Goal: Communication & Community: Answer question/provide support

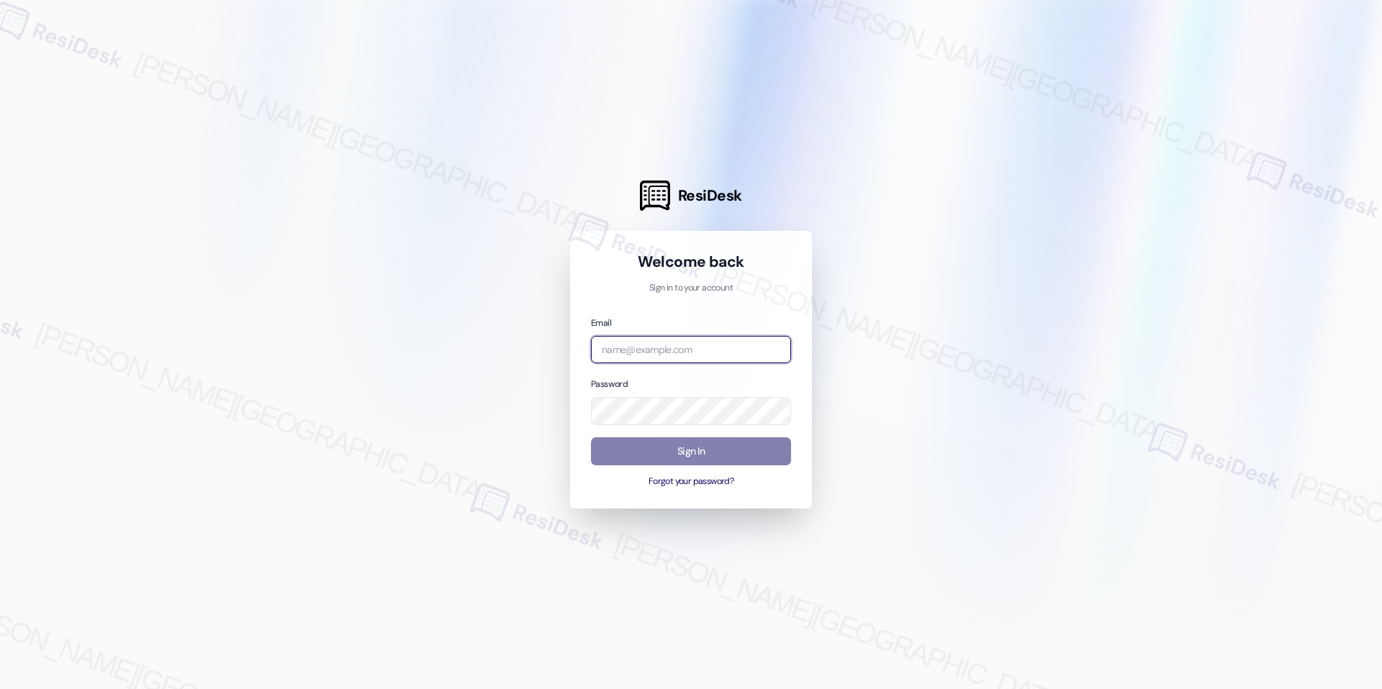
click at [633, 336] on input "email" at bounding box center [691, 350] width 200 height 28
click at [633, 352] on input "email" at bounding box center [691, 350] width 200 height 28
type input "automated-surveys-icarus-raven.forrosuelo@icarus.com"
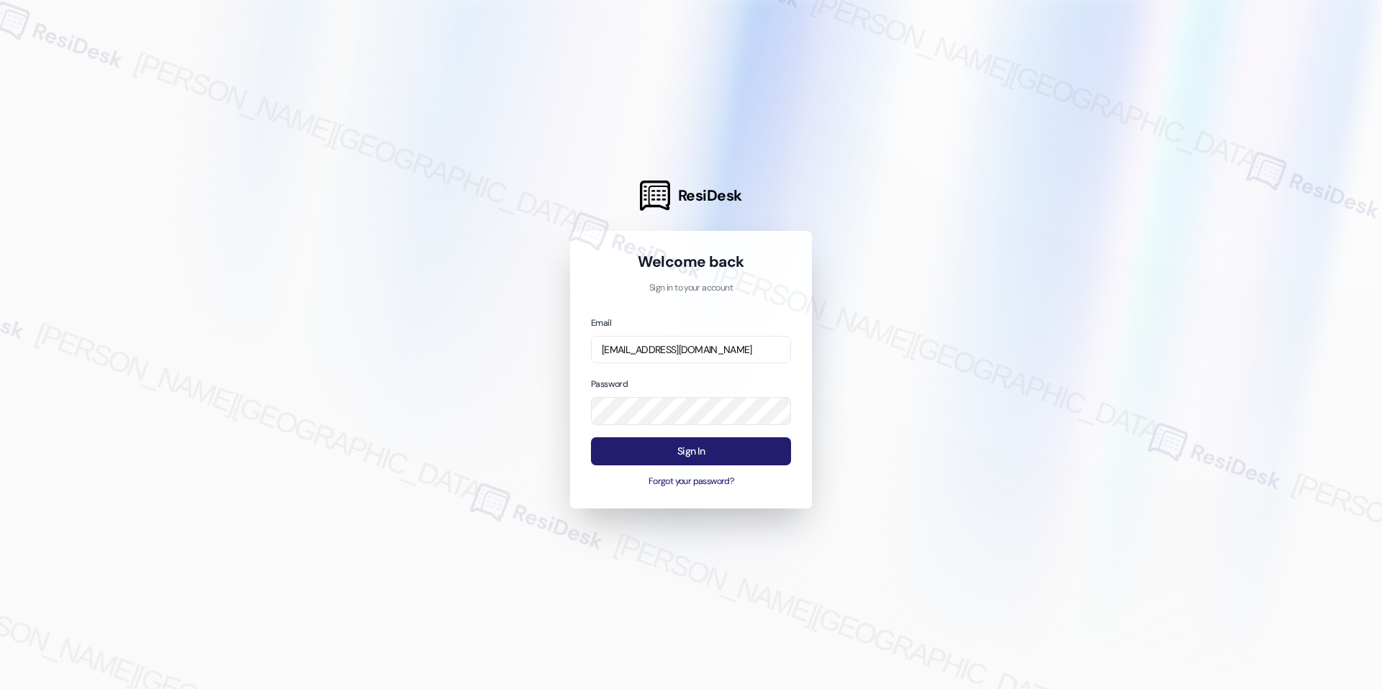
click at [655, 454] on button "Sign In" at bounding box center [691, 452] width 200 height 28
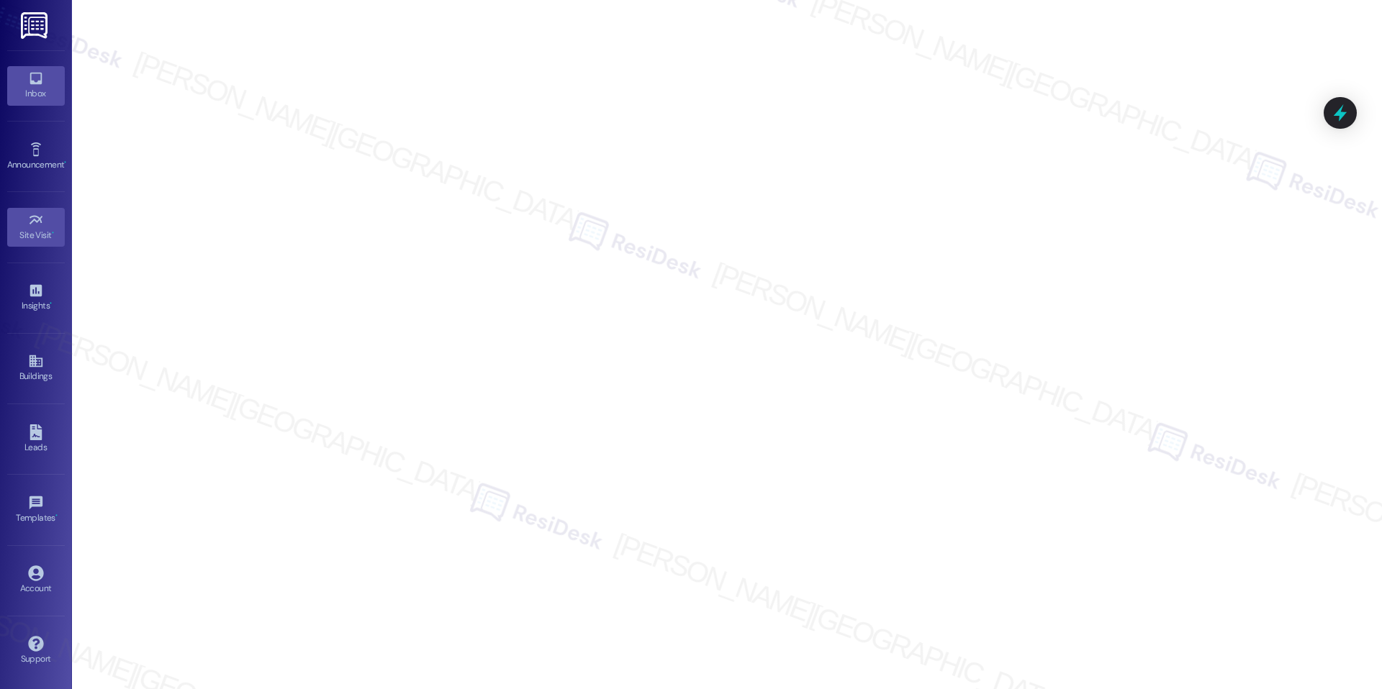
click at [33, 92] on div "Inbox" at bounding box center [36, 93] width 72 height 14
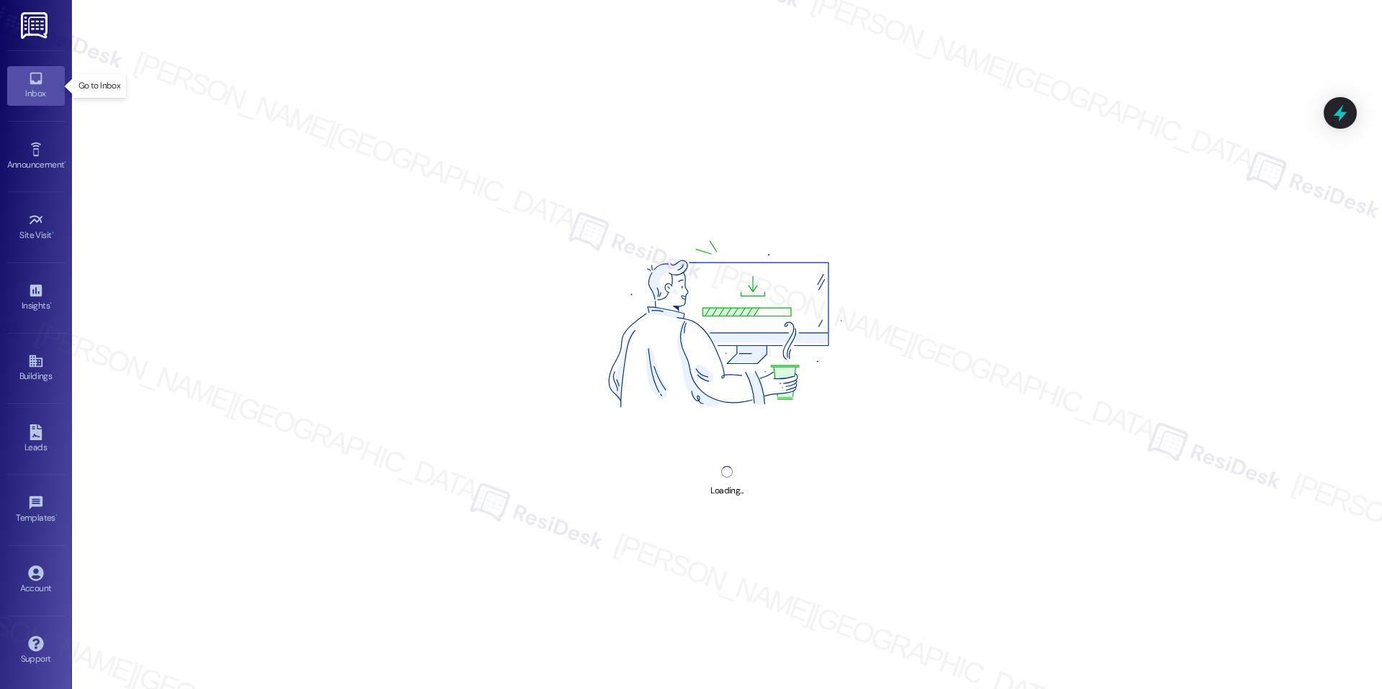
click at [33, 92] on div "Inbox" at bounding box center [36, 93] width 72 height 14
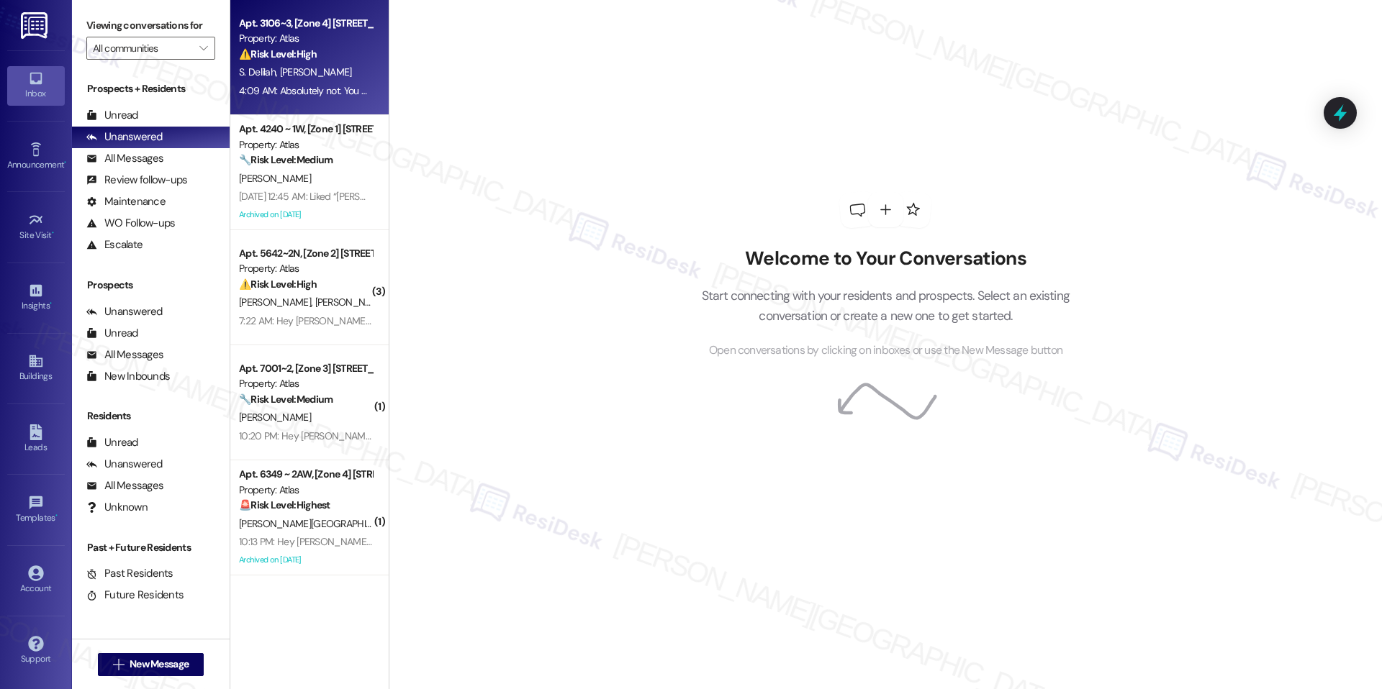
click at [291, 86] on div "4:09 AM: Absolutely not. You guys lied. I was told there was no rodents or roac…" at bounding box center [410, 90] width 342 height 13
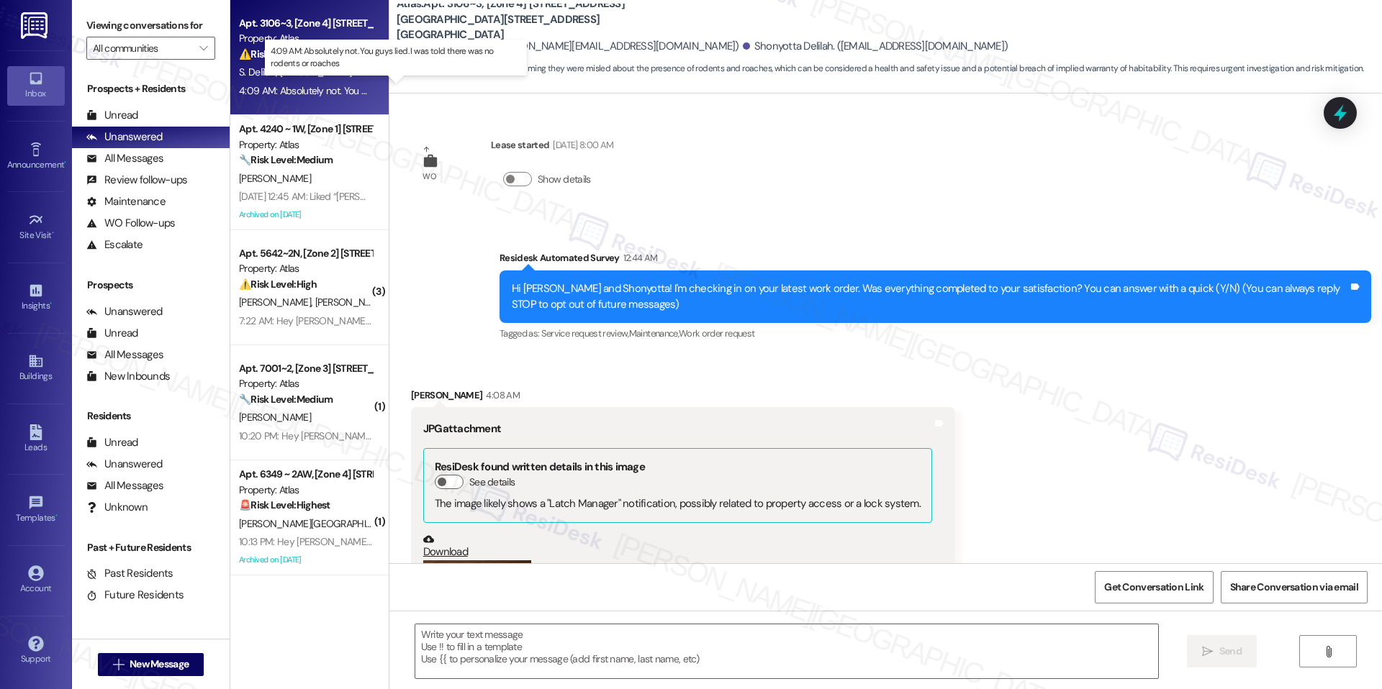
scroll to position [724, 0]
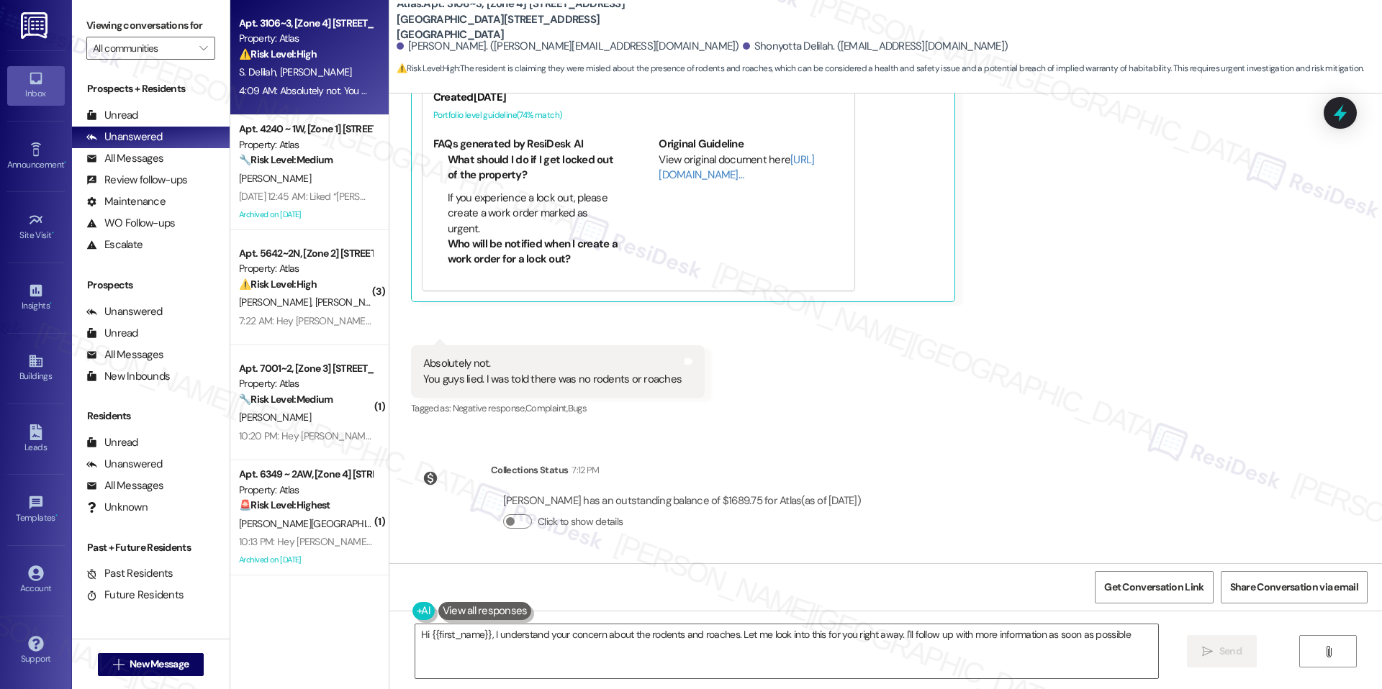
type textarea "Hi {{first_name}}, I understand your concern about the rodents and roaches. Let…"
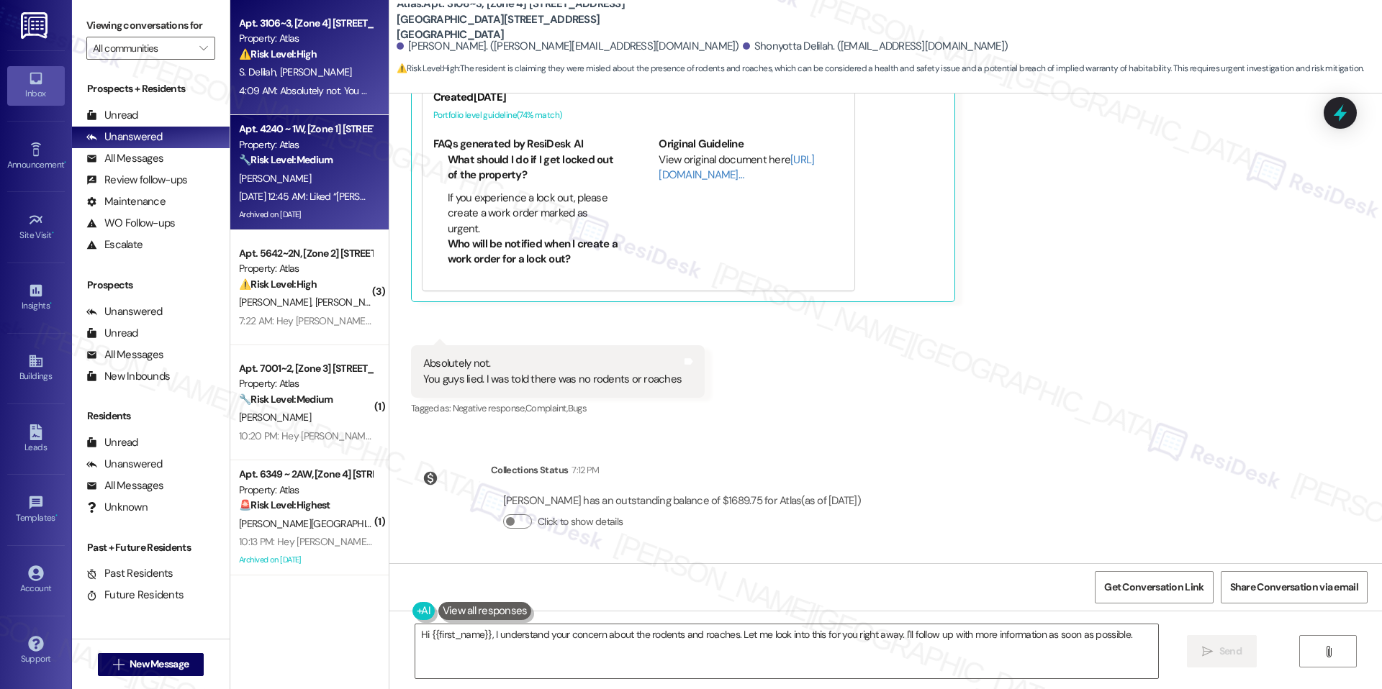
click at [313, 170] on div "[PERSON_NAME]" at bounding box center [305, 179] width 136 height 18
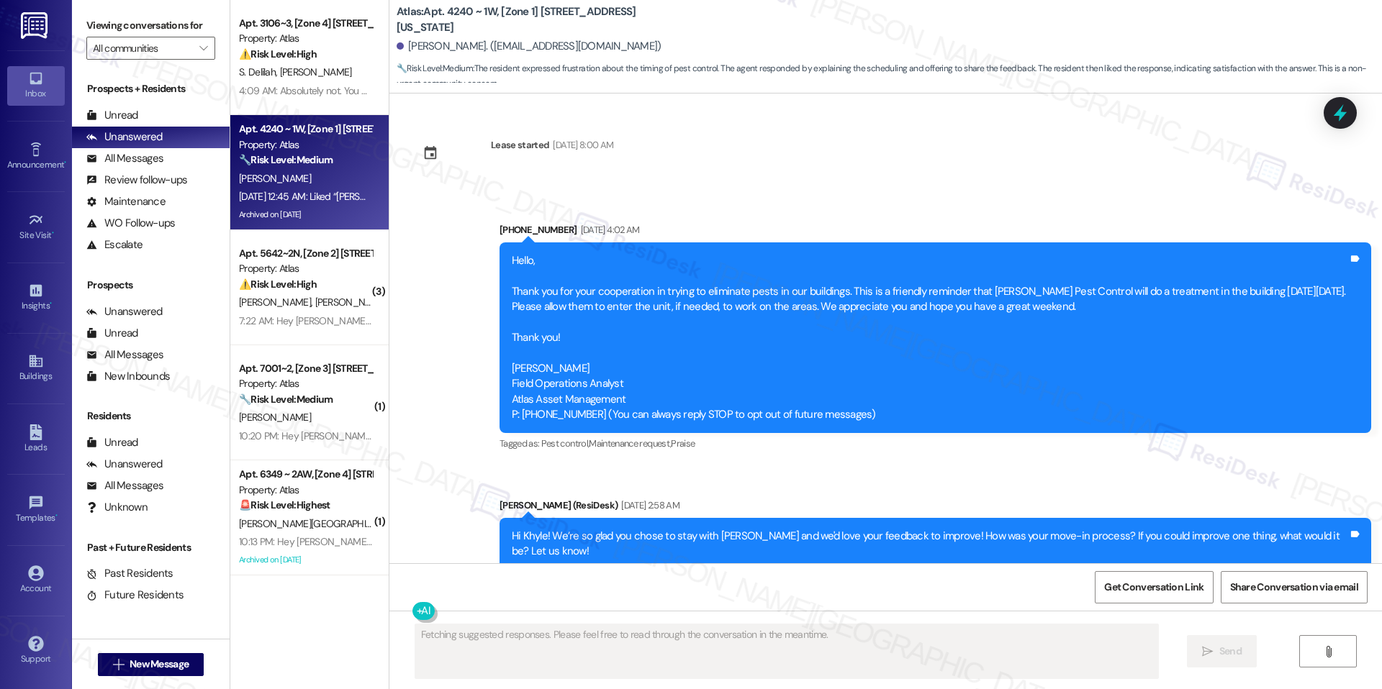
type textarea "Fetching suggested responses. Please feel free to read through the conversation…"
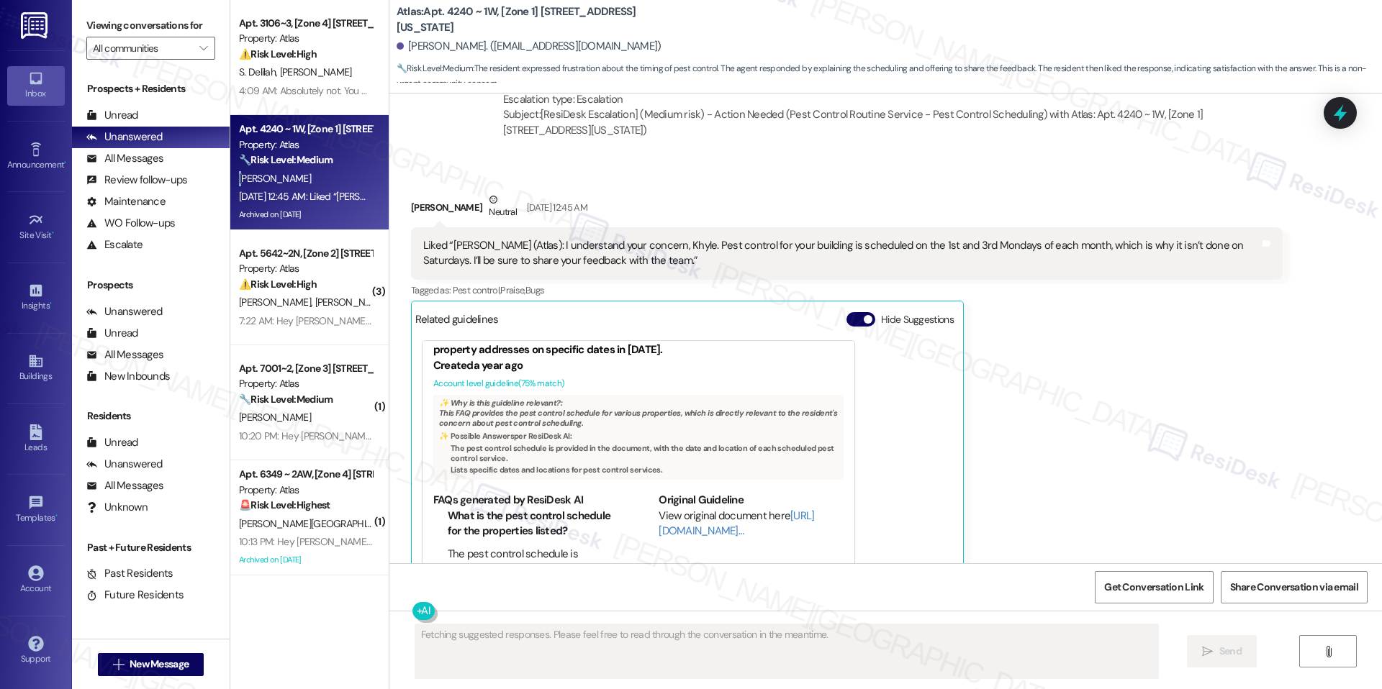
scroll to position [12, 0]
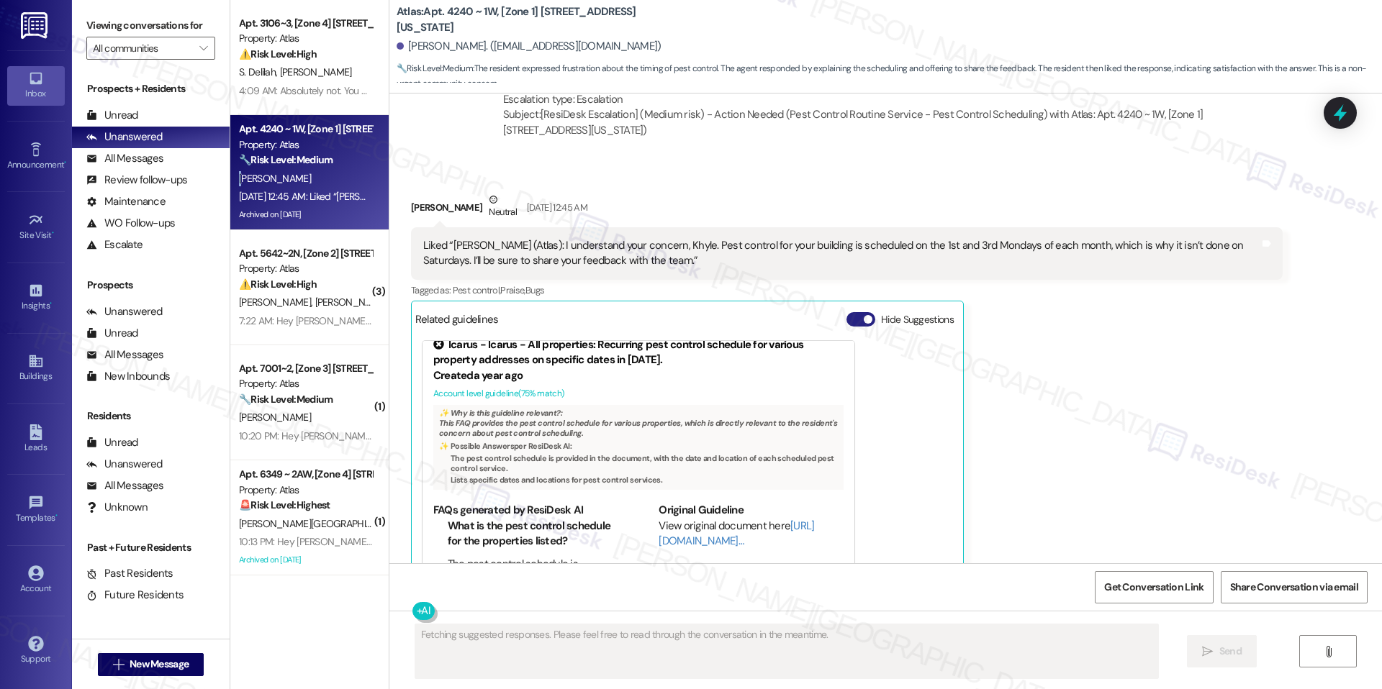
click at [850, 312] on button "Hide Suggestions" at bounding box center [860, 319] width 29 height 14
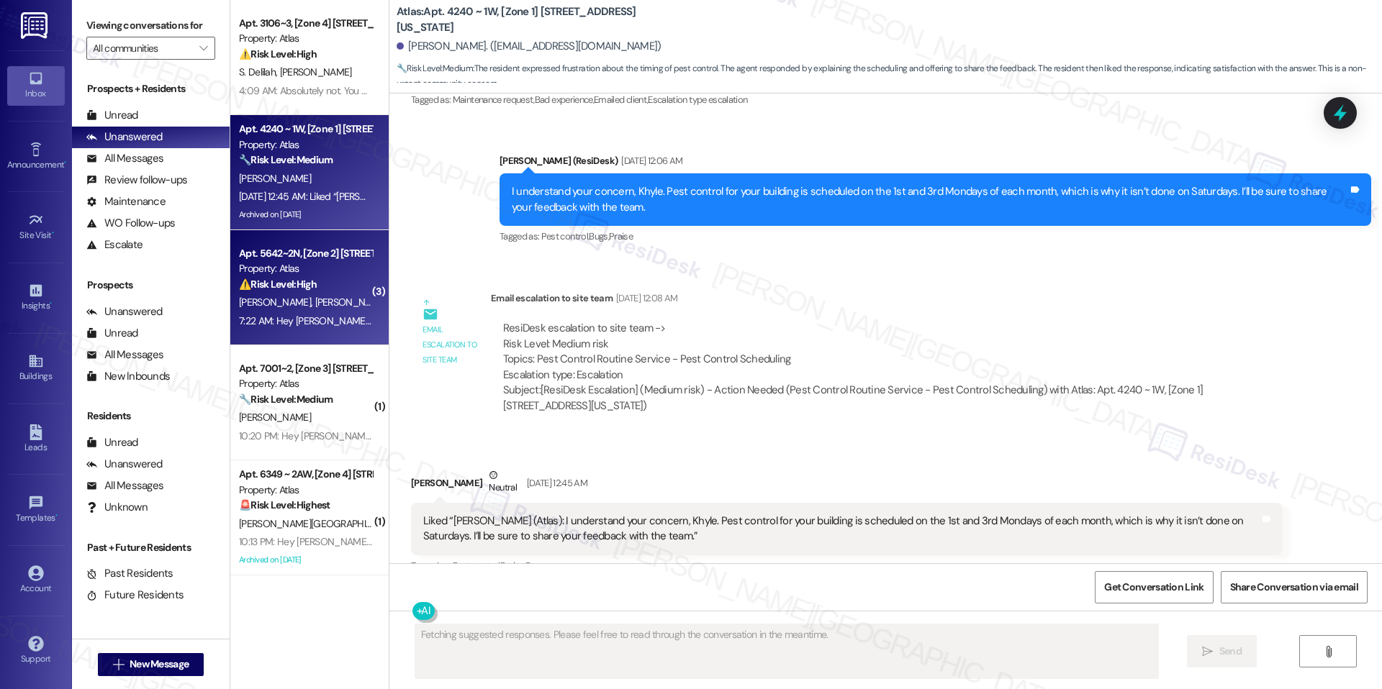
click at [269, 291] on div "⚠️ Risk Level: High The resident is requesting their number be deleted, indicat…" at bounding box center [305, 284] width 133 height 15
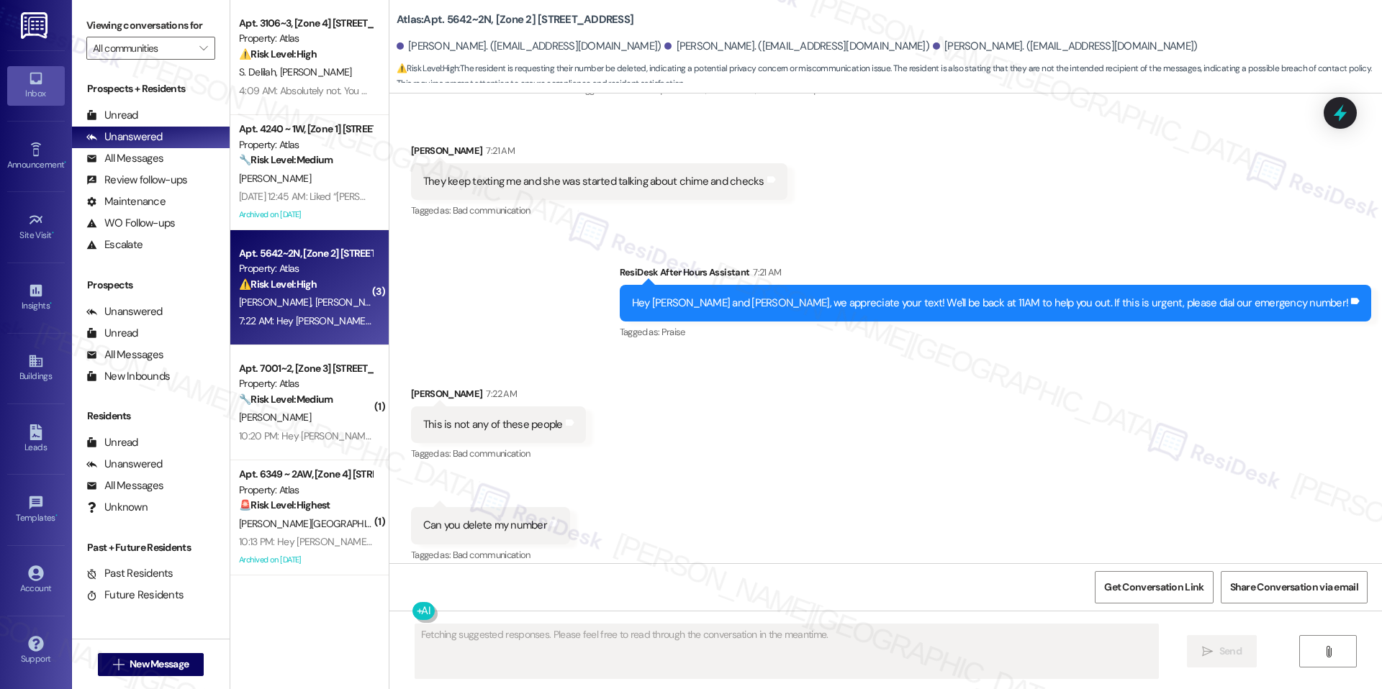
scroll to position [2903, 0]
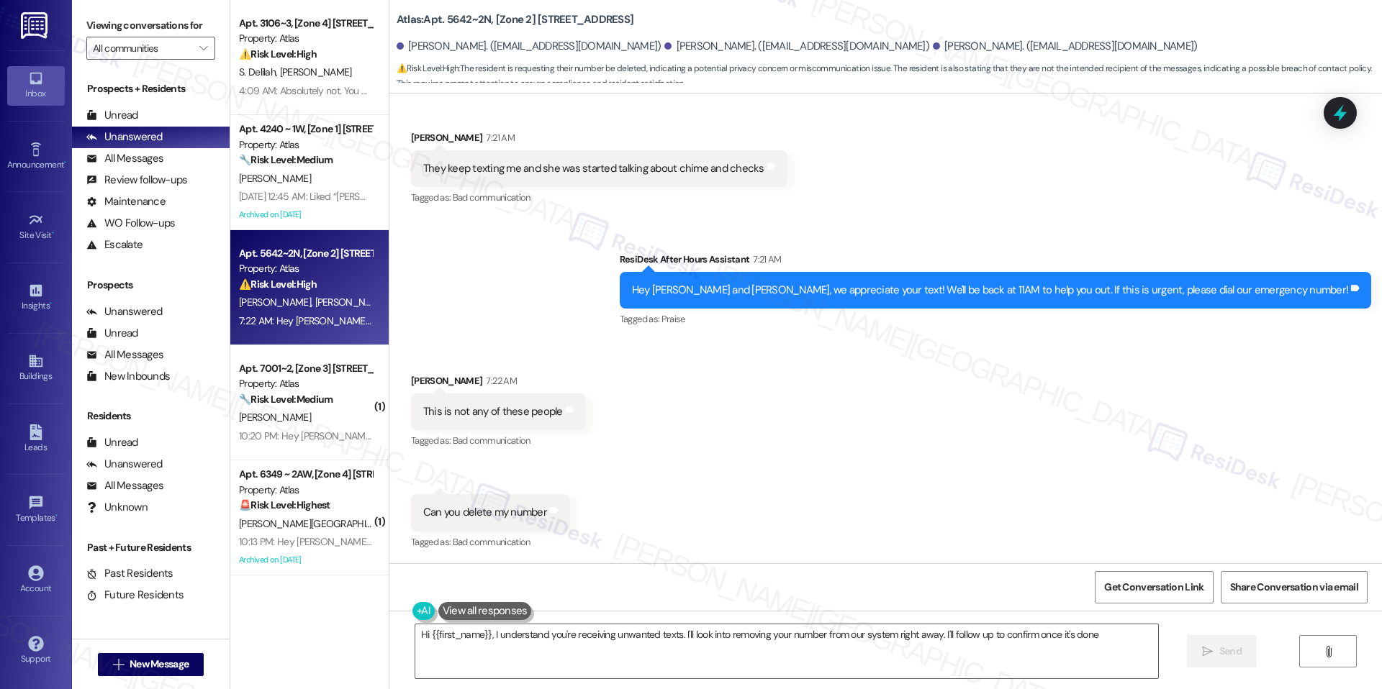
type textarea "Hi {{first_name}}, I understand you're receiving unwanted texts. I'll look into…"
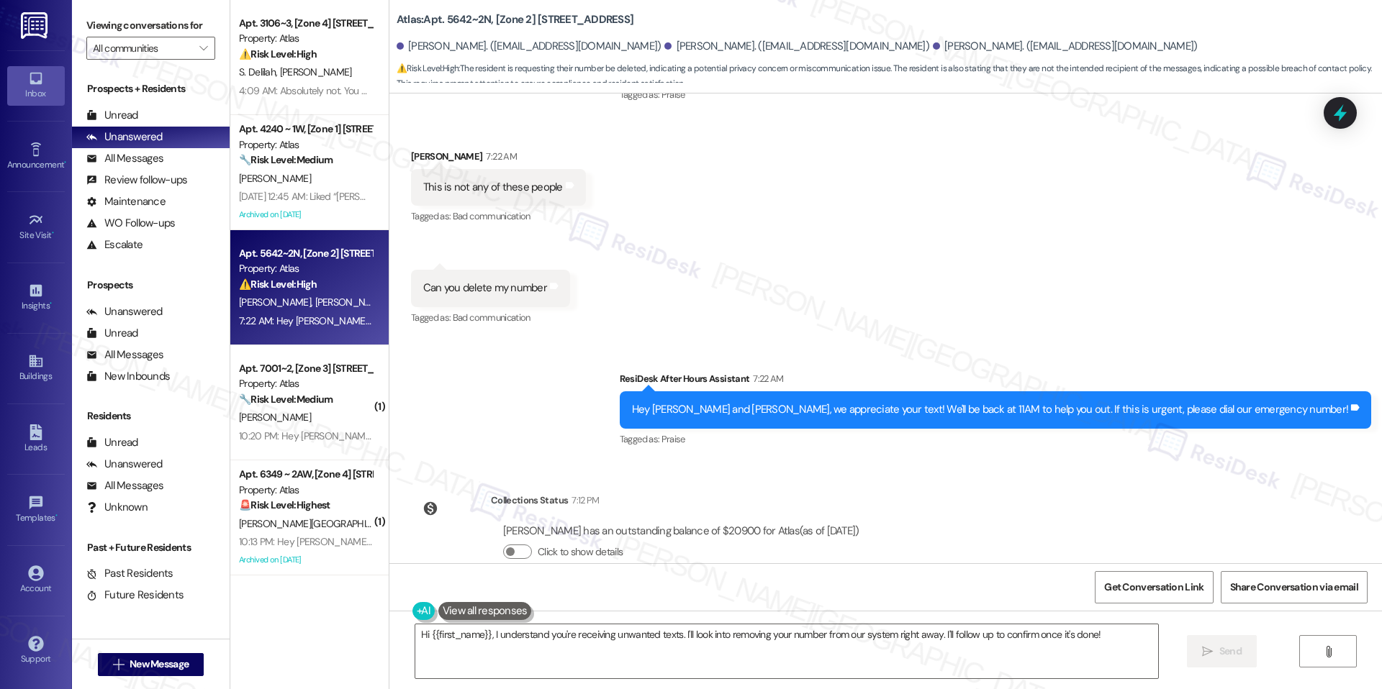
scroll to position [3087, 0]
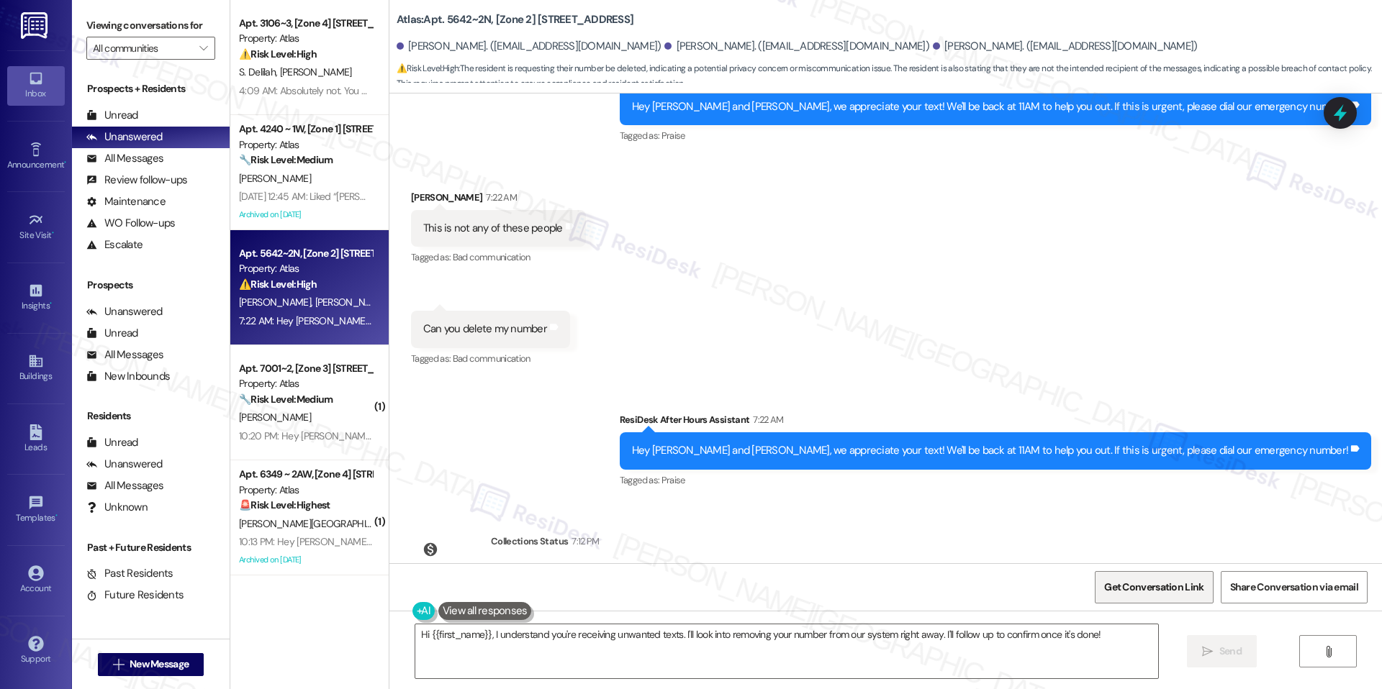
click at [1134, 592] on span "Get Conversation Link" at bounding box center [1153, 587] width 99 height 15
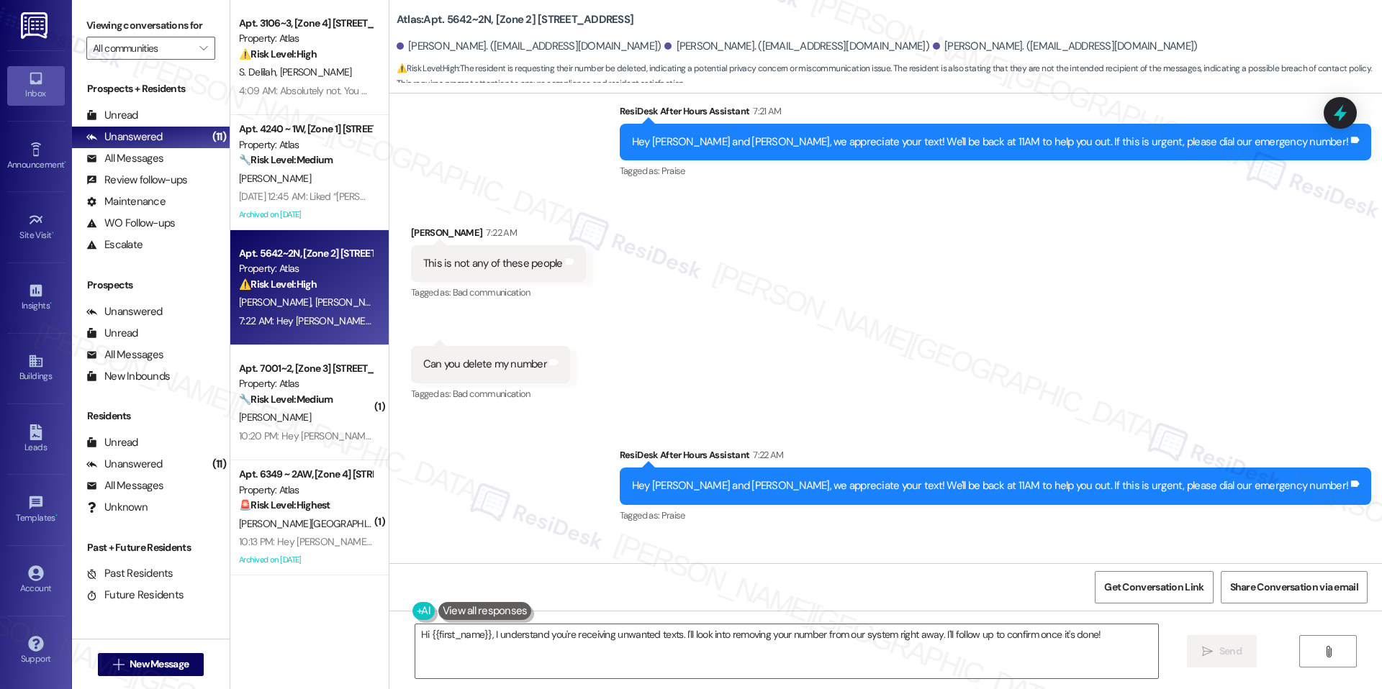
scroll to position [3158, 0]
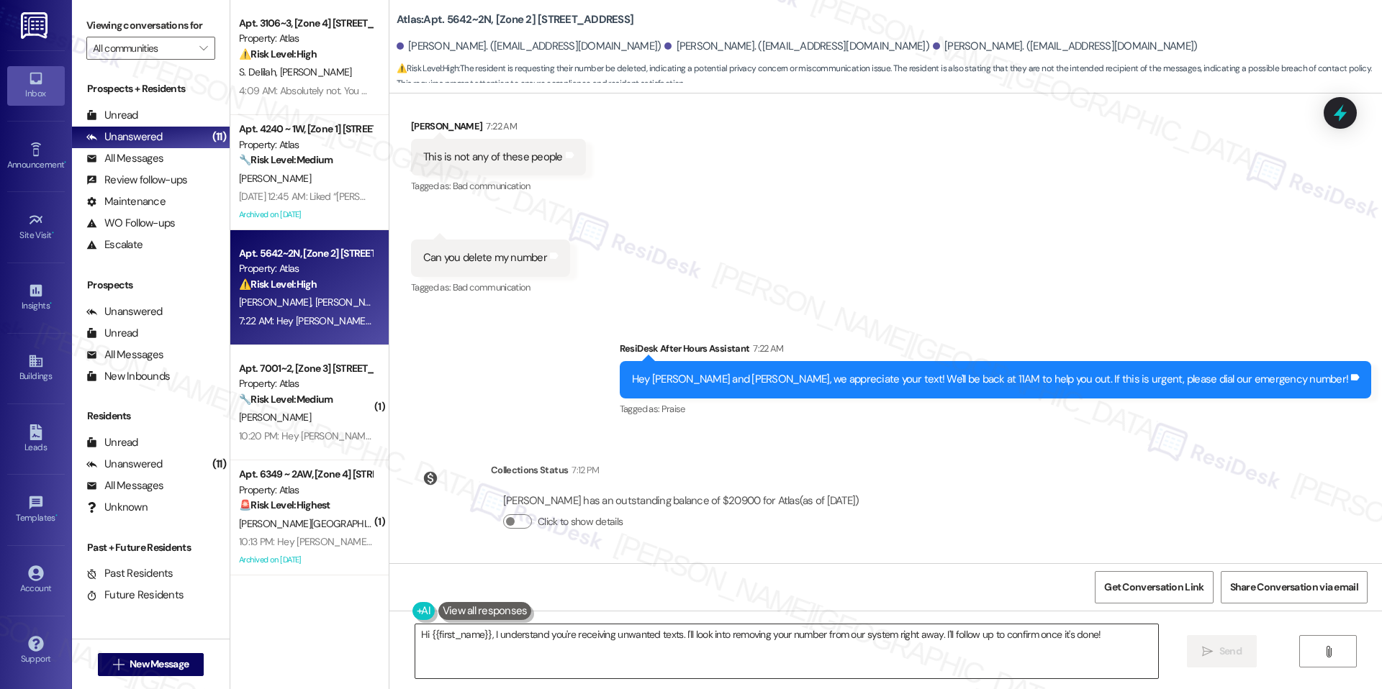
click at [593, 638] on textarea "Hi {{first_name}}, I understand you're receiving unwanted texts. I'll look into…" at bounding box center [786, 652] width 743 height 54
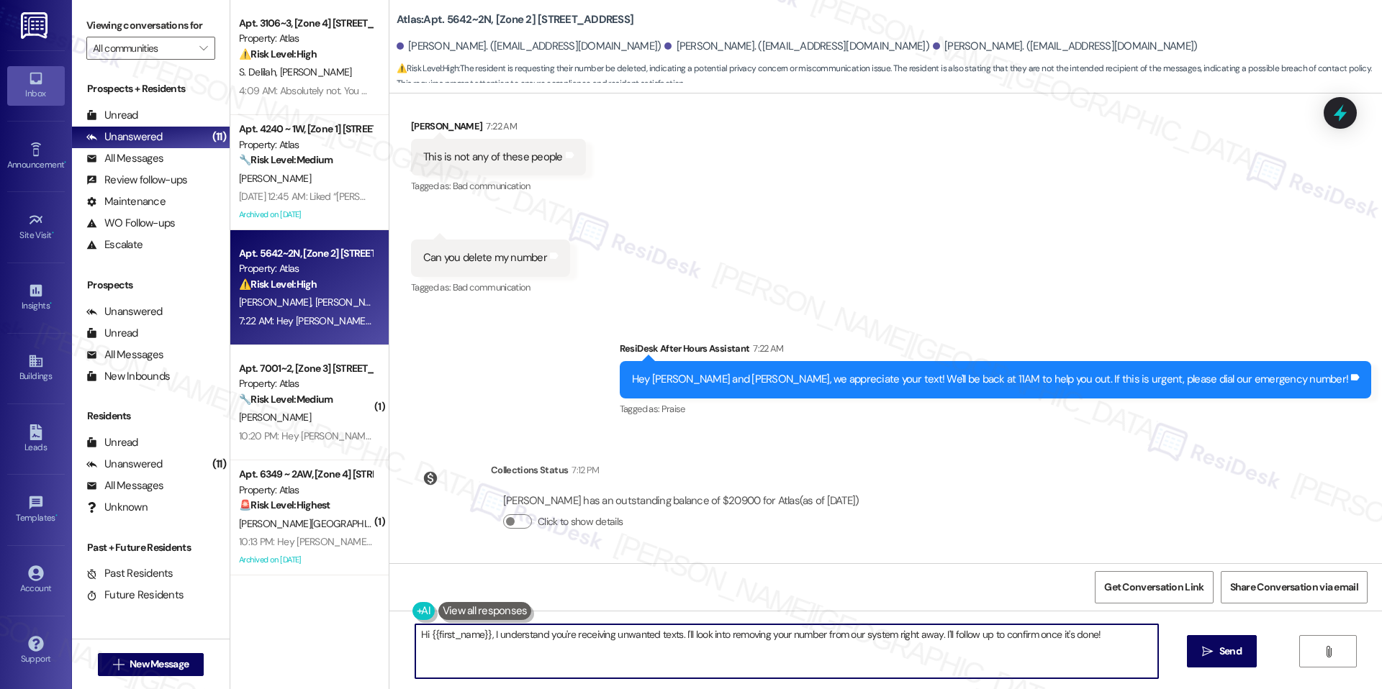
click at [593, 638] on textarea "Hi {{first_name}}, I understand you're receiving unwanted texts. I'll look into…" at bounding box center [786, 652] width 743 height 54
click at [910, 650] on textarea "Hi {{first_name}}, I understand you're receiving unwanted texts. I'll look into…" at bounding box center [786, 652] width 743 height 54
drag, startPoint x: 936, startPoint y: 636, endPoint x: 1115, endPoint y: 642, distance: 179.3
click at [1115, 642] on textarea "Hi {{first_name}}, I understand you're receiving unwanted texts. I'll look into…" at bounding box center [786, 652] width 743 height 54
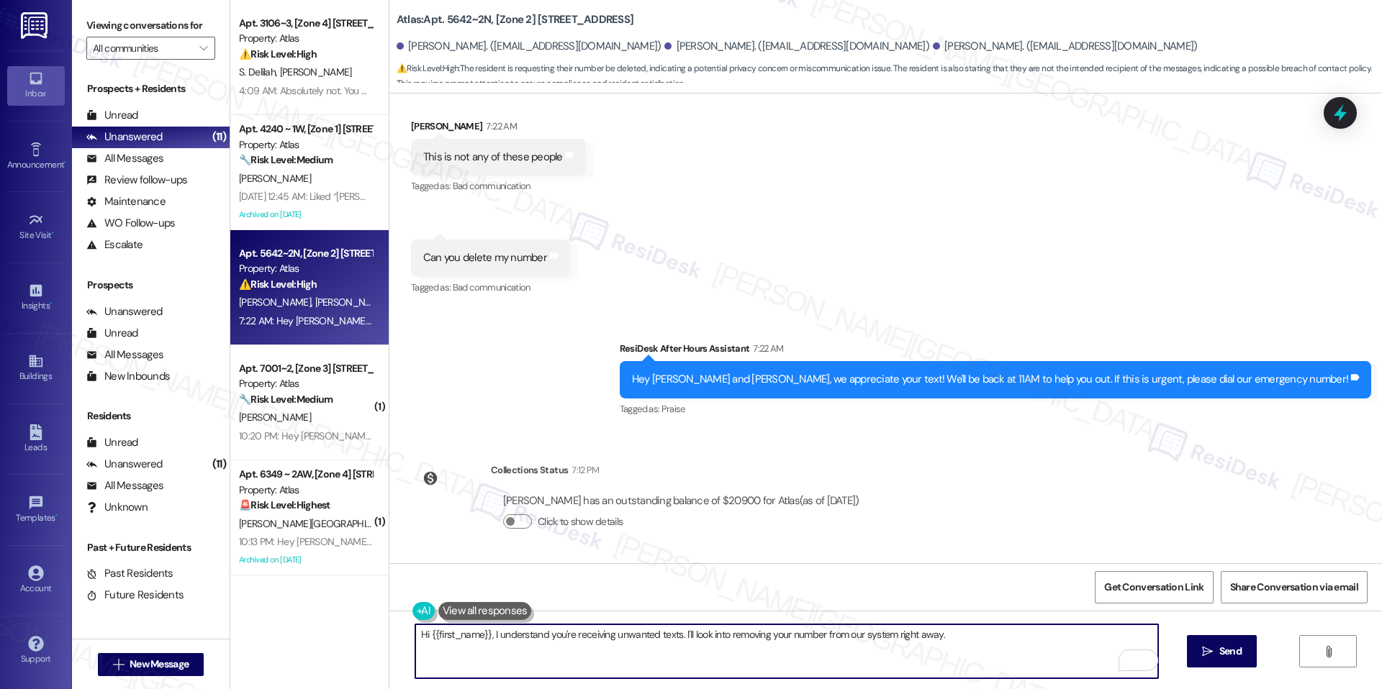
click at [900, 638] on textarea "Hi {{first_name}}, I understand you're receiving unwanted texts. I'll look into…" at bounding box center [786, 652] width 743 height 54
click at [494, 633] on textarea "Hi {{first_name}}, I understand you're receiving unwanted texts. I'll look into…" at bounding box center [786, 652] width 743 height 54
click at [480, 633] on textarea "Hi {{first_name}}, I understand you're receiving unwanted texts. I'll look into…" at bounding box center [786, 652] width 743 height 54
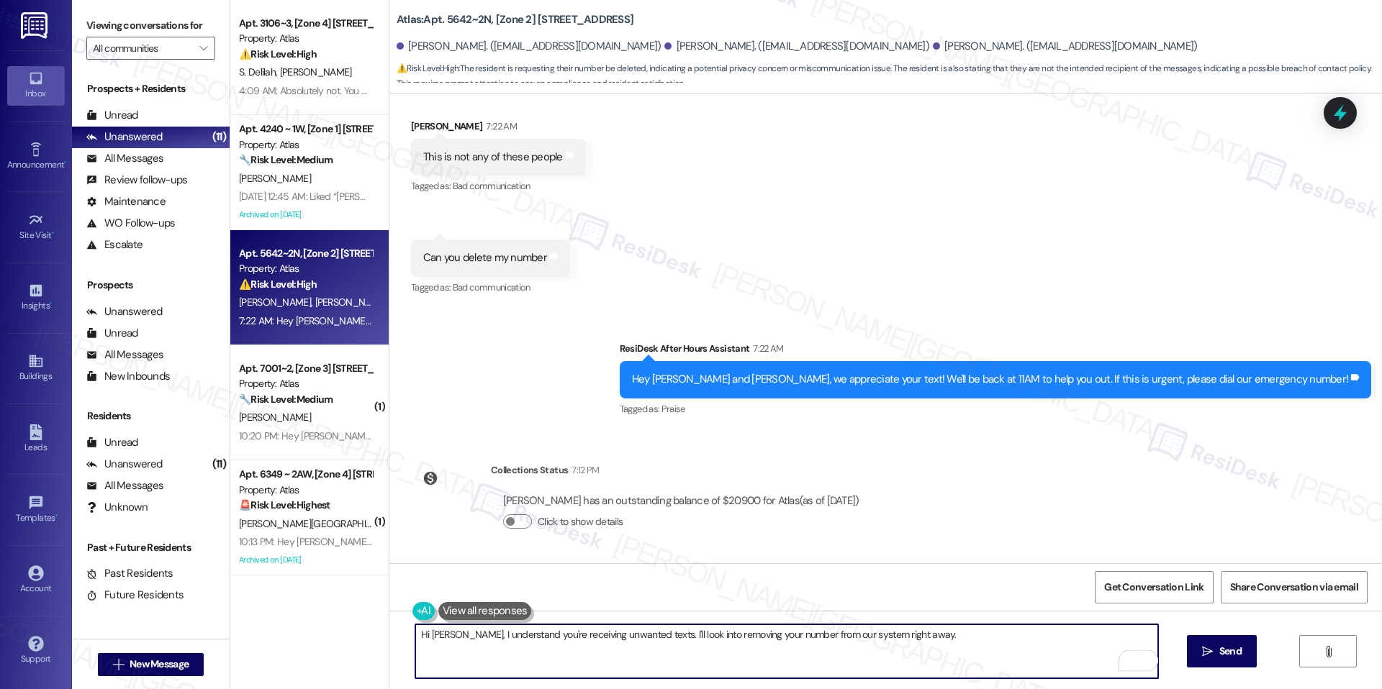
click at [944, 633] on textarea "Hi Charles, I understand you're receiving unwanted texts. I'll look into removi…" at bounding box center [786, 652] width 743 height 54
click at [536, 635] on textarea "Hi Charles, I understand you're receiving unwanted texts. I'll look into removi…" at bounding box center [786, 652] width 743 height 54
paste textarea "’m so sorry for the mix-up and for any inconvenience this caused. I’ll escalate…"
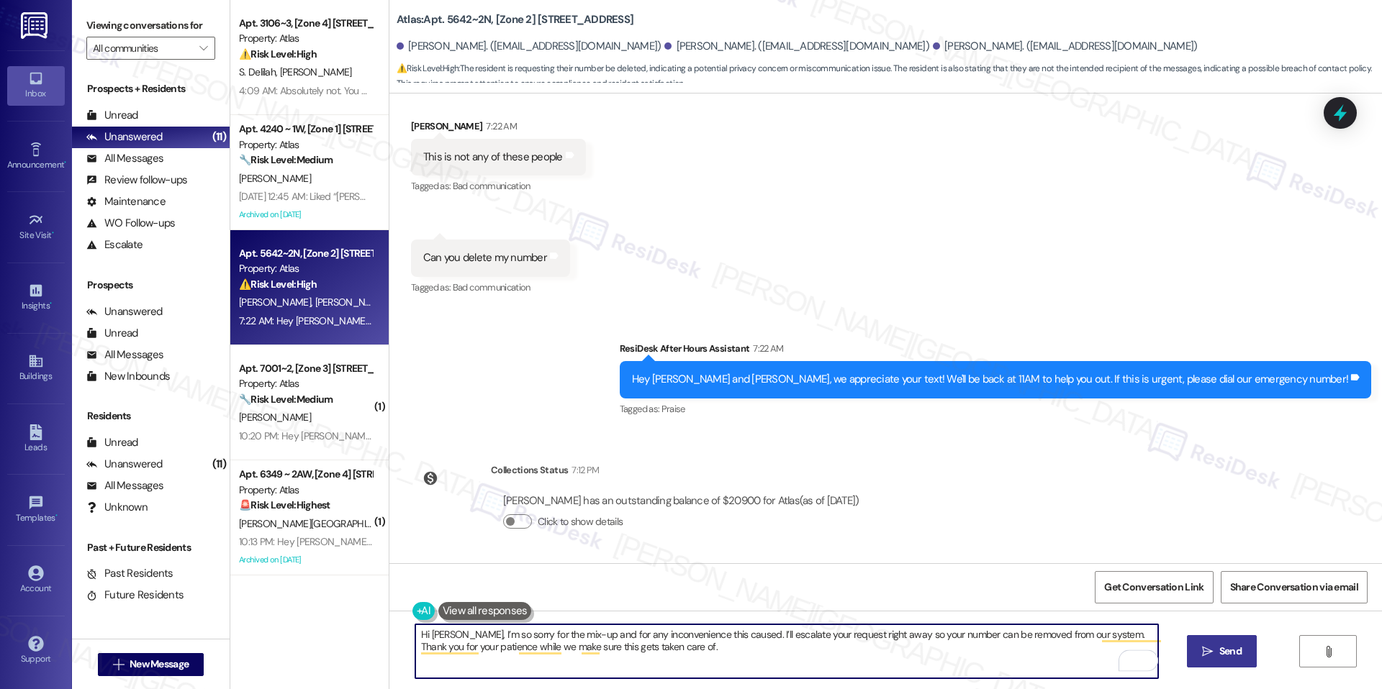
type textarea "Hi Charles, I’m so sorry for the mix-up and for any inconvenience this caused. …"
click at [1192, 655] on button " Send" at bounding box center [1222, 651] width 70 height 32
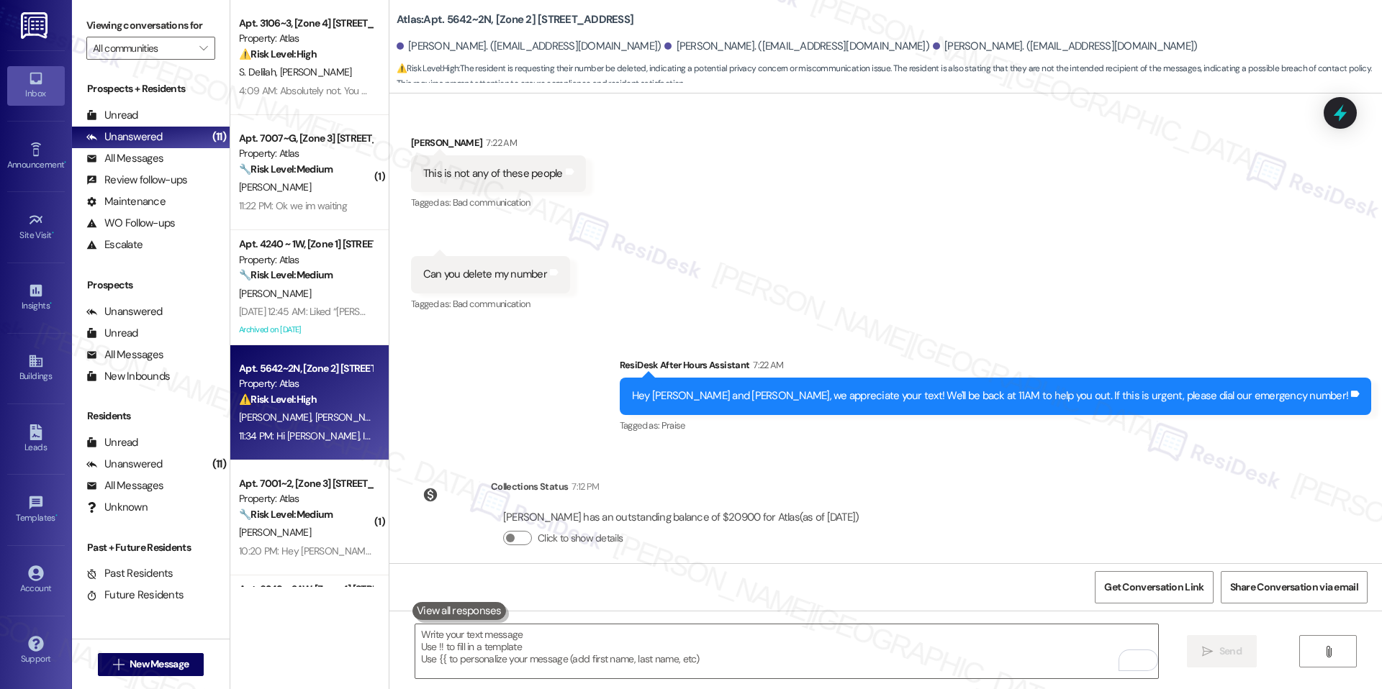
scroll to position [3274, 0]
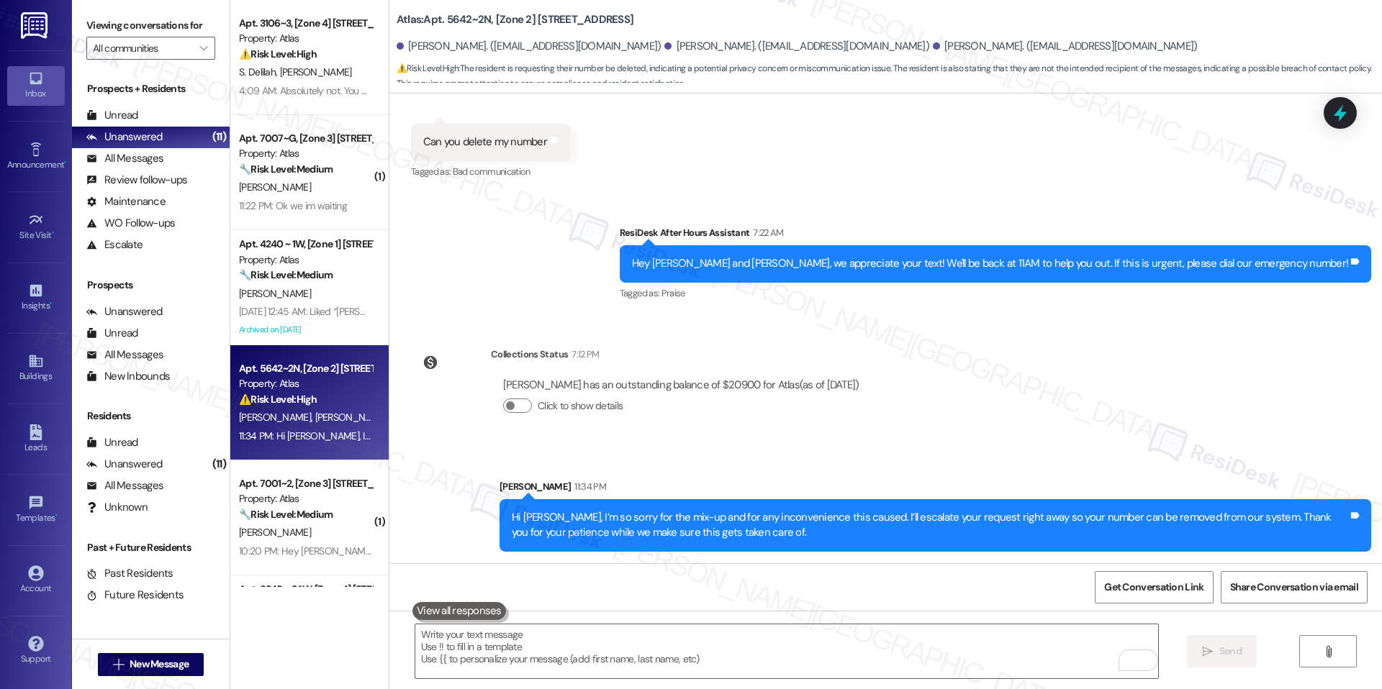
click at [1125, 404] on div "Lease started Oct 01, 2023 at 8:00 AM Announcement, sent via SMS Sarah (ResiDes…" at bounding box center [885, 329] width 992 height 470
click at [1339, 103] on icon at bounding box center [1340, 113] width 24 height 24
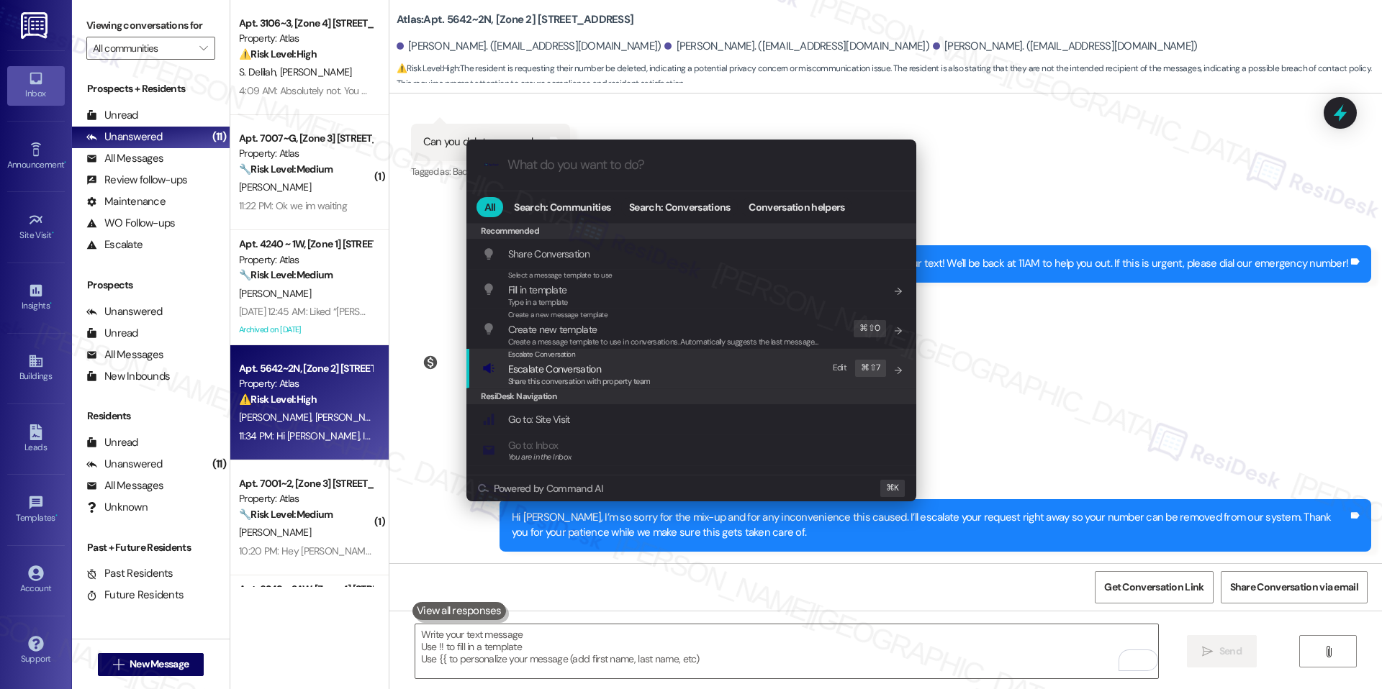
click at [611, 368] on span "Escalate Conversation" at bounding box center [579, 369] width 142 height 16
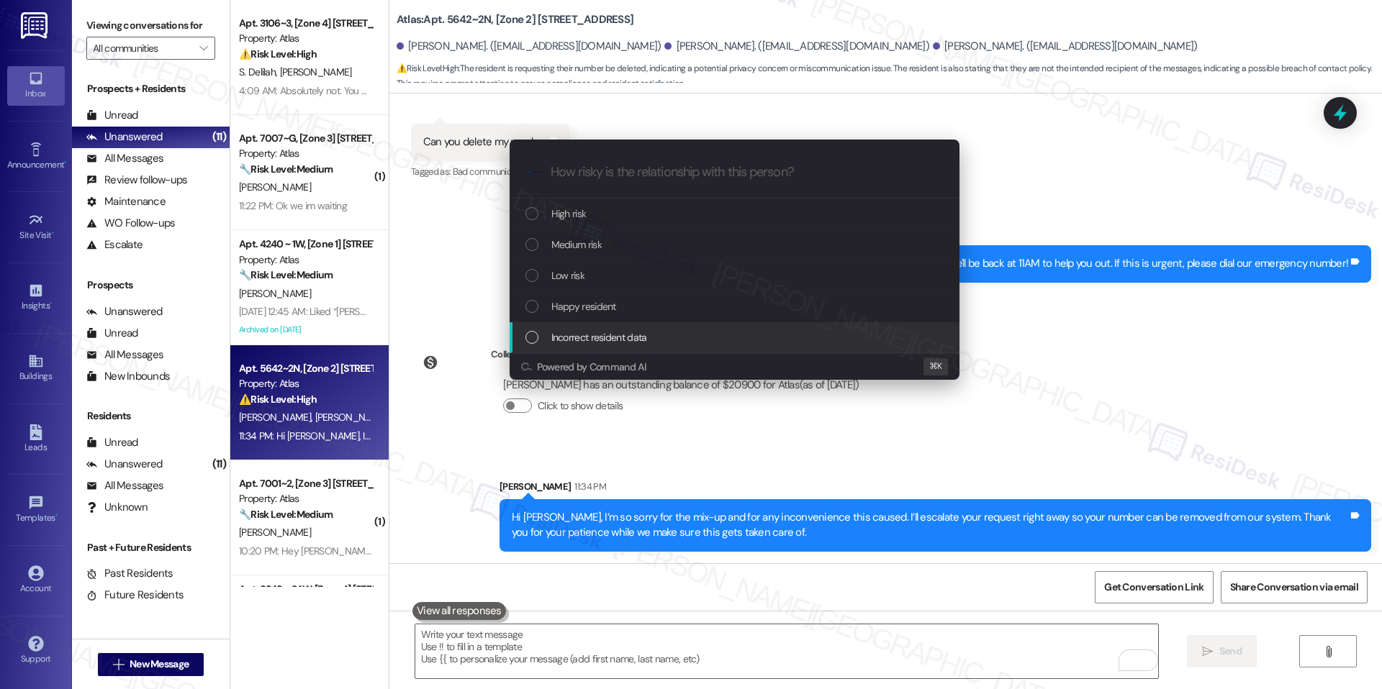
click at [658, 339] on div "Incorrect resident data" at bounding box center [735, 338] width 421 height 16
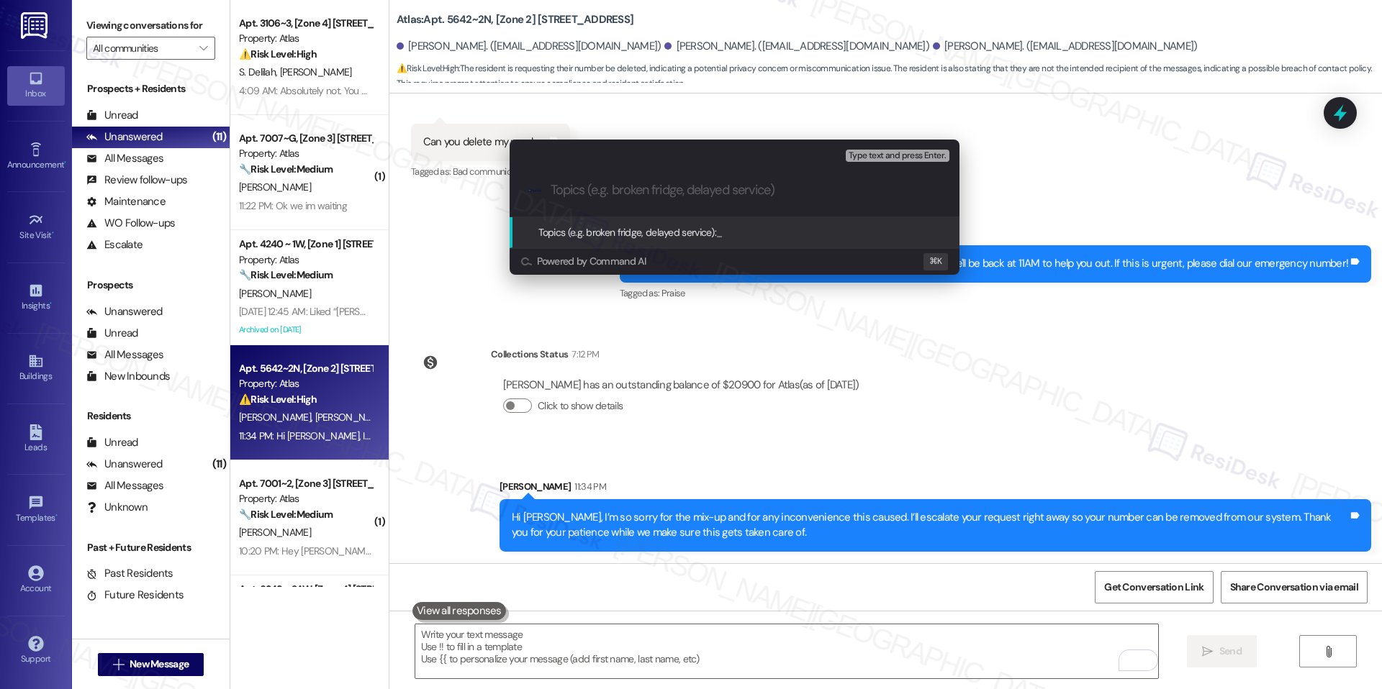
paste input "Charles Parker reports that the messages are reaching the wrong person and has …"
type input "Charles Parker reports that the messages are reaching the wrong person and has …"
type input "I"
type input "o"
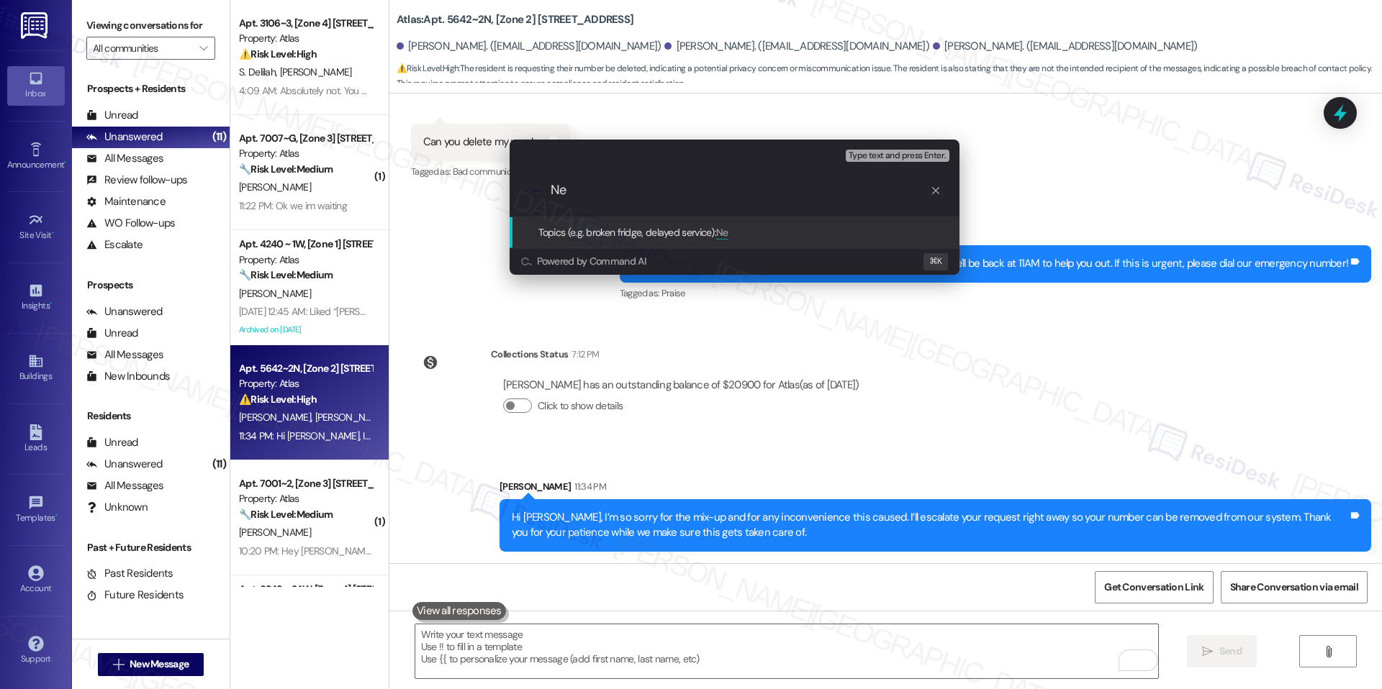
type input "N"
type input "u"
type input "Incorrect number"
click at [757, 232] on span "Incorrect number" at bounding box center [752, 232] width 73 height 13
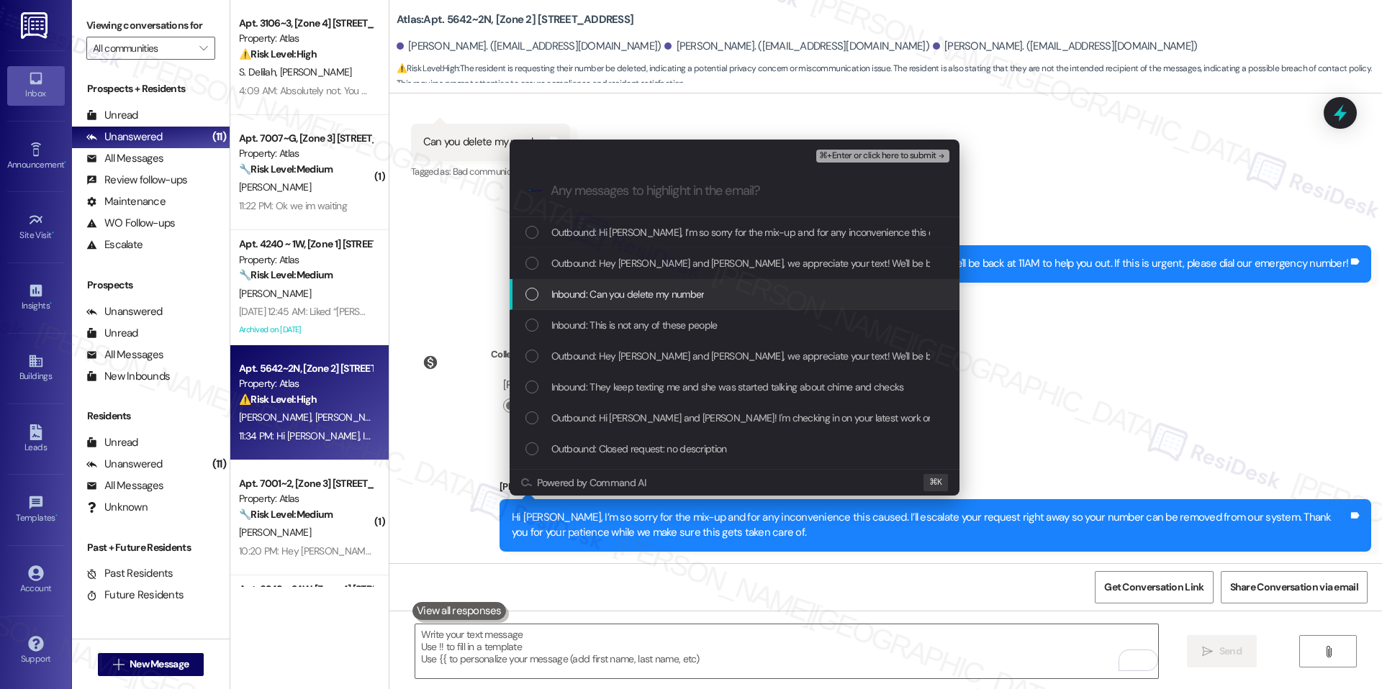
click at [661, 292] on span "Inbound: Can you delete my number" at bounding box center [627, 294] width 153 height 16
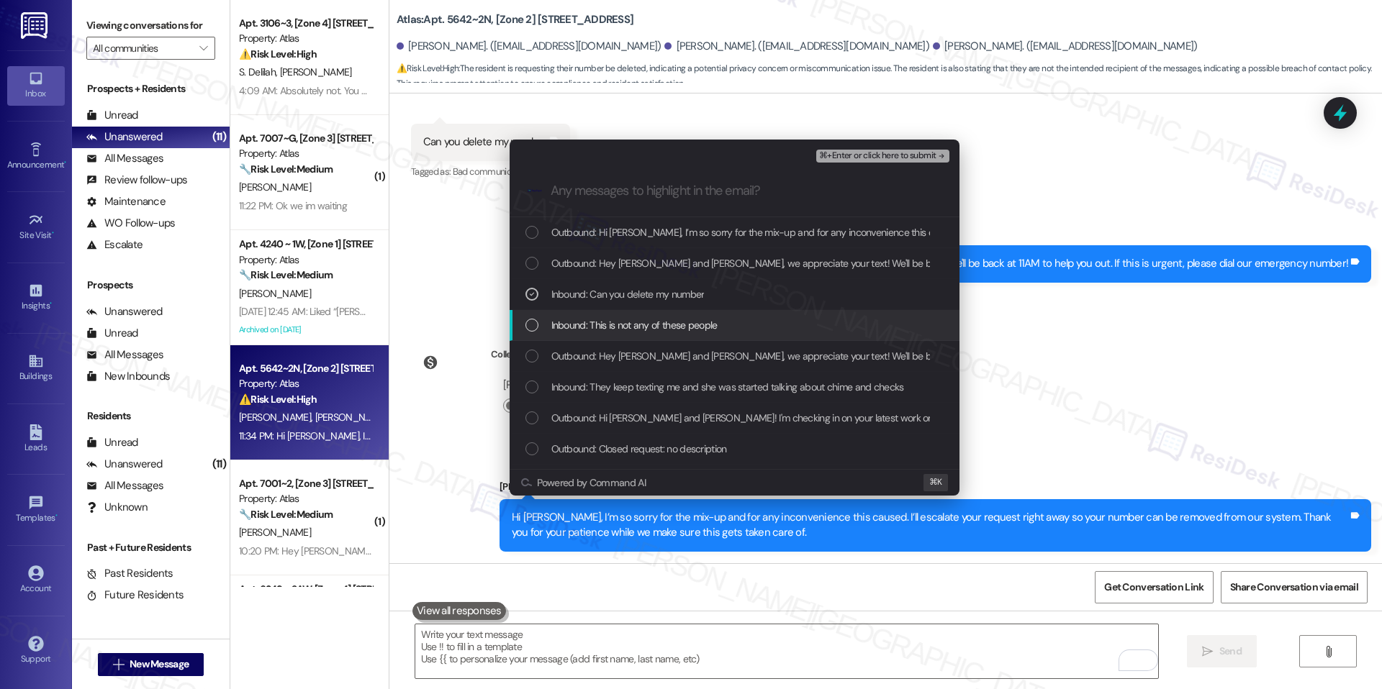
click at [674, 324] on span "Inbound: This is not any of these people" at bounding box center [634, 325] width 166 height 16
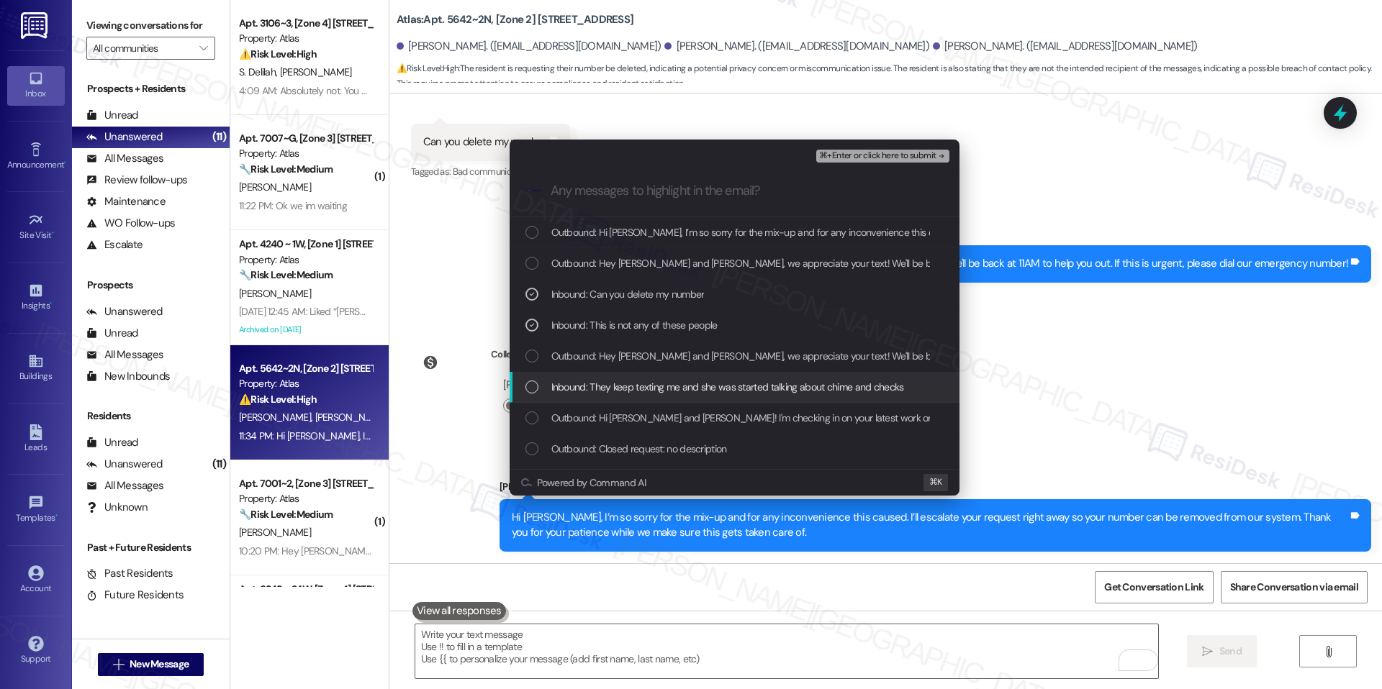
click at [721, 388] on span "Inbound: They keep texting me and she was started talking about chime and checks" at bounding box center [727, 387] width 353 height 16
click at [666, 384] on span "Inbound: They keep texting me and she was started talking about chime and checks" at bounding box center [727, 387] width 353 height 16
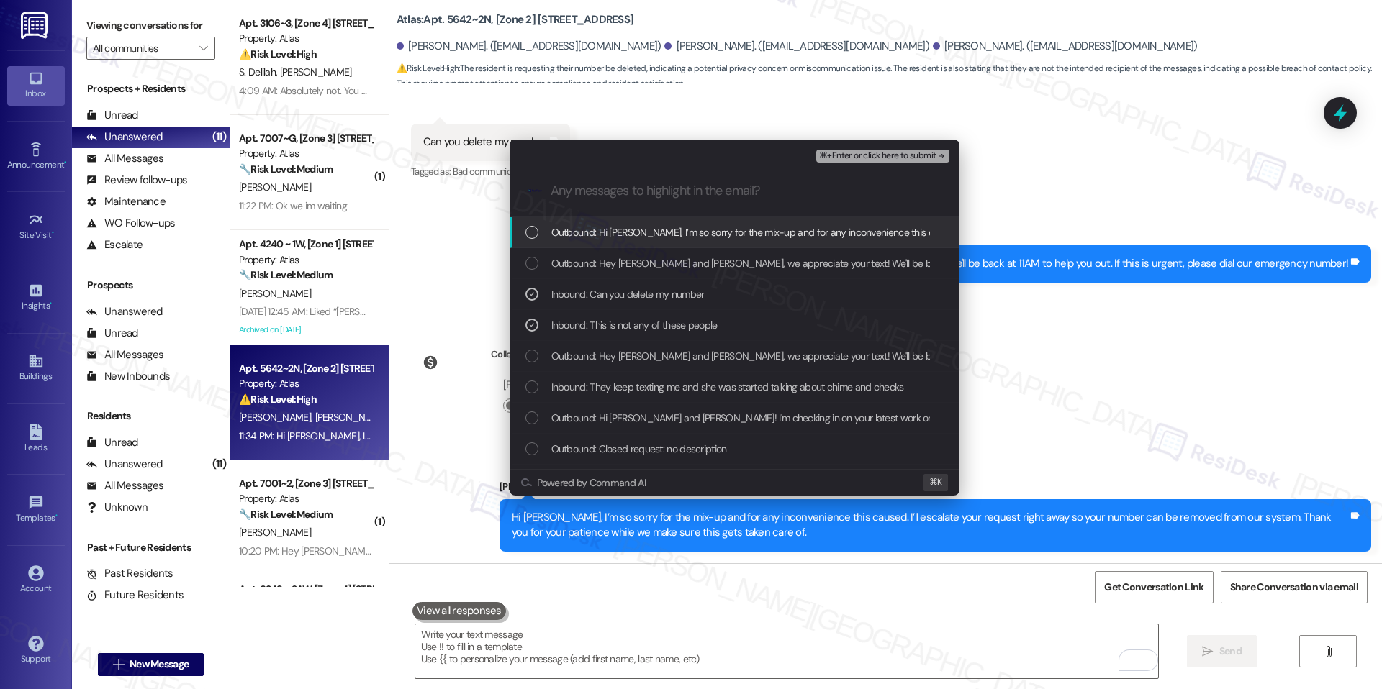
click at [869, 155] on span "⌘+Enter or click here to submit" at bounding box center [877, 156] width 117 height 10
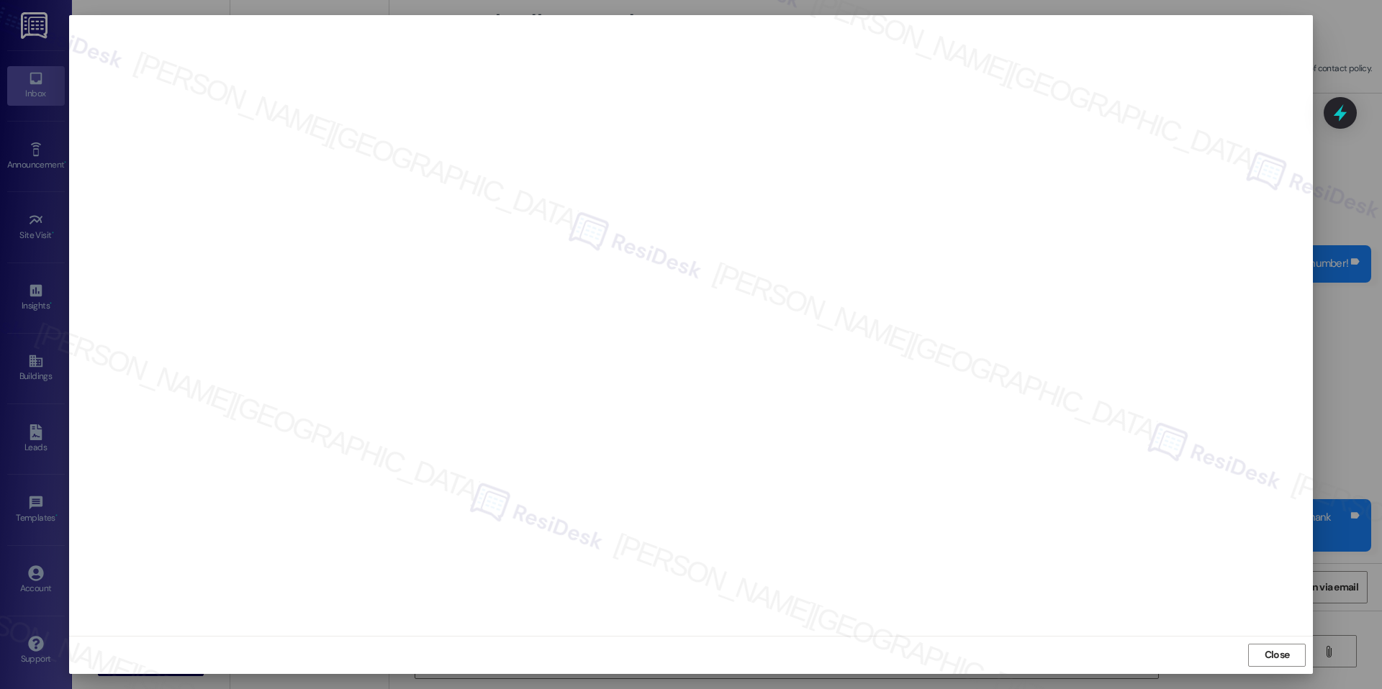
click at [1245, 654] on div "Close" at bounding box center [691, 655] width 1244 height 38
click at [1255, 654] on button "Close" at bounding box center [1277, 655] width 58 height 23
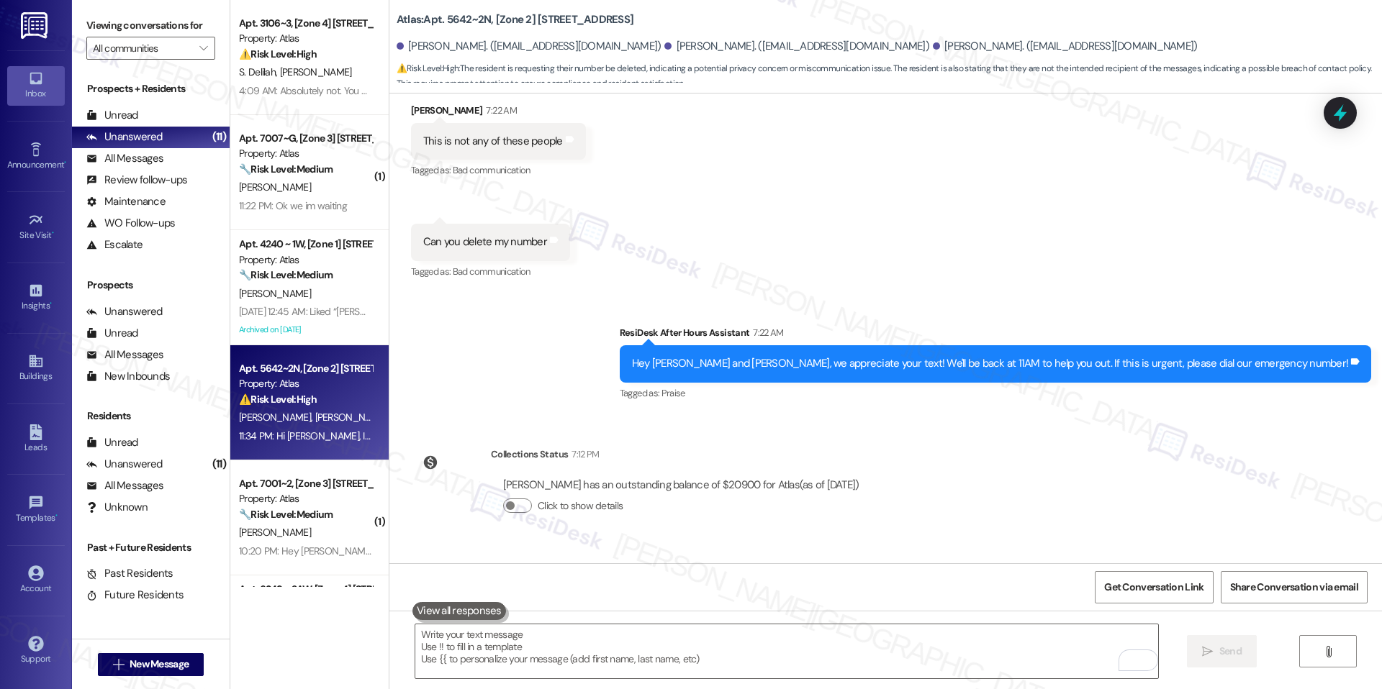
scroll to position [3274, 0]
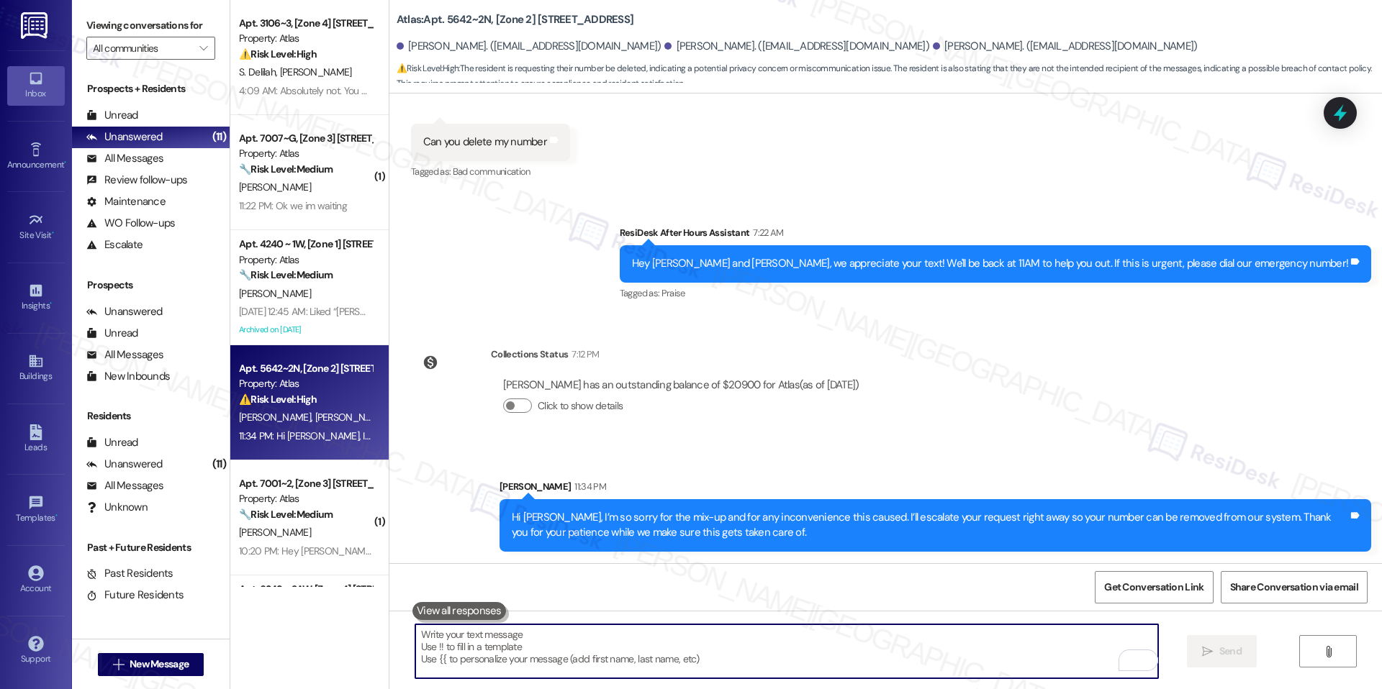
click at [670, 641] on textarea "To enrich screen reader interactions, please activate Accessibility in Grammarl…" at bounding box center [786, 652] width 743 height 54
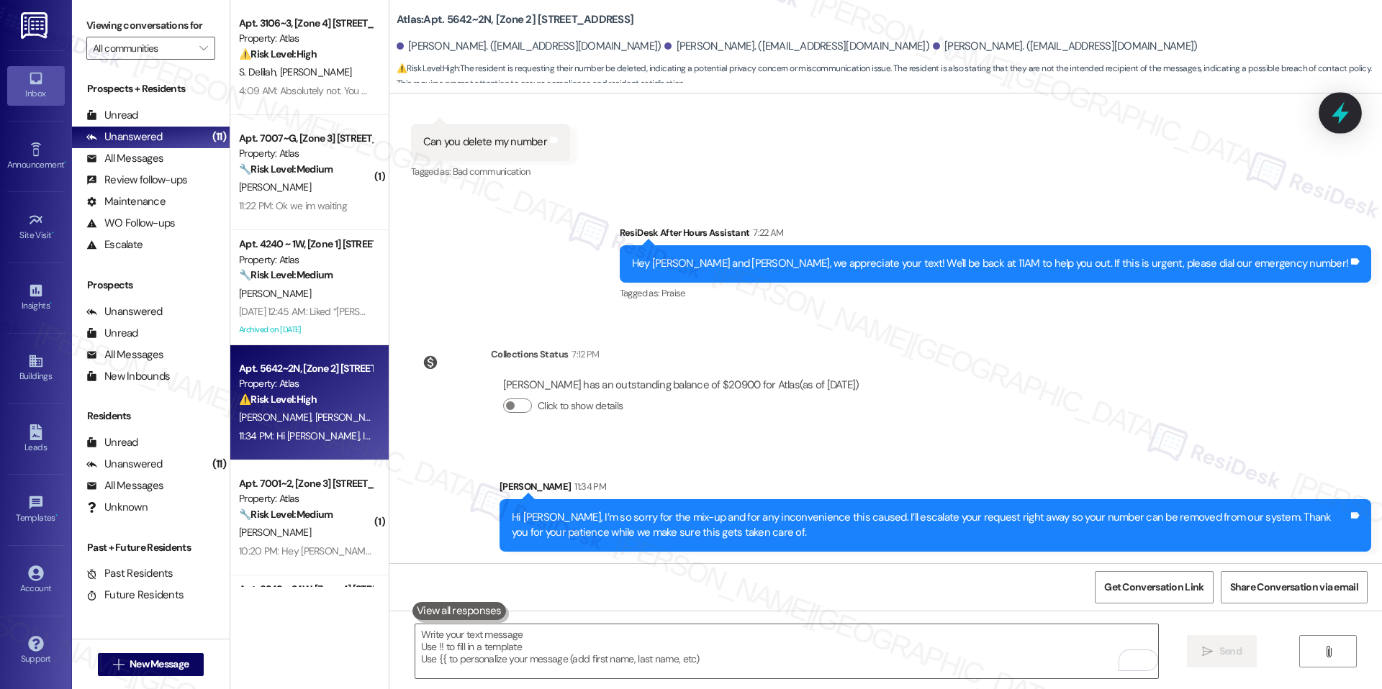
click at [1348, 116] on icon at bounding box center [1340, 113] width 24 height 24
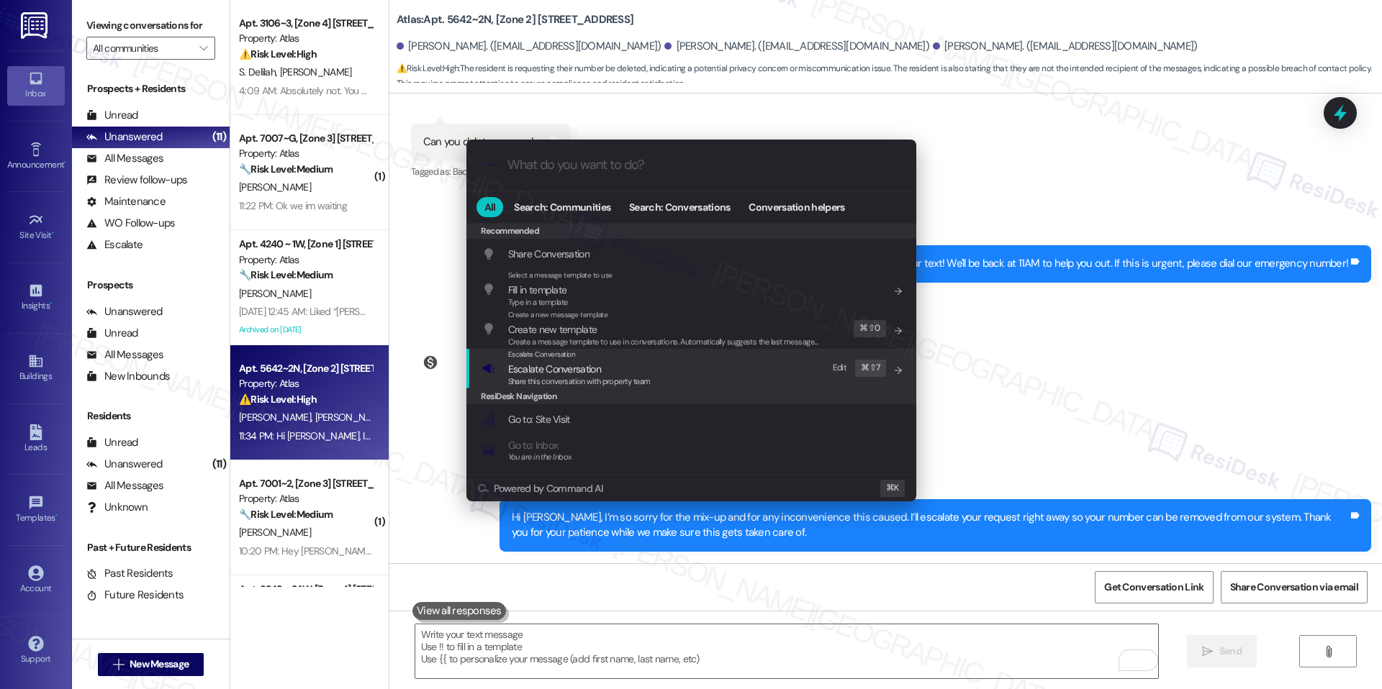
click at [697, 382] on div "Escalate Conversation Escalate Conversation Share this conversation with proper…" at bounding box center [692, 368] width 421 height 39
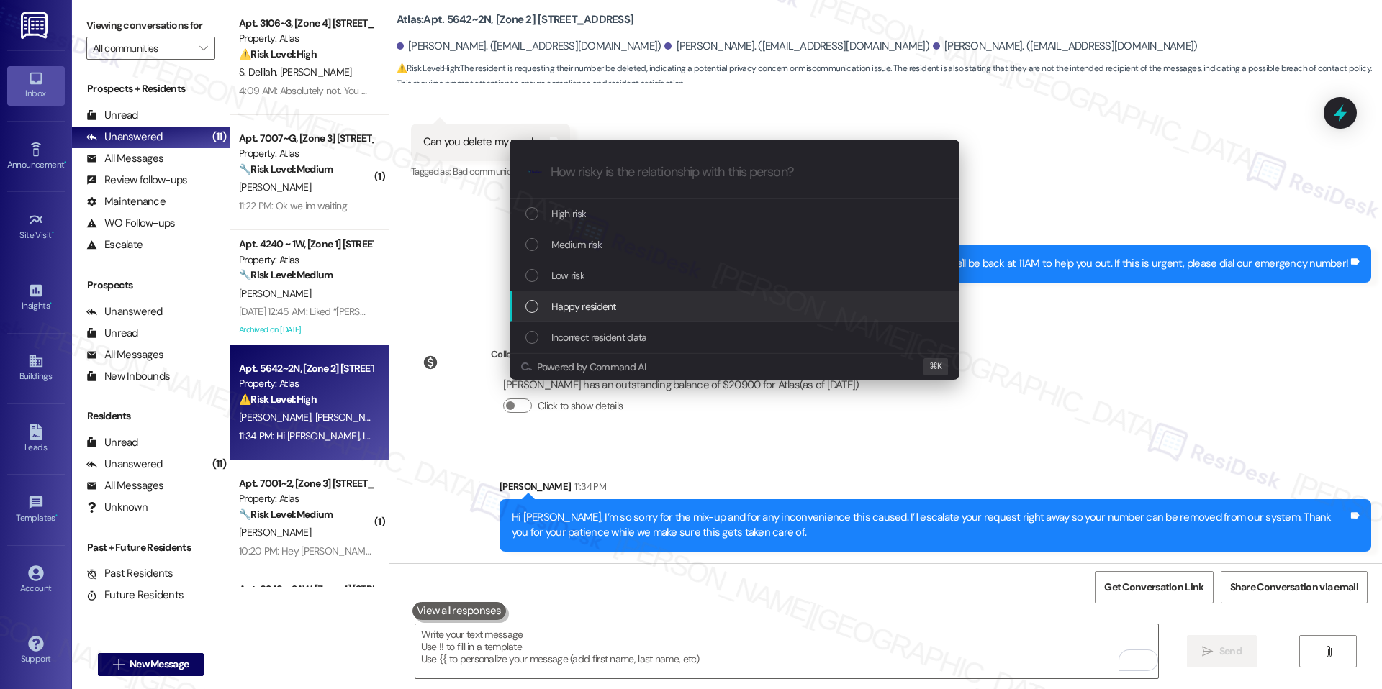
click at [646, 308] on div "Happy resident" at bounding box center [735, 307] width 421 height 16
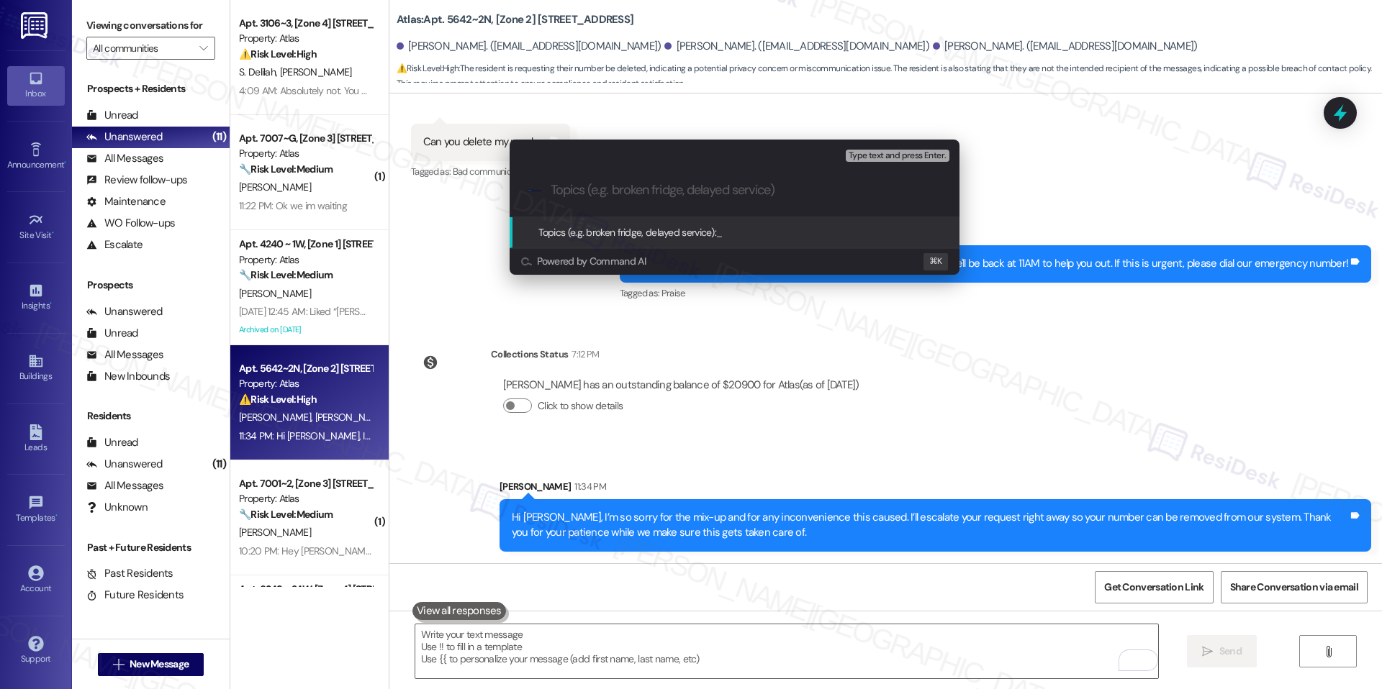
click at [1052, 212] on div "Escalate Conversation Happy resident Topics (e.g. broken fridge, delayed servic…" at bounding box center [691, 344] width 1382 height 689
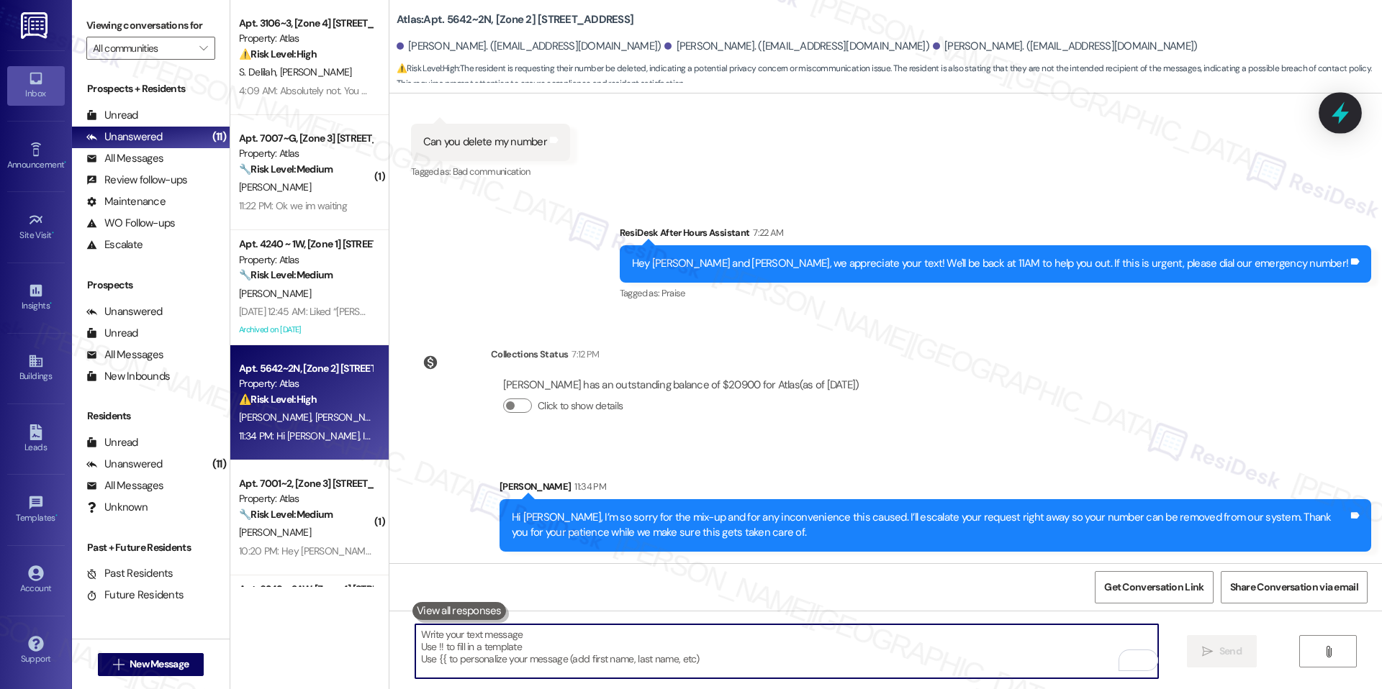
click at [1341, 116] on icon at bounding box center [1339, 113] width 17 height 22
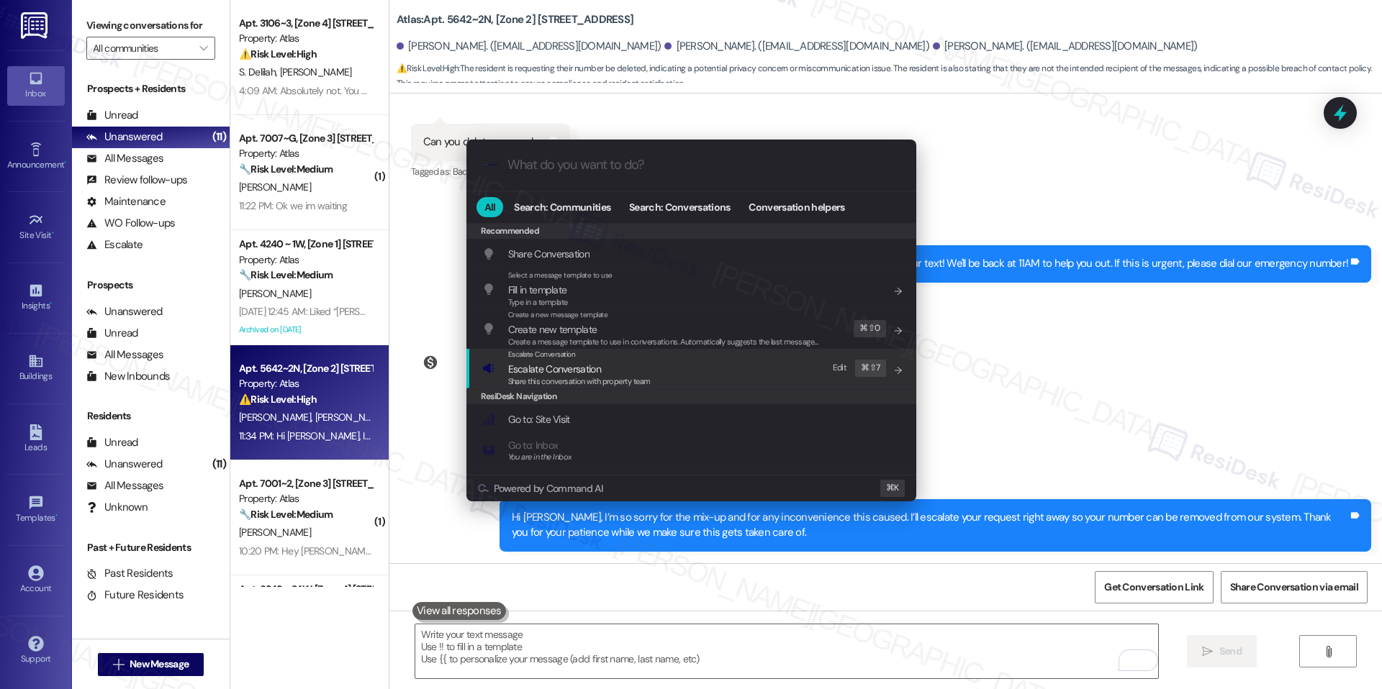
click at [620, 378] on span "Share this conversation with property team" at bounding box center [579, 381] width 142 height 10
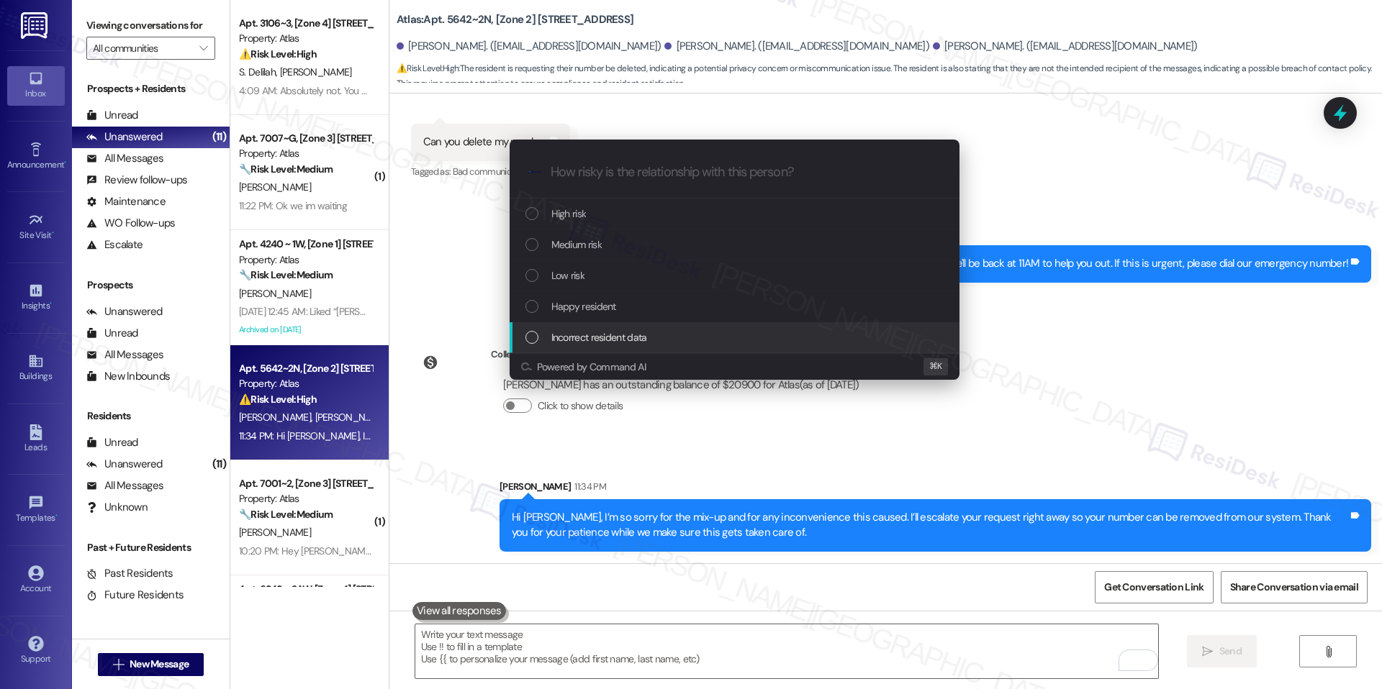
click at [643, 342] on span "Incorrect resident data" at bounding box center [599, 338] width 96 height 16
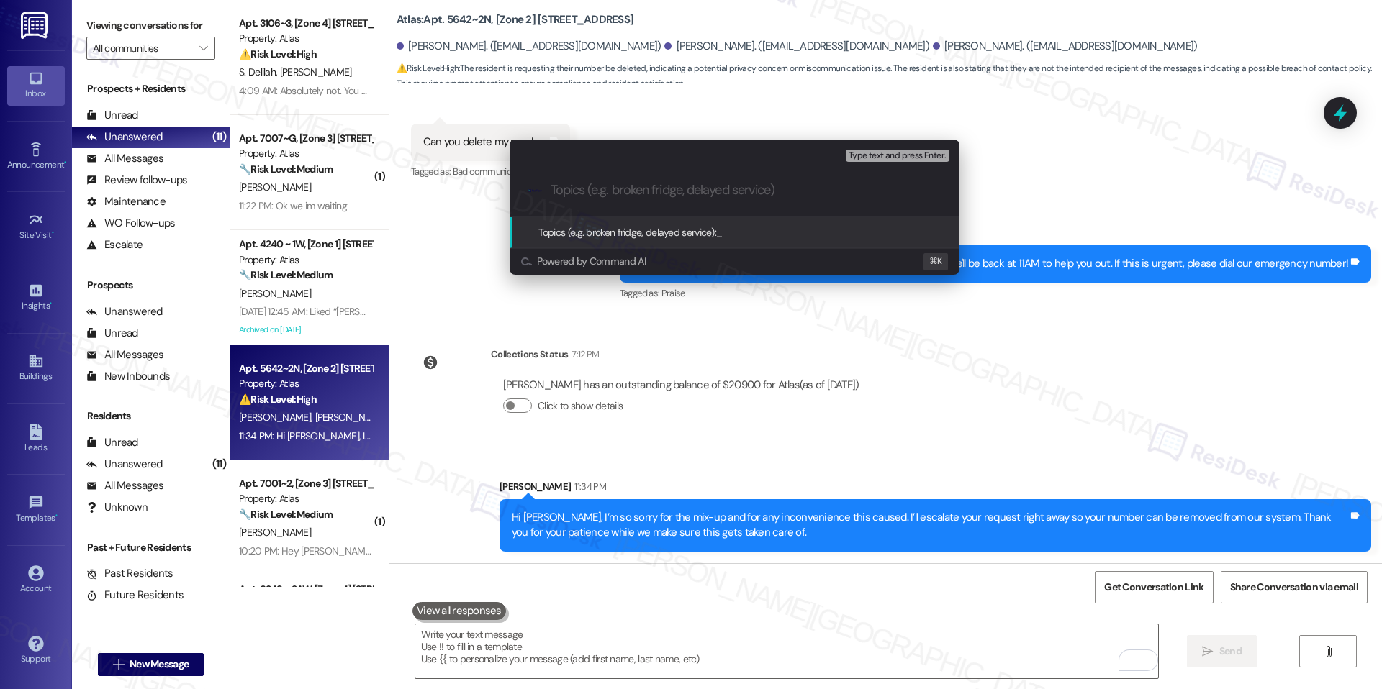
paste input "Charles Parker reports that the messages are reaching the wrong person and has …"
type input "Charles Parker reports that the messages are reaching the wrong person and has …"
type input "Incorrect number/ Not Charles"
click at [893, 153] on span "Type text and press Enter." at bounding box center [896, 156] width 97 height 10
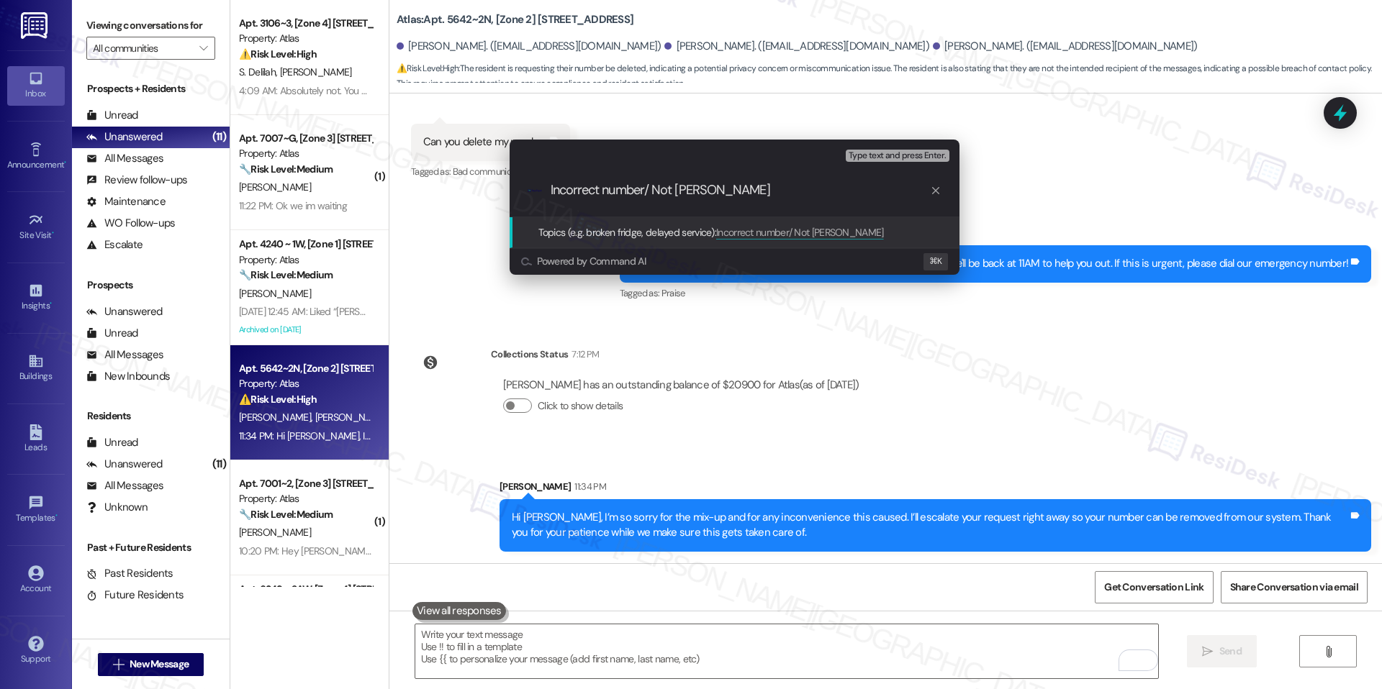
click at [832, 234] on span "Incorrect number/ Not Charles" at bounding box center [800, 232] width 168 height 13
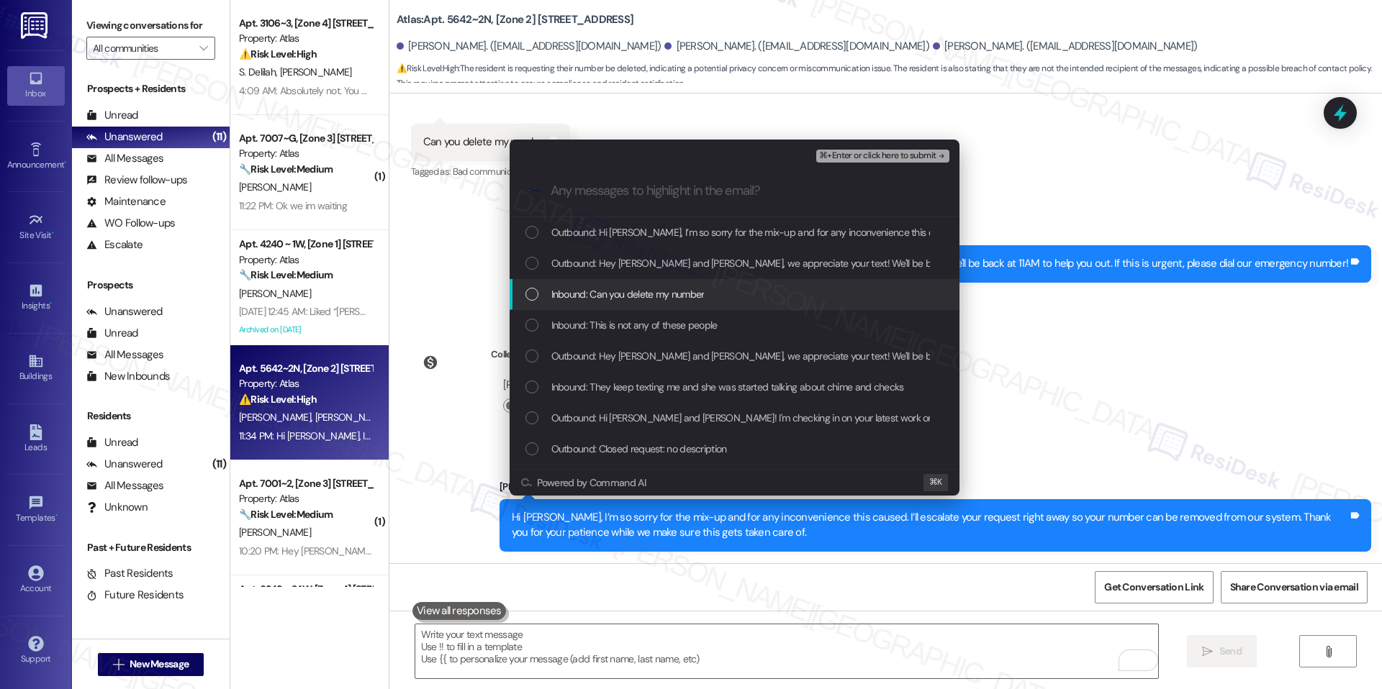
click at [712, 288] on div "Inbound: Can you delete my number" at bounding box center [735, 294] width 421 height 16
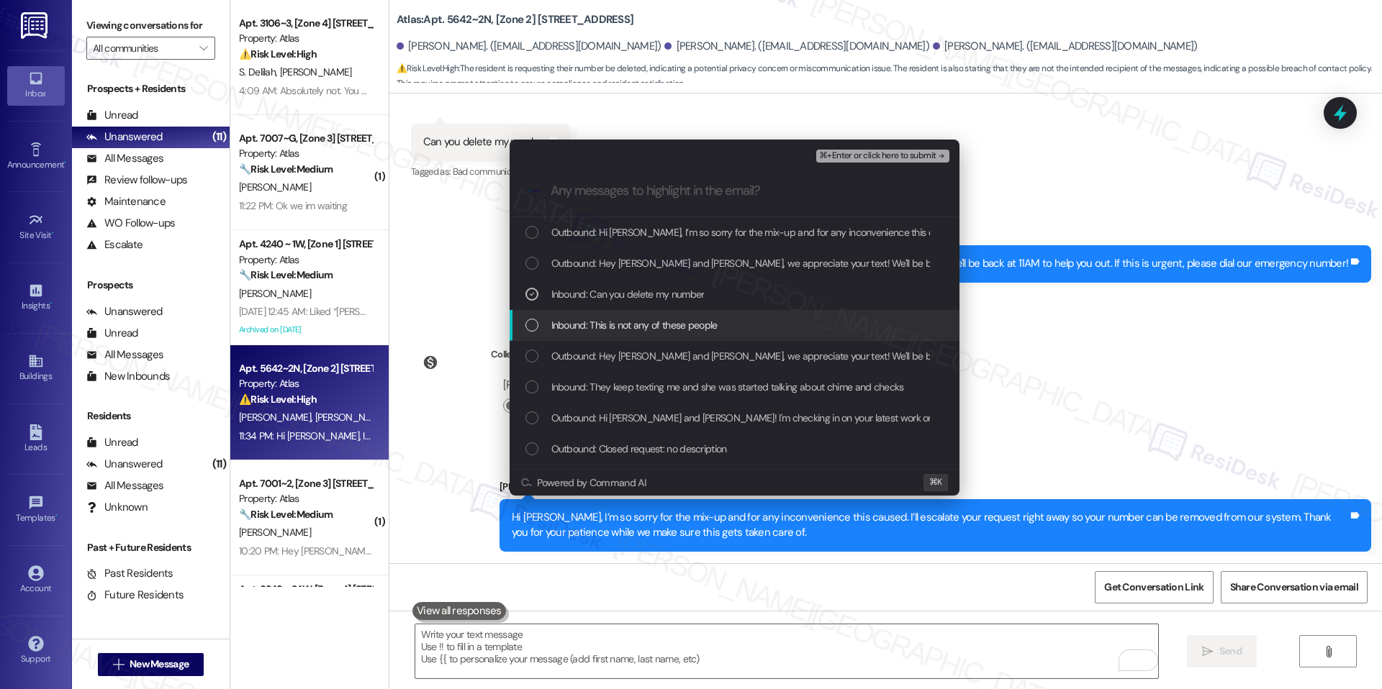
click at [694, 313] on div "Inbound: This is not any of these people" at bounding box center [735, 325] width 450 height 31
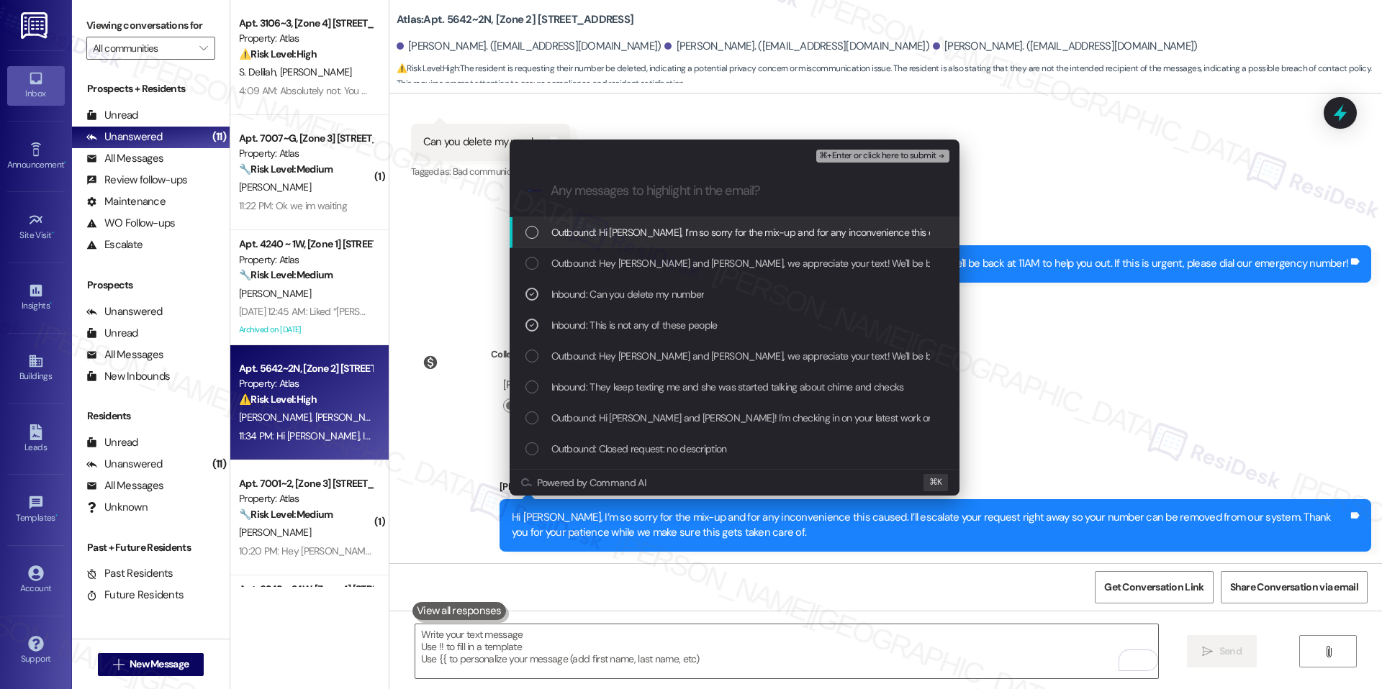
click at [885, 156] on span "⌘+Enter or click here to submit" at bounding box center [877, 156] width 117 height 10
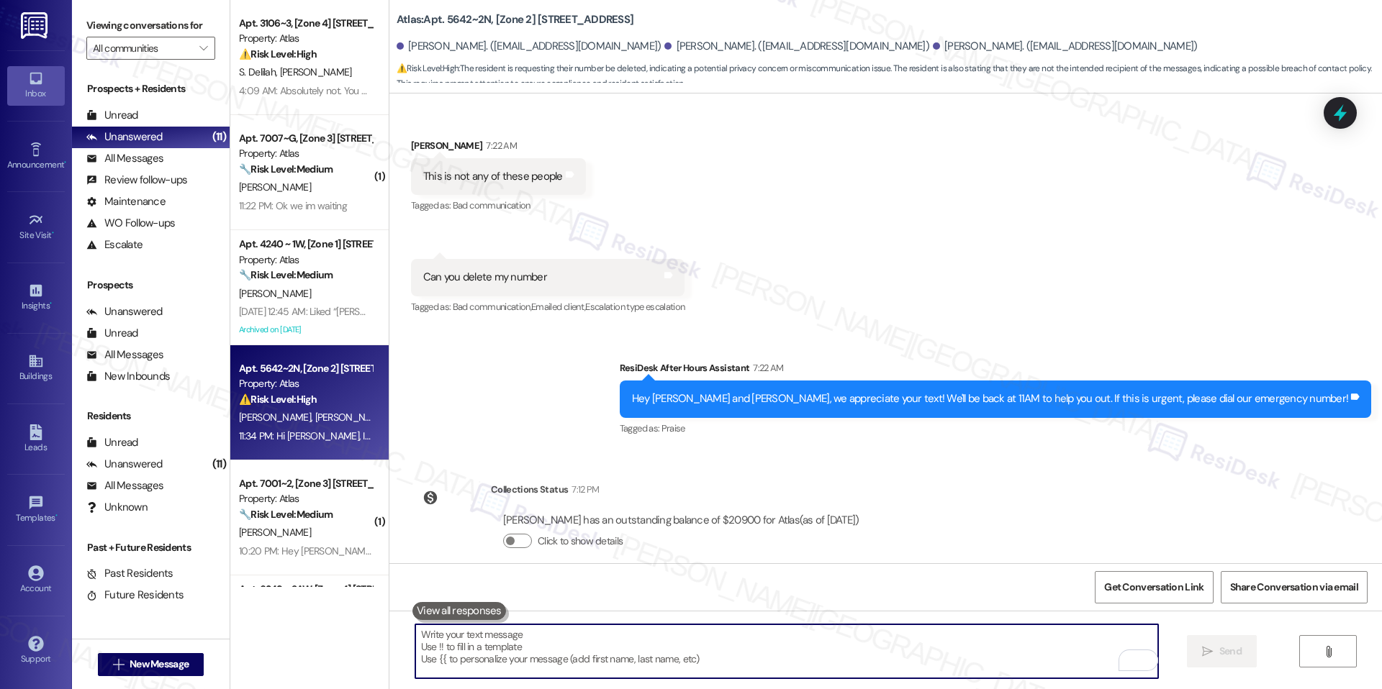
scroll to position [3295, 0]
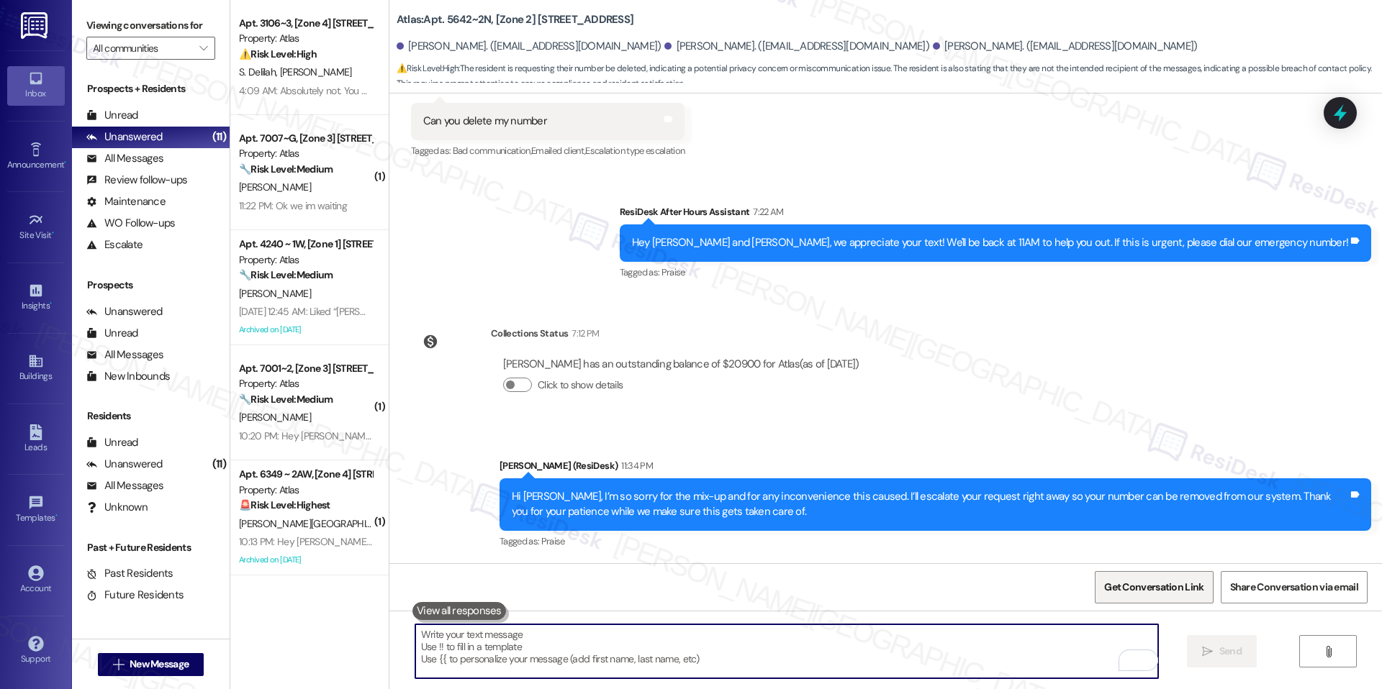
click at [1155, 590] on span "Get Conversation Link" at bounding box center [1153, 587] width 99 height 15
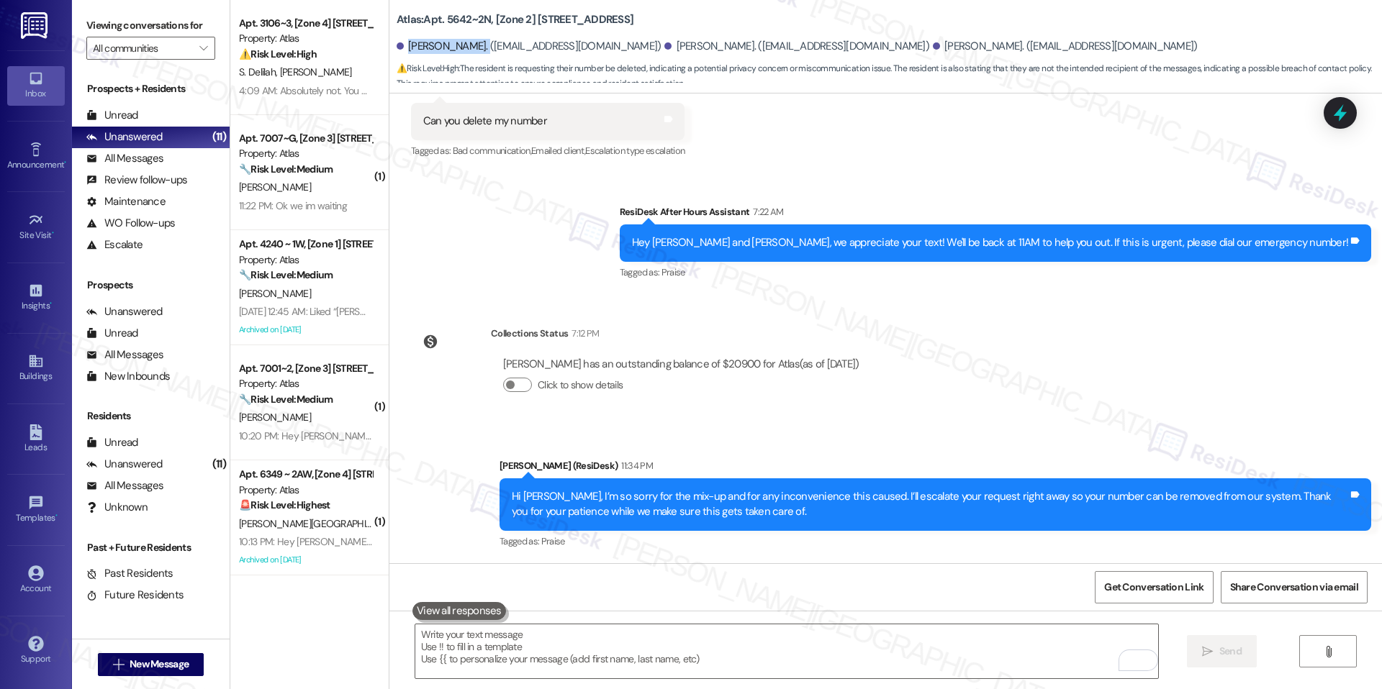
drag, startPoint x: 399, startPoint y: 46, endPoint x: 461, endPoint y: 46, distance: 62.6
click at [461, 46] on div "Charles Parker. (charlesparkertaylor@gmail.com)" at bounding box center [529, 46] width 265 height 15
click at [417, 14] on b "Atlas: Apt. 5642~2N, [Zone 2] 5642-5644 S Calumet Ave" at bounding box center [515, 19] width 237 height 15
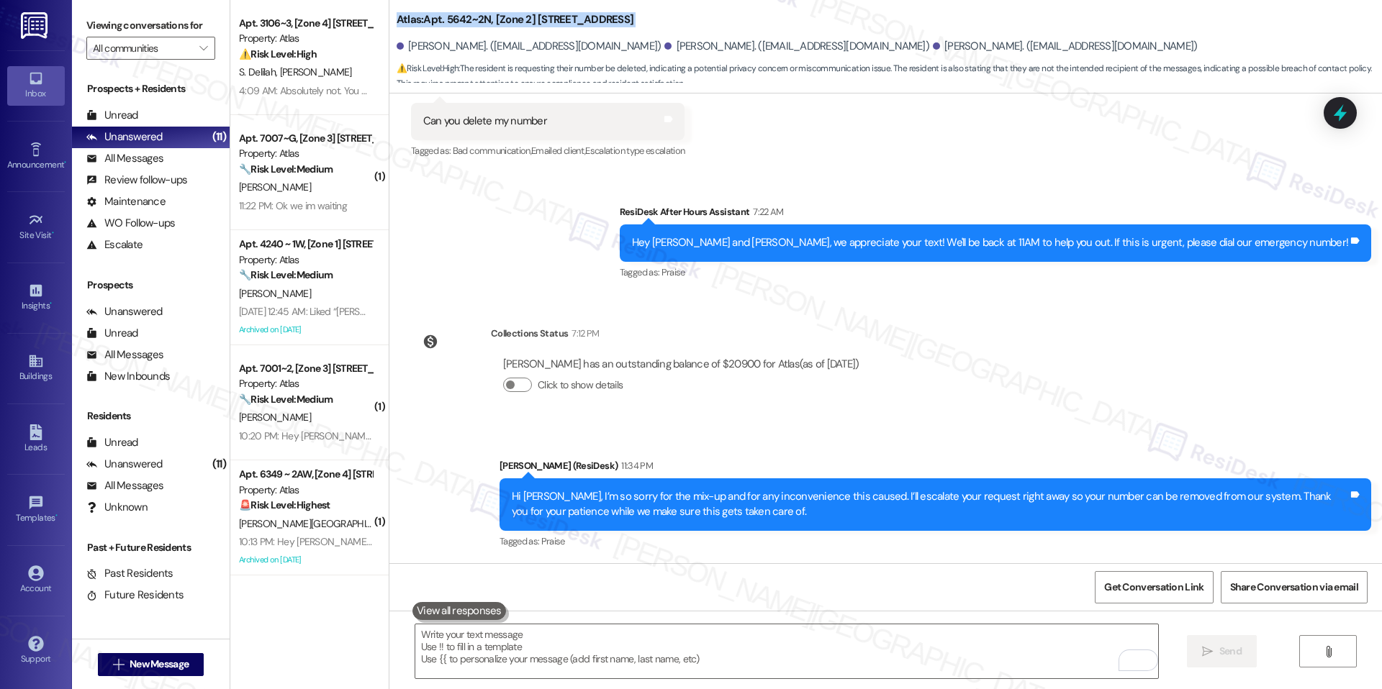
copy div "Atlas: Apt. 5642~2N, [Zone 2] 5642-5644 S Calumet Ave"
click at [652, 302] on div "Lease started Oct 01, 2023 at 8:00 AM Announcement, sent via SMS Sarah (ResiDes…" at bounding box center [885, 329] width 992 height 470
click at [38, 381] on div "Buildings" at bounding box center [36, 376] width 72 height 14
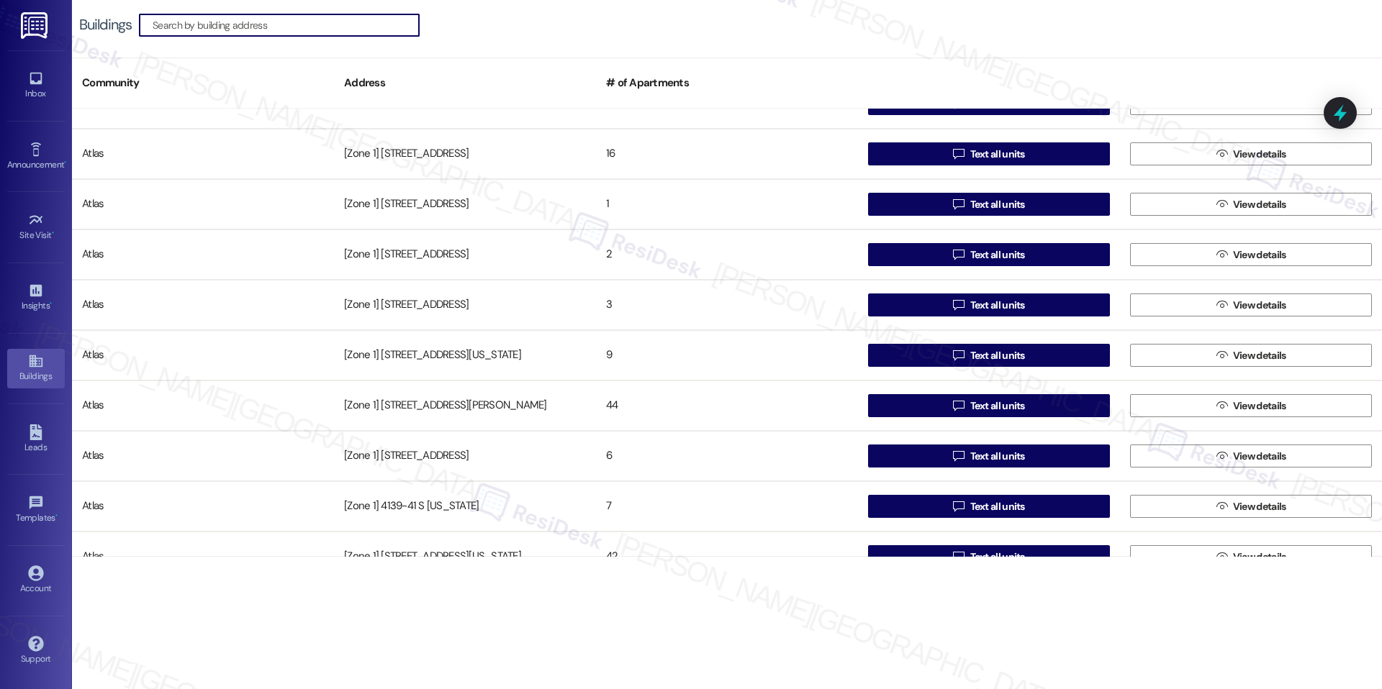
scroll to position [464, 0]
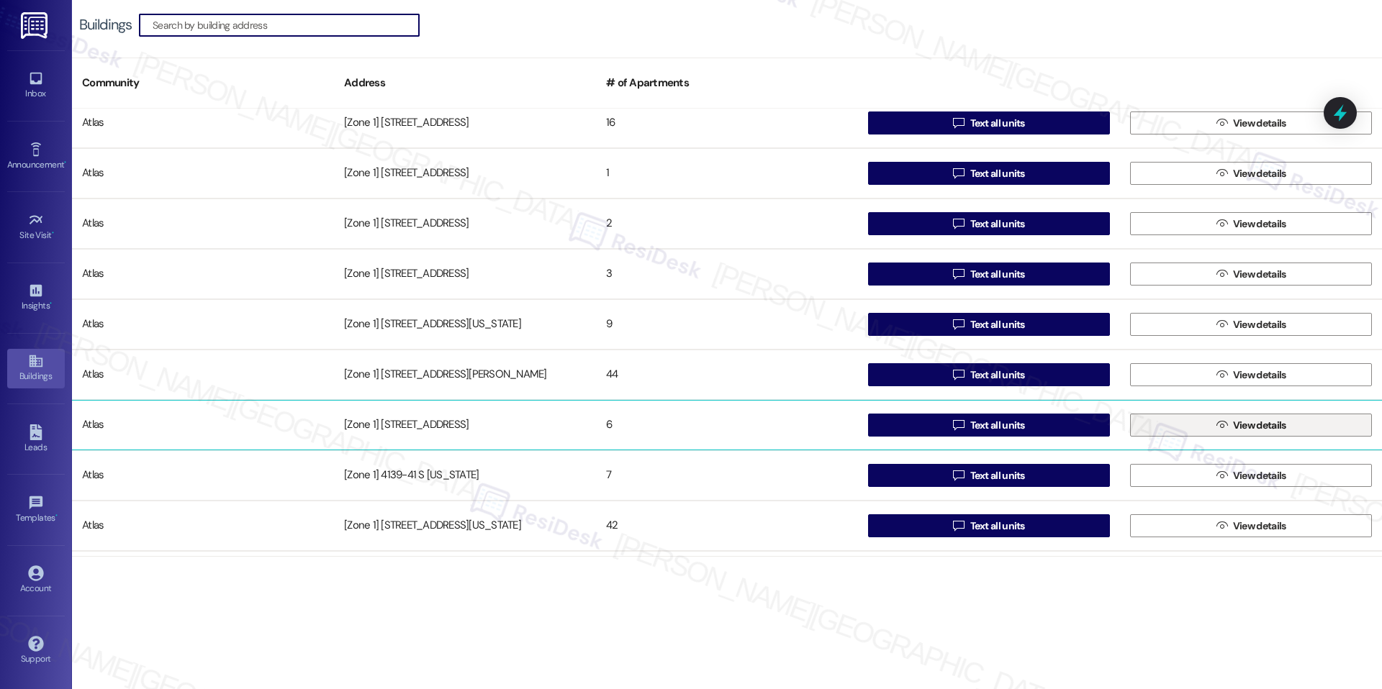
click at [1307, 427] on button " View details" at bounding box center [1251, 425] width 242 height 23
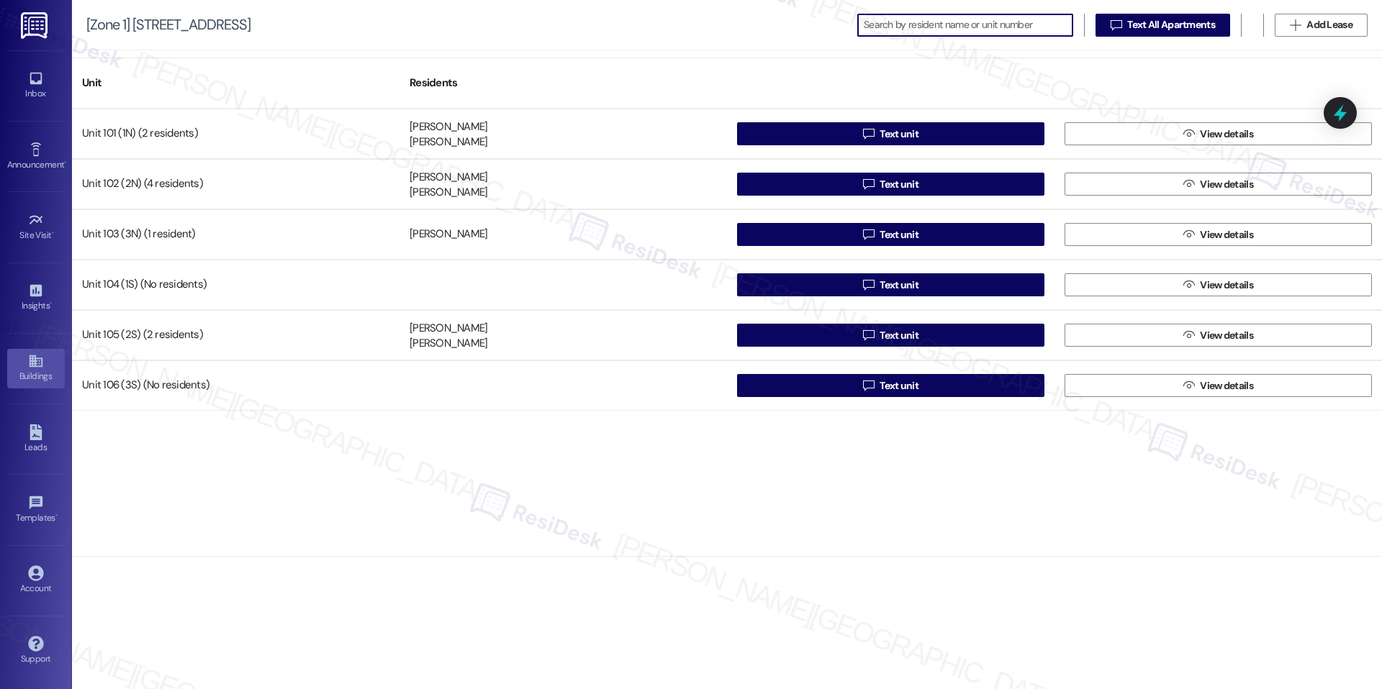
click at [30, 383] on div "Buildings" at bounding box center [36, 376] width 72 height 14
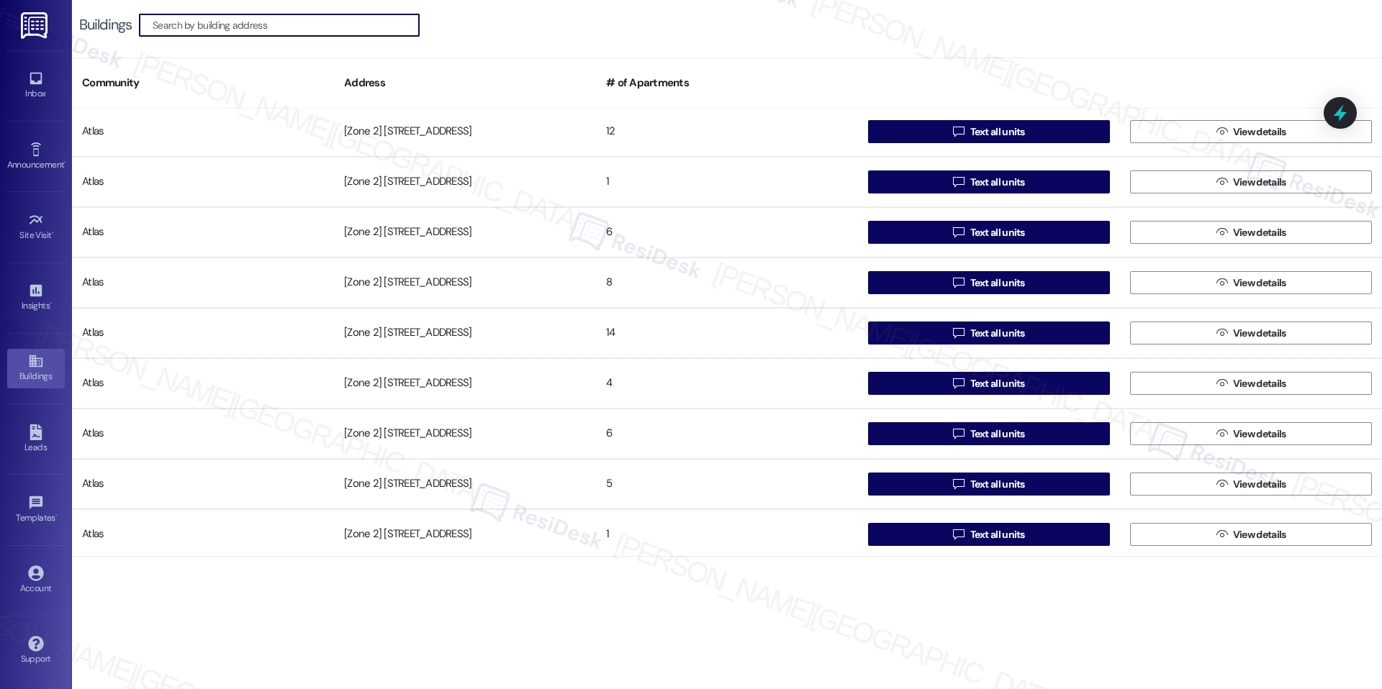
scroll to position [2173, 0]
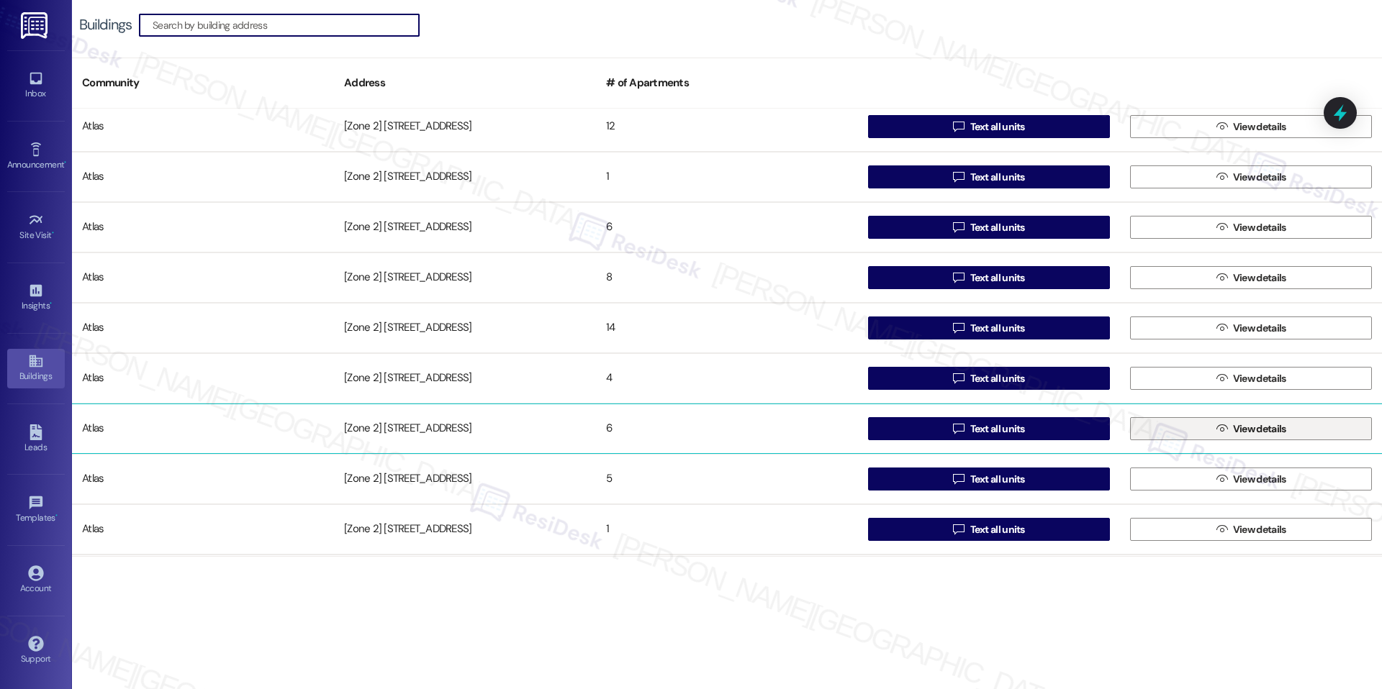
click at [1159, 428] on button " View details" at bounding box center [1251, 428] width 242 height 23
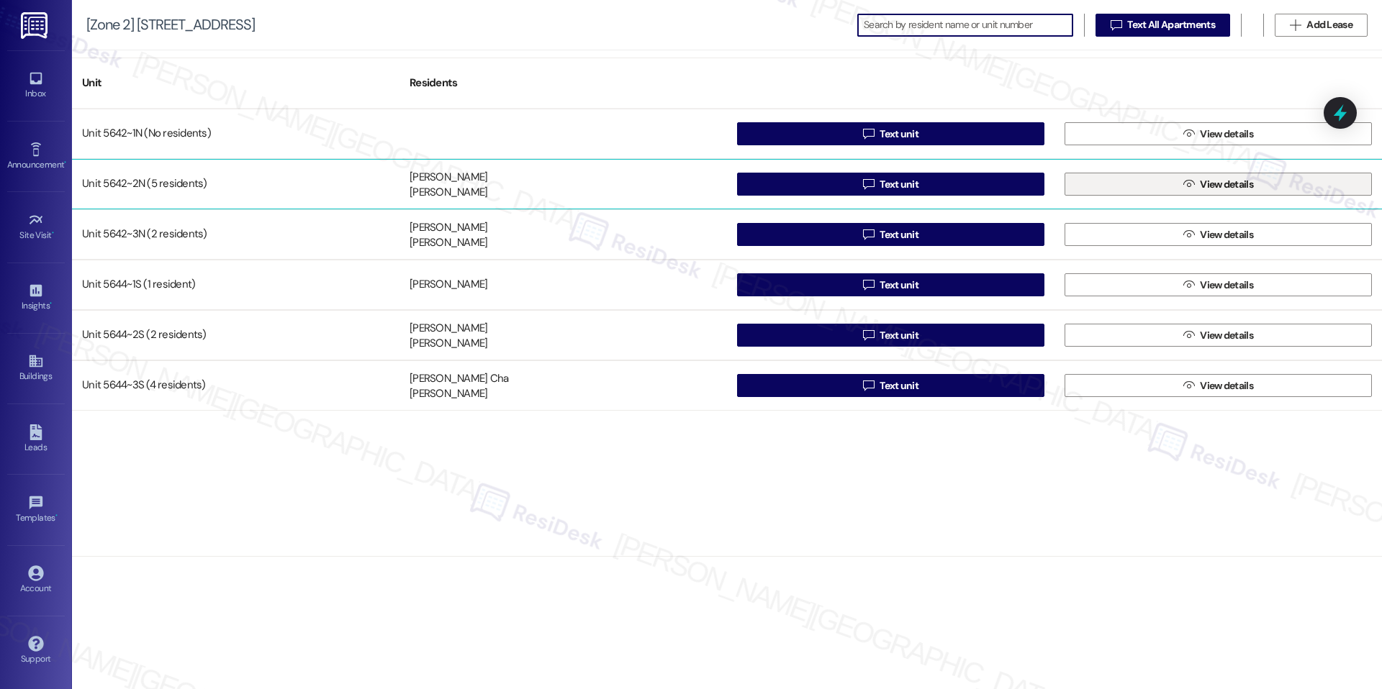
click at [1220, 183] on span "View details" at bounding box center [1226, 184] width 53 height 15
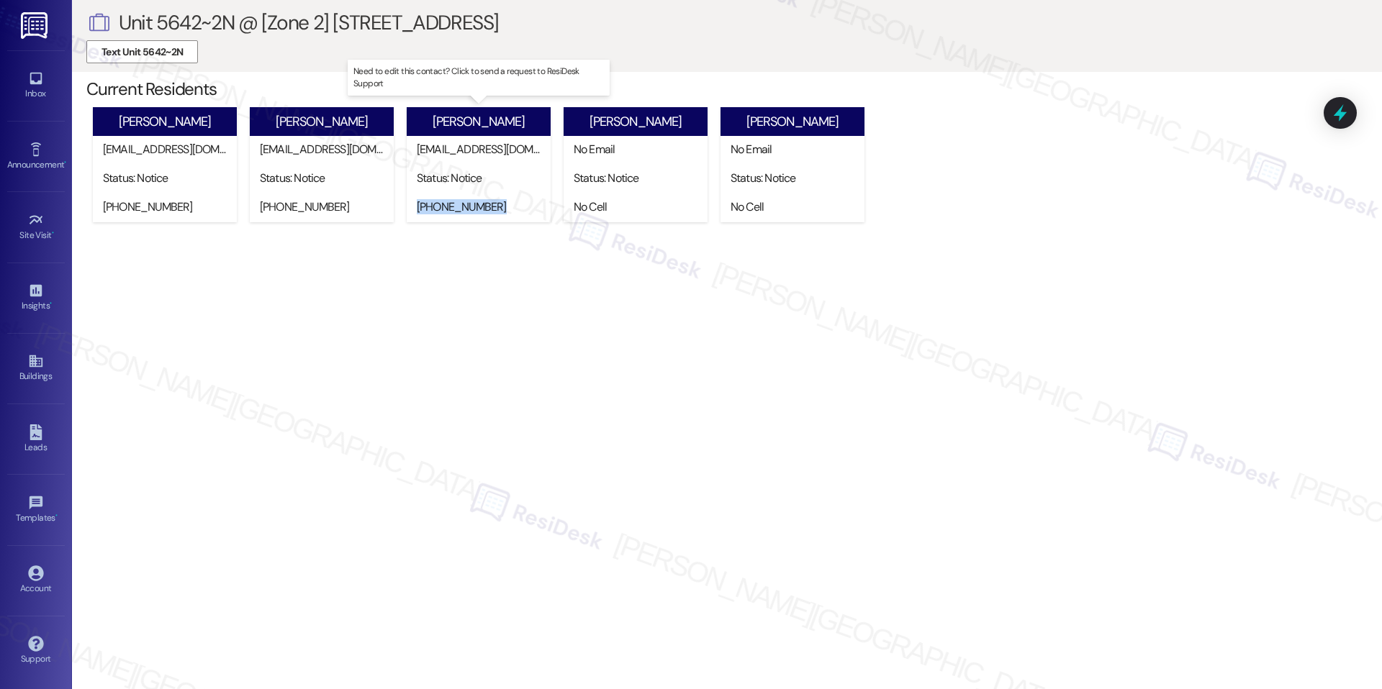
drag, startPoint x: 499, startPoint y: 207, endPoint x: 417, endPoint y: 210, distance: 82.8
click at [417, 210] on div "(312) 900-6749" at bounding box center [482, 206] width 130 height 15
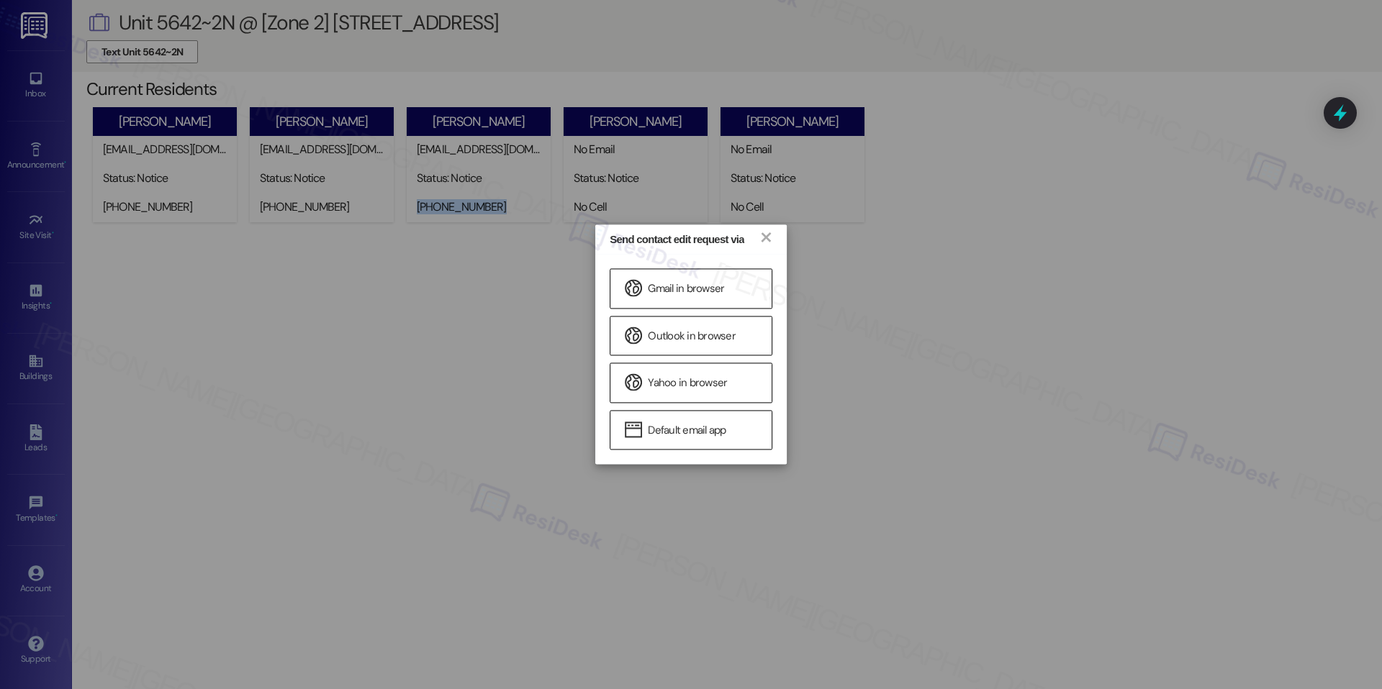
copy div "(312) 900-6749"
click at [760, 234] on link "×" at bounding box center [765, 236] width 14 height 15
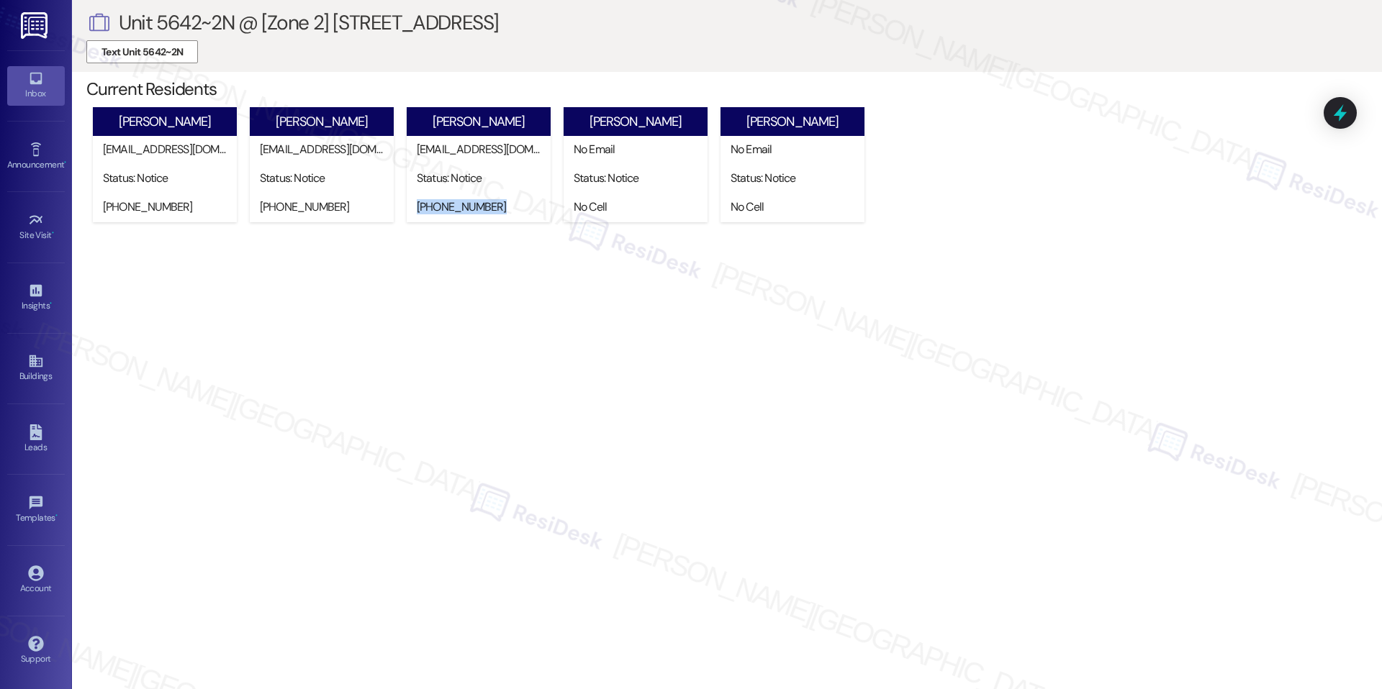
click at [46, 68] on link "Inbox" at bounding box center [36, 85] width 58 height 39
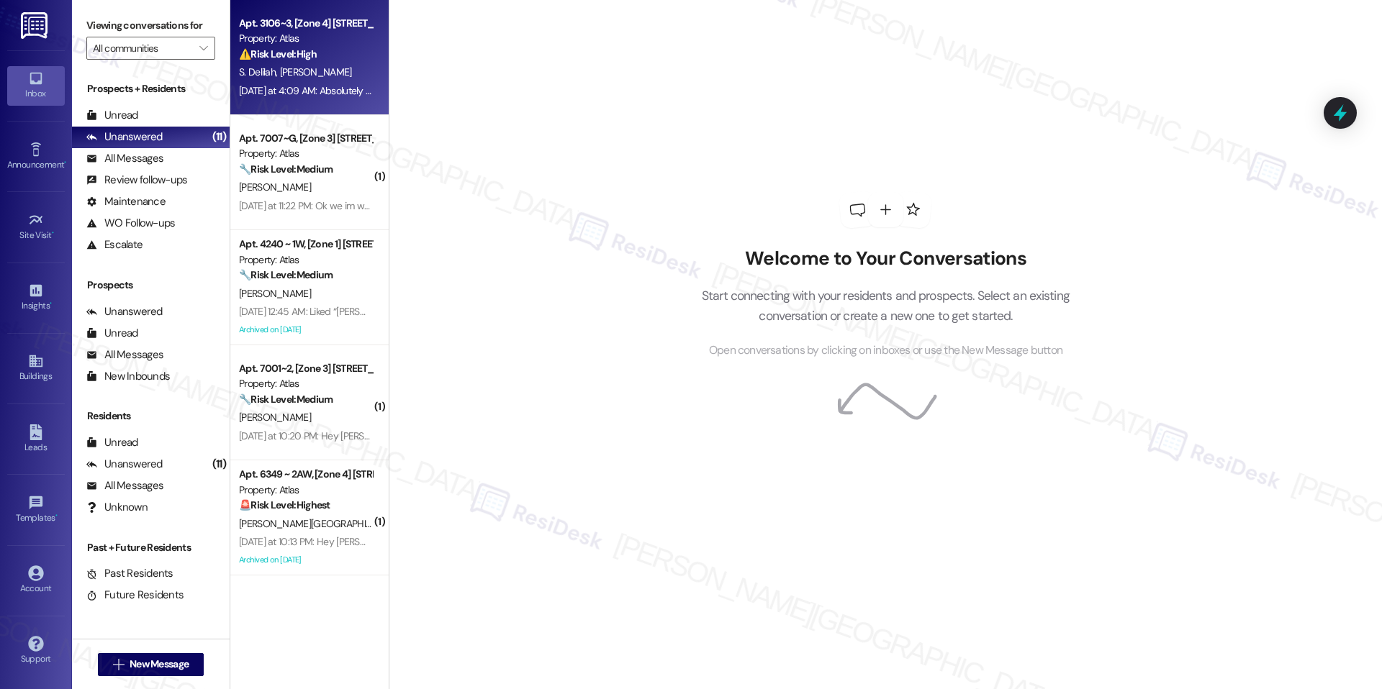
click at [239, 36] on div "Property: Atlas" at bounding box center [305, 38] width 133 height 15
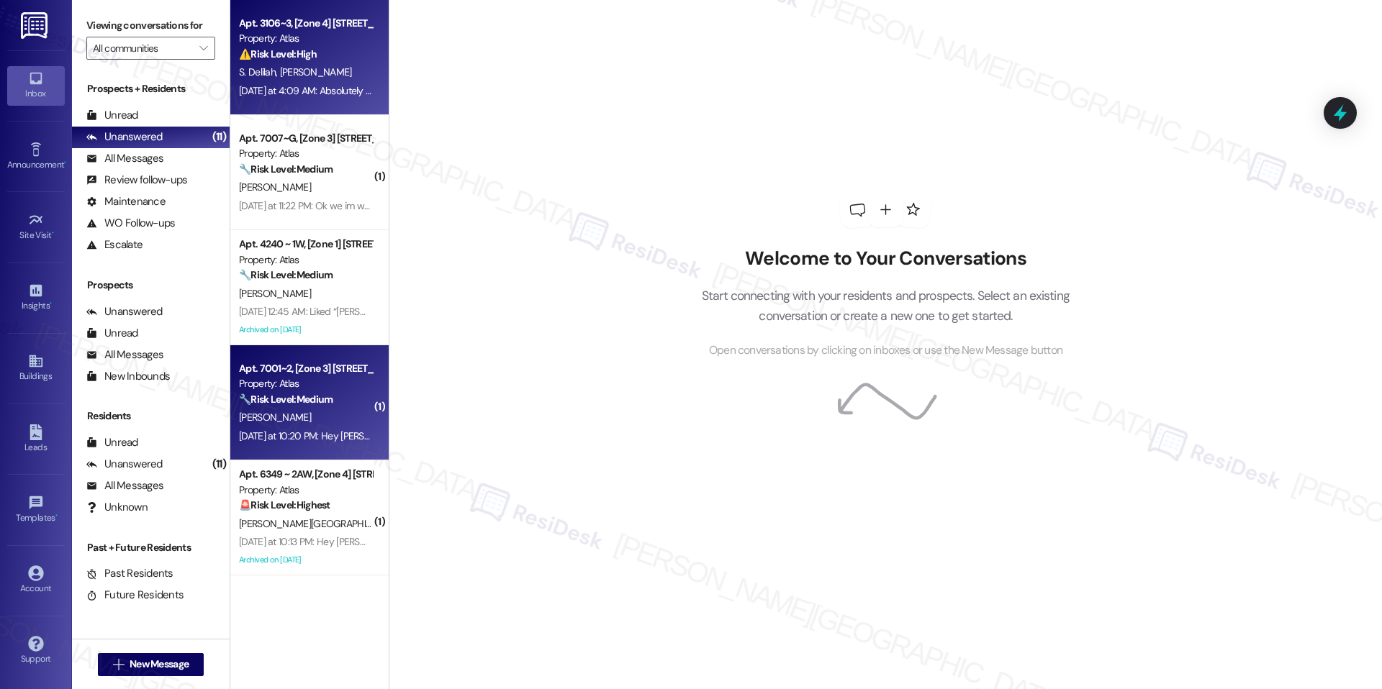
click at [260, 458] on div "Apt. 7001~2, [Zone 3] 7001-7007 S Merrill Ave Property: Atlas 🔧 Risk Level: Med…" at bounding box center [309, 402] width 158 height 115
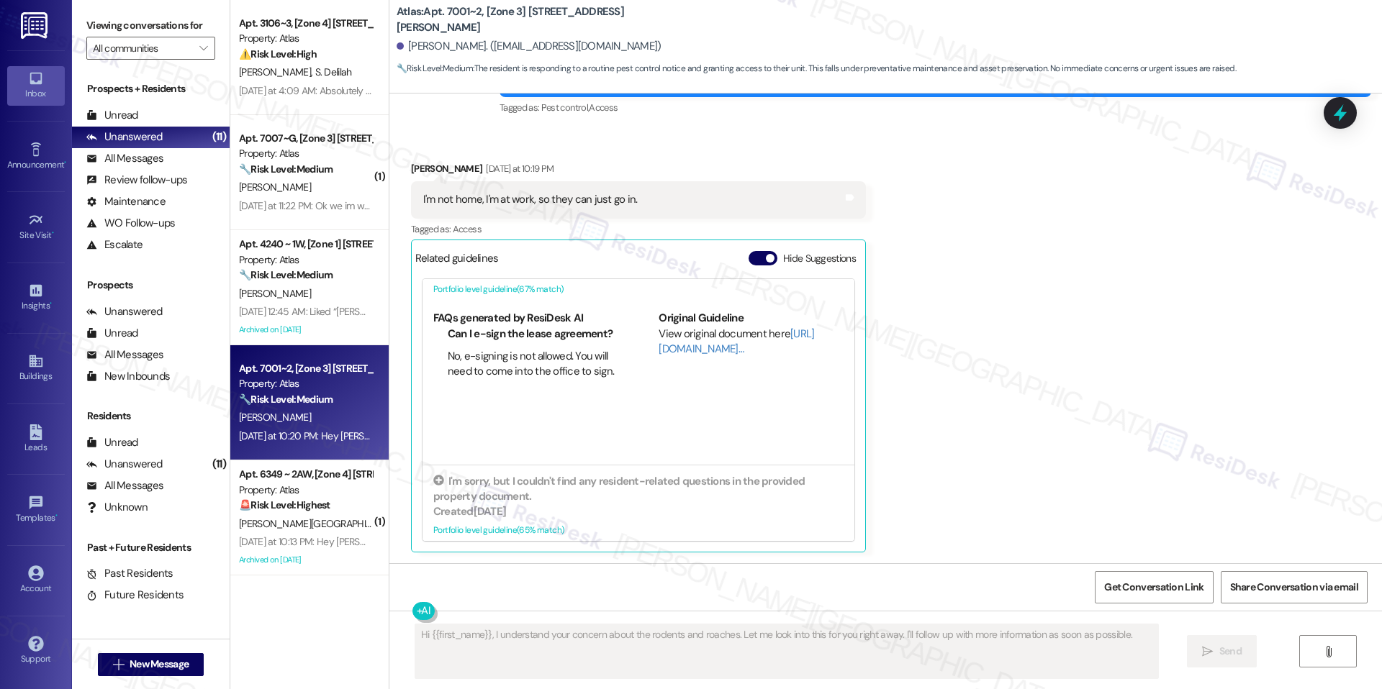
scroll to position [60, 0]
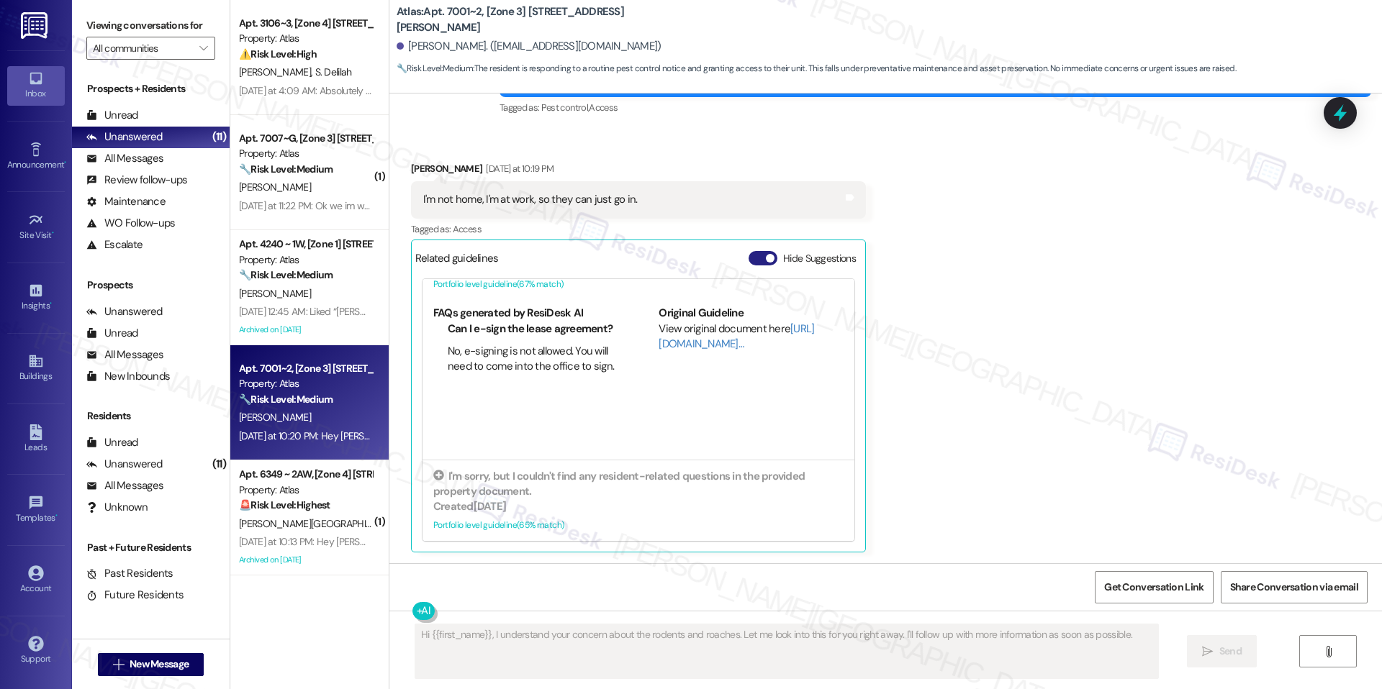
click at [753, 260] on button "Hide Suggestions" at bounding box center [762, 258] width 29 height 14
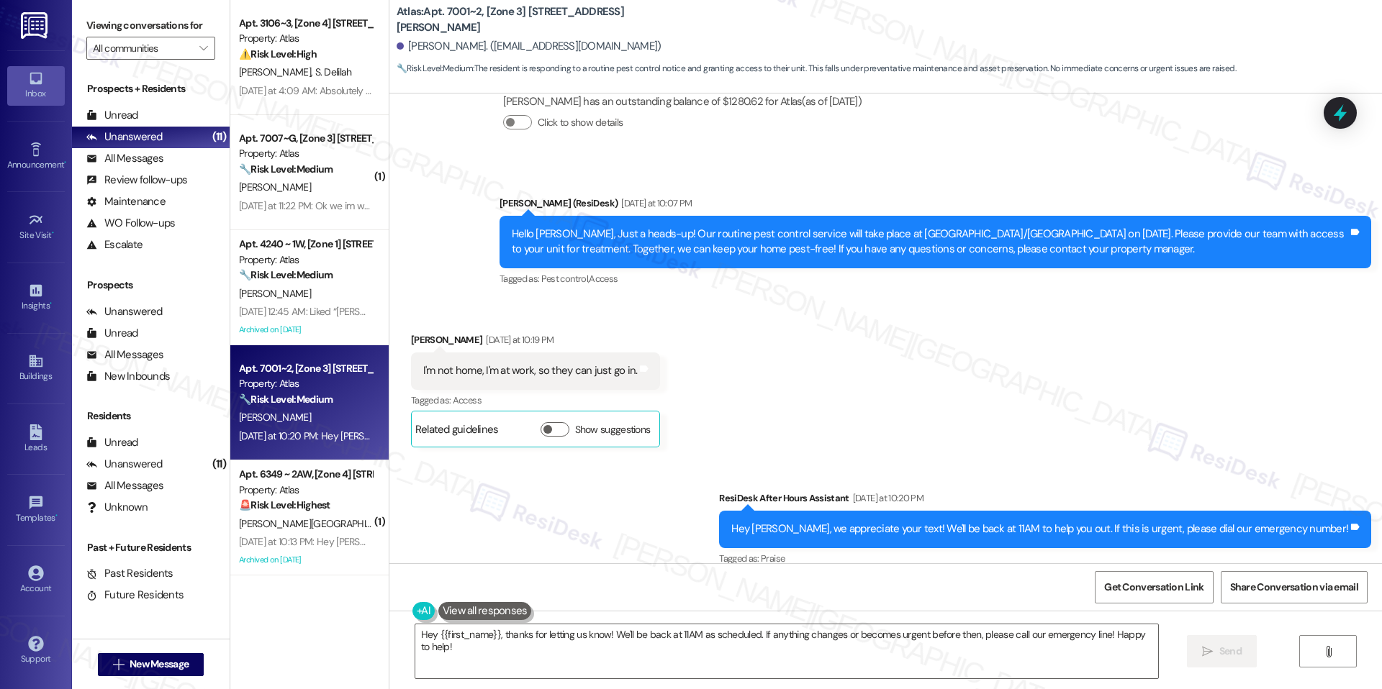
scroll to position [1902, 0]
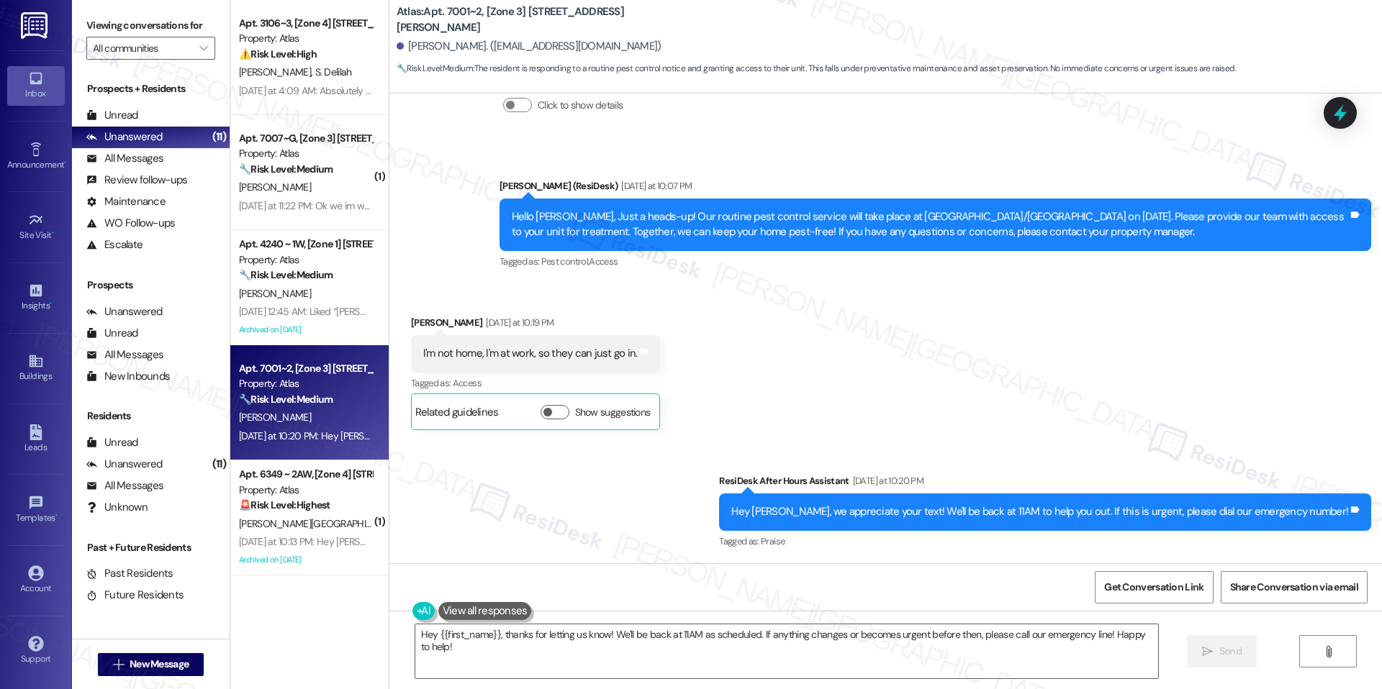
click at [569, 349] on div "I'm not home, I'm at work, so they can just go in." at bounding box center [530, 353] width 214 height 15
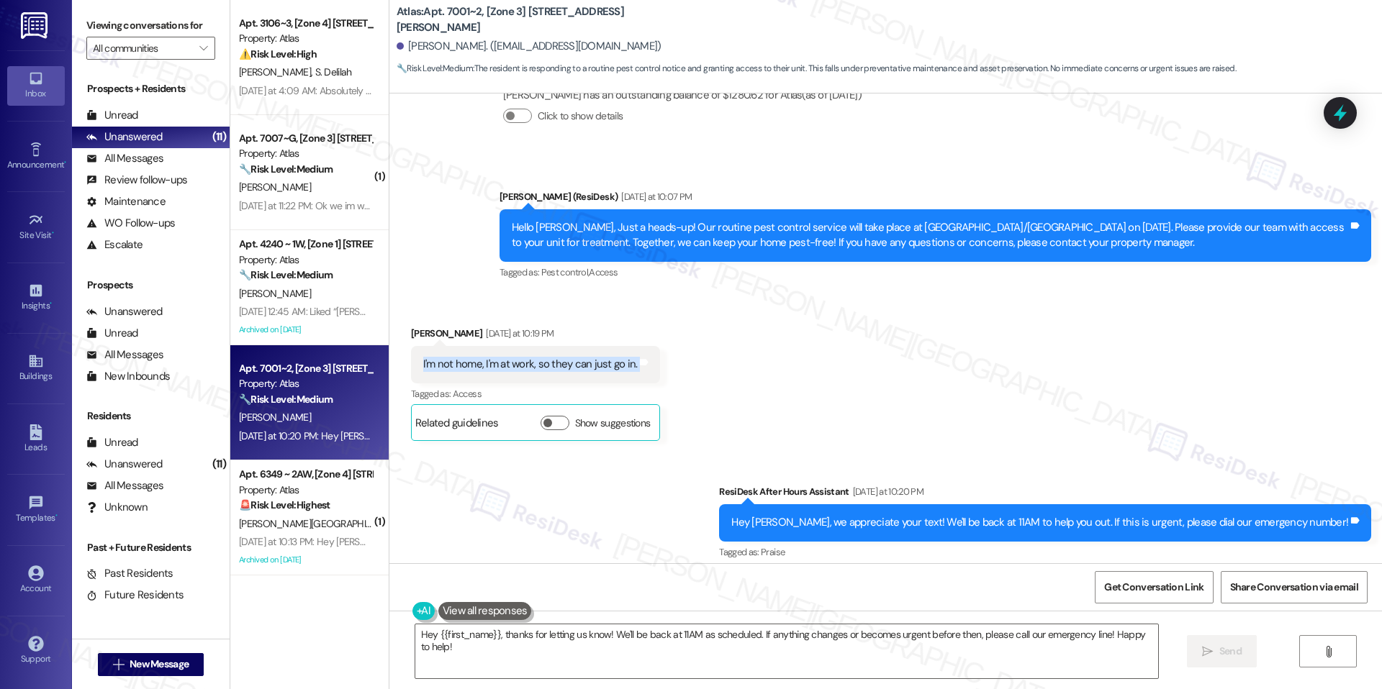
scroll to position [1887, 0]
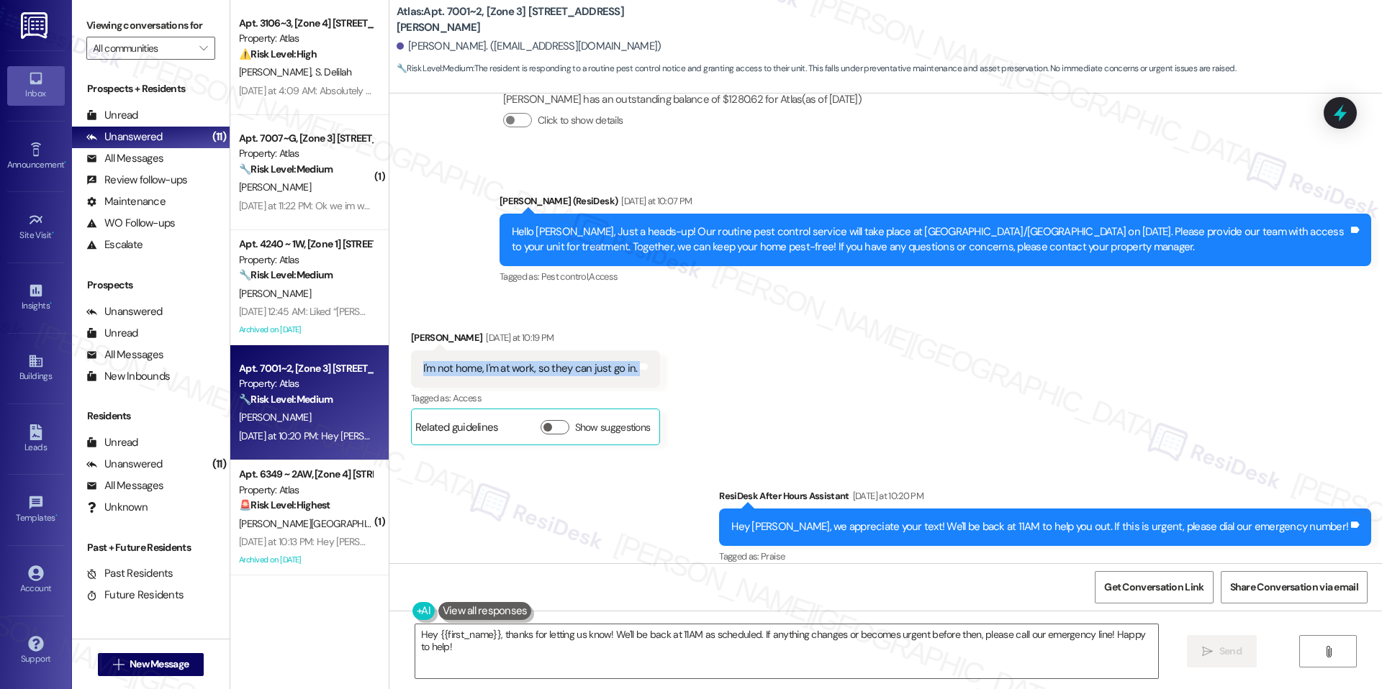
click at [448, 23] on b "Atlas: Apt. 7001~2, [Zone 3] 7001-7007 S Merrill Ave" at bounding box center [541, 19] width 288 height 31
click at [444, 22] on b "Atlas: Apt. 7001~2, [Zone 3] 7001-7007 S Merrill Ave" at bounding box center [541, 19] width 288 height 31
drag, startPoint x: 435, startPoint y: 20, endPoint x: 469, endPoint y: 19, distance: 34.6
click at [469, 19] on b "Atlas: Apt. 7001~2, [Zone 3] 7001-7007 S Merrill Ave" at bounding box center [541, 19] width 288 height 31
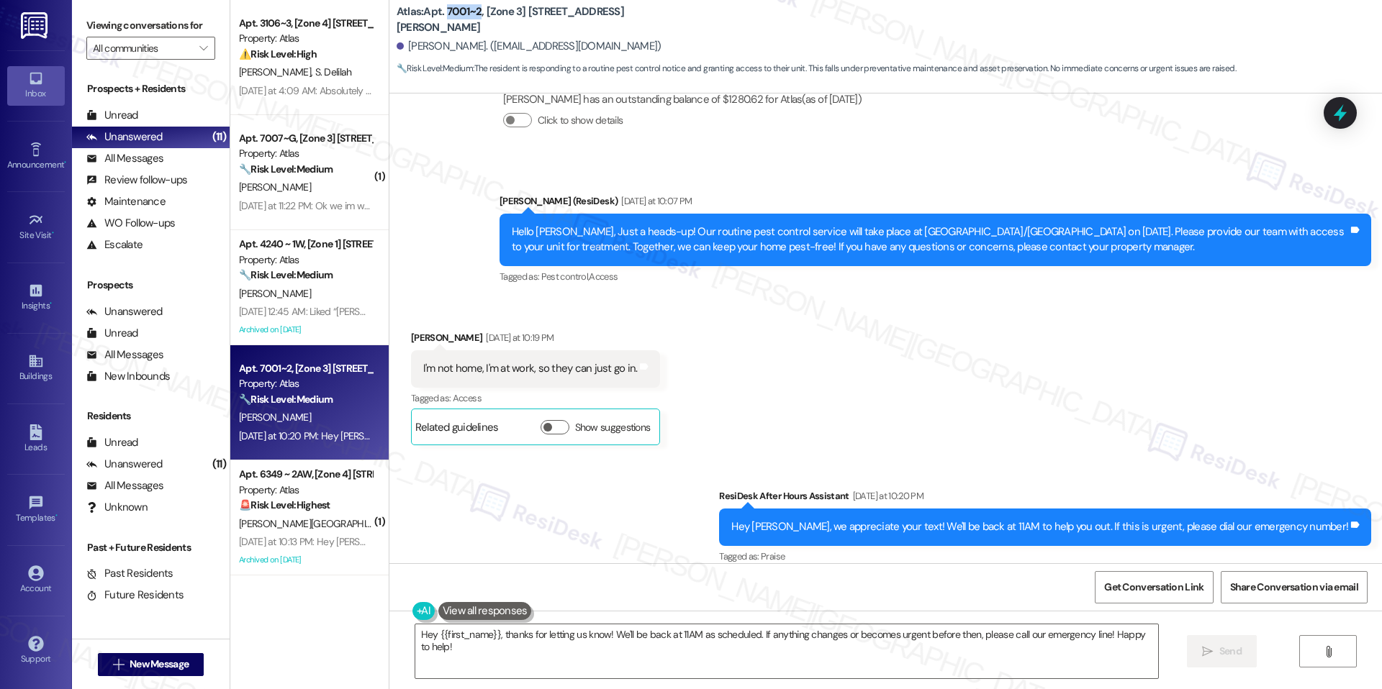
copy b "7001~2"
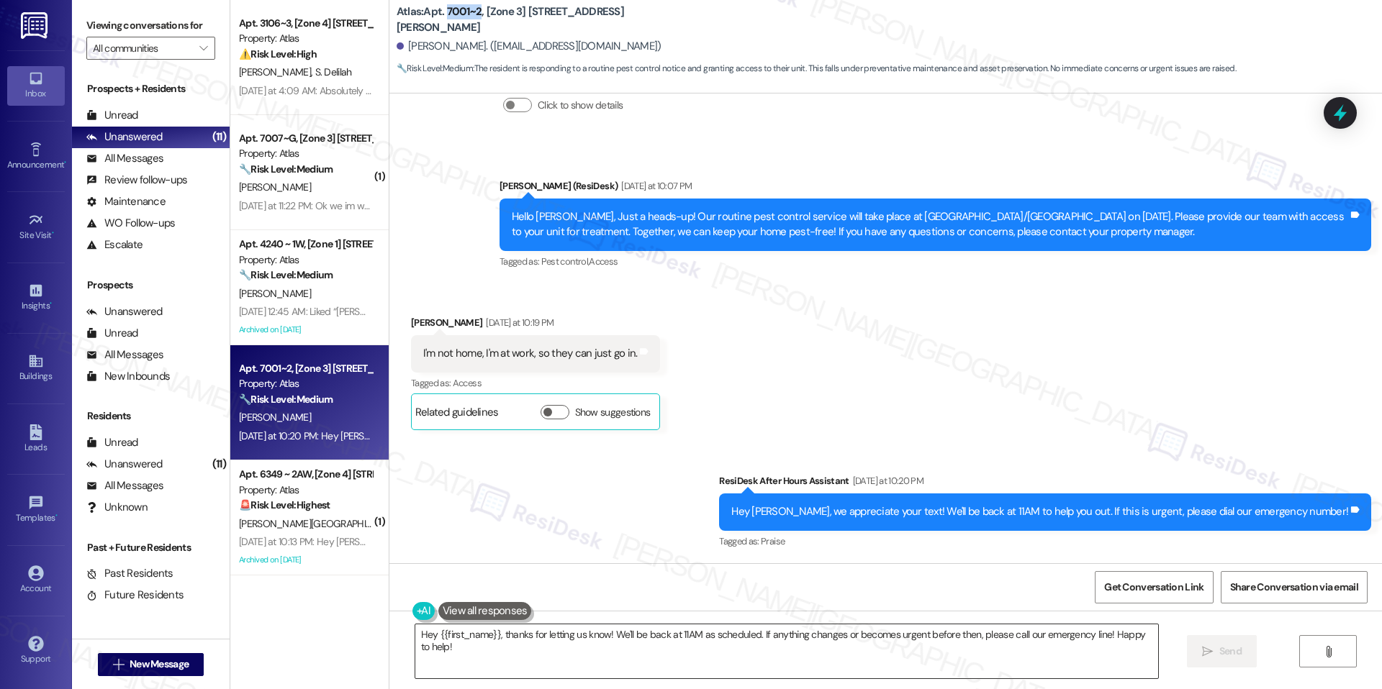
click at [652, 648] on textarea "Hey {{first_name}}, thanks for letting us know! We'll be back at 11AM as schedu…" at bounding box center [786, 652] width 743 height 54
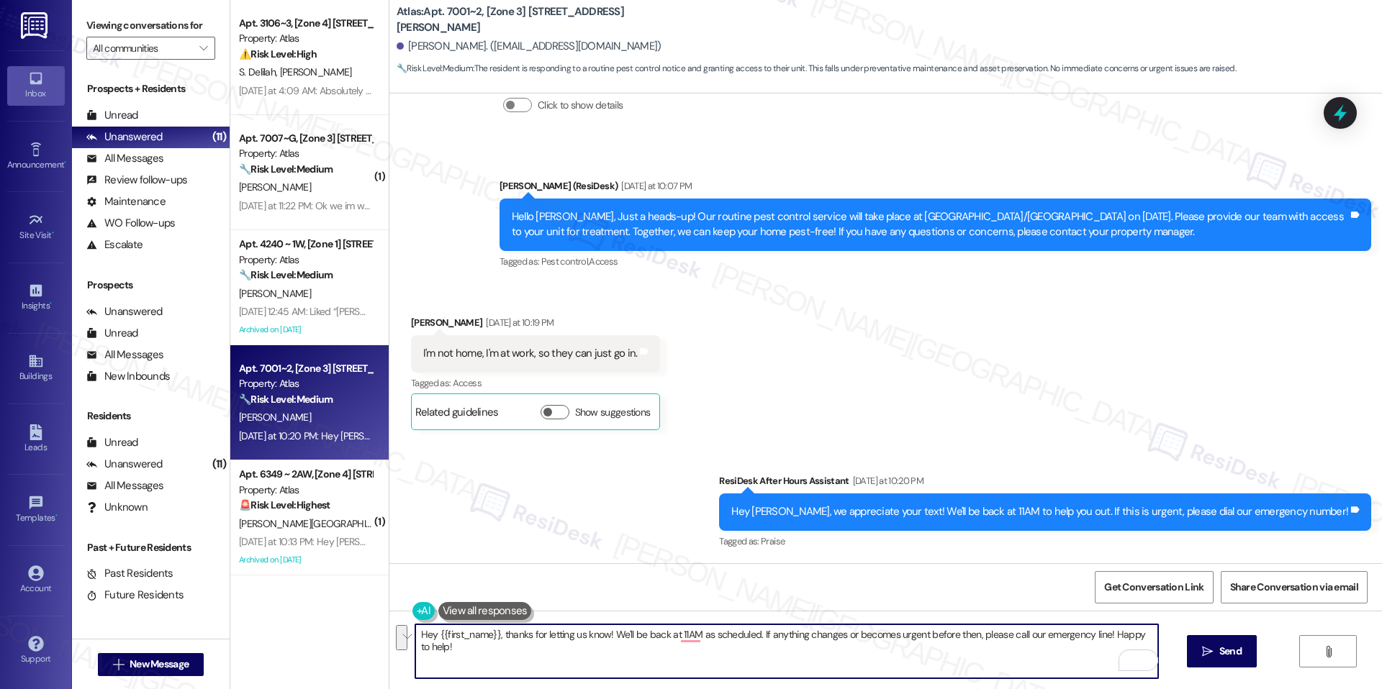
drag, startPoint x: 602, startPoint y: 630, endPoint x: 707, endPoint y: 675, distance: 114.8
click at [707, 675] on textarea "Hey {{first_name}}, thanks for letting us know! We'll be back at 11AM as schedu…" at bounding box center [786, 652] width 743 height 54
drag, startPoint x: 494, startPoint y: 634, endPoint x: 410, endPoint y: 634, distance: 84.2
click at [415, 634] on textarea "Hey {{first_name}}, thanks for letting us know! We'll go ahead and update the t…" at bounding box center [786, 652] width 743 height 54
click at [651, 632] on textarea "Thanks for letting us know! We'll go ahead and update the team." at bounding box center [786, 652] width 743 height 54
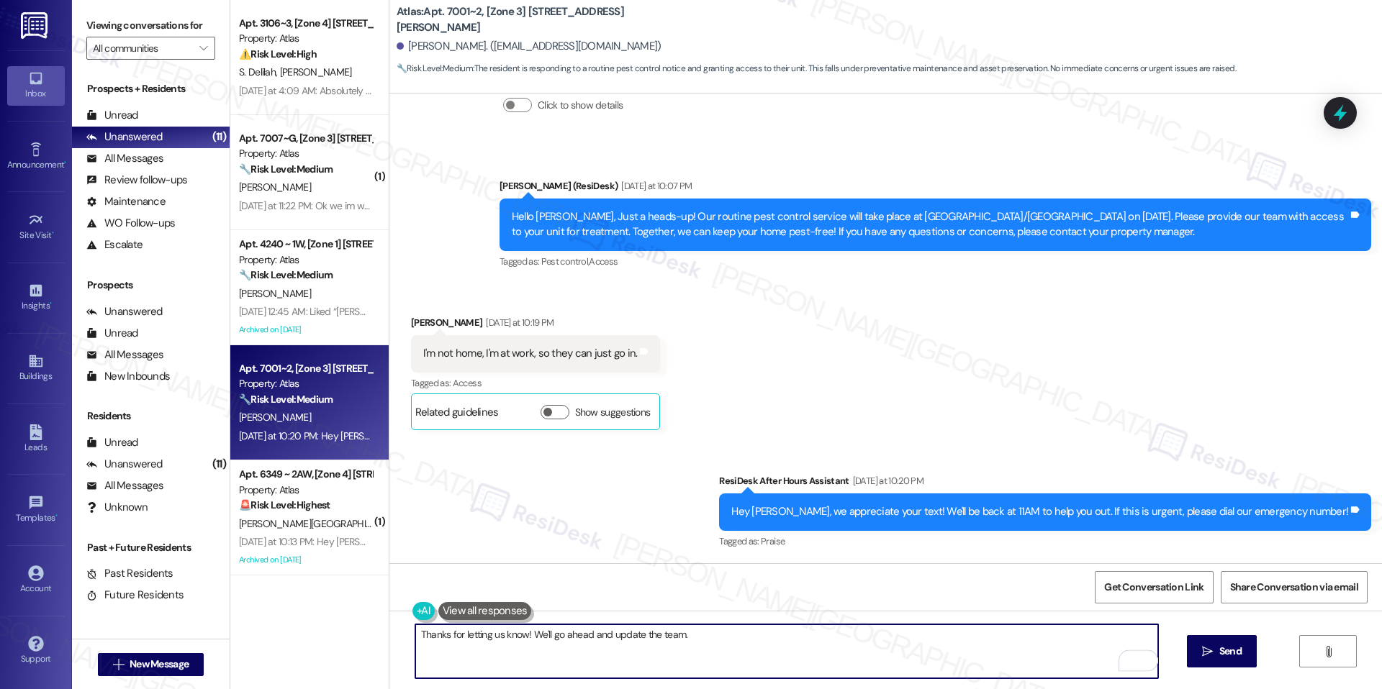
click at [683, 632] on textarea "Thanks for letting us know! We'll go ahead and update the team." at bounding box center [786, 652] width 743 height 54
click at [525, 638] on textarea "Thanks for letting us know! We'll go ahead and update the team." at bounding box center [786, 652] width 743 height 54
click at [630, 638] on textarea "Thanks for letting us know! Apologies for the delayed response. We'll go ahead …" at bounding box center [786, 652] width 743 height 54
click at [846, 635] on textarea "Thanks for letting us know! Apologies for the delayed response. We'll go ahead …" at bounding box center [786, 652] width 743 height 54
type textarea "Thanks for letting us know! Apologies for the delayed response. We'll go ahead …"
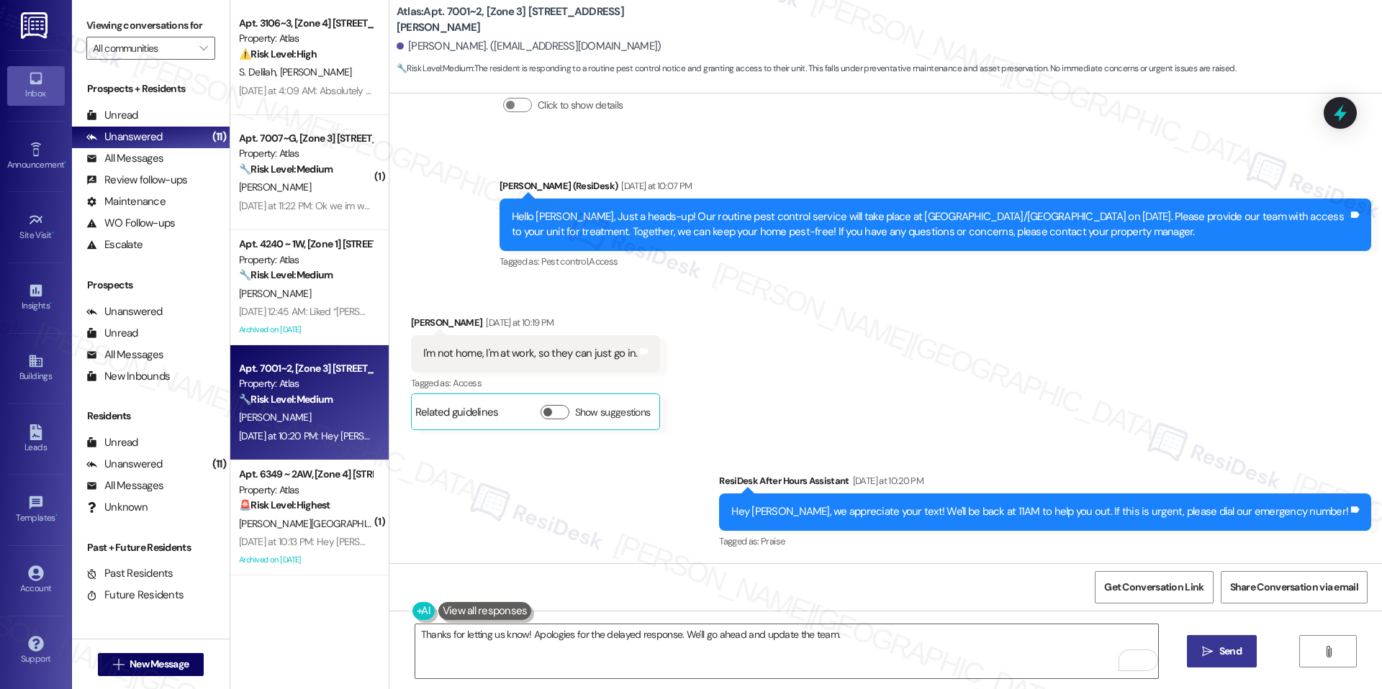
click at [1208, 651] on icon "" at bounding box center [1207, 652] width 11 height 12
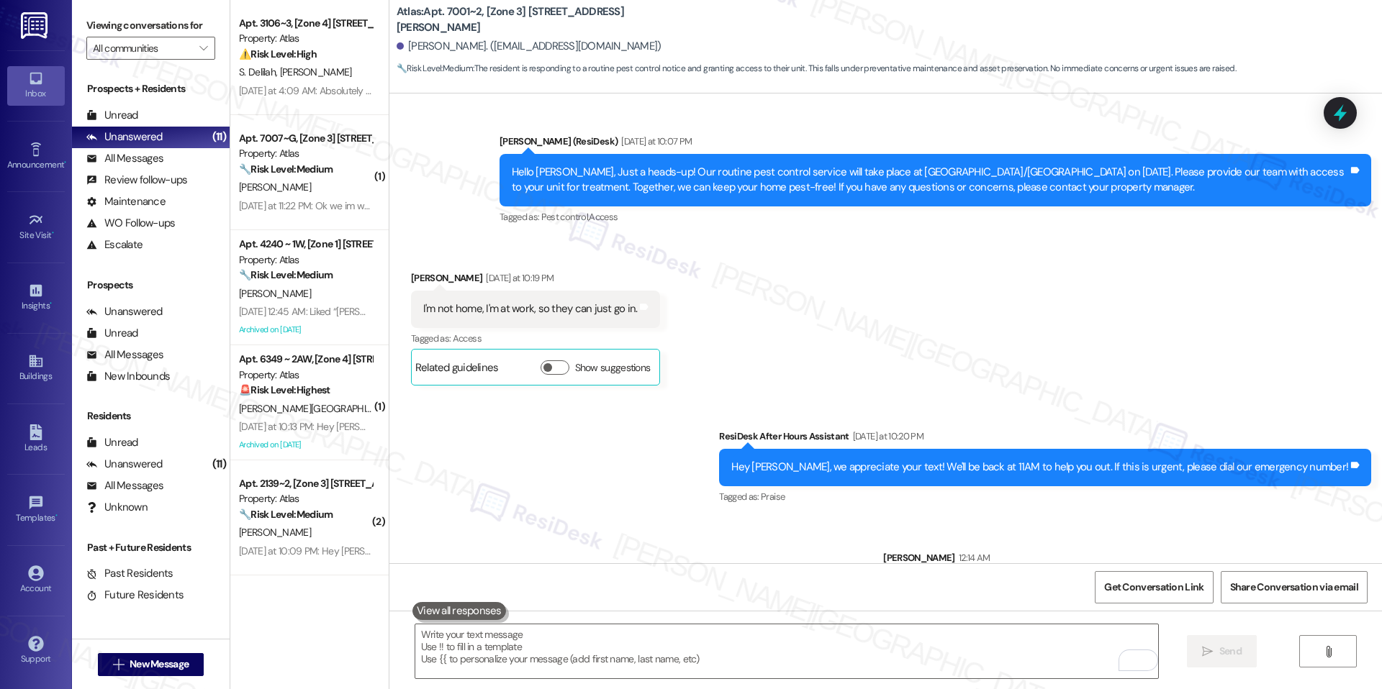
scroll to position [2003, 0]
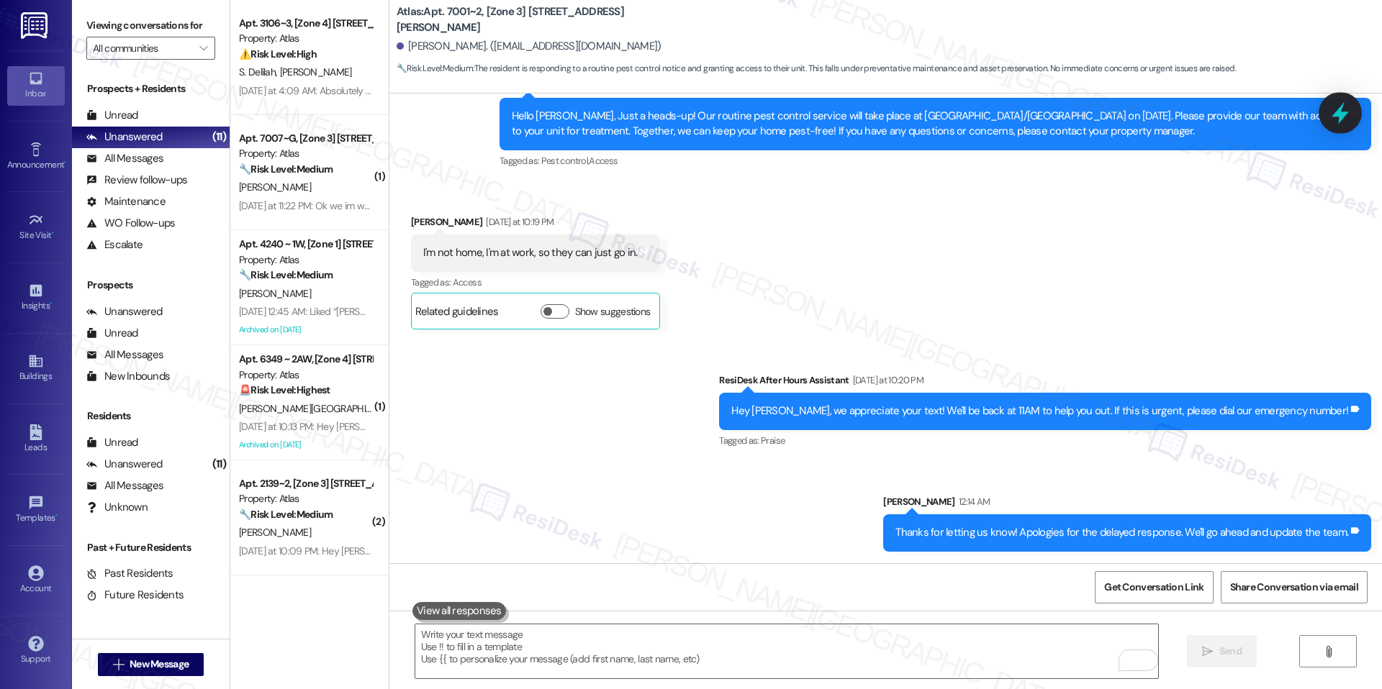
click at [1339, 101] on icon at bounding box center [1340, 113] width 24 height 24
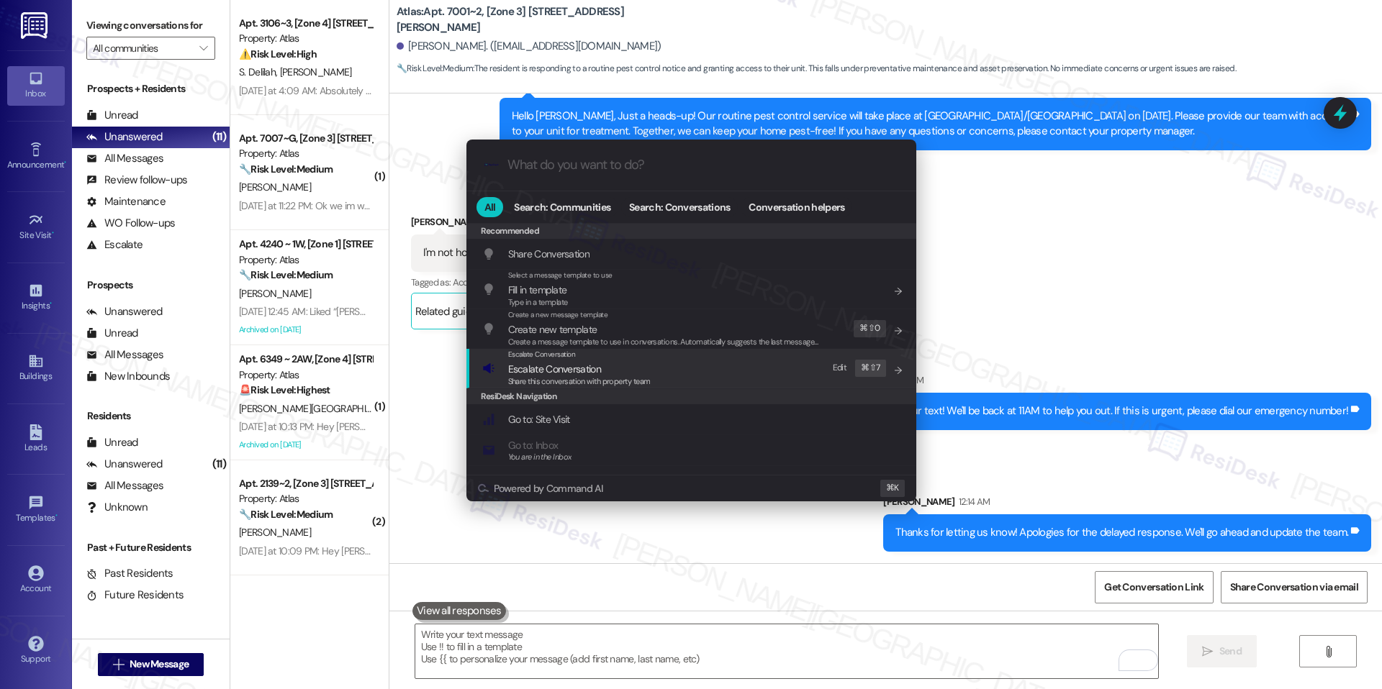
click at [643, 358] on div "Escalate Conversation" at bounding box center [579, 355] width 142 height 12
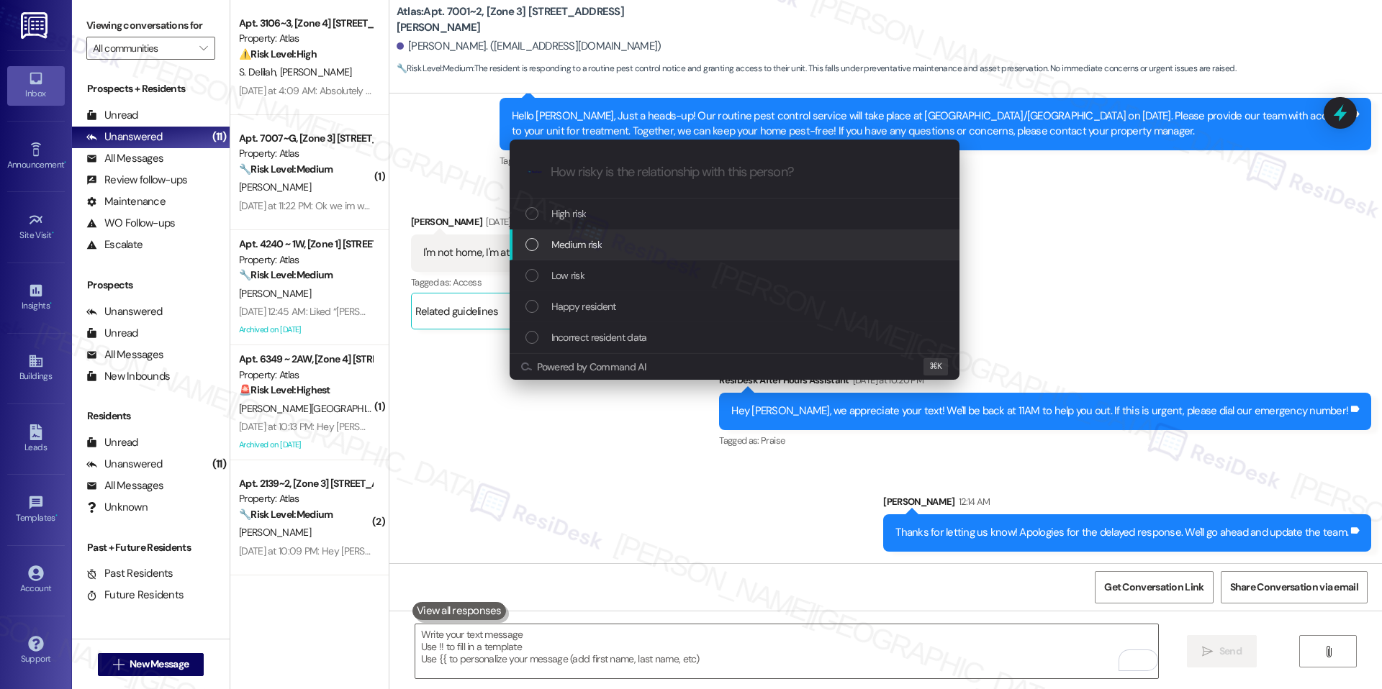
click at [656, 245] on div "Medium risk" at bounding box center [735, 245] width 421 height 16
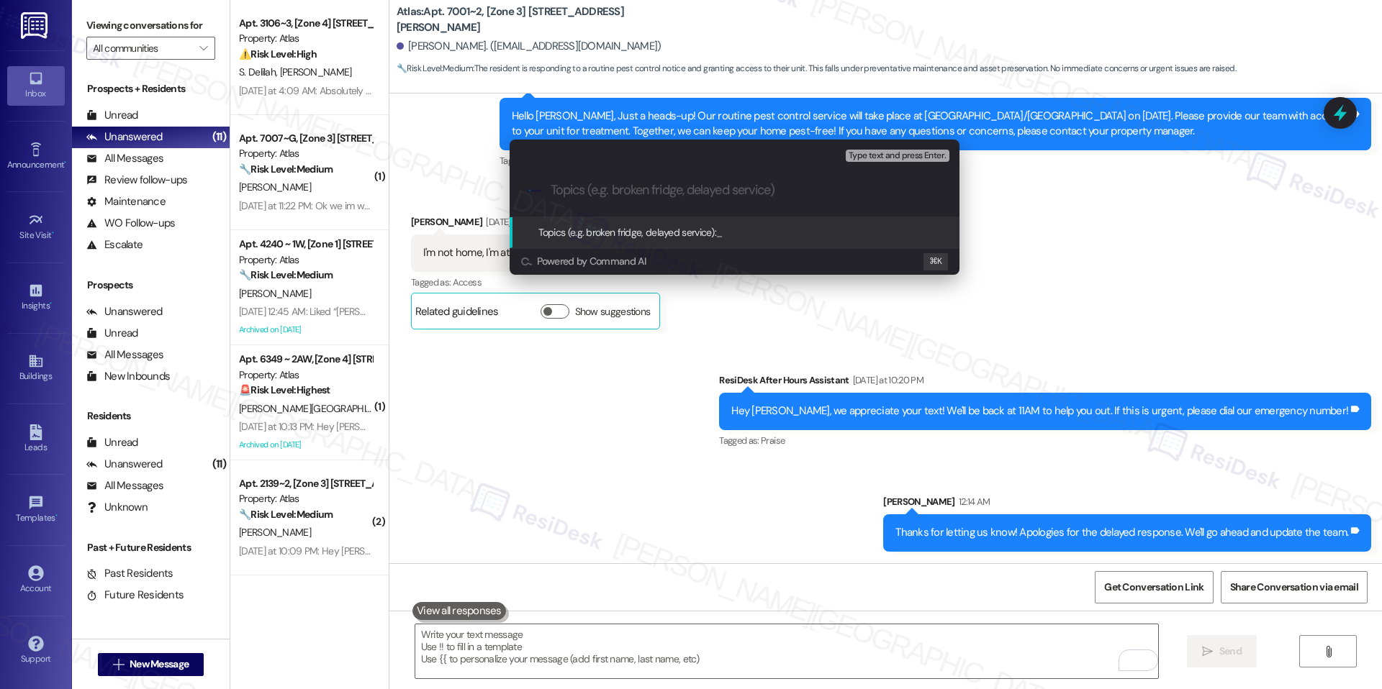
paste input "Pest Control Routine Service- Permission not given)"
type input "Pest Control Routine Service- Permission not given)"
click at [777, 185] on input "Pest Control Routine Service- Permission not given)" at bounding box center [740, 190] width 379 height 15
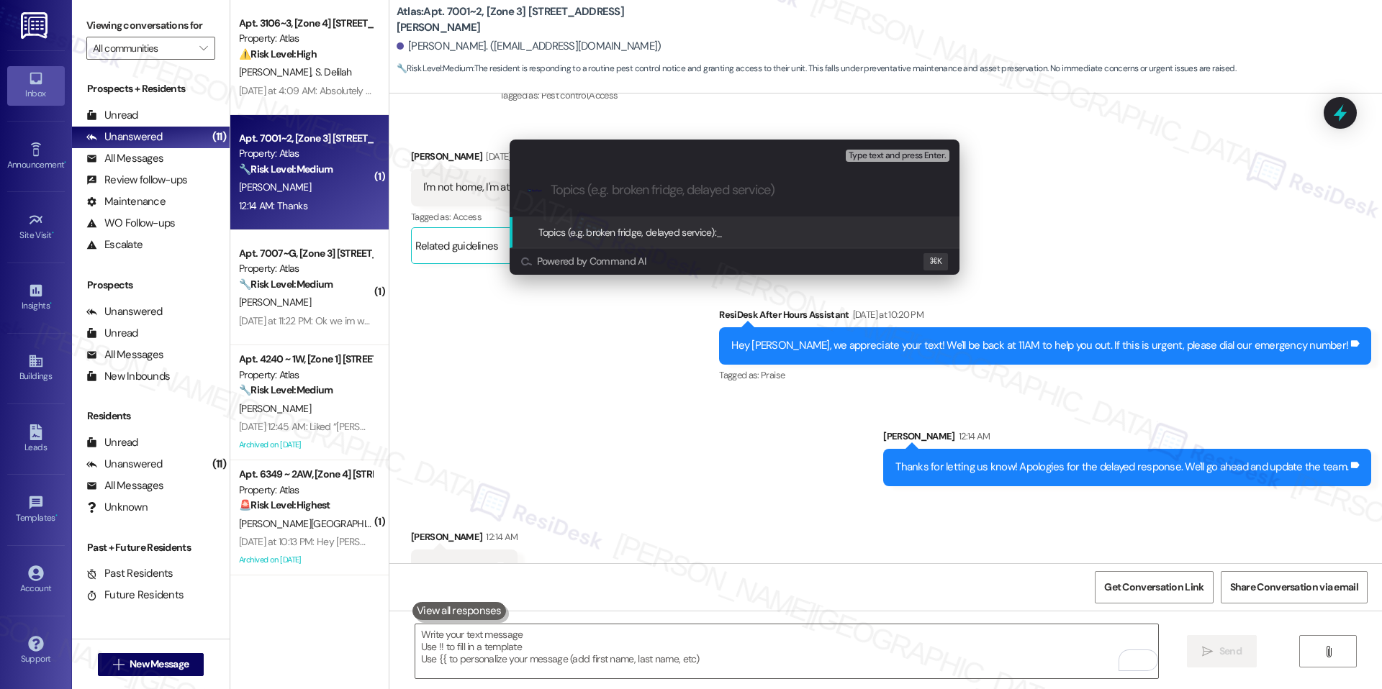
scroll to position [2102, 0]
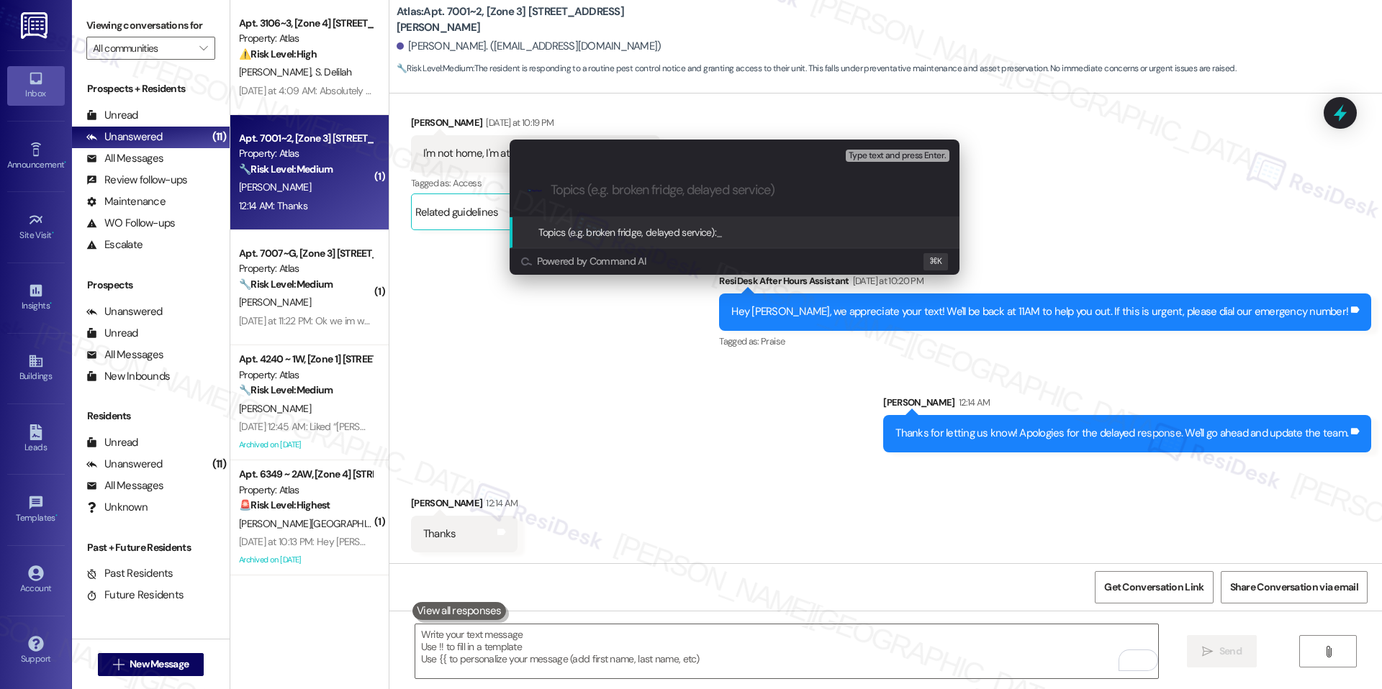
paste input "Pest Control Routine Service- Permission given"
type input "Pest Control Routine Service- Permission given"
click at [737, 232] on span "Pest Control Routine Service- Permission given" at bounding box center [813, 232] width 194 height 13
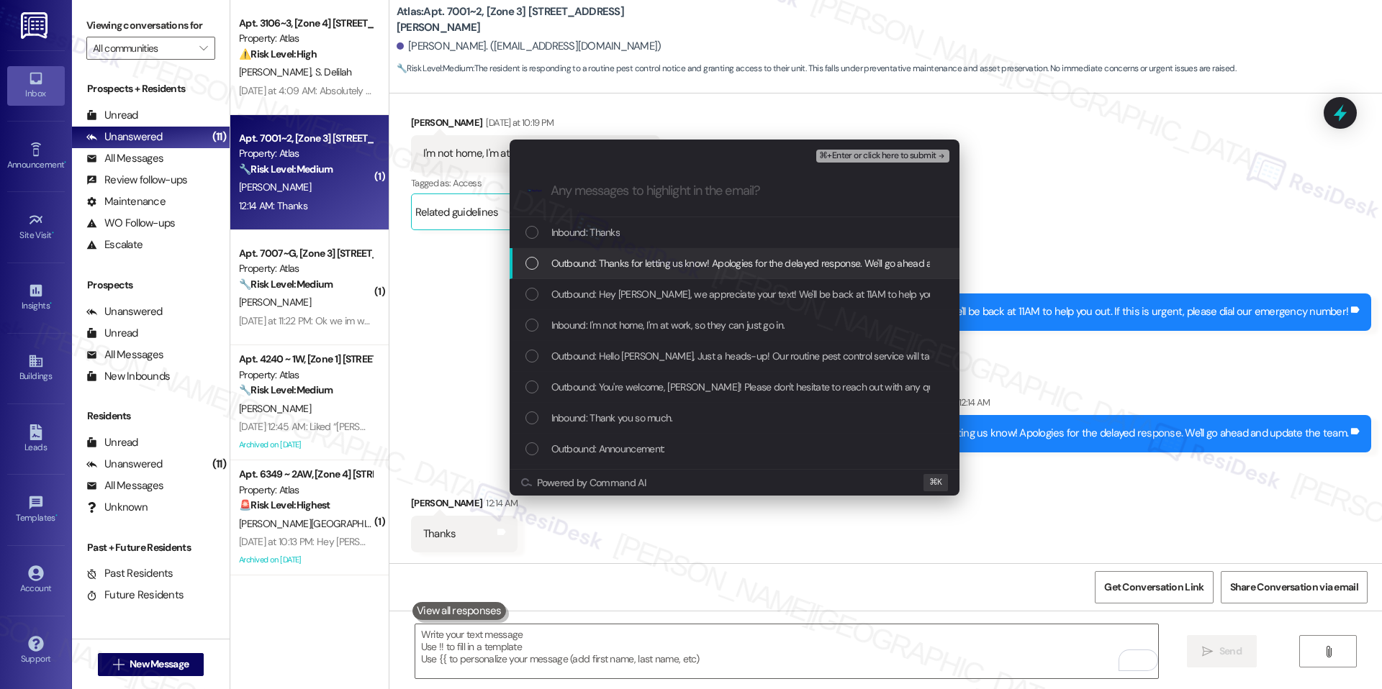
click at [697, 268] on span "Outbound: Thanks for letting us know! Apologies for the delayed response. We'll…" at bounding box center [784, 263] width 467 height 16
click at [733, 257] on span "Outbound: Thanks for letting us know! Apologies for the delayed response. We'll…" at bounding box center [784, 263] width 467 height 16
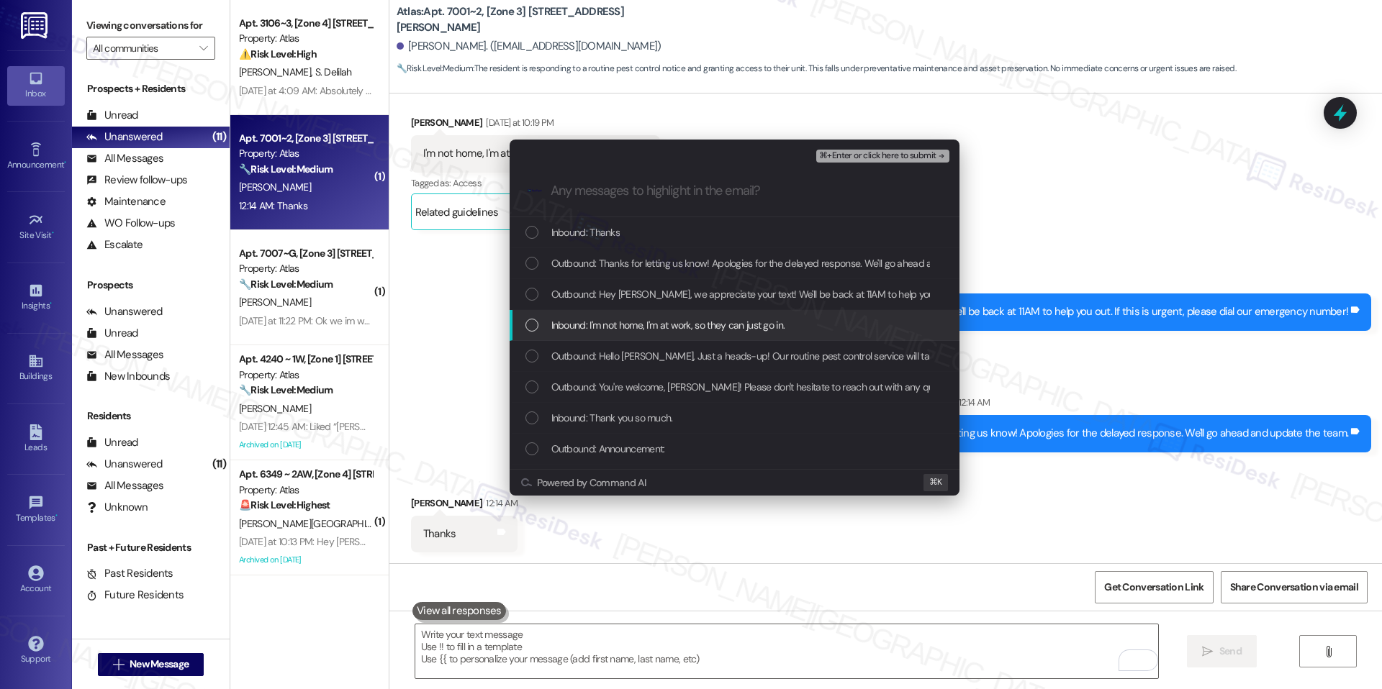
click at [720, 329] on span "Inbound: I'm not home, I'm at work, so they can just go in." at bounding box center [668, 325] width 234 height 16
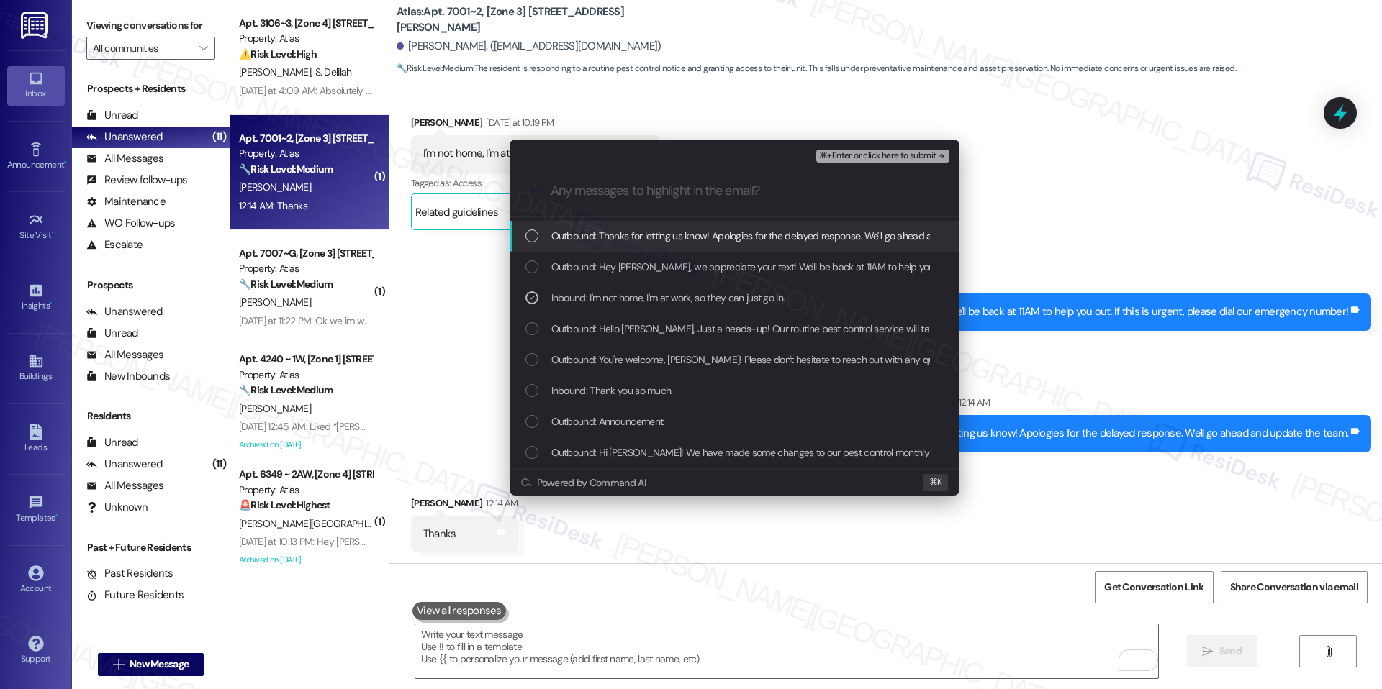
click at [889, 158] on span "⌘+Enter or click here to submit" at bounding box center [877, 156] width 117 height 10
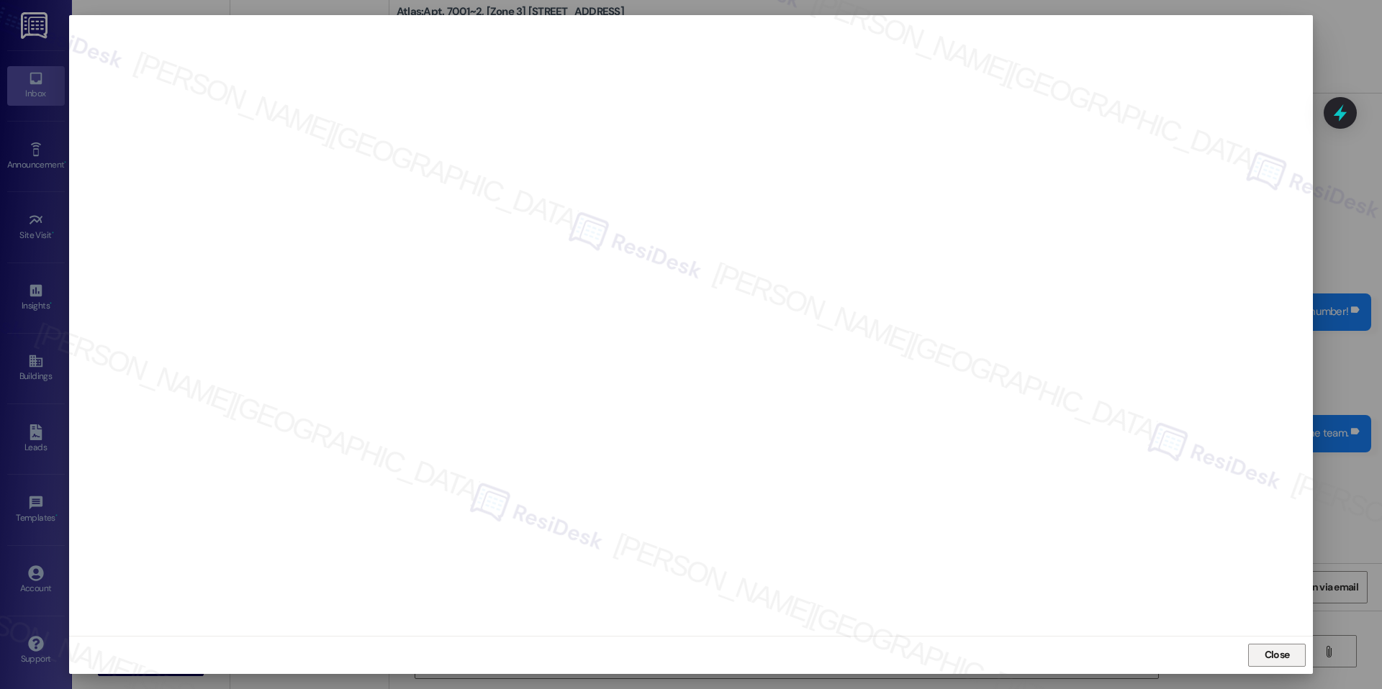
click at [1268, 648] on span "Close" at bounding box center [1276, 655] width 25 height 15
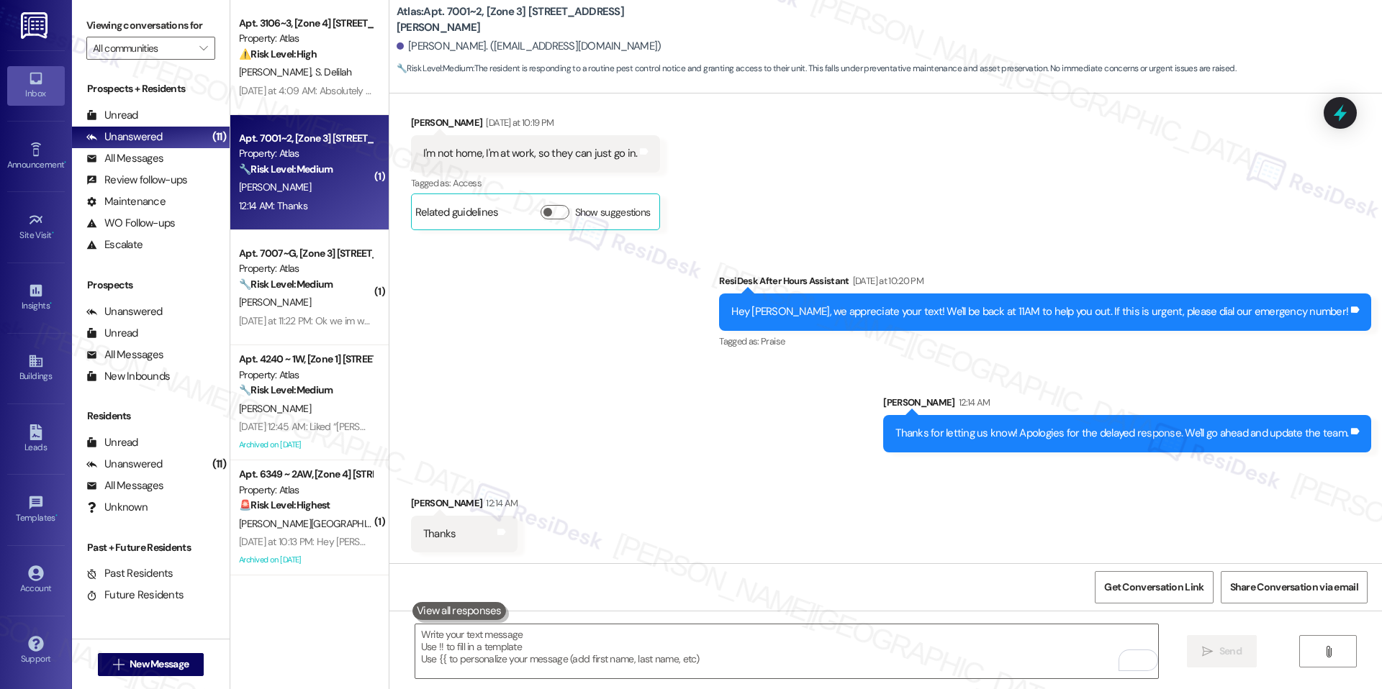
scroll to position [2103, 0]
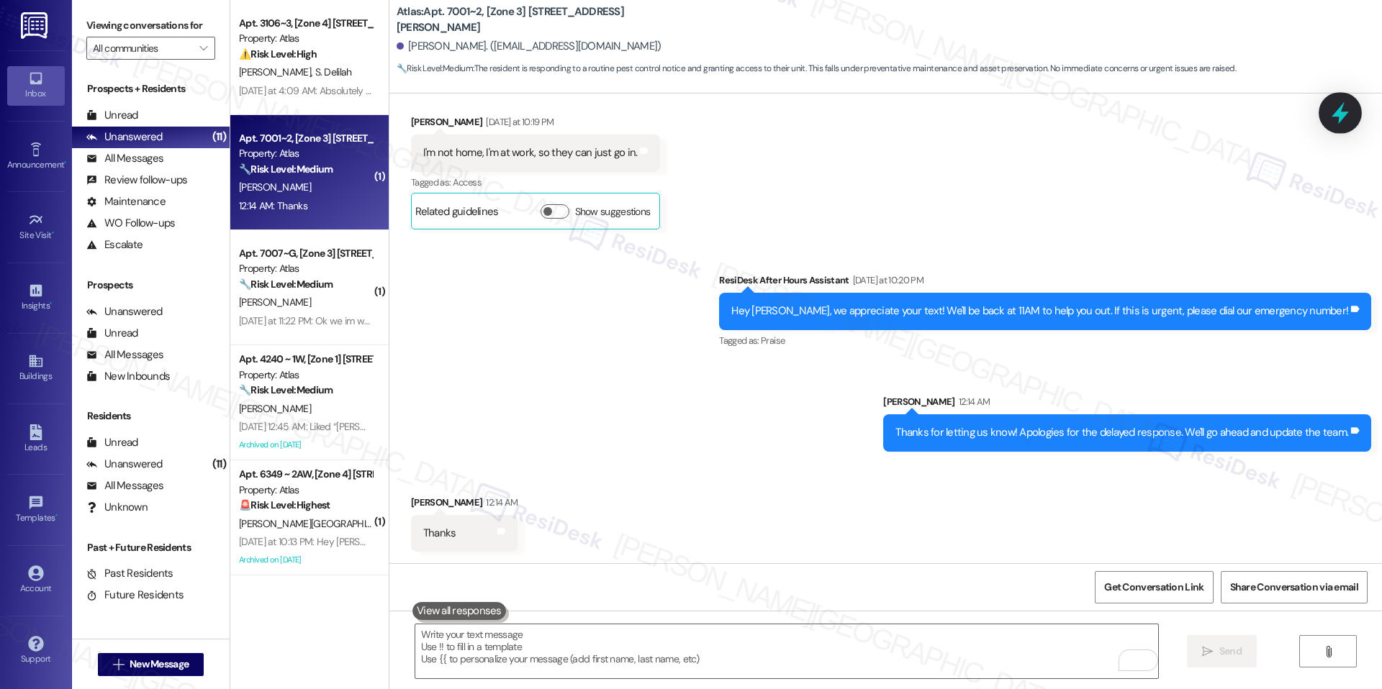
click at [1335, 109] on icon at bounding box center [1340, 113] width 24 height 24
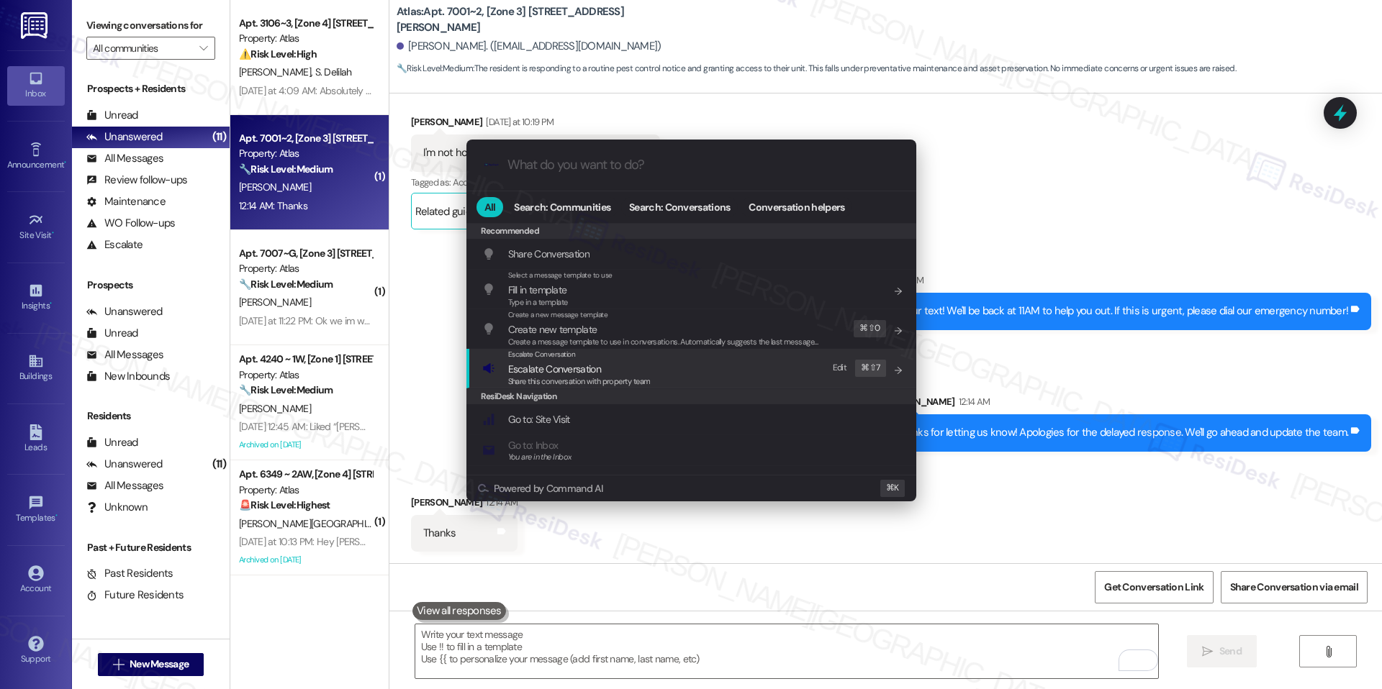
click at [666, 359] on div "Escalate Conversation Escalate Conversation Share this conversation with proper…" at bounding box center [692, 368] width 421 height 39
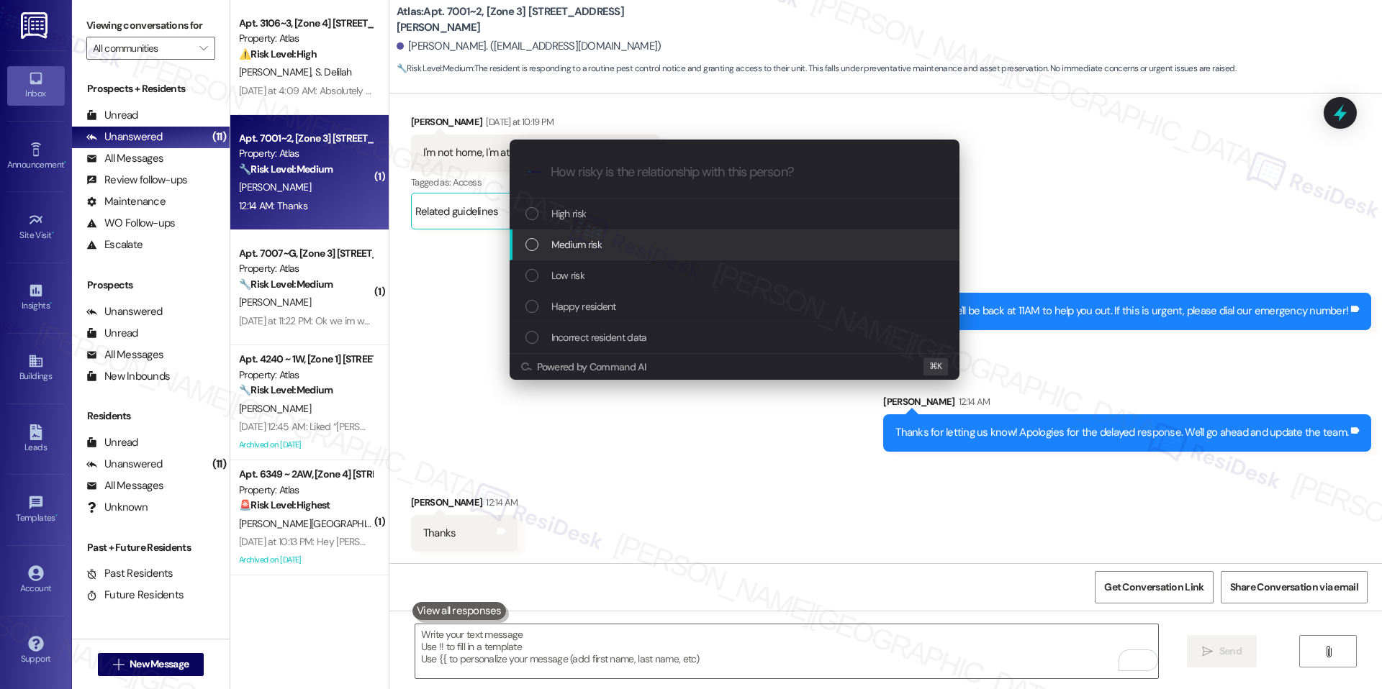
click at [566, 235] on div "Medium risk" at bounding box center [735, 245] width 450 height 31
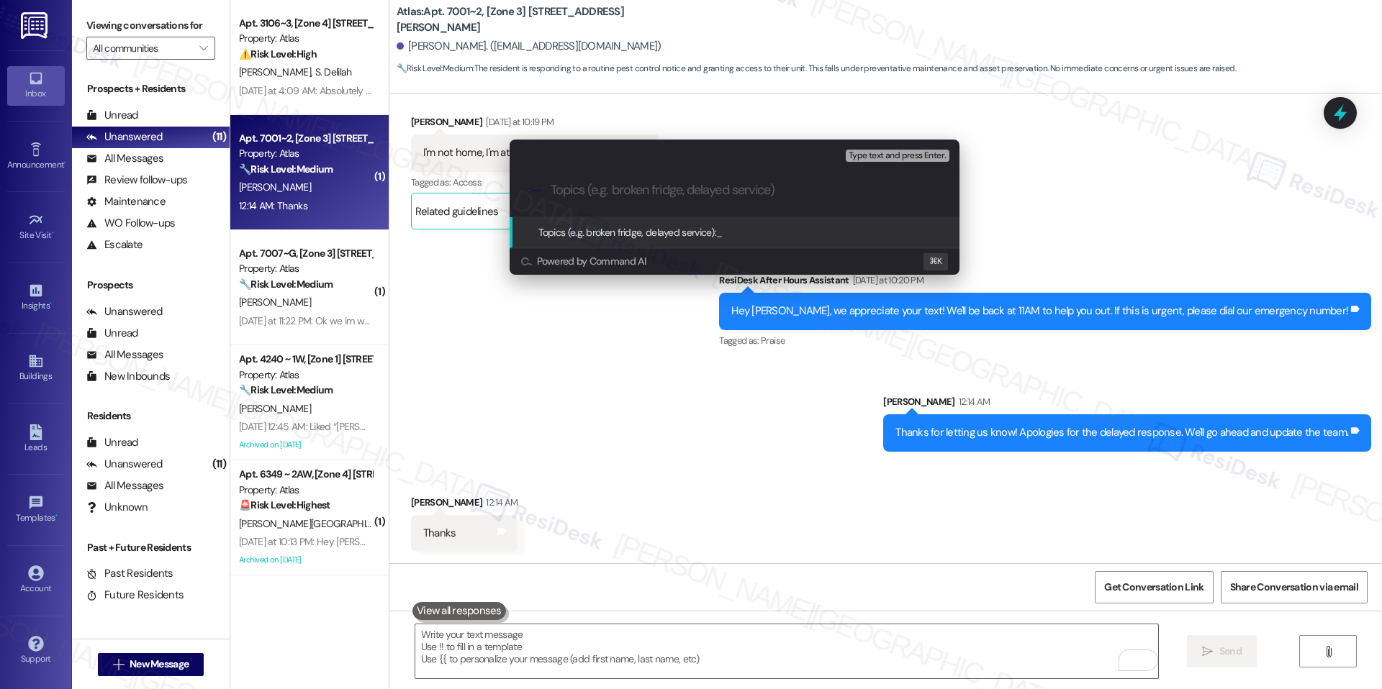
paste input "Pest Control Routine Service- Permission given"
type input "Pest Control Routine Service- Permission given"
click at [741, 238] on span "Pest Control Routine Service- Permission given" at bounding box center [813, 232] width 194 height 13
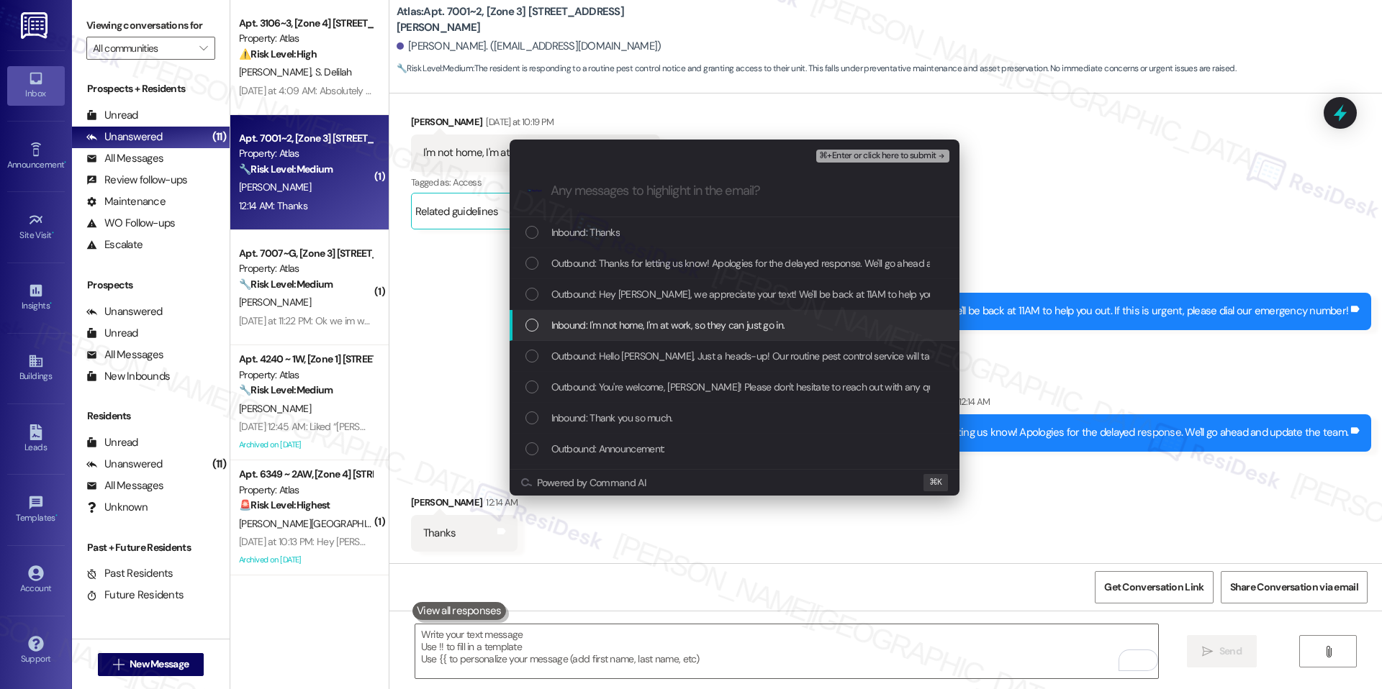
click at [628, 317] on span "Inbound: I'm not home, I'm at work, so they can just go in." at bounding box center [668, 325] width 234 height 16
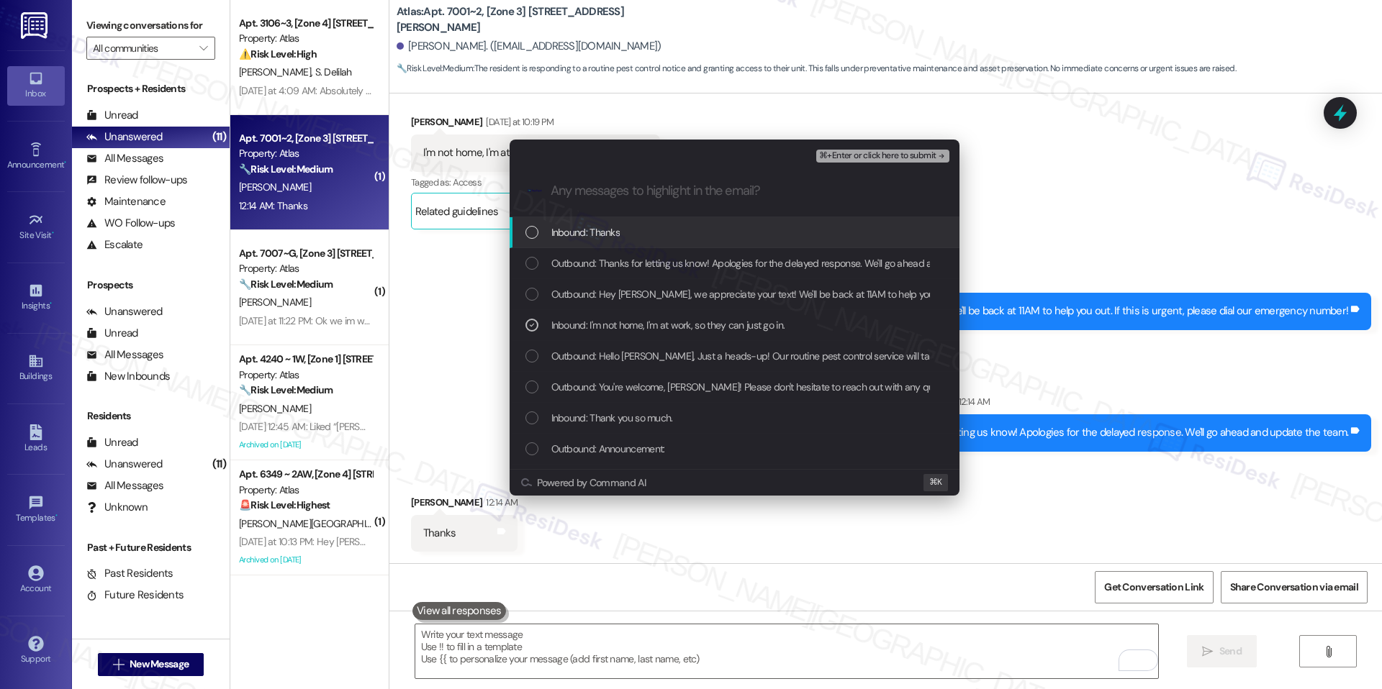
click at [839, 161] on button "⌘+Enter or click here to submit" at bounding box center [882, 156] width 132 height 13
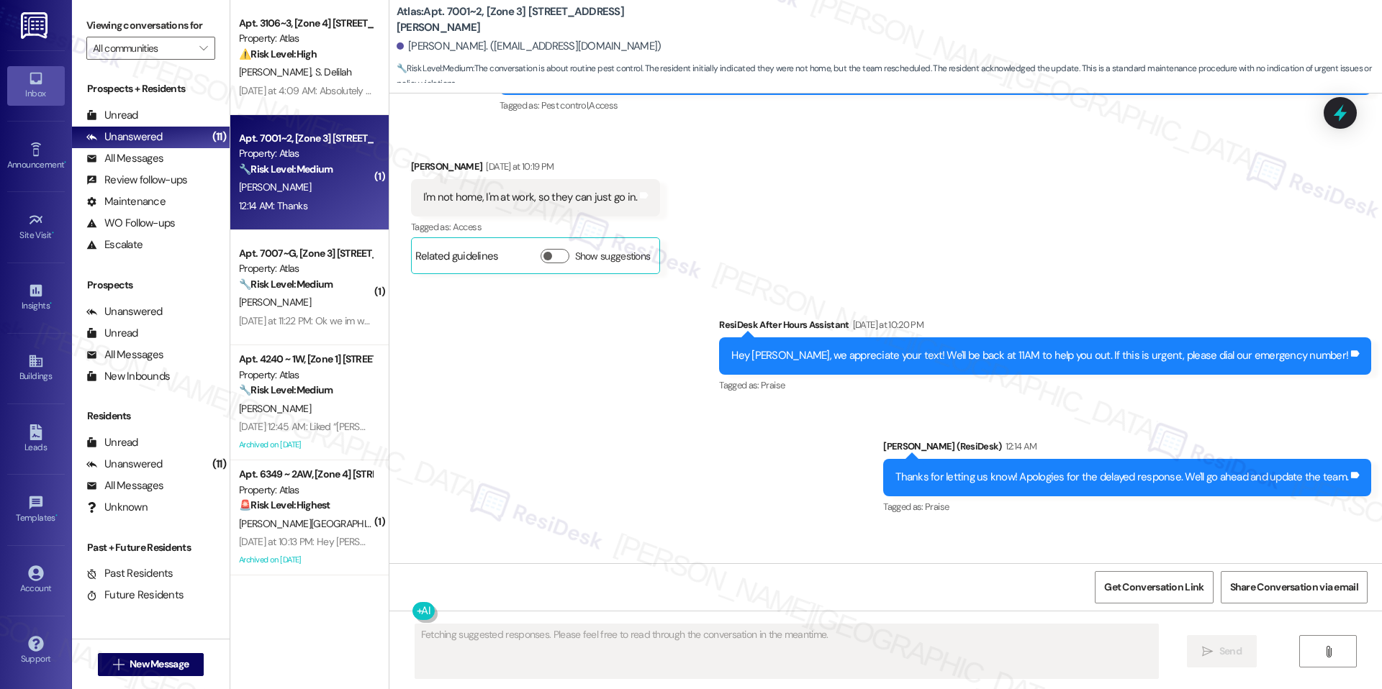
scroll to position [2145, 0]
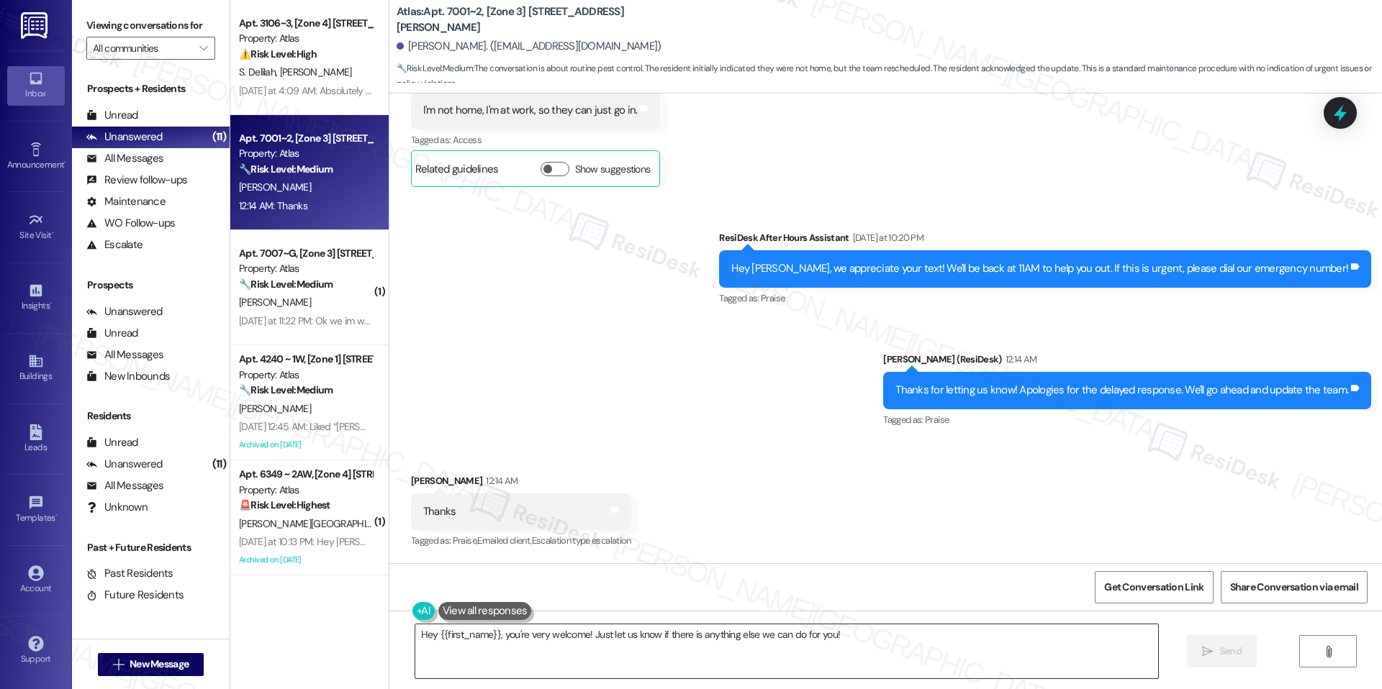
click at [610, 637] on textarea "Hey {{first_name}}, you're very welcome! Just let us know if there is anything …" at bounding box center [786, 652] width 743 height 54
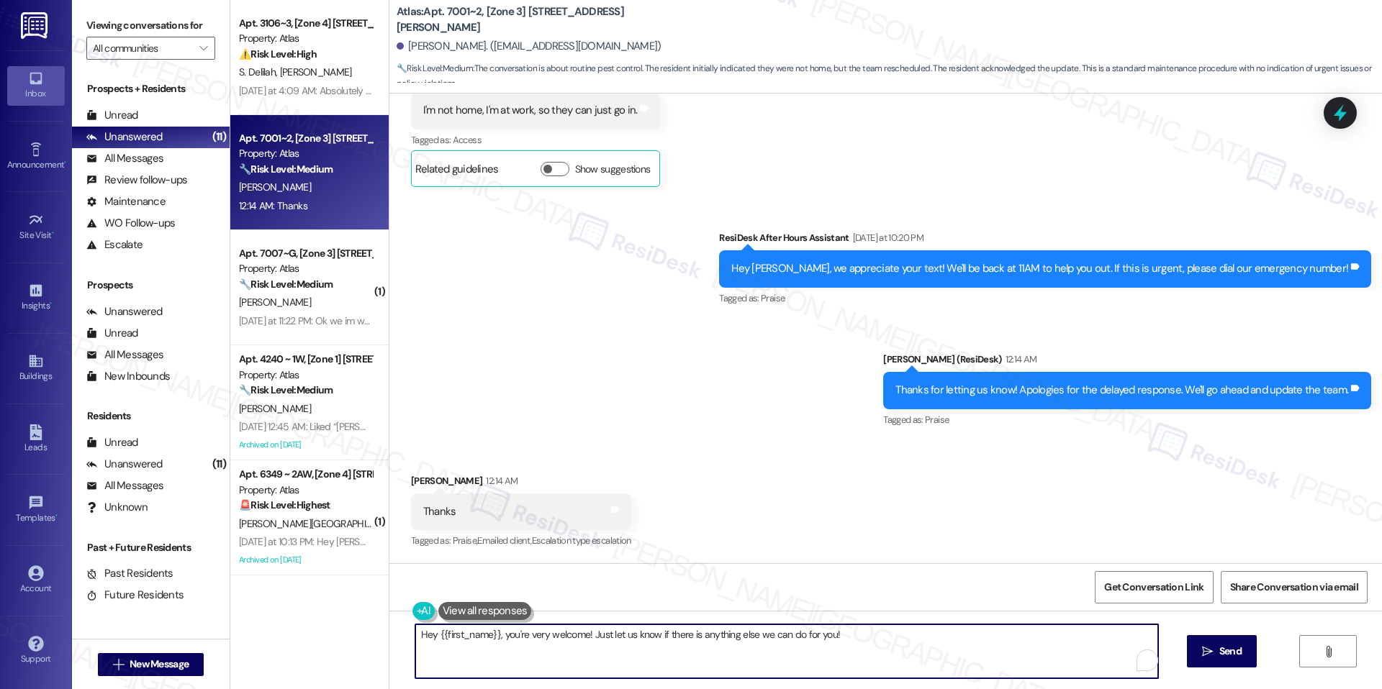
click at [610, 637] on textarea "Hey {{first_name}}, you're very welcome! Just let us know if there is anything …" at bounding box center [786, 652] width 743 height 54
click at [623, 631] on textarea "Hey {{first_name}}, you're very welcome! Just let us know if there is anything …" at bounding box center [786, 652] width 743 height 54
drag, startPoint x: 496, startPoint y: 633, endPoint x: 408, endPoint y: 631, distance: 87.8
click at [408, 631] on div "Hey {{first_name}}, you're very welcome! Just let us know if there is anything …" at bounding box center [885, 665] width 992 height 108
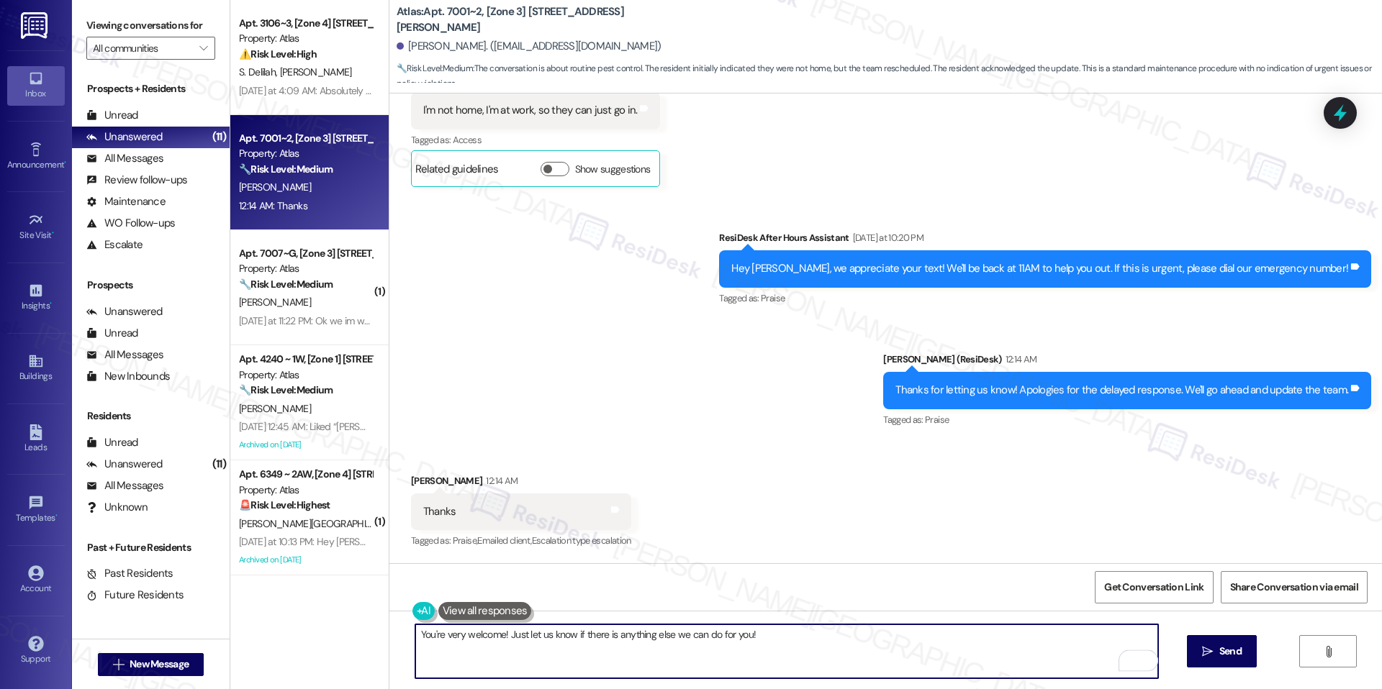
click at [630, 648] on textarea "You're very welcome! Just let us know if there is anything else we can do for y…" at bounding box center [786, 652] width 743 height 54
click at [824, 646] on textarea "You're very welcome! Just let us know if there is anything else we can do for y…" at bounding box center [786, 652] width 743 height 54
click at [460, 633] on textarea "You're very welcome! Just let us know if there is anything else we can do for y…" at bounding box center [786, 652] width 743 height 54
click at [456, 637] on textarea "You're very welcome! Just let us know if there is anything else we can do for y…" at bounding box center [786, 652] width 743 height 54
click at [834, 625] on textarea "You're very welcome! Just let us know if there is anything else we can do for y…" at bounding box center [786, 652] width 743 height 54
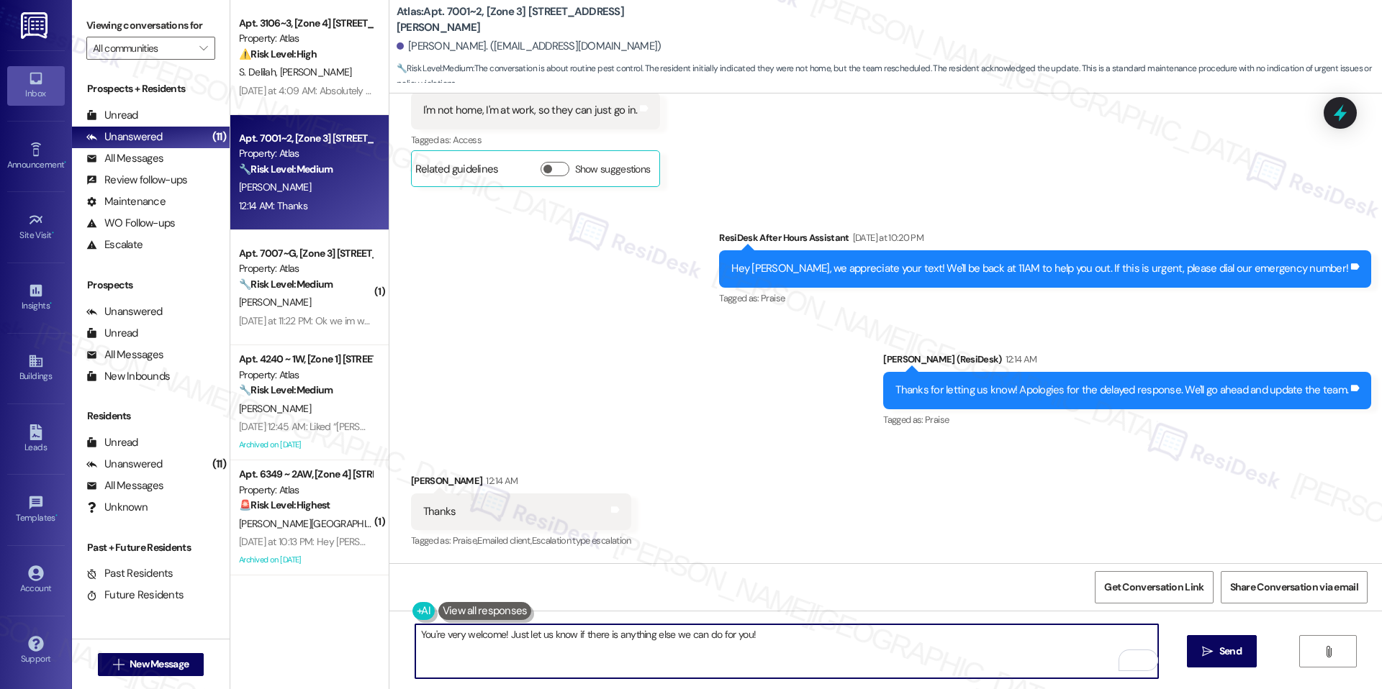
click at [457, 635] on textarea "You're very welcome! Just let us know if there is anything else we can do for y…" at bounding box center [786, 652] width 743 height 54
click at [818, 637] on textarea "You're very much welcome! Just let us know if there is anything else we can do …" at bounding box center [786, 652] width 743 height 54
type textarea "You're very much welcome! Just let us know if there is anything else we can do …"
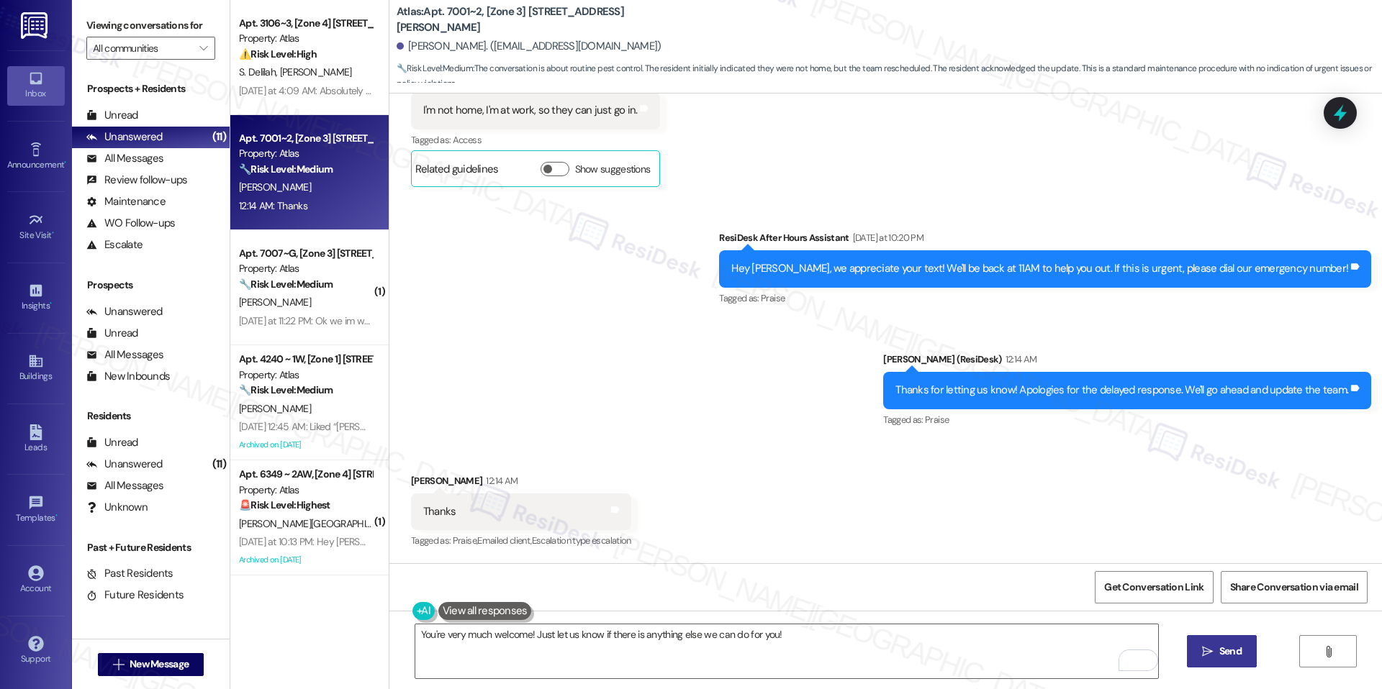
click at [1245, 649] on button " Send" at bounding box center [1222, 651] width 70 height 32
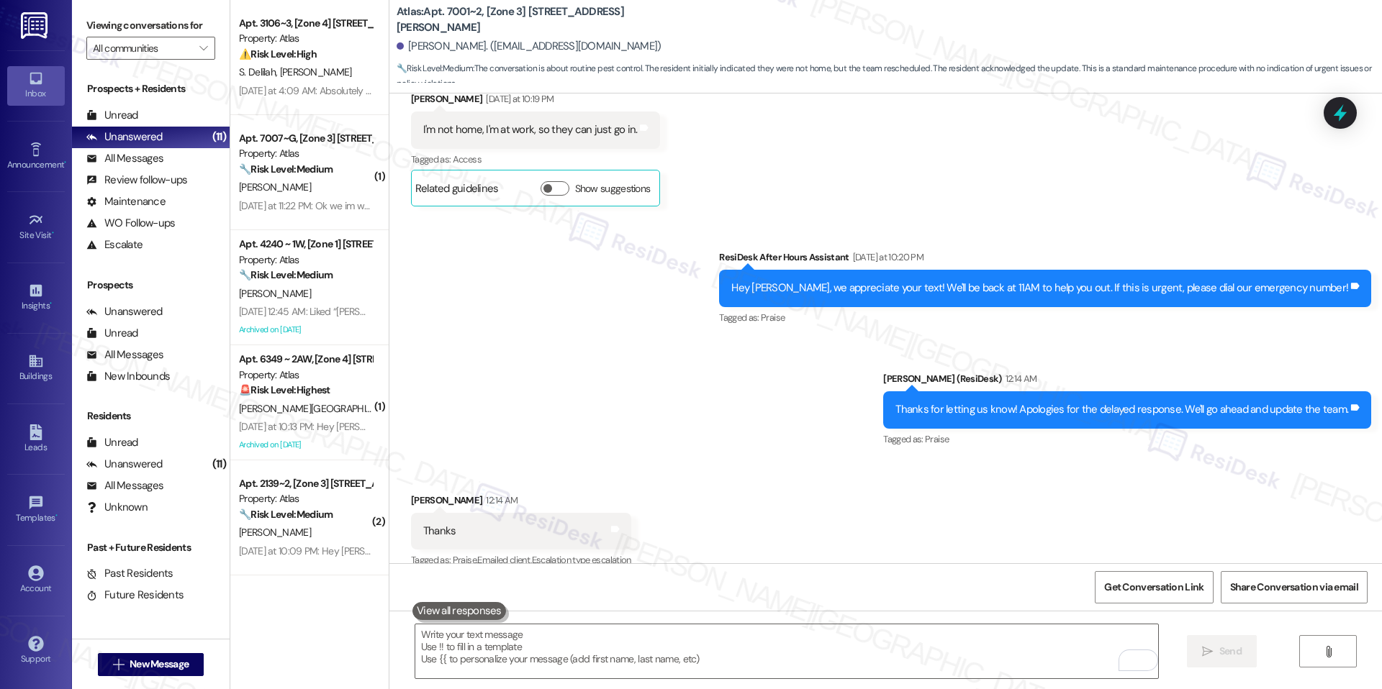
scroll to position [2053, 0]
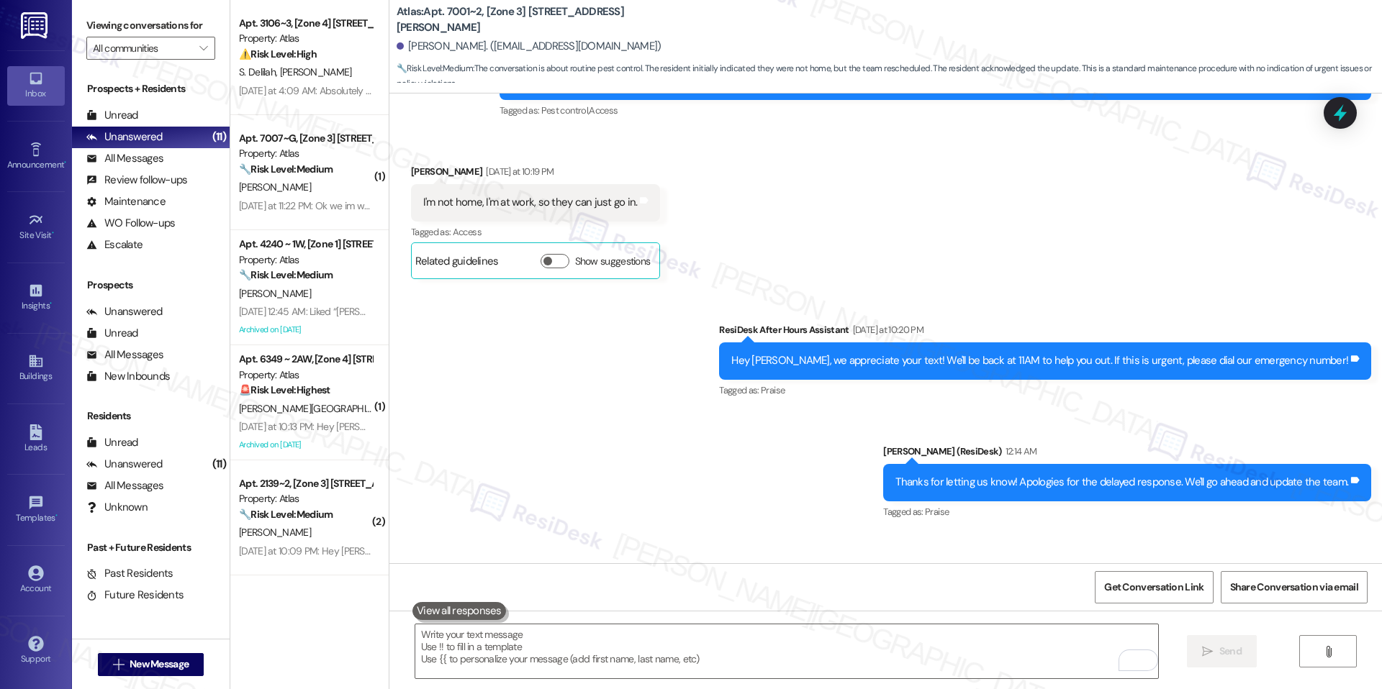
click at [969, 473] on div "Thanks for letting us know! Apologies for the delayed response. We'll go ahead …" at bounding box center [1127, 482] width 488 height 37
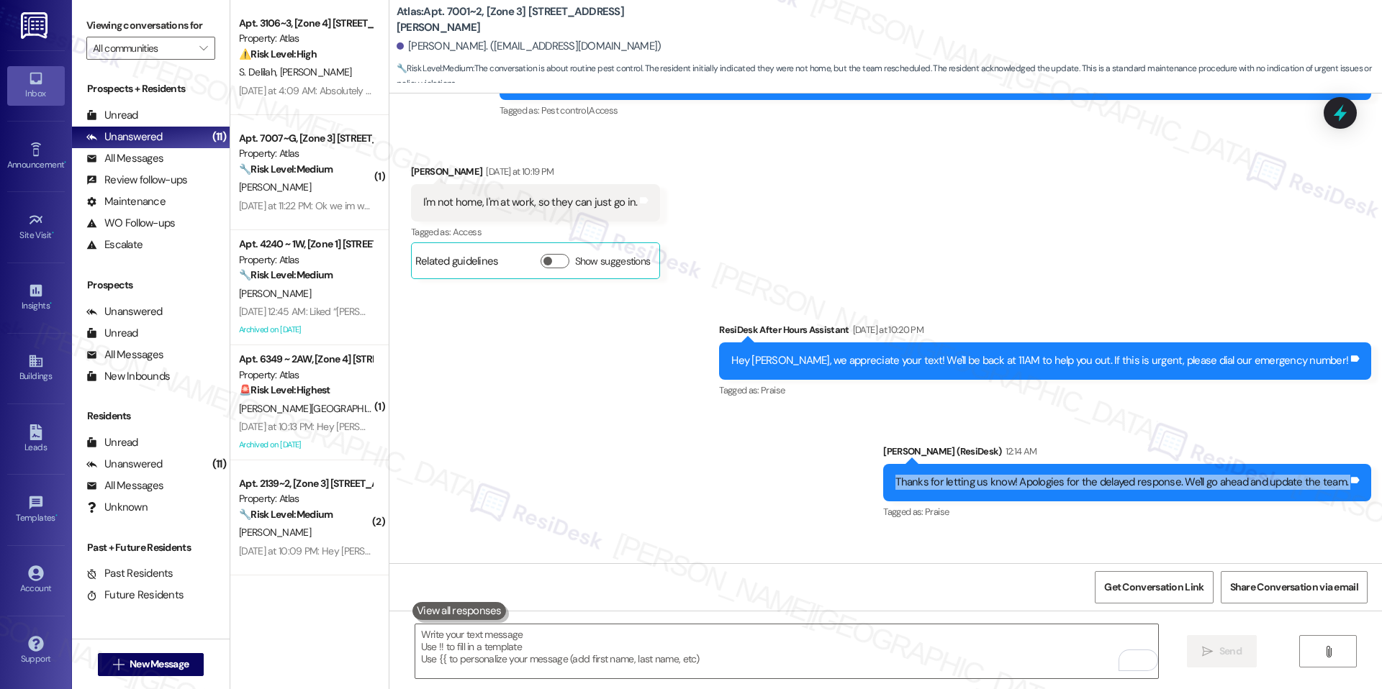
click at [969, 473] on div "Thanks for letting us know! Apologies for the delayed response. We'll go ahead …" at bounding box center [1127, 482] width 488 height 37
copy div "Thanks for letting us know! Apologies for the delayed response. We'll go ahead …"
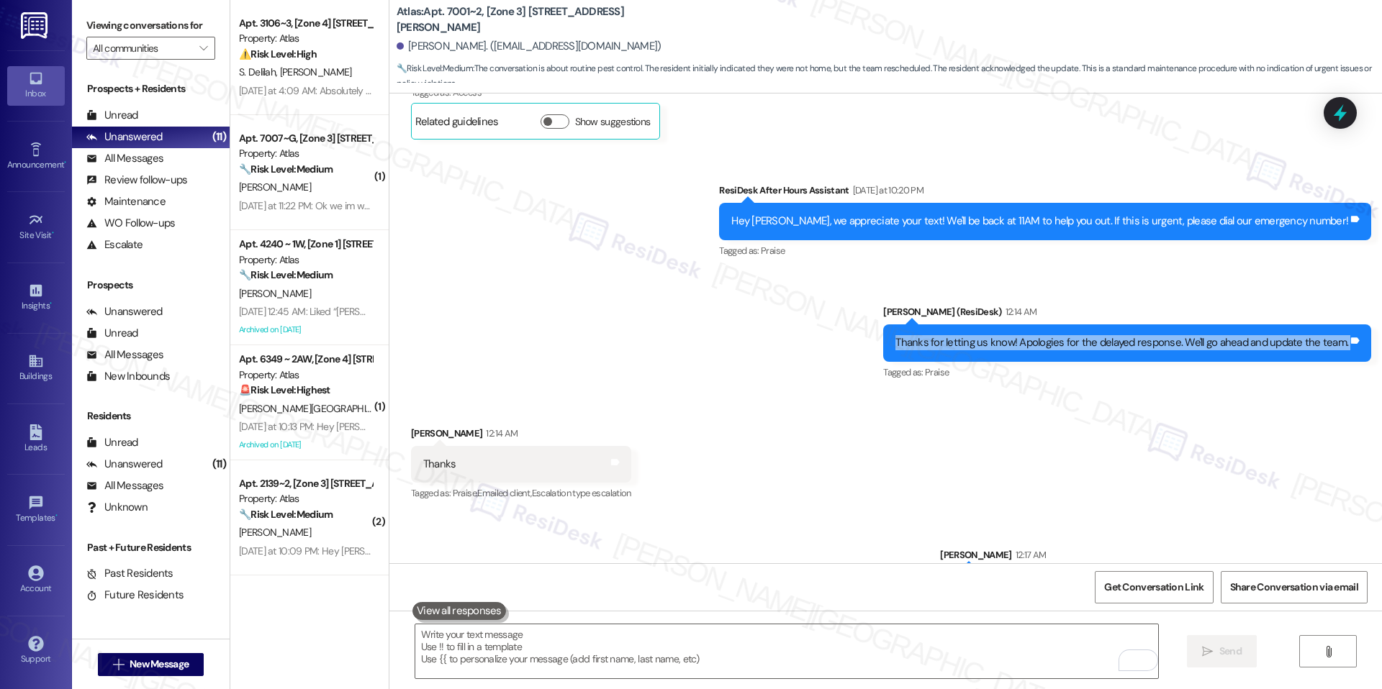
scroll to position [2245, 0]
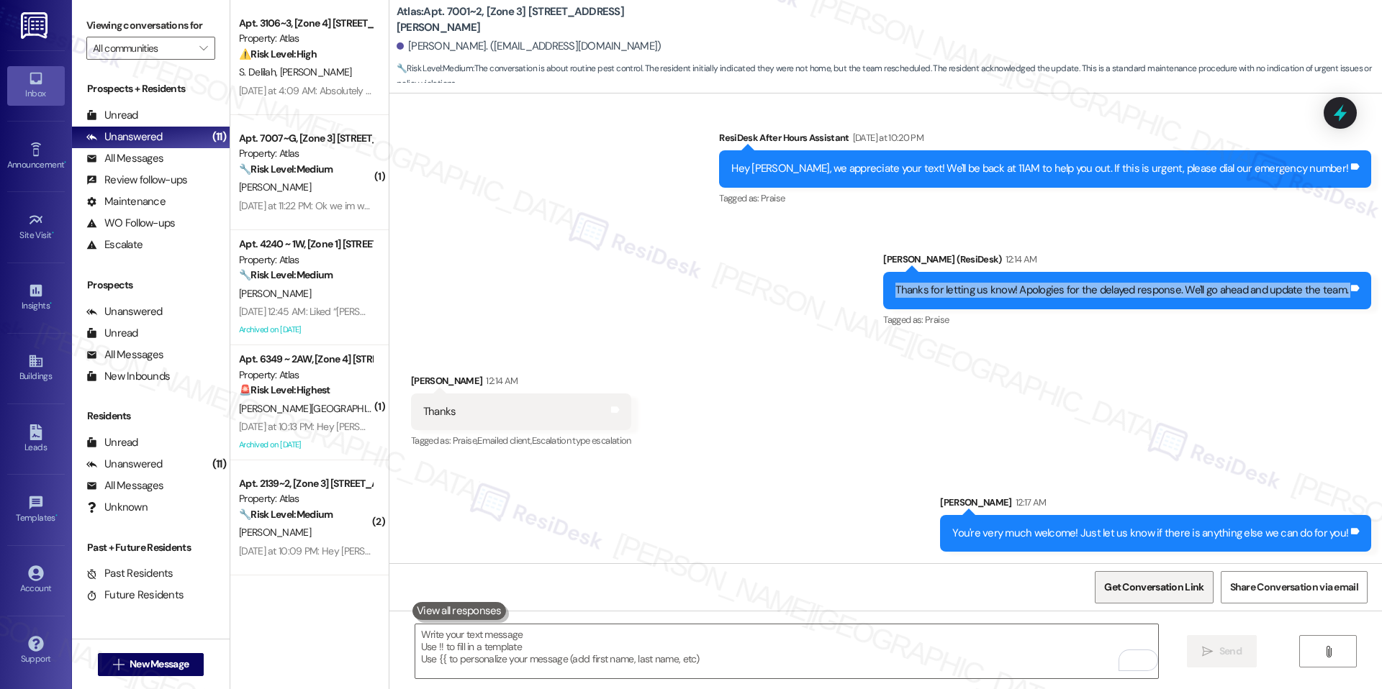
click at [1139, 580] on span "Get Conversation Link" at bounding box center [1153, 587] width 99 height 15
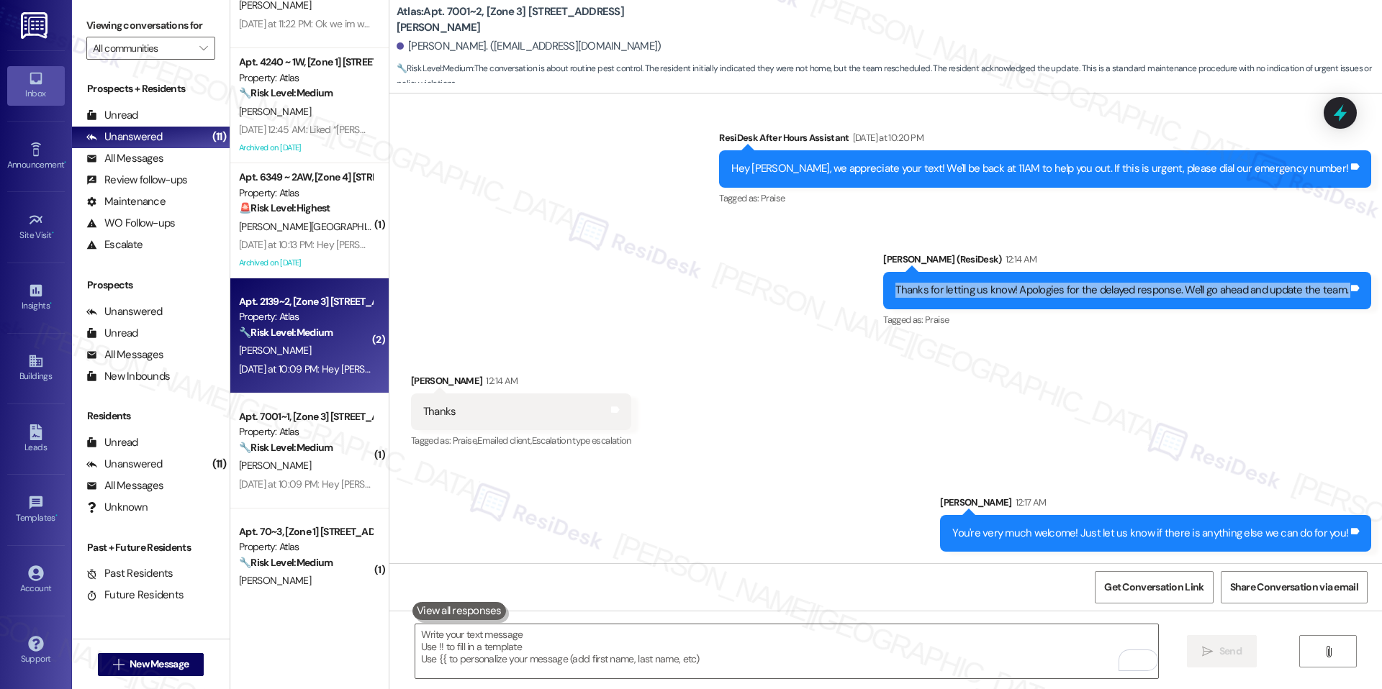
scroll to position [0, 0]
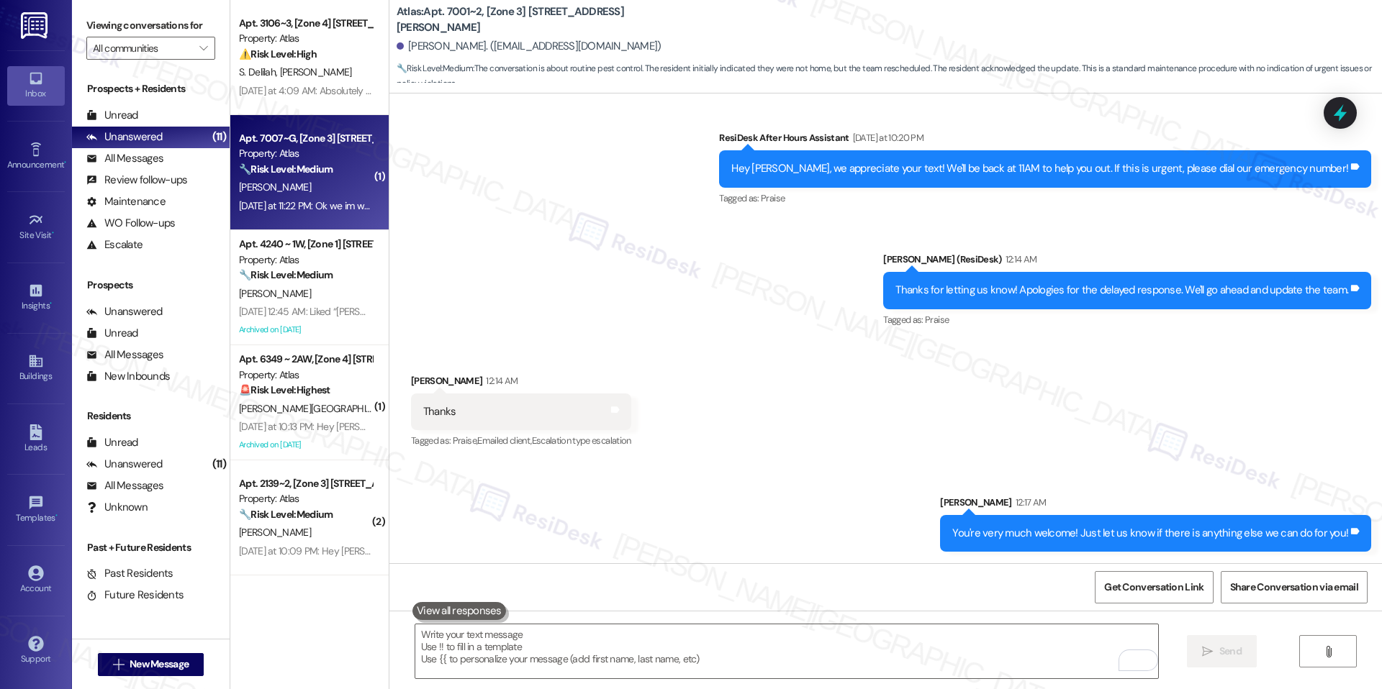
click at [286, 228] on div "Apt. 7007~G, [Zone 3] 7001-7007 S Merrill Ave Property: Atlas 🔧 Risk Level: Med…" at bounding box center [309, 172] width 158 height 115
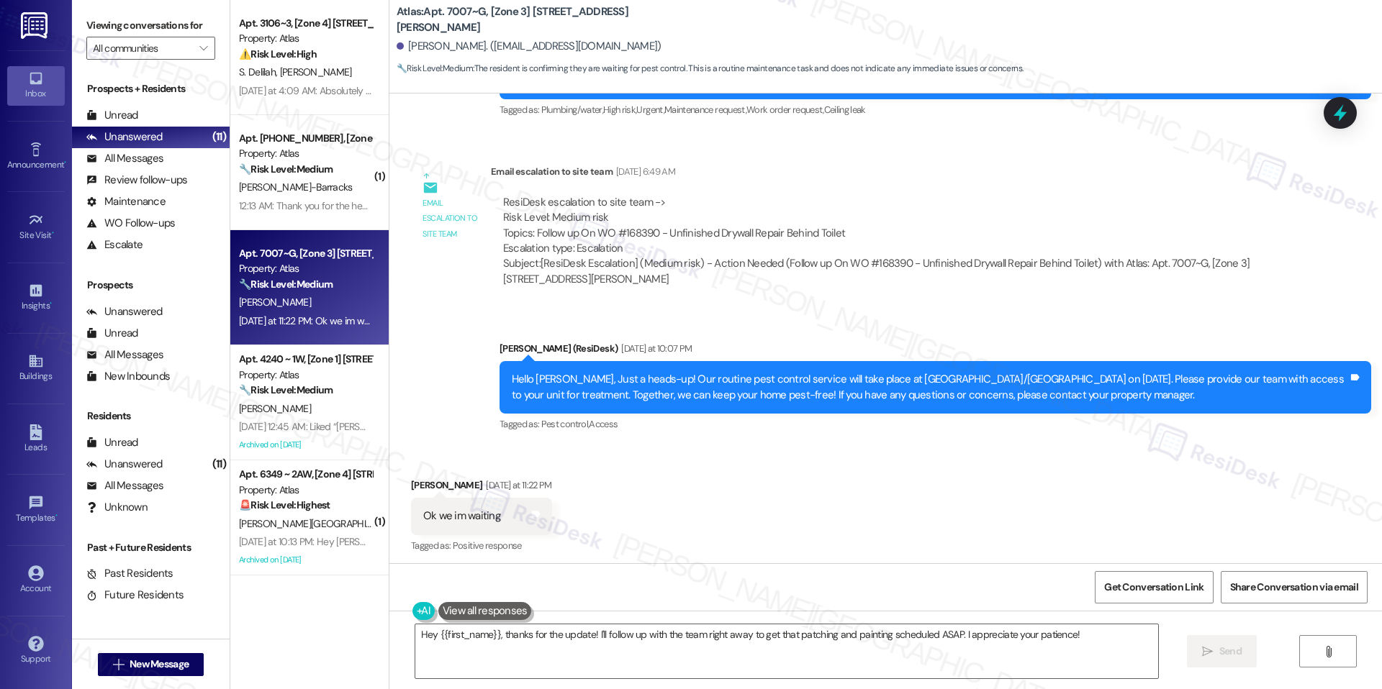
scroll to position [6267, 0]
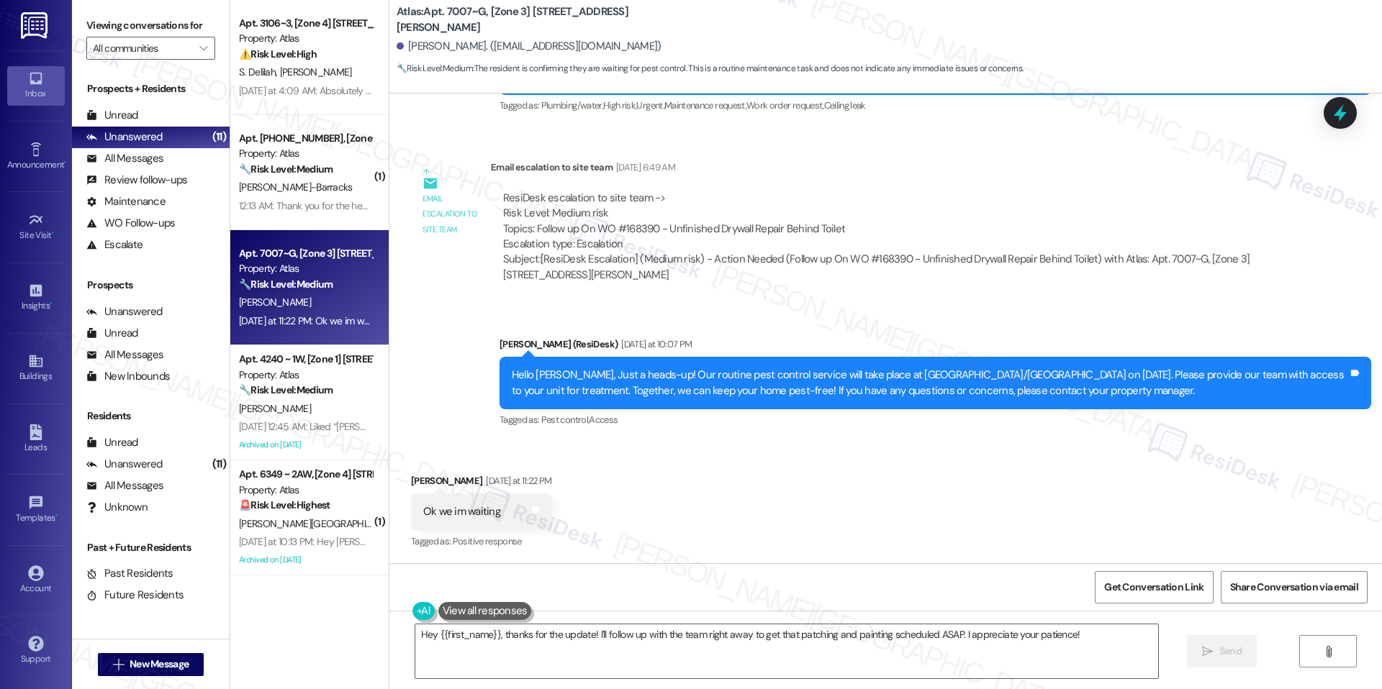
click at [457, 508] on div "Ok we im waiting" at bounding box center [461, 511] width 77 height 15
click at [563, 499] on div "Received via SMS Lamar Burkhalter Yesterday at 11:22 PM Ok we im waiting Tags a…" at bounding box center [481, 513] width 163 height 100
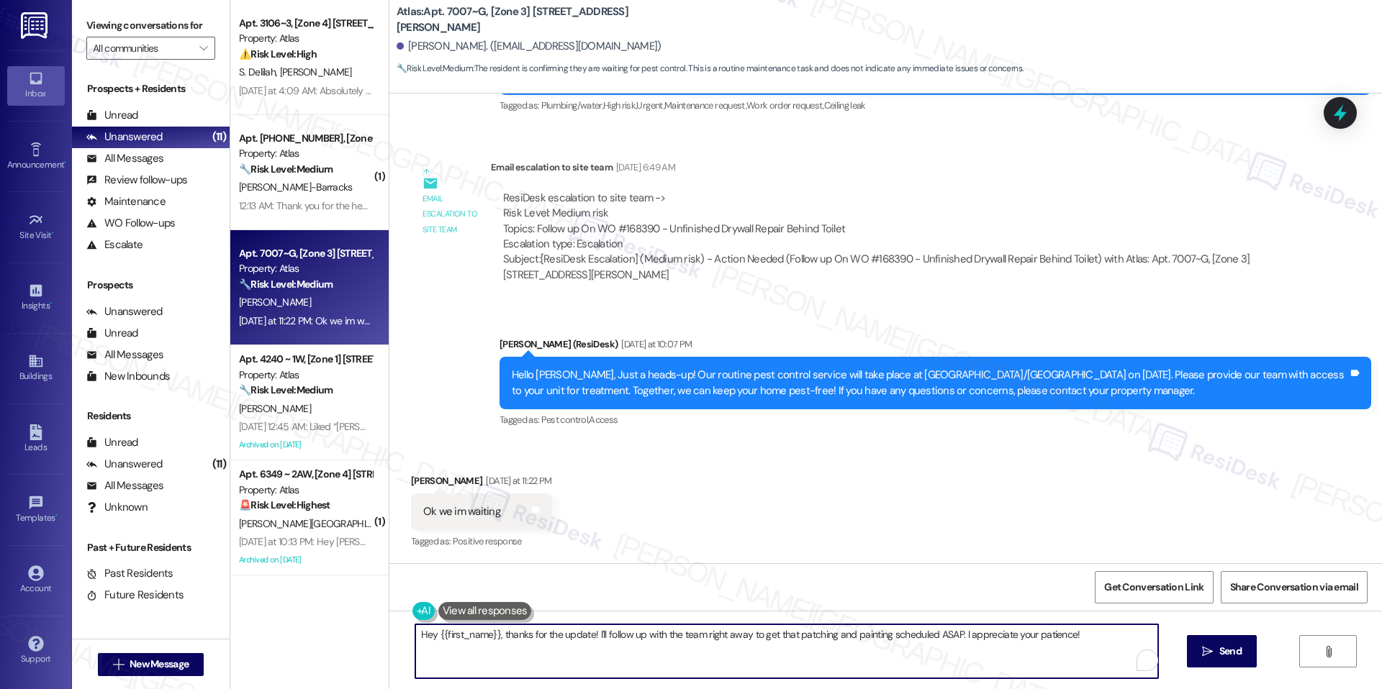
click at [490, 633] on textarea "Hey {{first_name}}, thanks for the update! I'll follow up with the team right a…" at bounding box center [786, 652] width 743 height 54
click at [486, 633] on textarea "Hey {{first_name}}, thanks for the update! I'll follow up with the team right a…" at bounding box center [786, 652] width 743 height 54
drag, startPoint x: 538, startPoint y: 633, endPoint x: 717, endPoint y: 674, distance: 183.7
click at [717, 674] on textarea "Alrighty, thanks for the update! I'll follow up with the team right away to get…" at bounding box center [786, 652] width 743 height 54
click at [736, 672] on textarea "Alrighty, thanks for the update! I'll follow up with the team right away to get…" at bounding box center [786, 652] width 743 height 54
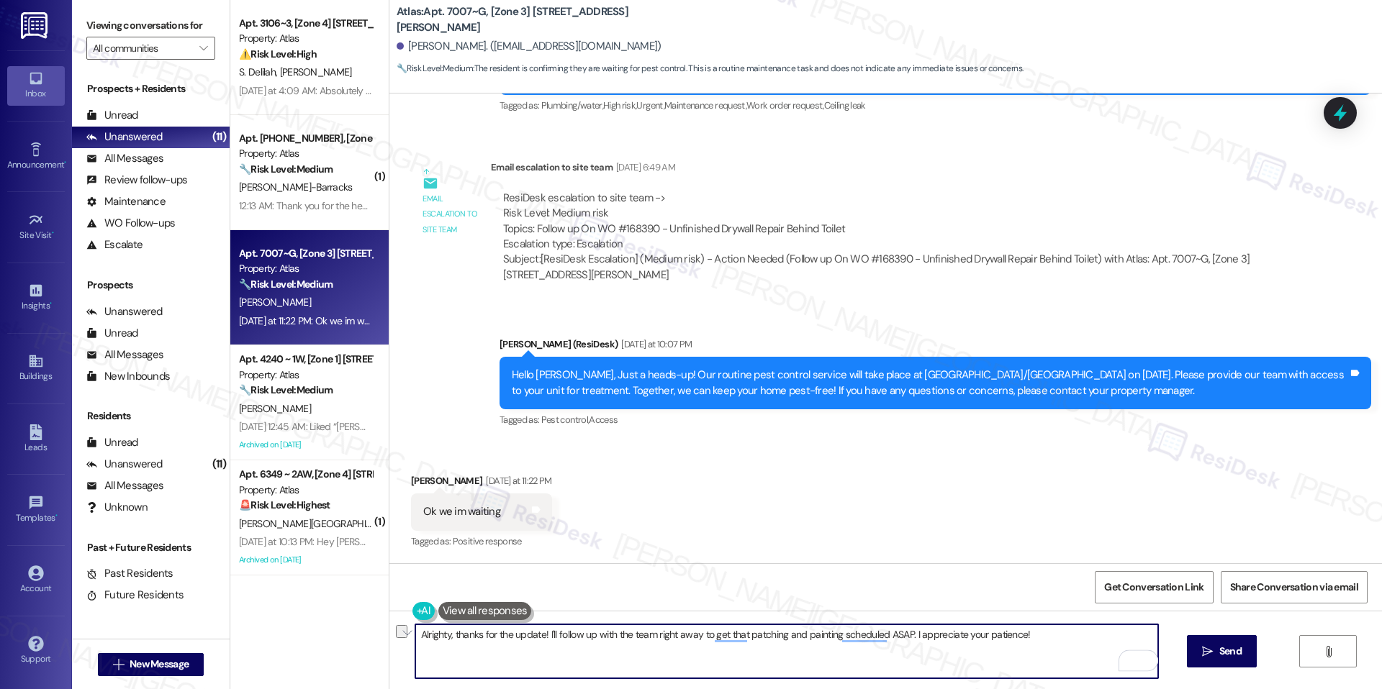
drag, startPoint x: 902, startPoint y: 633, endPoint x: 540, endPoint y: 638, distance: 362.0
click at [540, 638] on textarea "Alrighty, thanks for the update! I'll follow up with the team right away to get…" at bounding box center [786, 652] width 743 height 54
drag, startPoint x: 543, startPoint y: 636, endPoint x: 705, endPoint y: 643, distance: 162.1
click at [705, 643] on textarea "Alrighty, thanks for the update! I appreciate your patience!" at bounding box center [786, 652] width 743 height 54
type textarea "Alrighty, thanks for the update!"
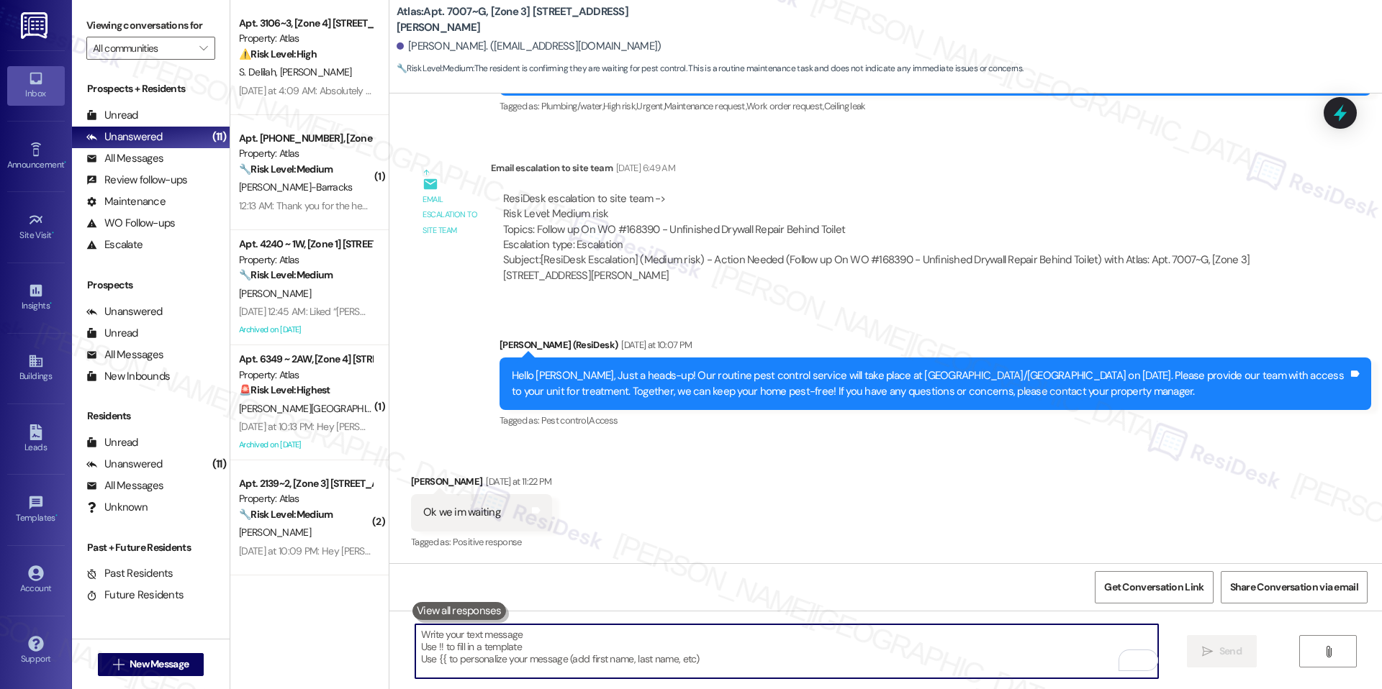
scroll to position [6368, 0]
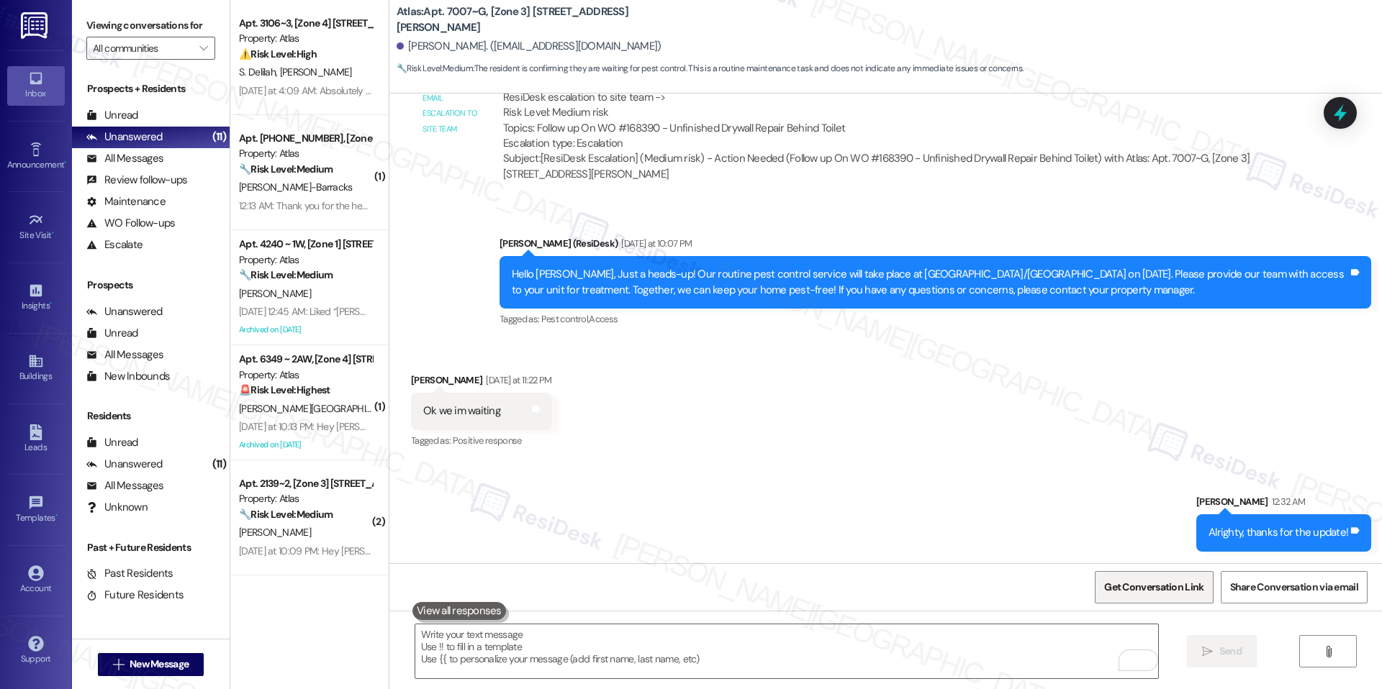
click at [1126, 598] on span "Get Conversation Link" at bounding box center [1153, 587] width 105 height 31
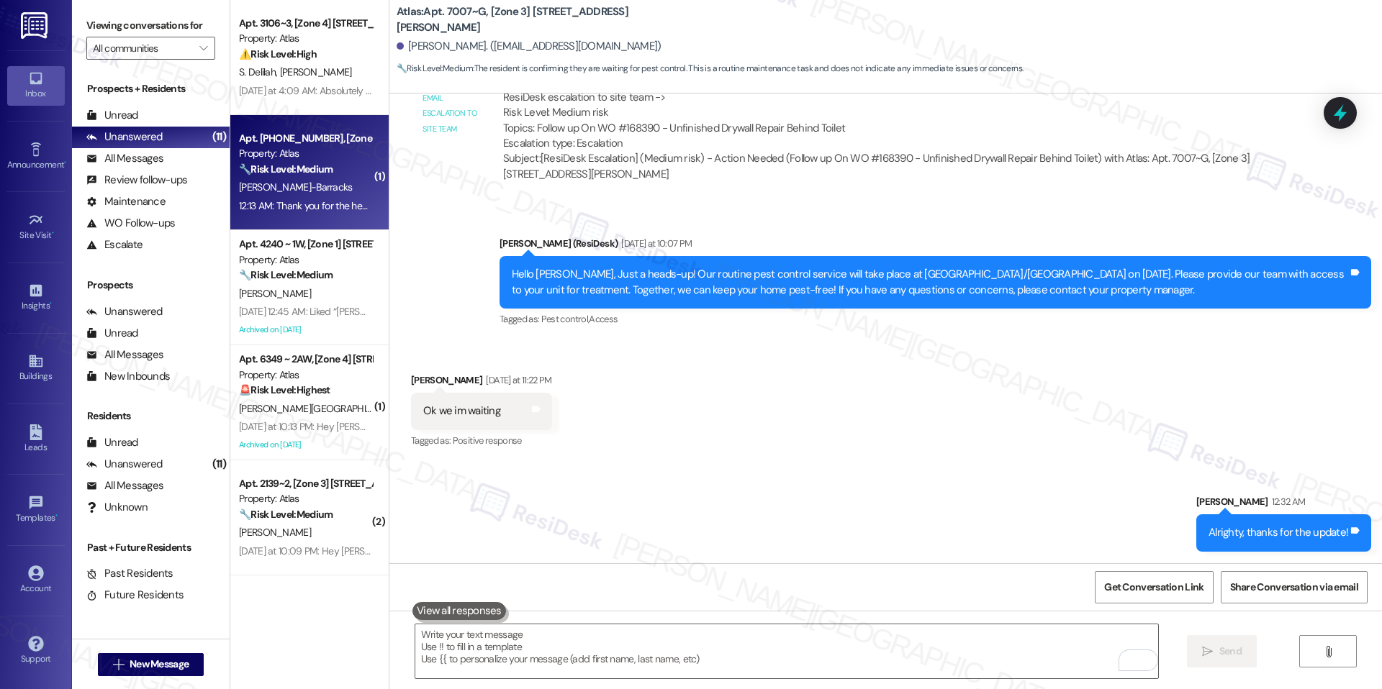
click at [279, 119] on div "Apt. 7700 ~ 214, [Zone 3] 7700 S South Shore Drive Property: Atlas 🔧 Risk Level…" at bounding box center [309, 172] width 158 height 115
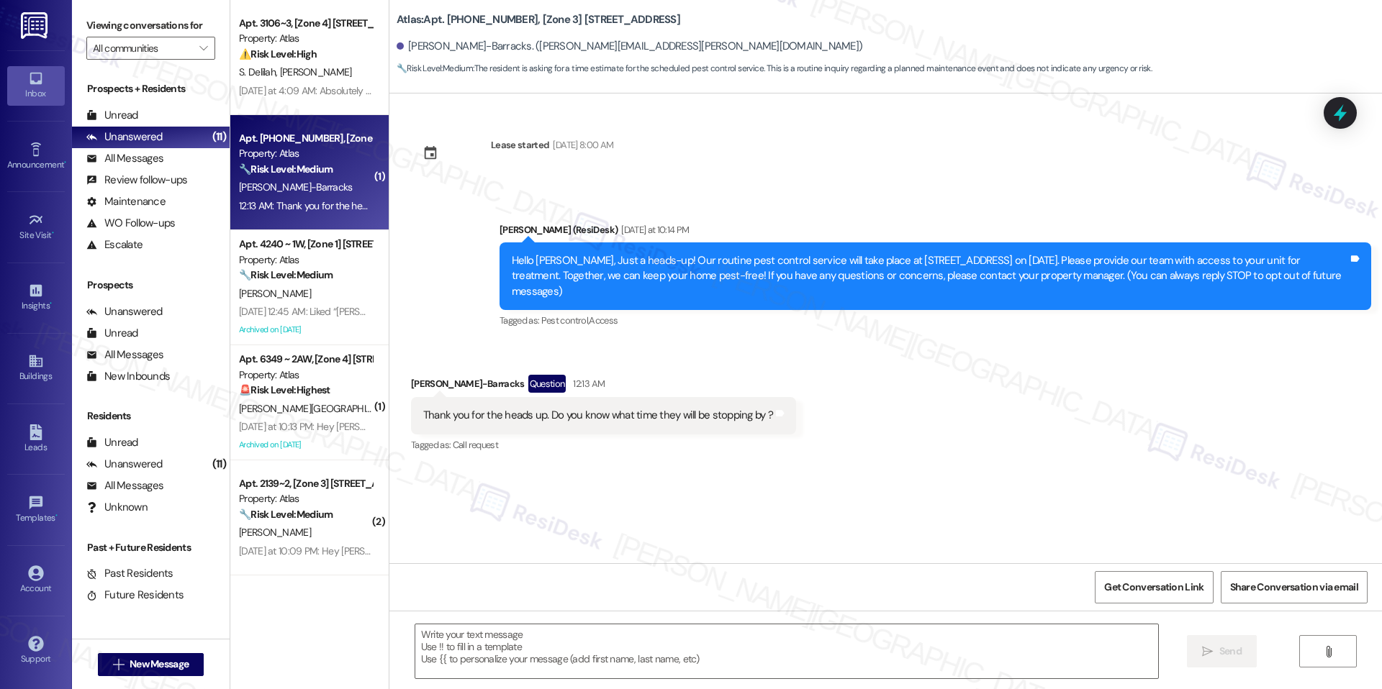
type textarea "Fetching suggested responses. Please feel free to read through the conversation…"
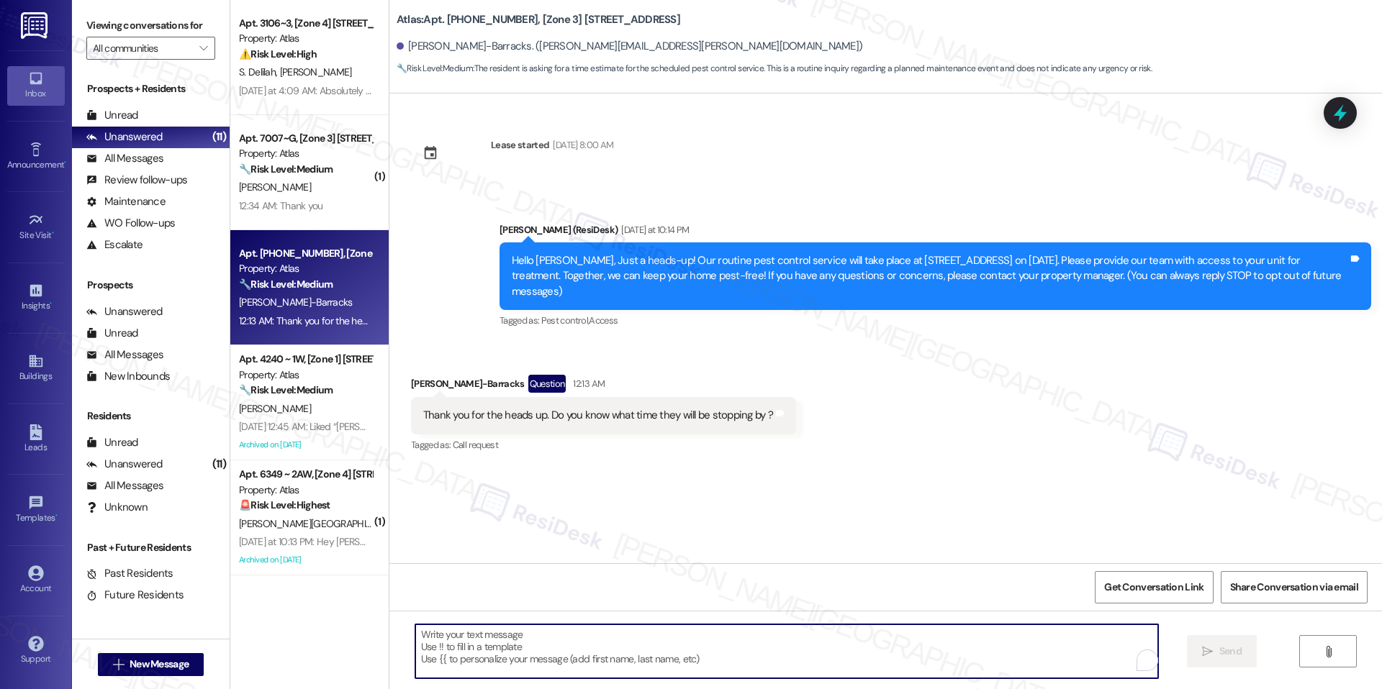
click at [727, 633] on textarea "To enrich screen reader interactions, please activate Accessibility in Grammarl…" at bounding box center [786, 652] width 743 height 54
type textarea "You're very much welcome."
click at [655, 408] on div "Thank you for the heads up. Do you know what time they will be stopping by ?" at bounding box center [598, 415] width 350 height 15
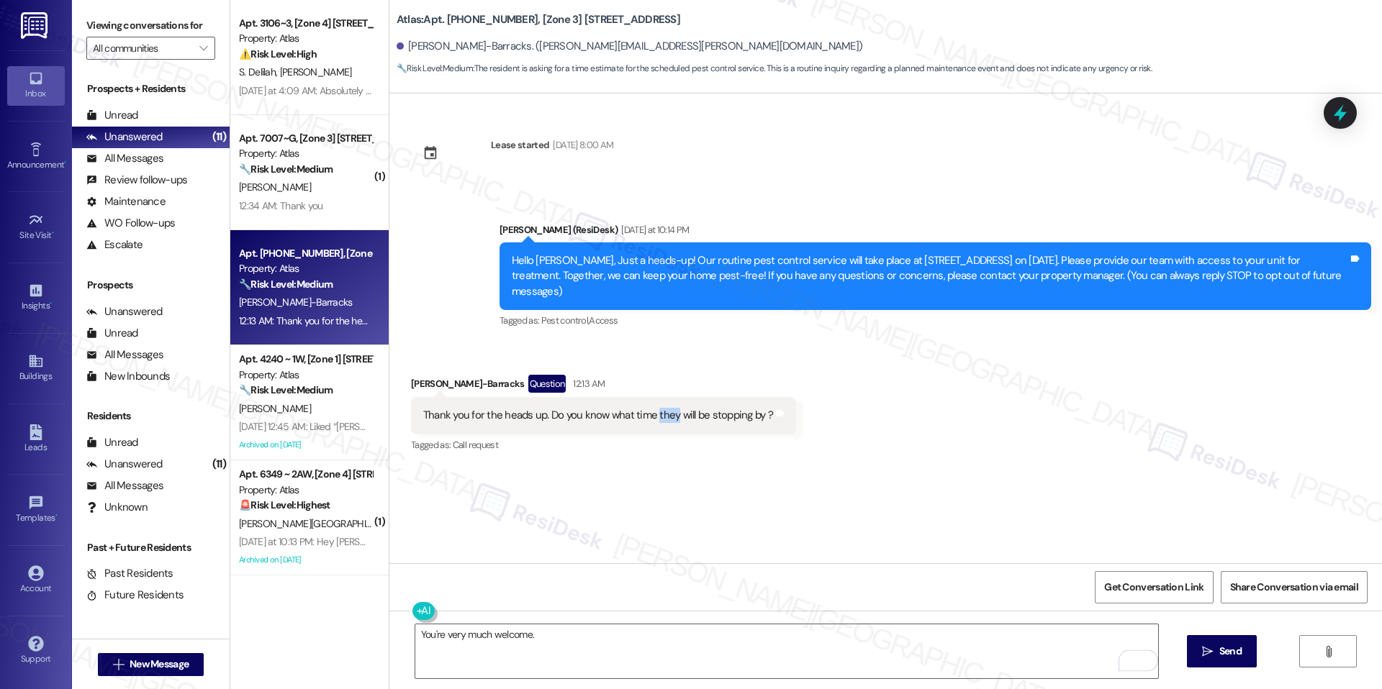
click at [655, 408] on div "Thank you for the heads up. Do you know what time they will be stopping by ?" at bounding box center [598, 415] width 350 height 15
copy div "Thank you for the heads up. Do you know what time they will be stopping by ? Ta…"
click at [791, 656] on textarea "You're very much welcome." at bounding box center [786, 652] width 743 height 54
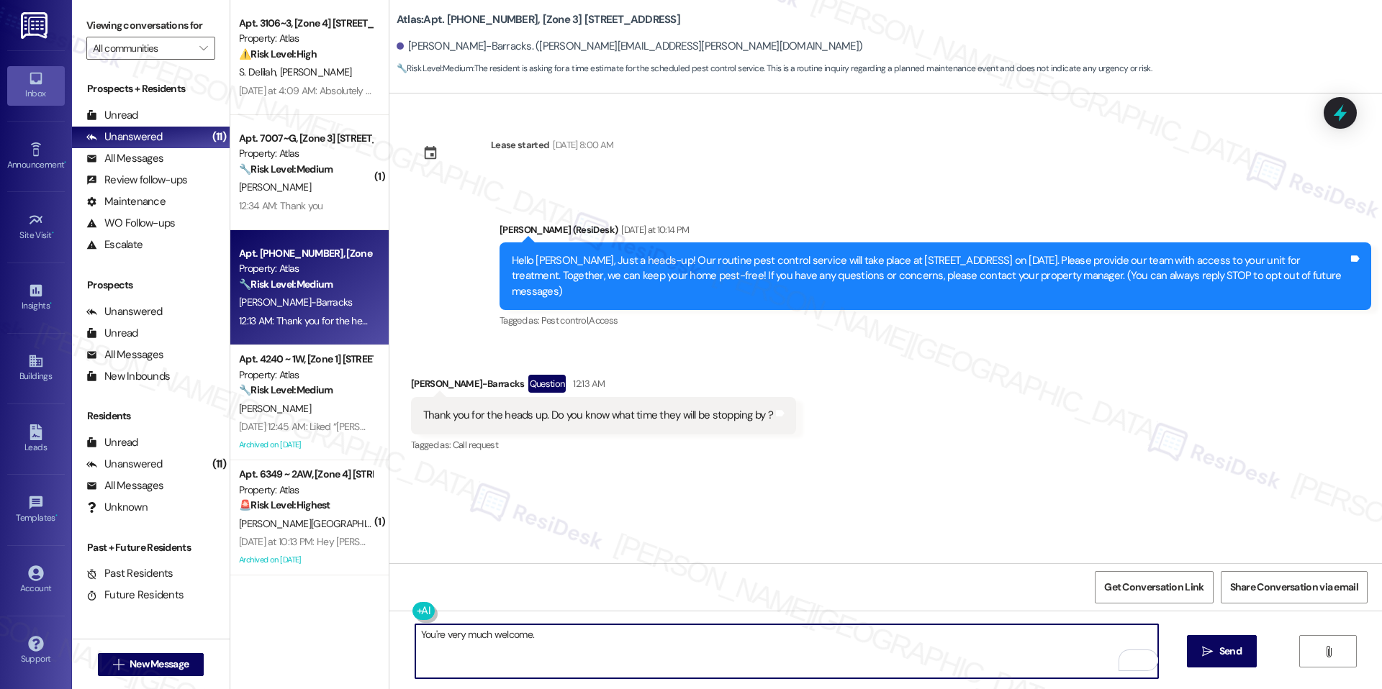
paste textarea "We don’t have a confirmed time for their visit yet."
type textarea "You're very much welcome. We don’t have a confirmed time for their visit yet."
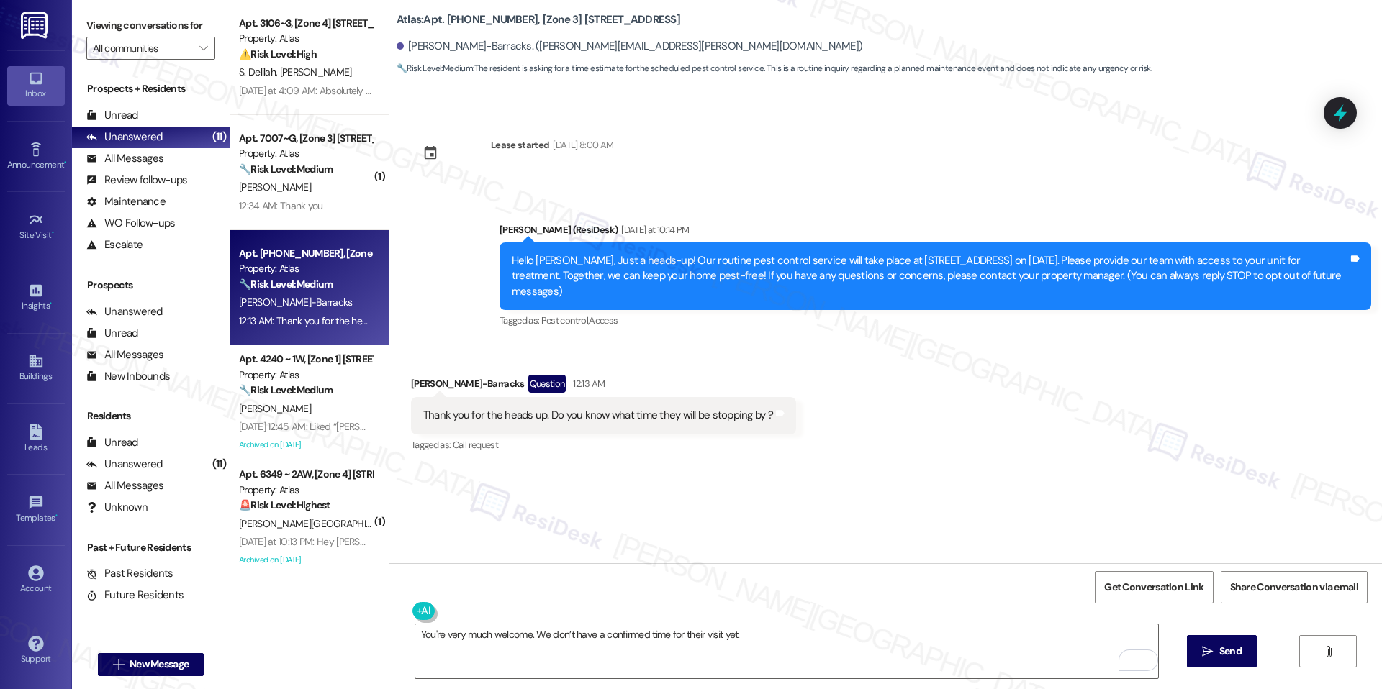
drag, startPoint x: 540, startPoint y: 397, endPoint x: 737, endPoint y: 398, distance: 196.5
click at [737, 408] on div "Thank you for the heads up. Do you know what time they will be stopping by ?" at bounding box center [598, 415] width 350 height 15
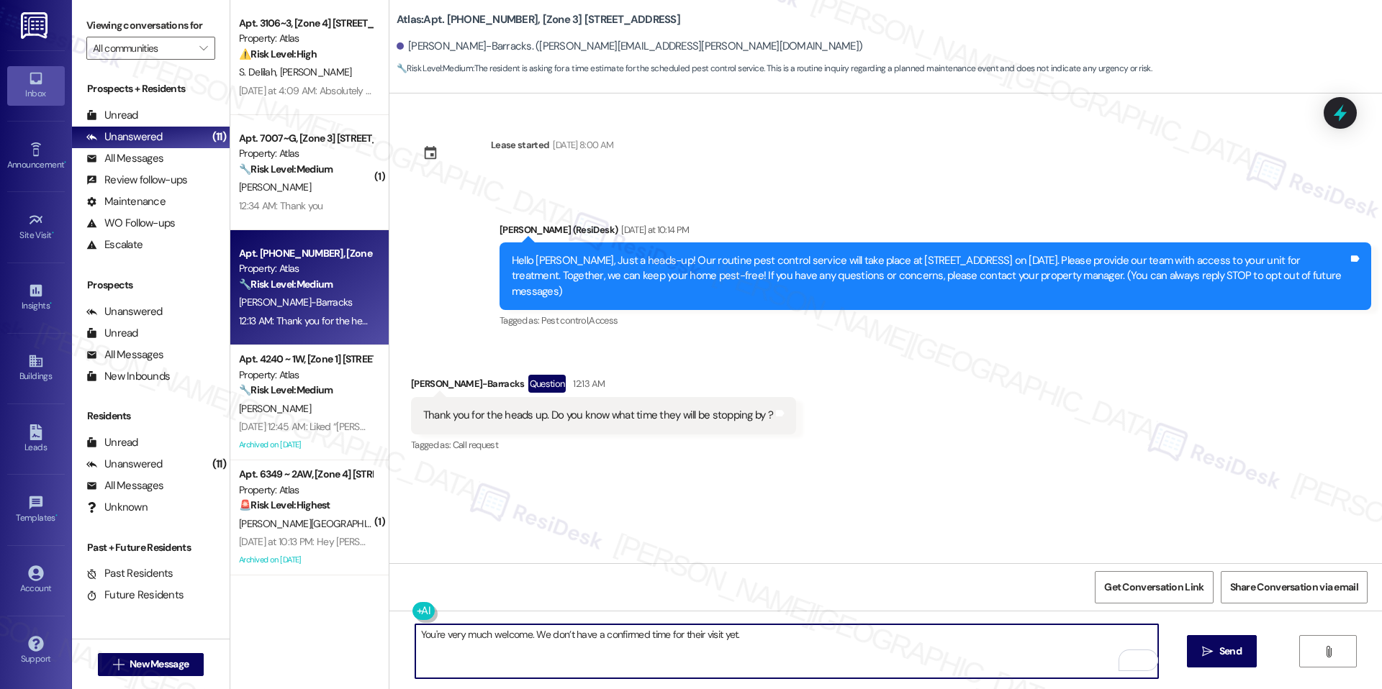
click at [703, 643] on textarea "You're very much welcome. We don’t have a confirmed time for their visit yet." at bounding box center [786, 652] width 743 height 54
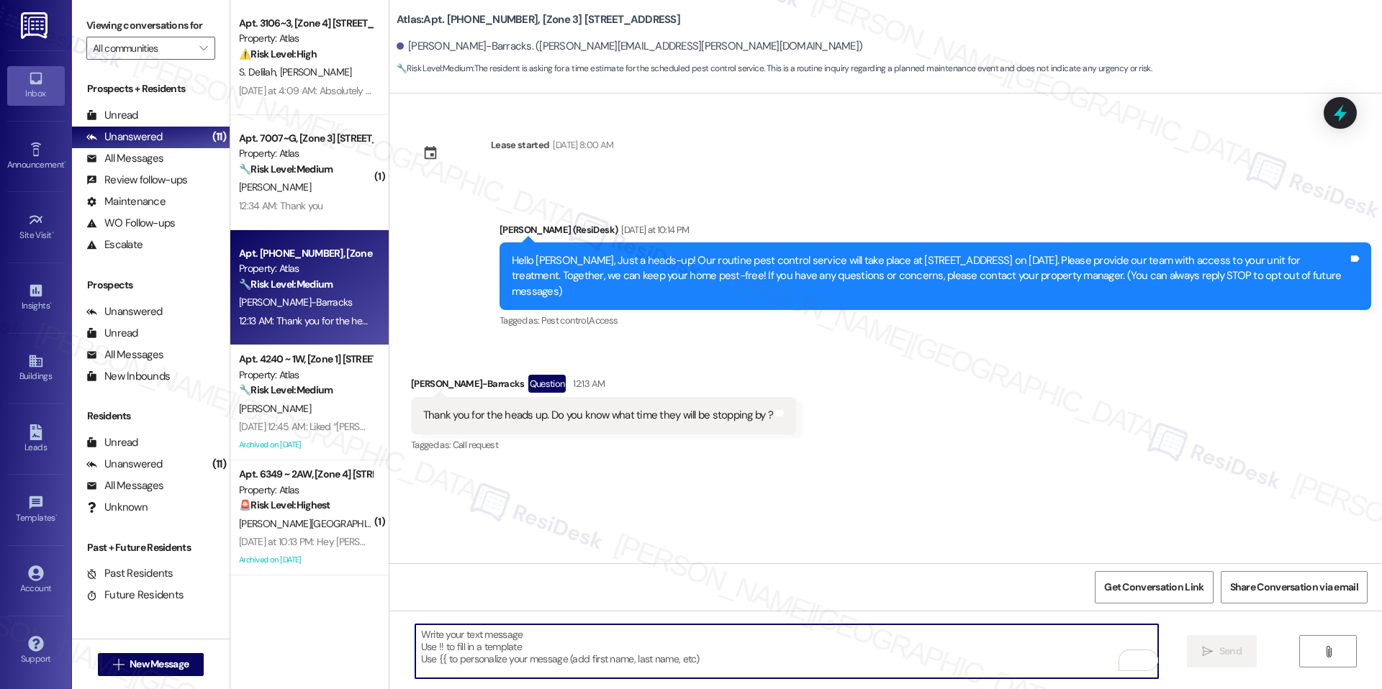
click at [659, 656] on textarea "To enrich screen reader interactions, please activate Accessibility in Grammarl…" at bounding box center [786, 652] width 743 height 54
paste textarea "You’re very welcome. As for the visit, we don’t have a confirmed time just yet."
type textarea "You’re very welcome. As for the visit, we don’t have a confirmed time just yet."
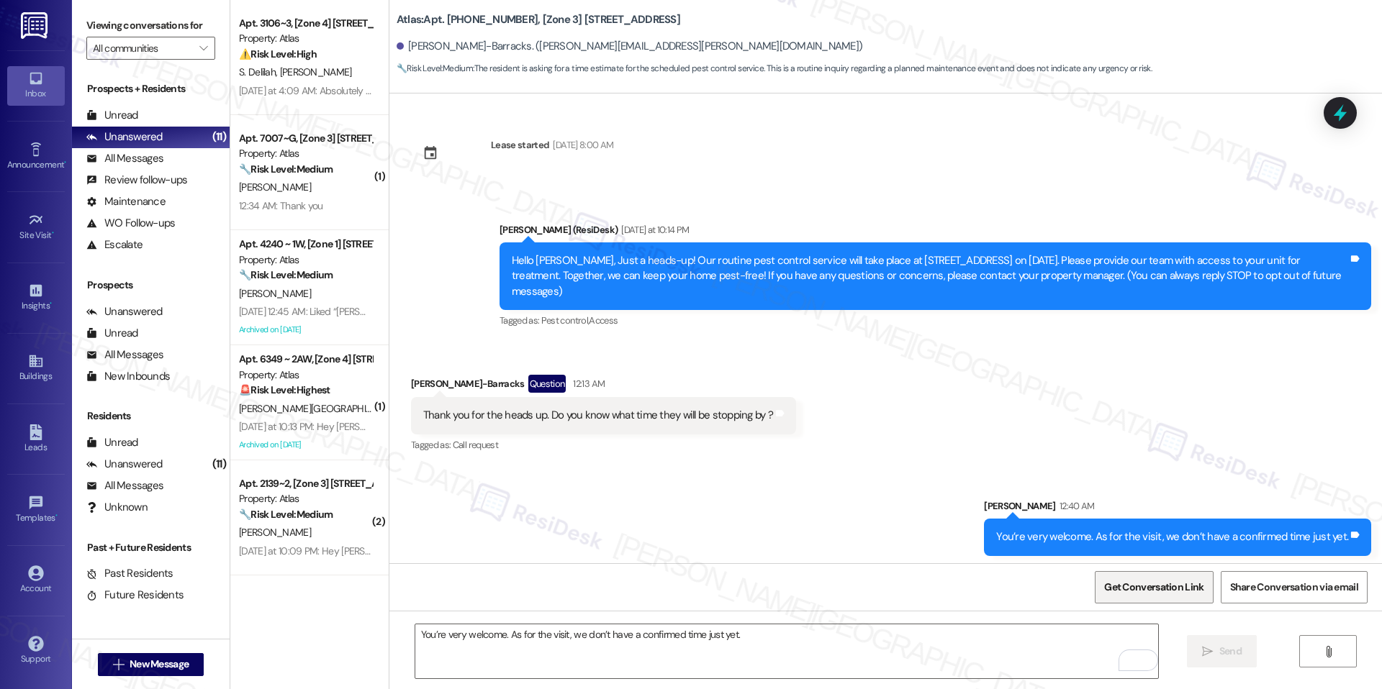
click at [1128, 575] on span "Get Conversation Link" at bounding box center [1153, 587] width 105 height 31
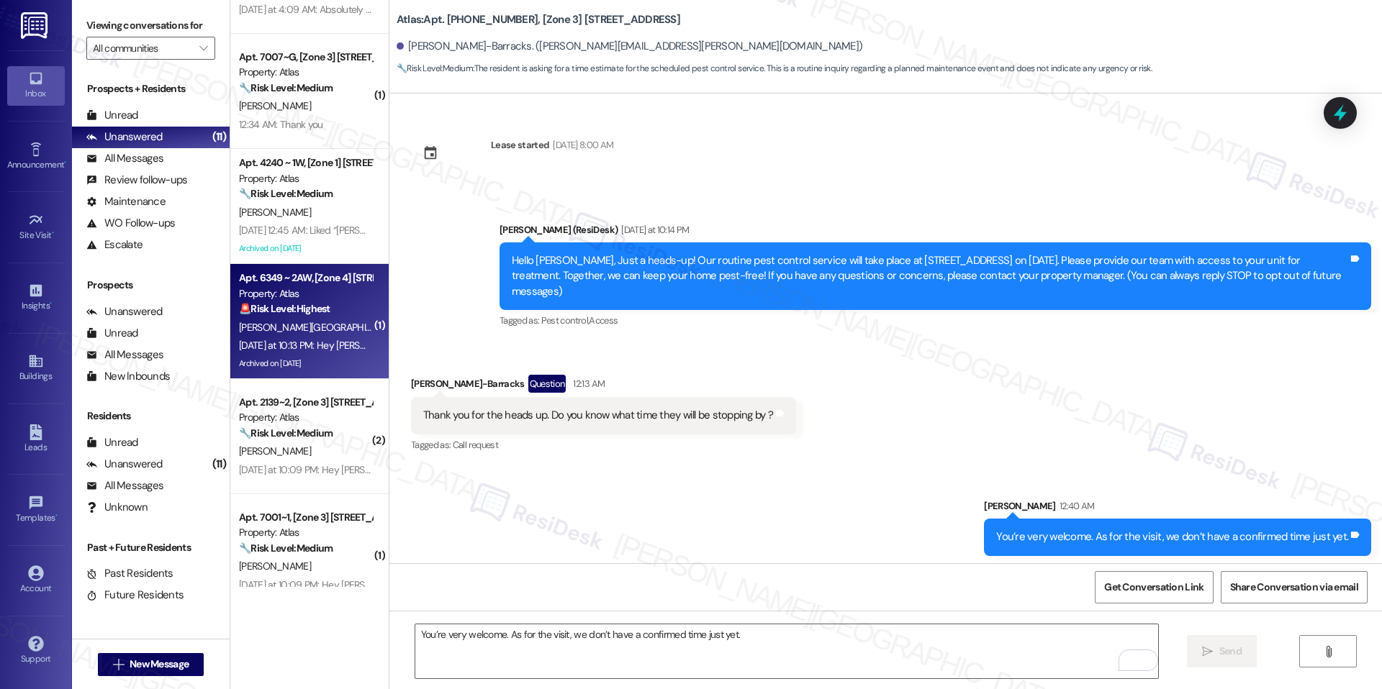
scroll to position [80, 0]
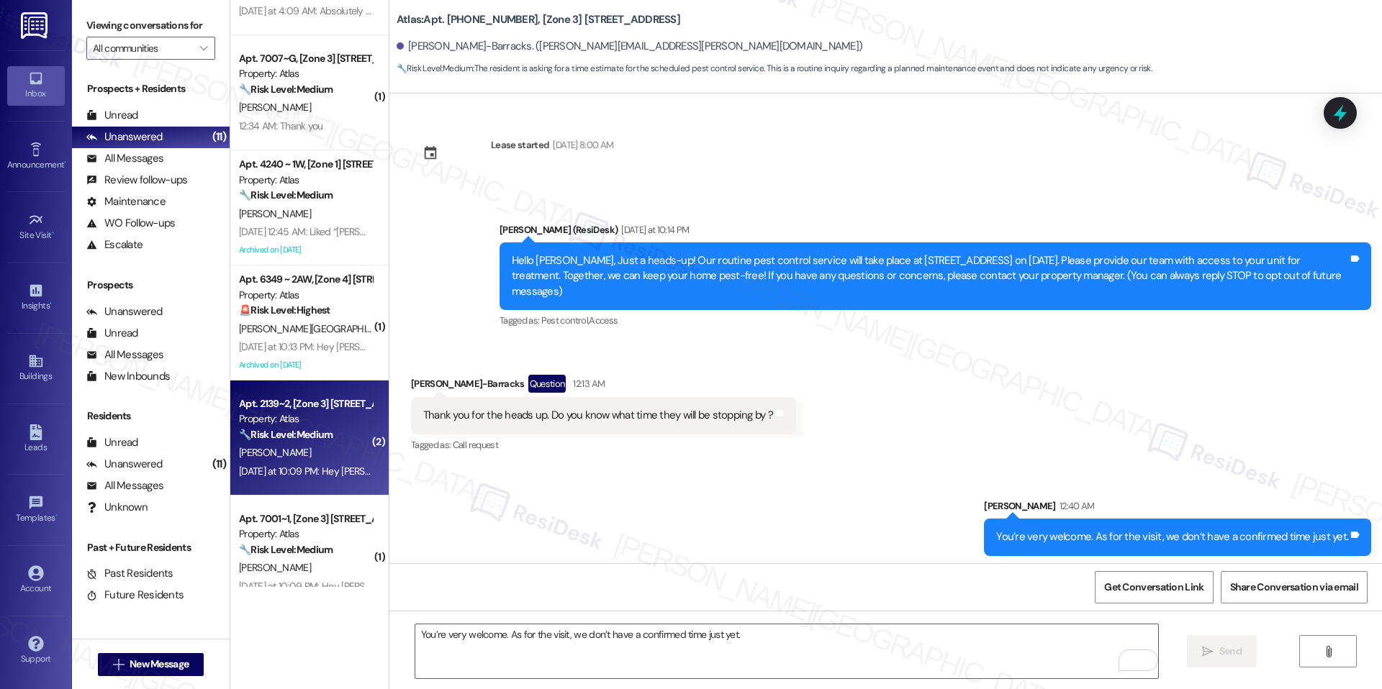
click at [270, 417] on div "Property: Atlas" at bounding box center [305, 419] width 133 height 15
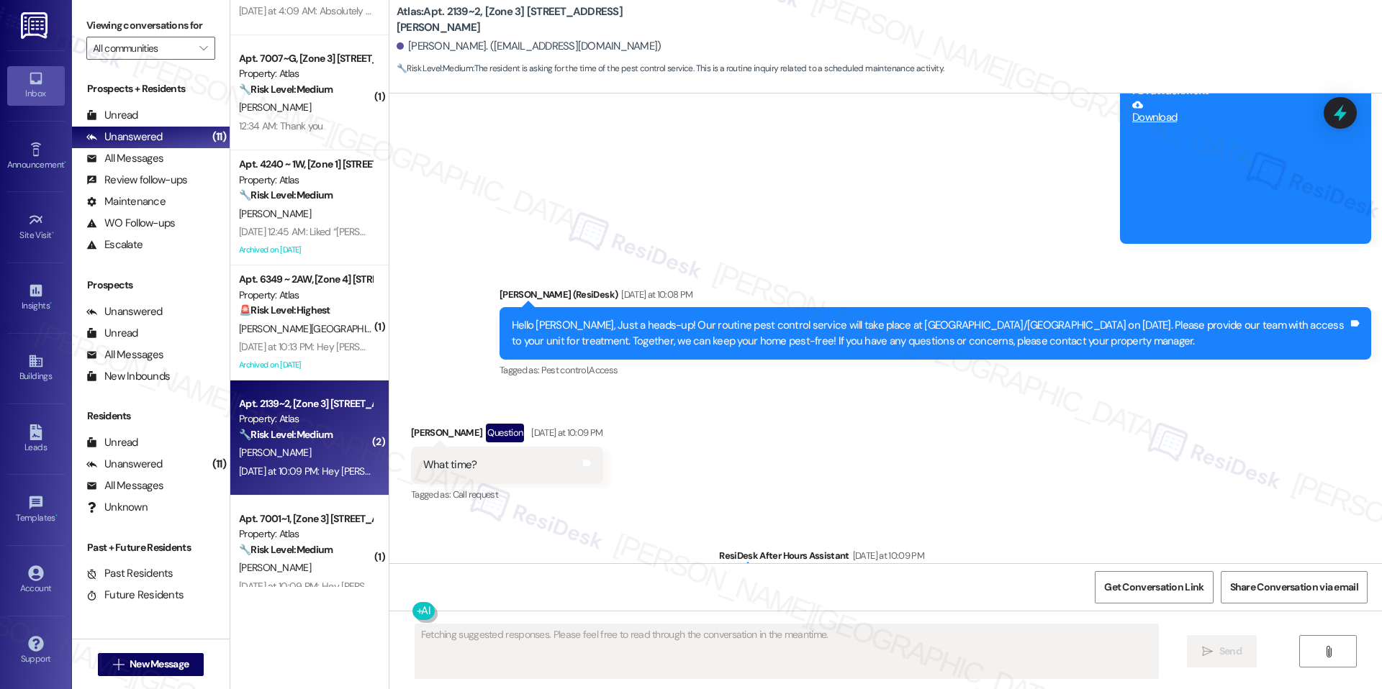
scroll to position [6009, 0]
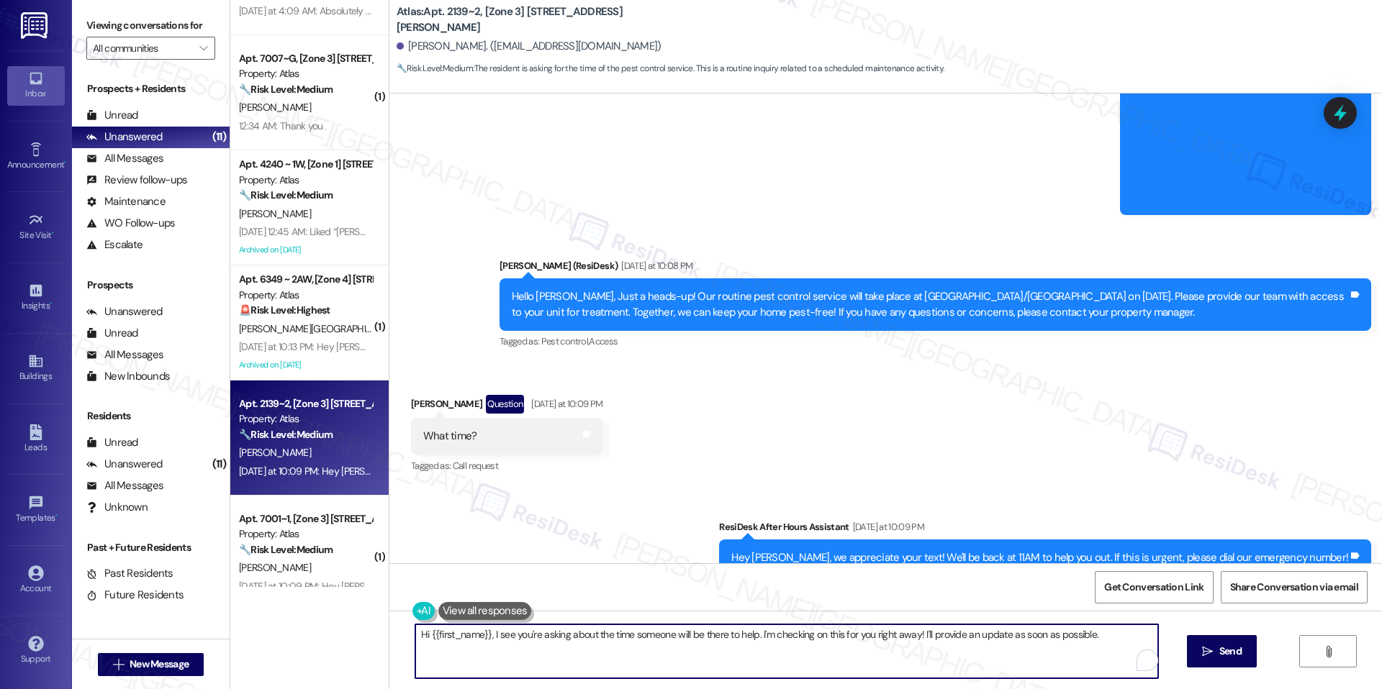
click at [600, 641] on textarea "Hi {{first_name}}, I see you're asking about the time someone will be there to …" at bounding box center [786, 652] width 743 height 54
paste textarea "https://www.theresidesk.com/text/insights-conversations/1483900/share-conversat…"
paste textarea "You’re very welcome. As for the visit, we don’t have a confirmed time just yet"
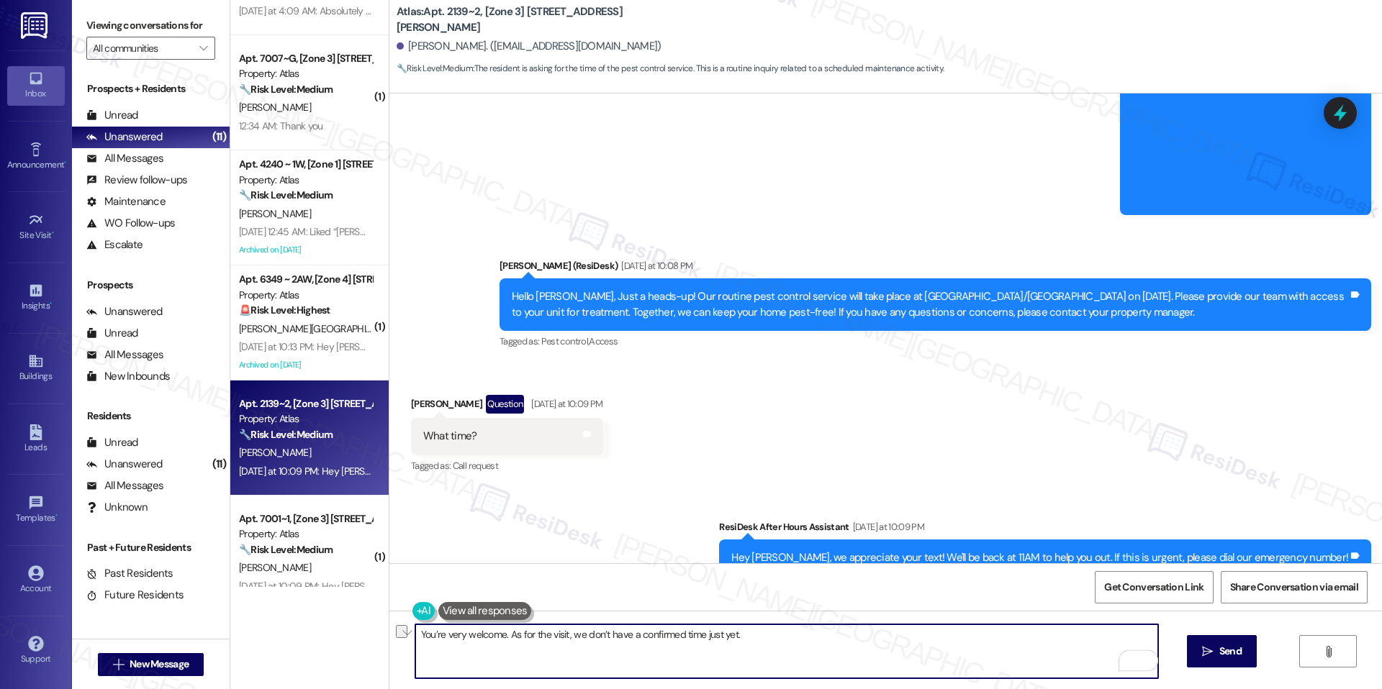
click at [403, 637] on div "You’re very welcome. As for the visit, we don’t have a confirmed time just yet.…" at bounding box center [885, 665] width 992 height 108
click at [415, 633] on textarea "As for the visit, we don’t have a confirmed time just yet.Good da" at bounding box center [786, 652] width 743 height 54
paste textarea "You’re very welcome. As for the visit, we don’t have a confirmed time just yet."
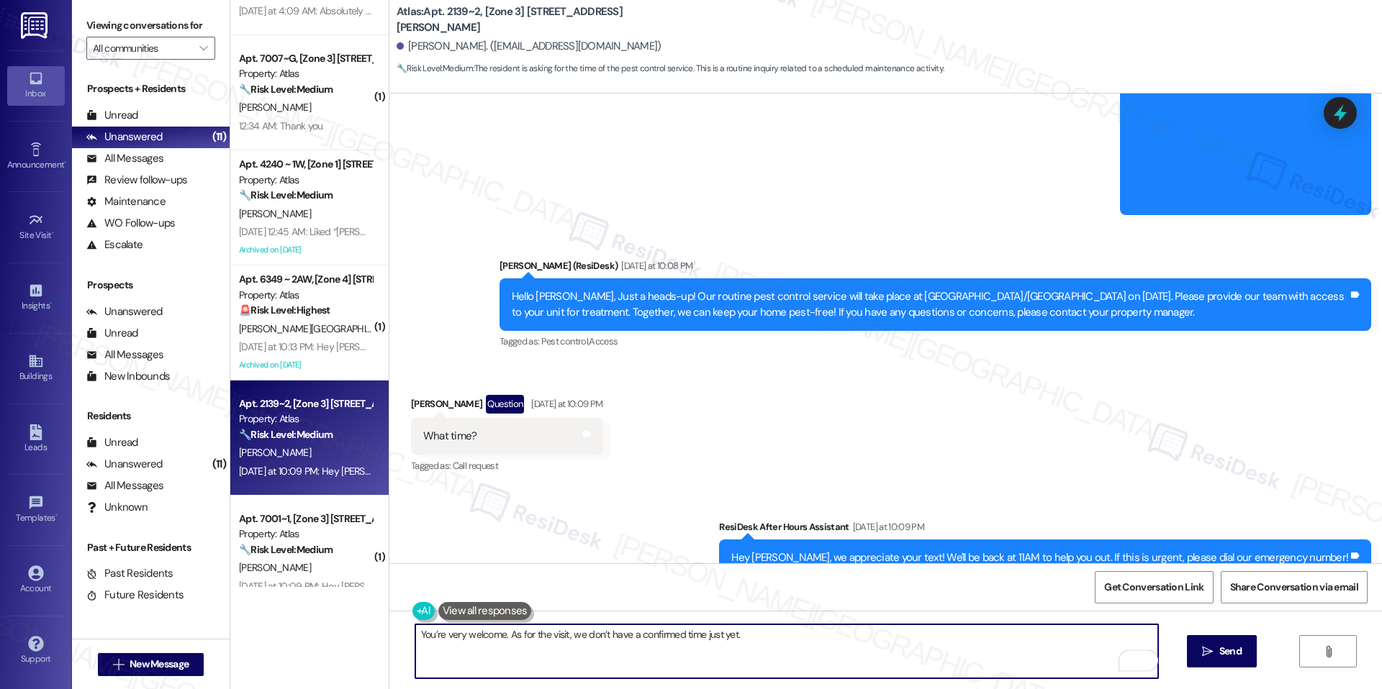
click at [415, 633] on textarea "You’re very welcome. As for the visit, we don’t have a confirmed time just yet." at bounding box center [786, 652] width 743 height 54
paste textarea "You’re very welcome. As for the visit, we don’t have a confirmed time just yet."
drag, startPoint x: 451, startPoint y: 635, endPoint x: 540, endPoint y: 630, distance: 90.1
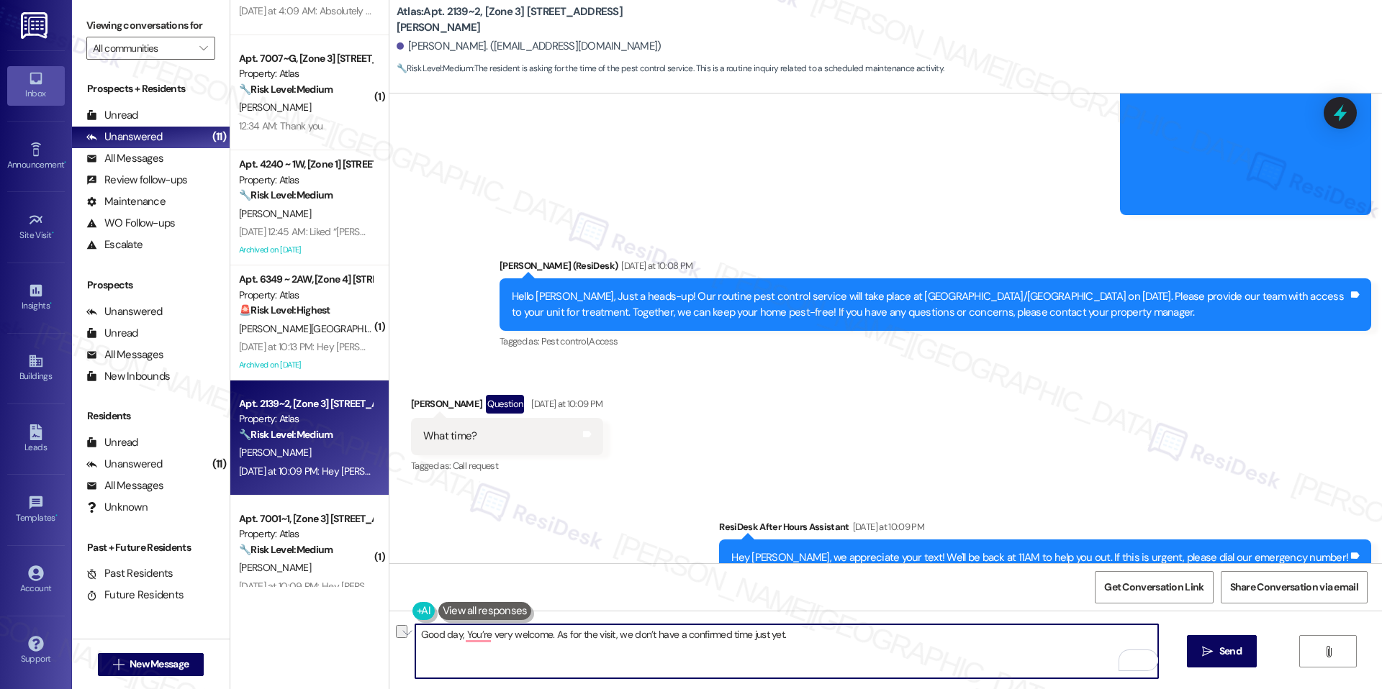
click at [540, 630] on textarea "Good day, You’re very welcome. As for the visit, we don’t have a confirmed time…" at bounding box center [786, 652] width 743 height 54
click at [571, 637] on textarea "Good day. As for the visit, we don’t have a confirmed time just yet." at bounding box center [786, 652] width 743 height 54
click at [677, 633] on textarea "Good day. As for the visit, we don’t have a confirmed time just yet." at bounding box center [786, 652] width 743 height 54
click at [695, 643] on textarea "Good day. As for the visit, we don’t have a confirmed time just yet." at bounding box center [786, 652] width 743 height 54
type textarea "Good day. As for the visit, we don’t have a confirmed time just yet."
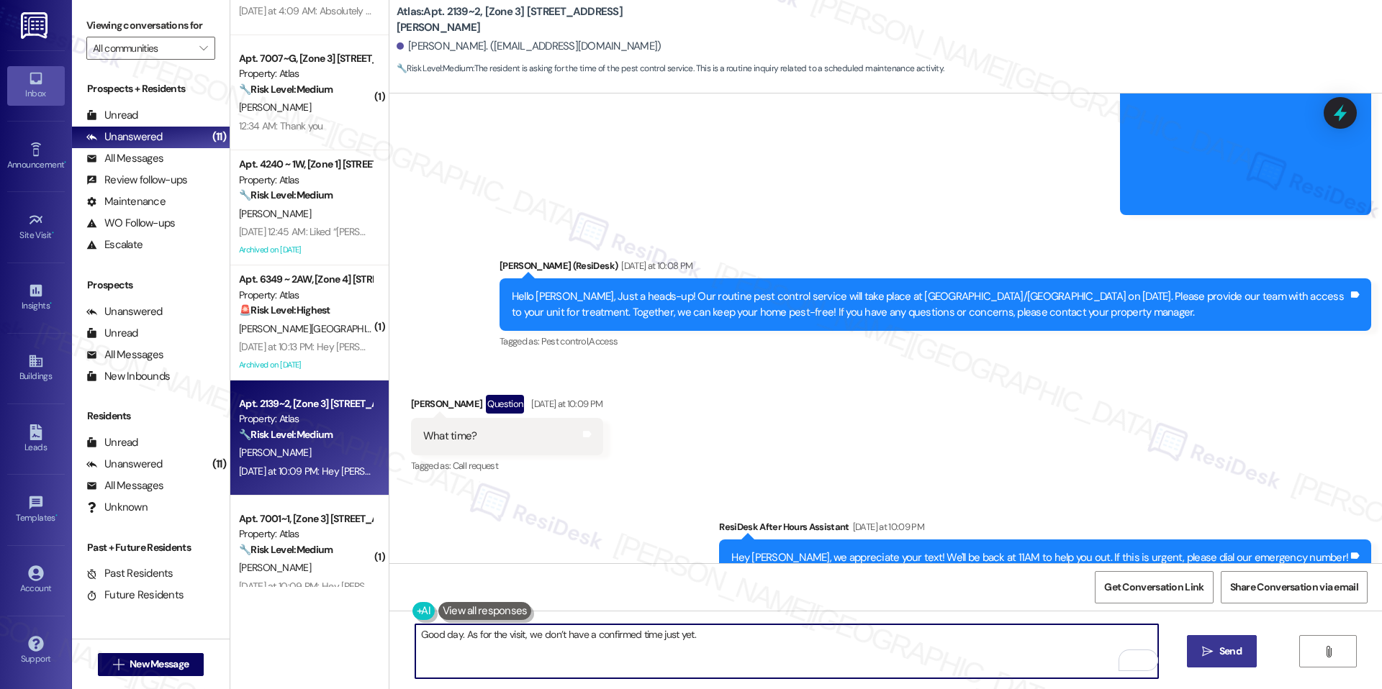
click at [1210, 636] on button " Send" at bounding box center [1222, 651] width 70 height 32
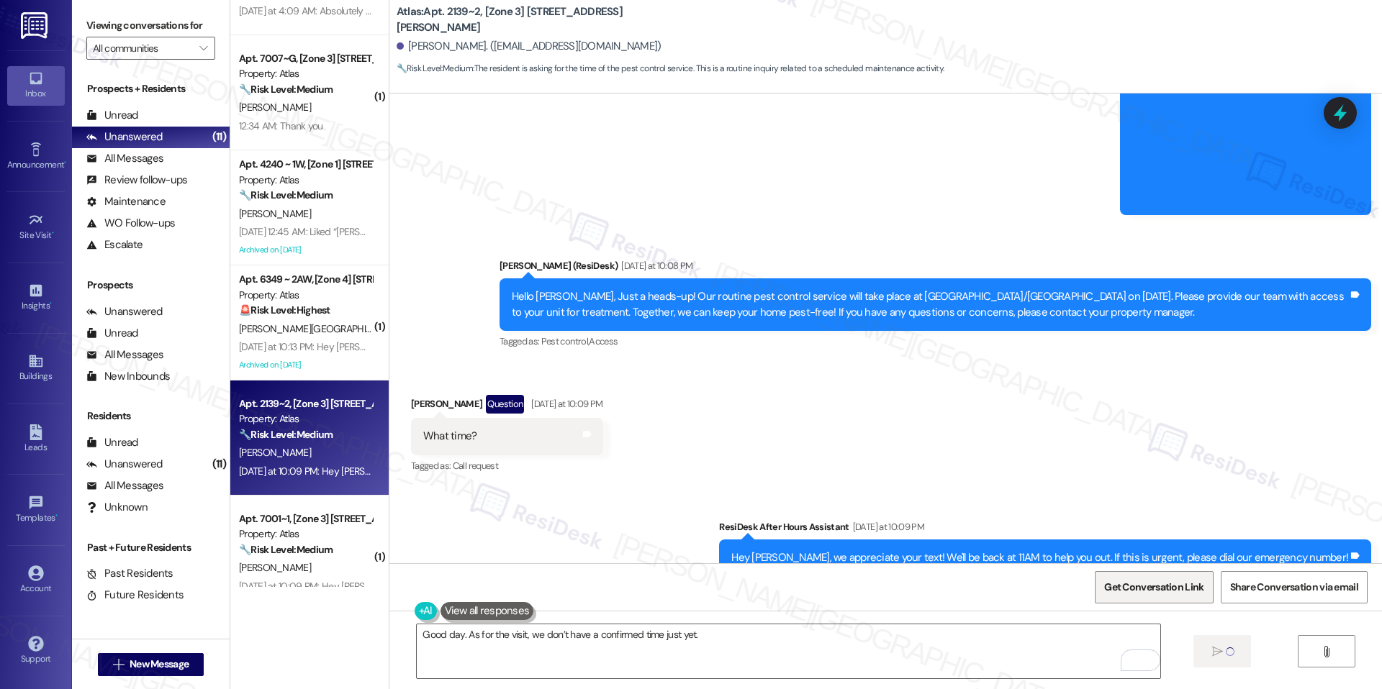
click at [1142, 588] on span "Get Conversation Link" at bounding box center [1153, 587] width 99 height 15
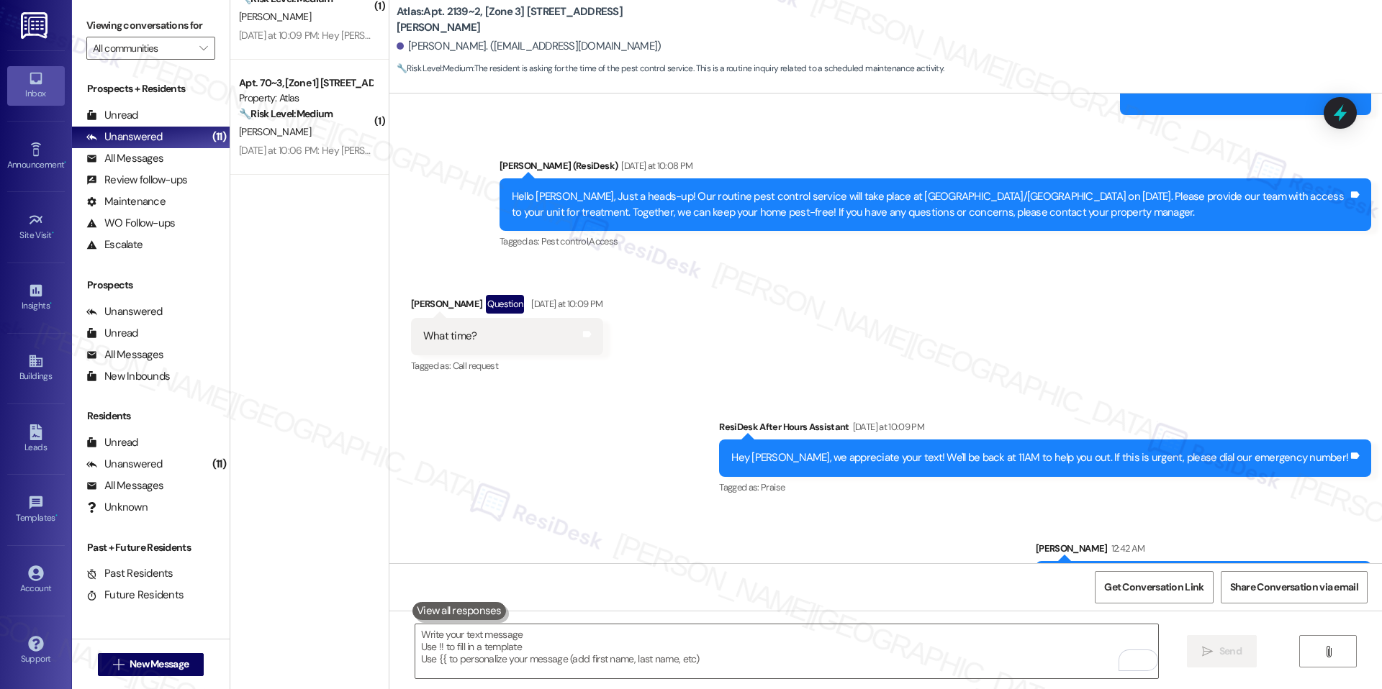
scroll to position [1255, 0]
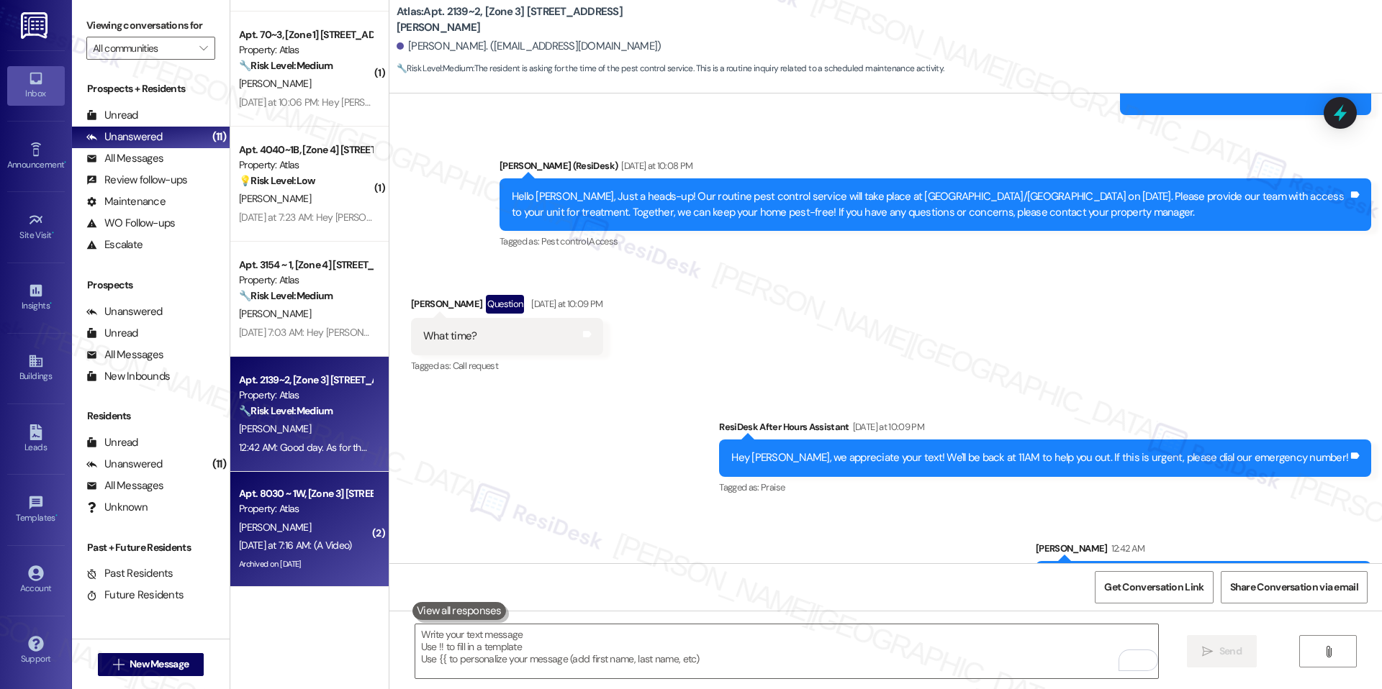
click at [299, 497] on div "Apt. 8030 ~ 1W, [Zone 3] [STREET_ADDRESS][PERSON_NAME]" at bounding box center [305, 493] width 133 height 15
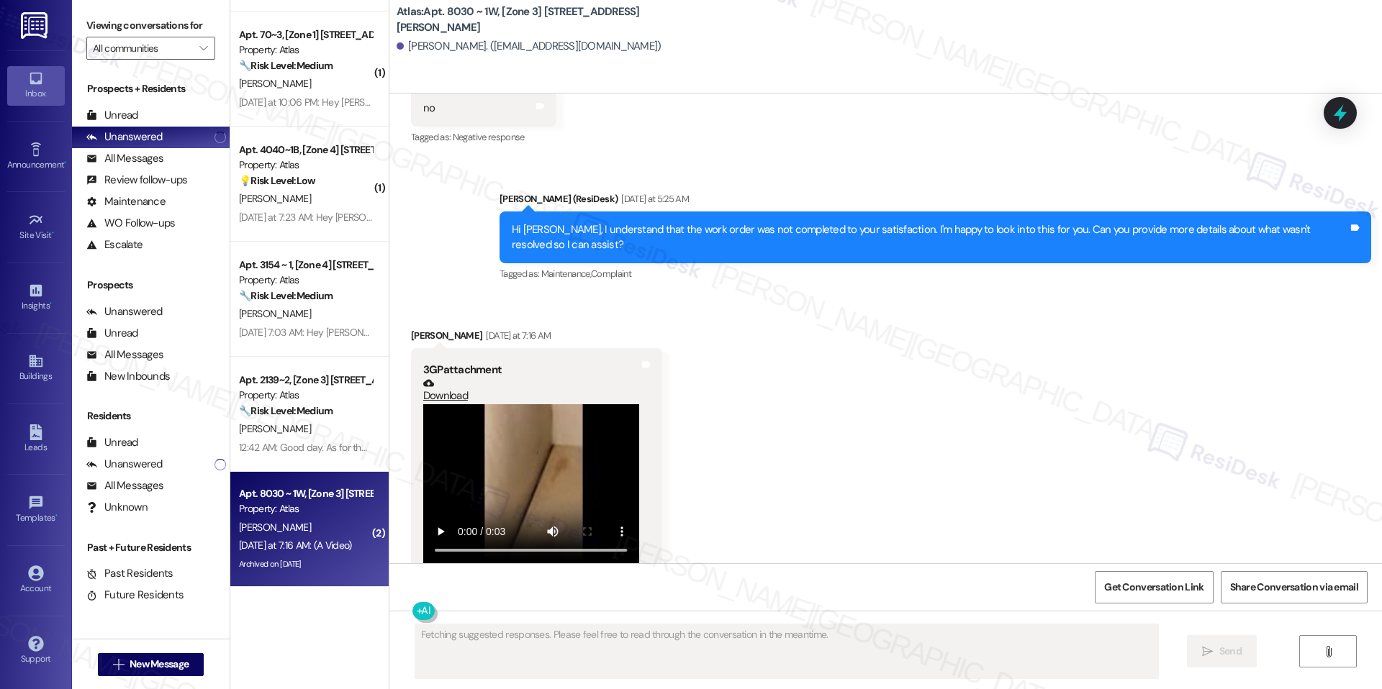
scroll to position [2883, 0]
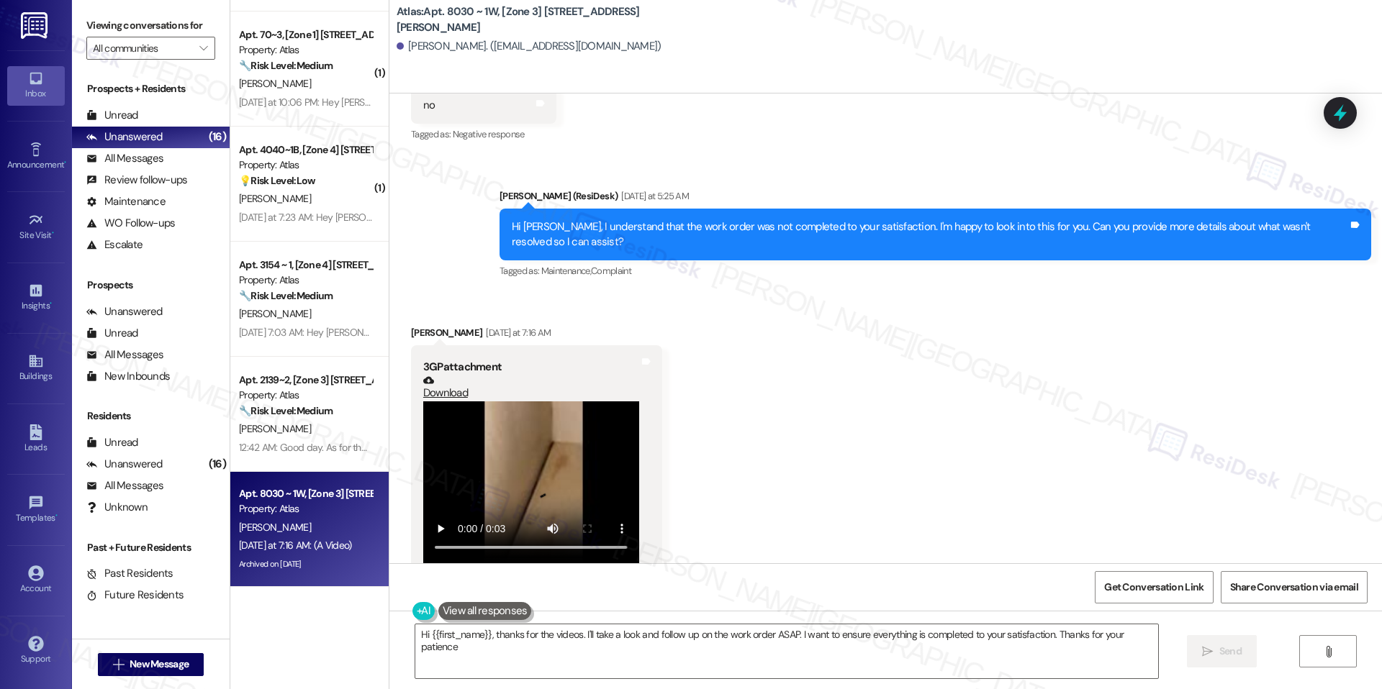
type textarea "Hi {{first_name}}, thanks for the videos. I'll take a look and follow up on the…"
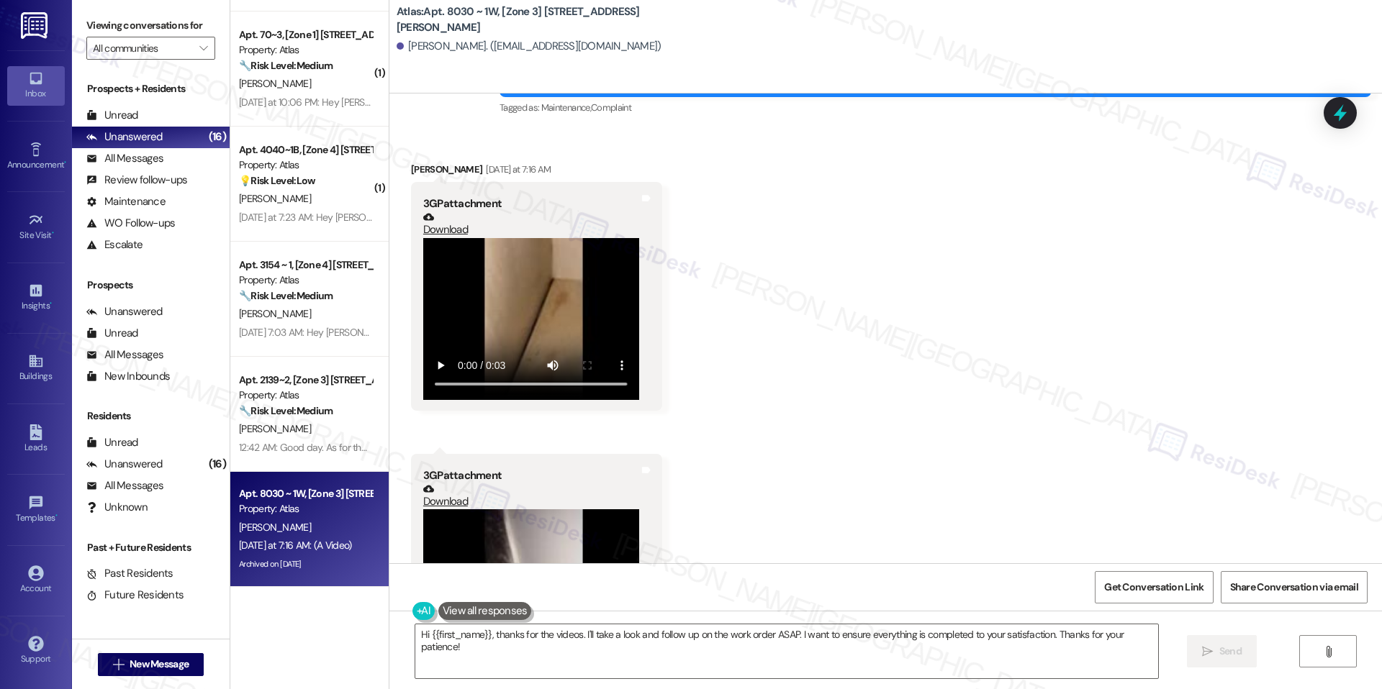
scroll to position [3073, 0]
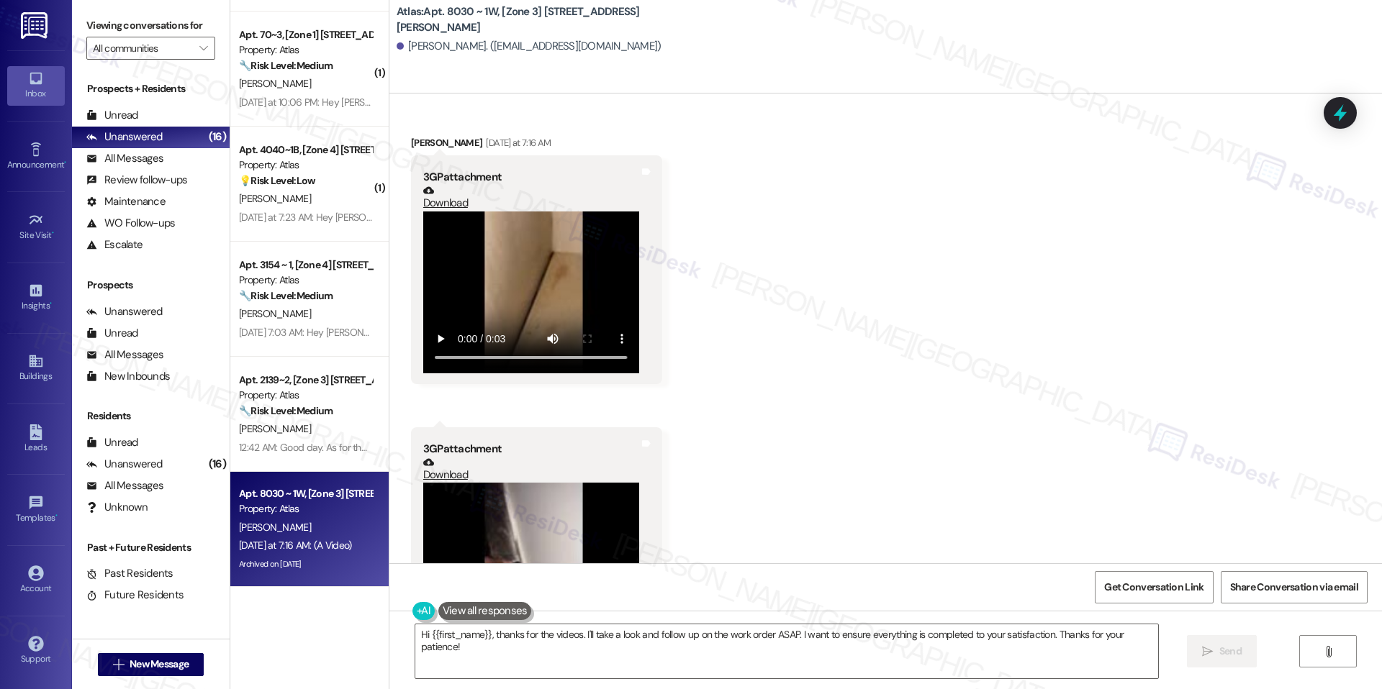
click at [514, 292] on video at bounding box center [531, 293] width 216 height 162
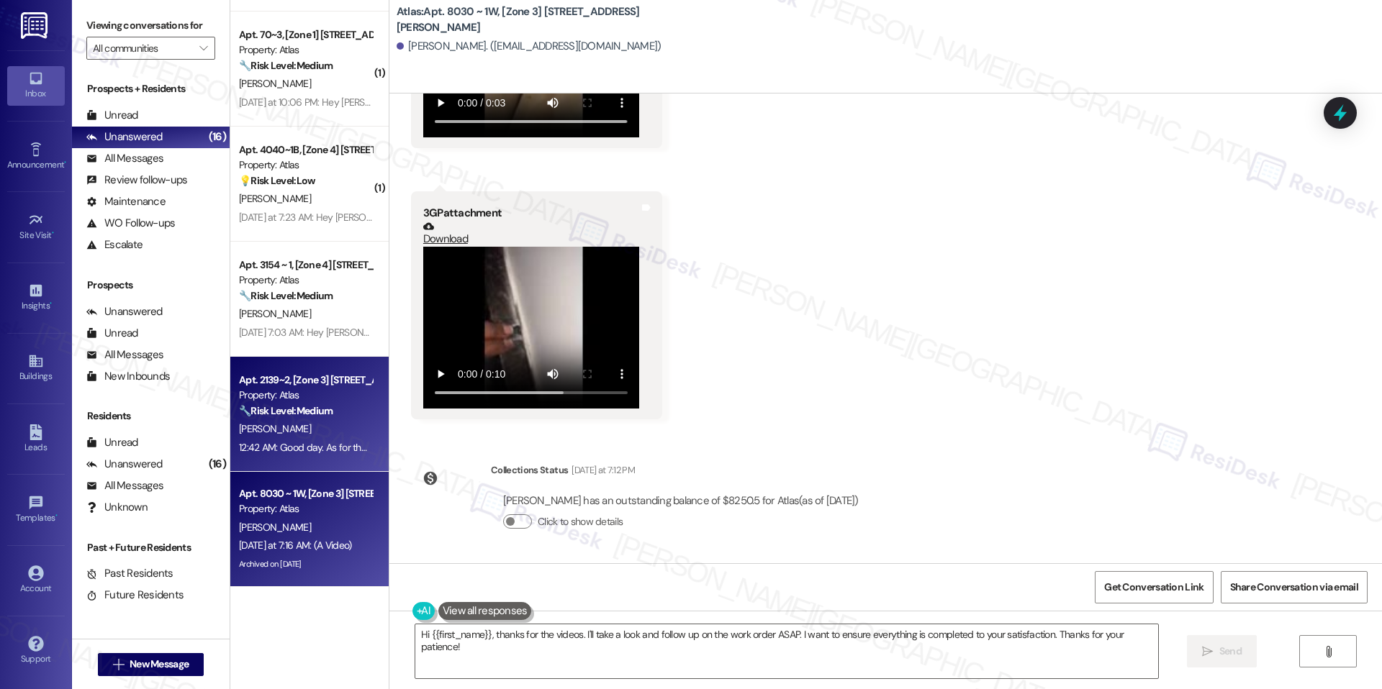
click at [336, 432] on div "R. Smith" at bounding box center [305, 429] width 136 height 18
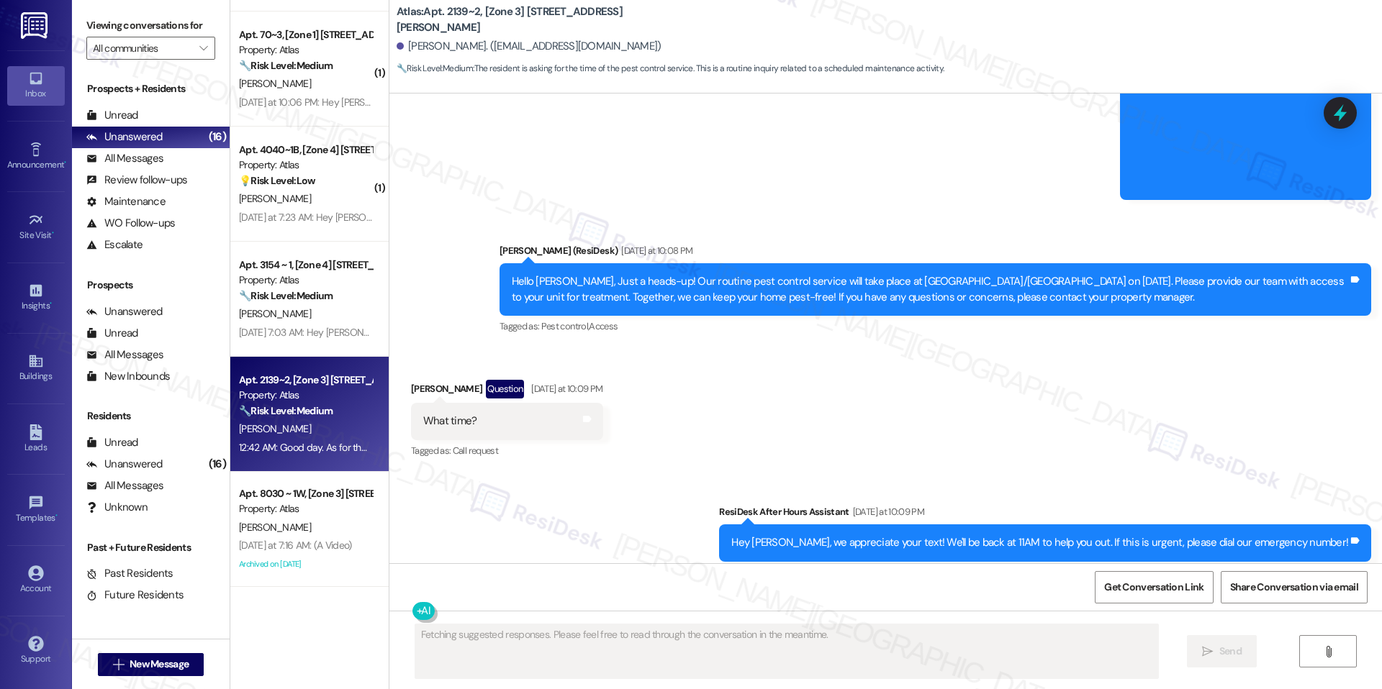
scroll to position [6130, 0]
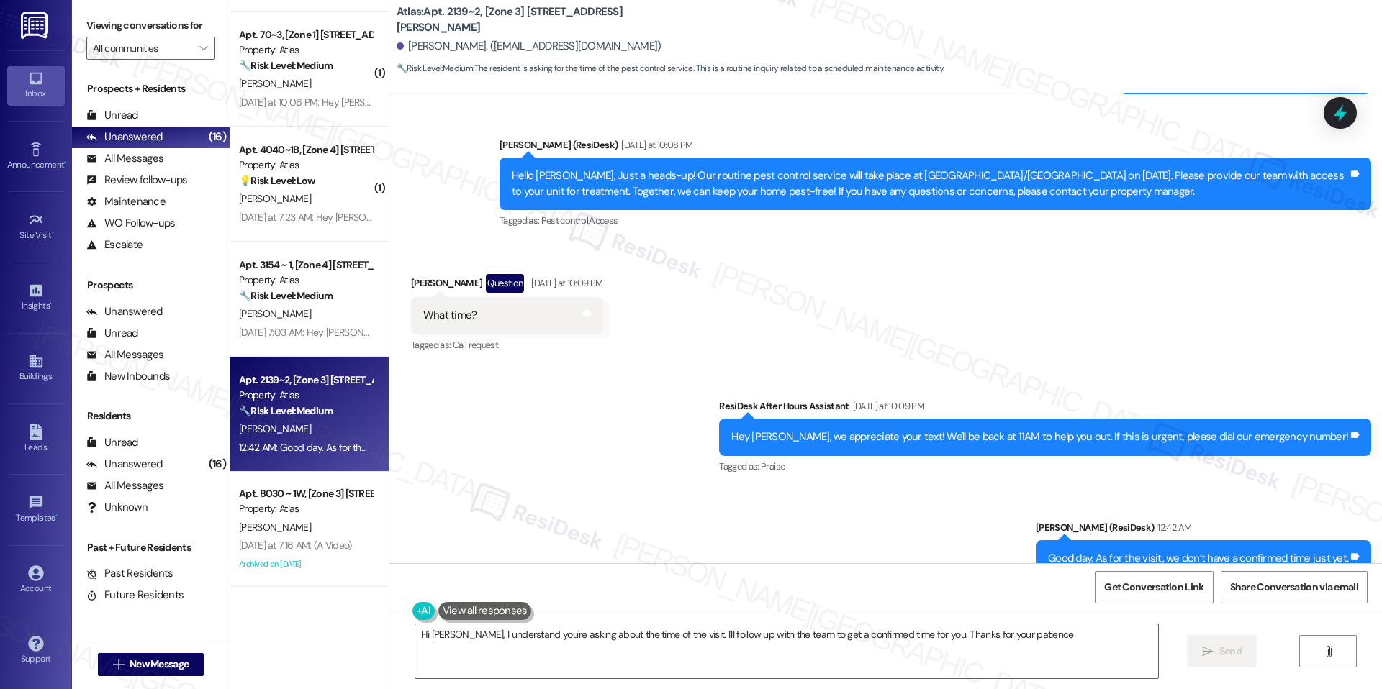
type textarea "Hi Ronald, I understand you're asking about the time of the visit. I'll follow …"
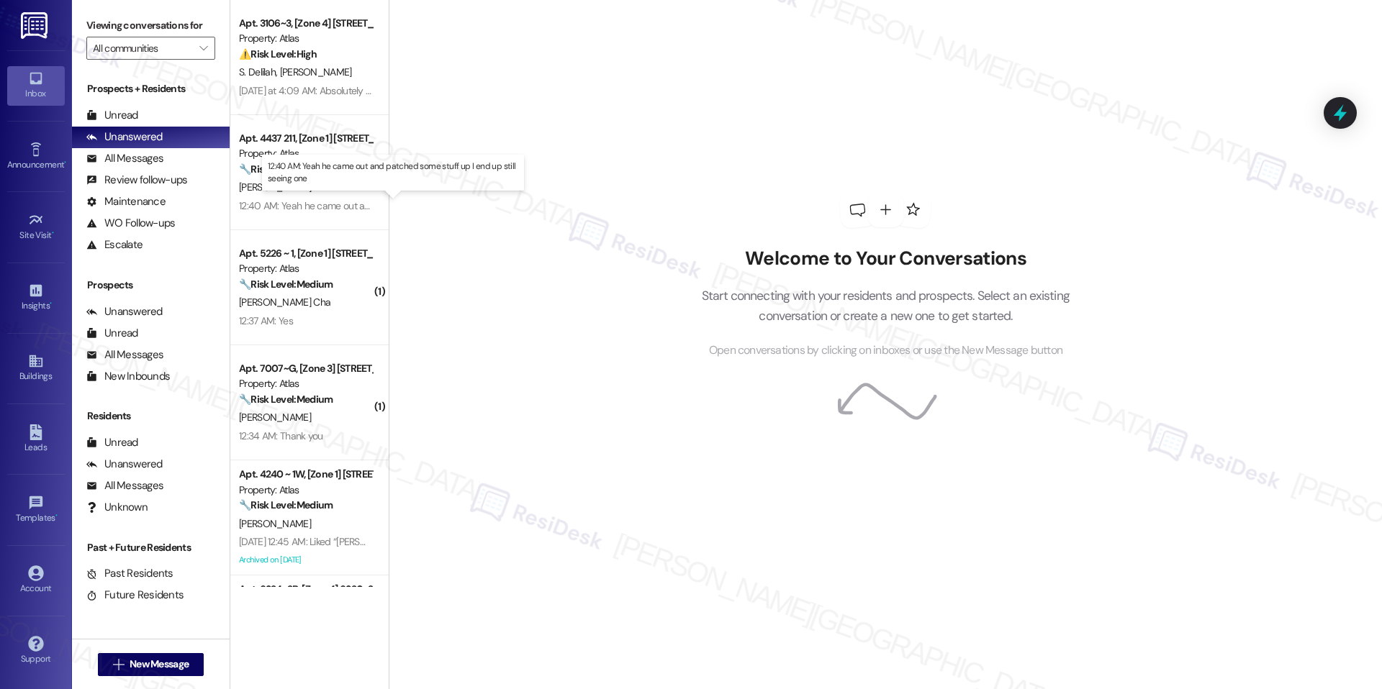
click at [344, 207] on div "12:40 AM: Yeah he came out and patched some stuff up I end up still seeing one …" at bounding box center [406, 205] width 335 height 13
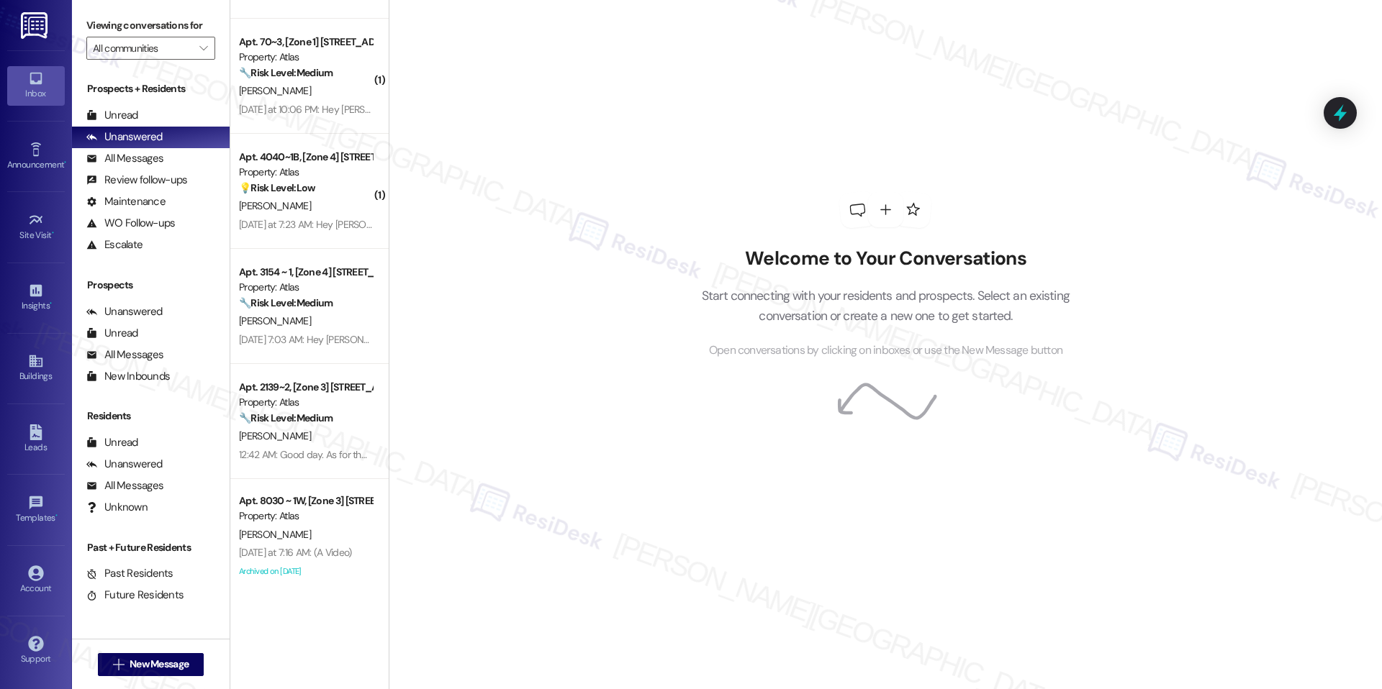
scroll to position [1255, 0]
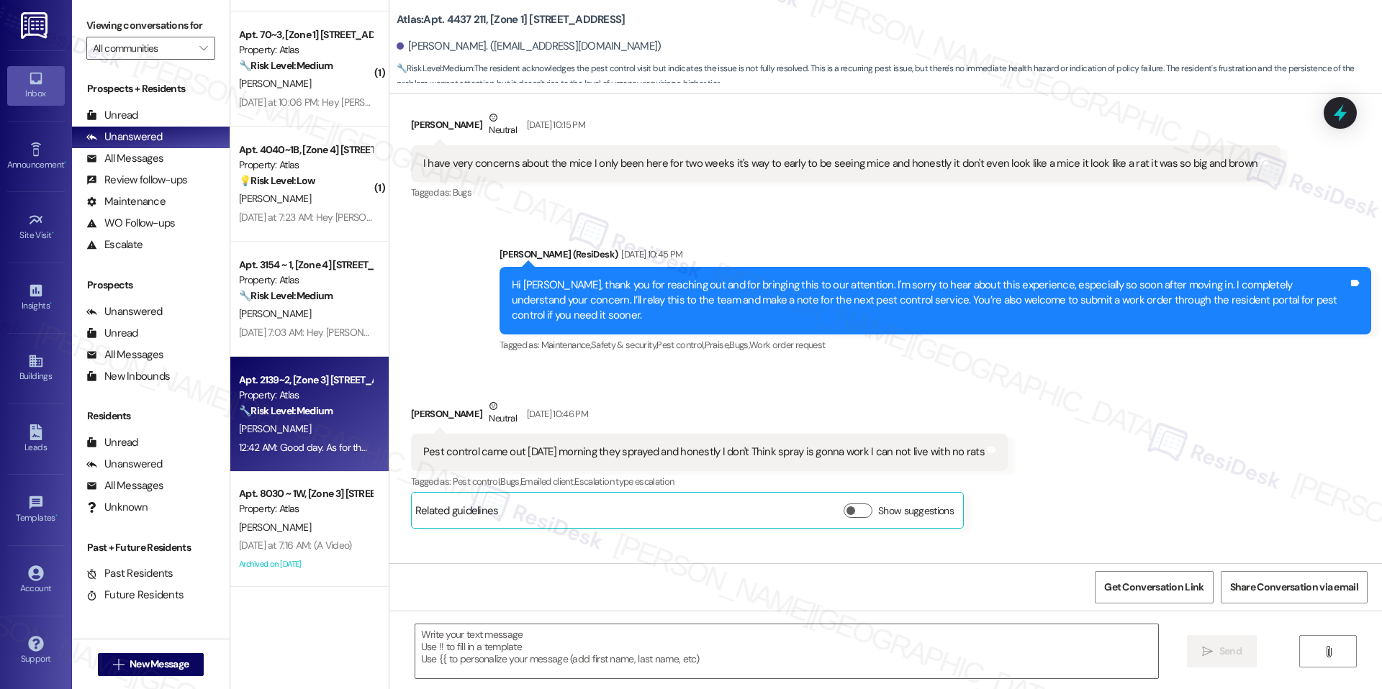
click at [326, 429] on div "[PERSON_NAME]" at bounding box center [305, 429] width 136 height 18
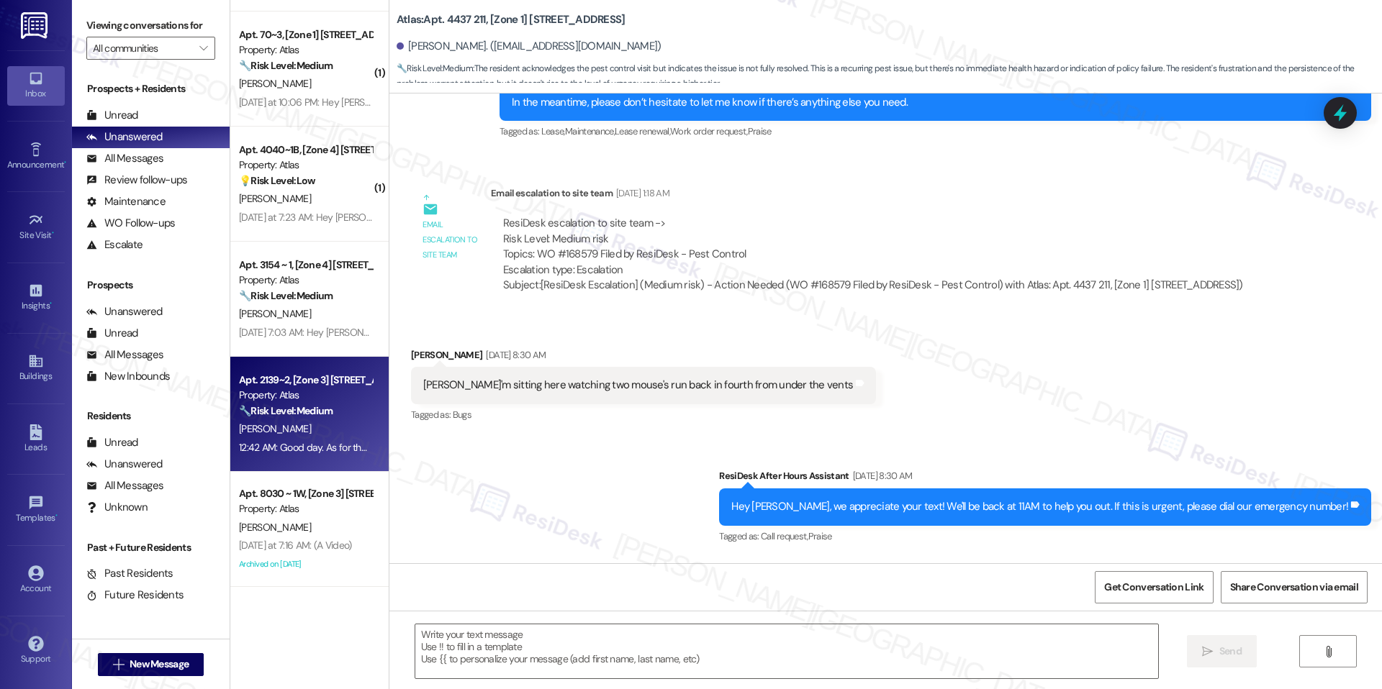
scroll to position [7409, 0]
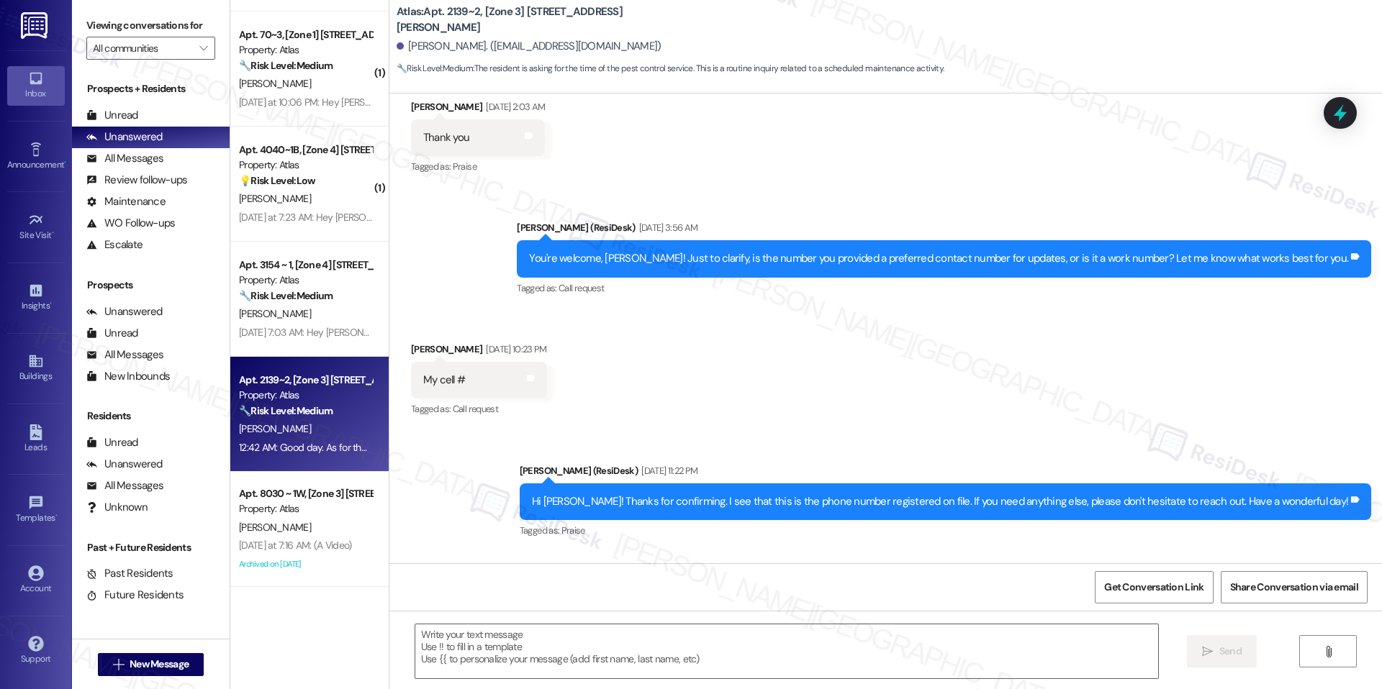
type textarea "Fetching suggested responses. Please feel free to read through the conversation…"
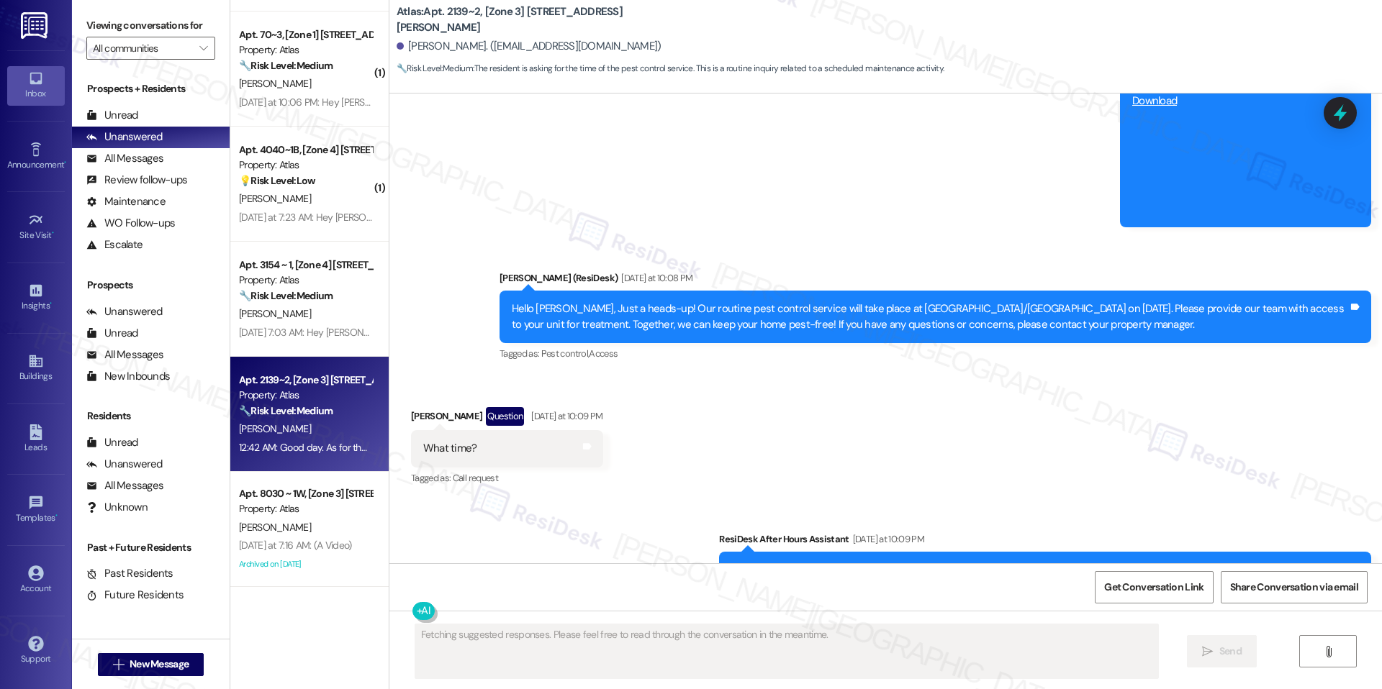
scroll to position [6130, 0]
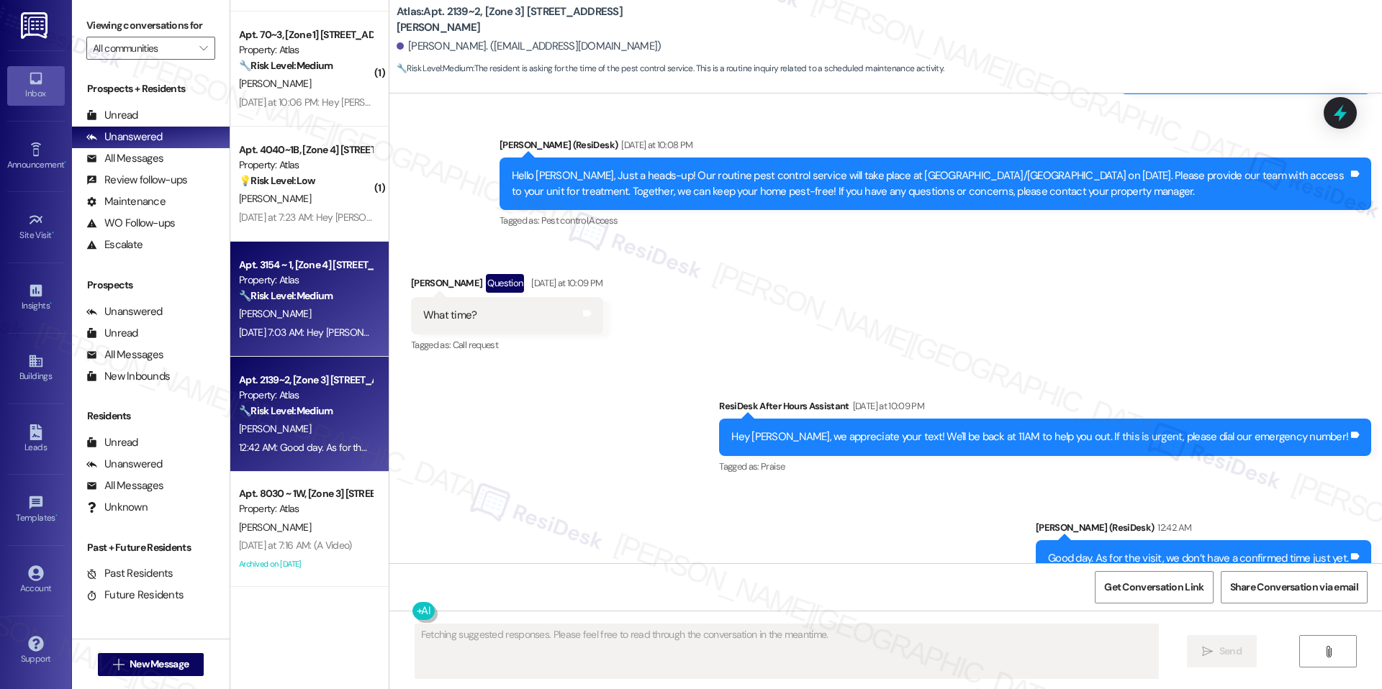
click at [261, 312] on span "[PERSON_NAME]" at bounding box center [275, 313] width 72 height 13
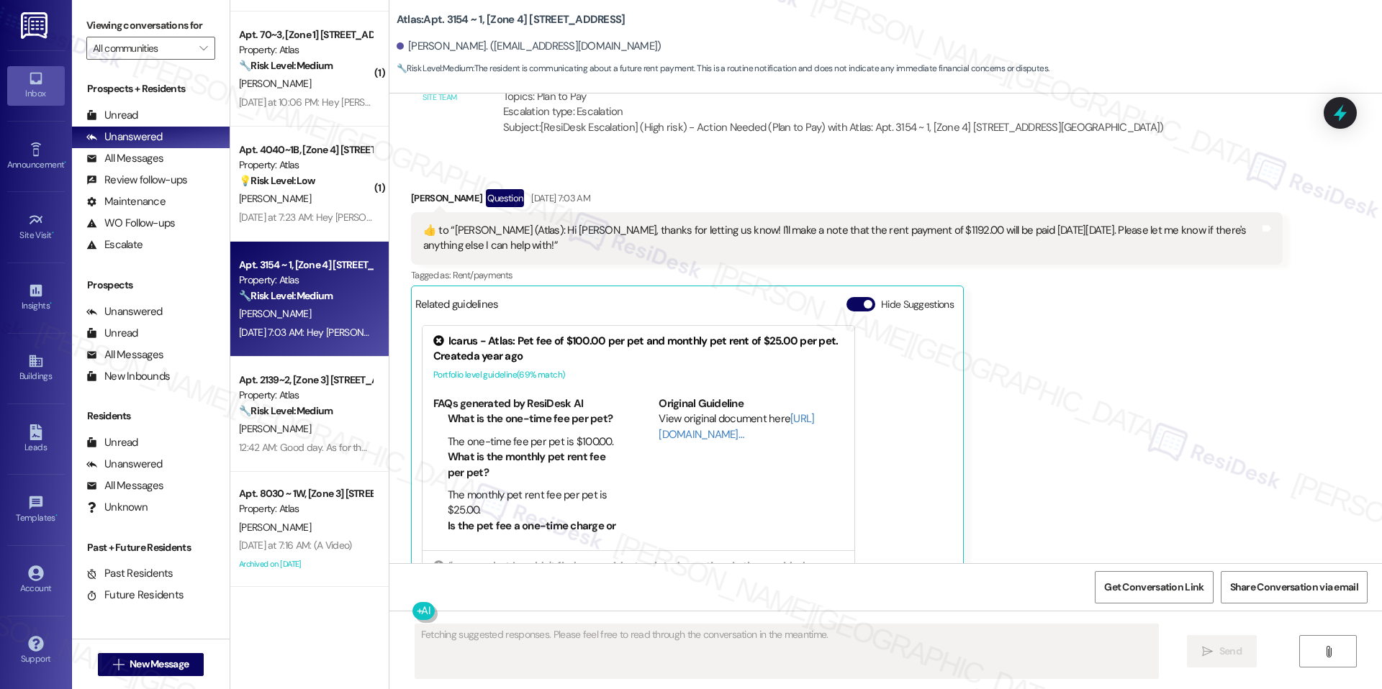
scroll to position [4468, 0]
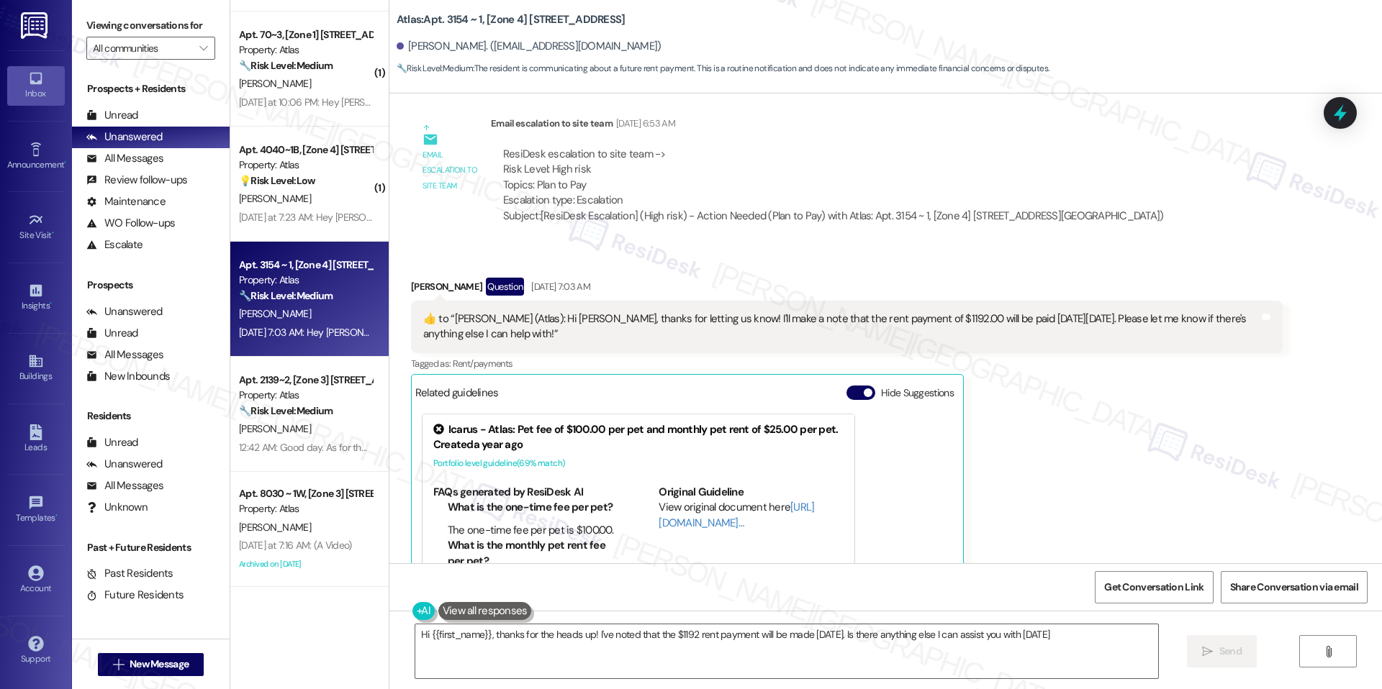
type textarea "Hi {{first_name}}, thanks for the heads up! I've noted that the $1192 rent paym…"
click at [864, 396] on span "button" at bounding box center [868, 393] width 9 height 9
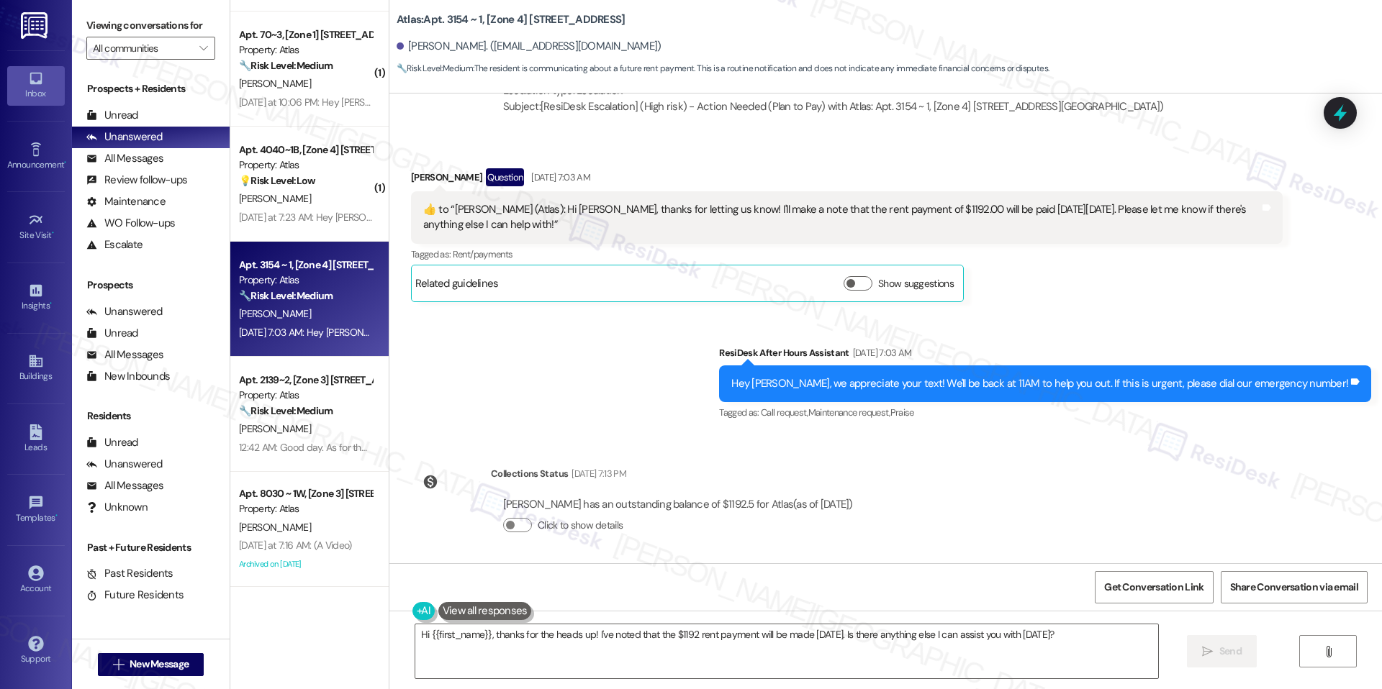
scroll to position [4581, 0]
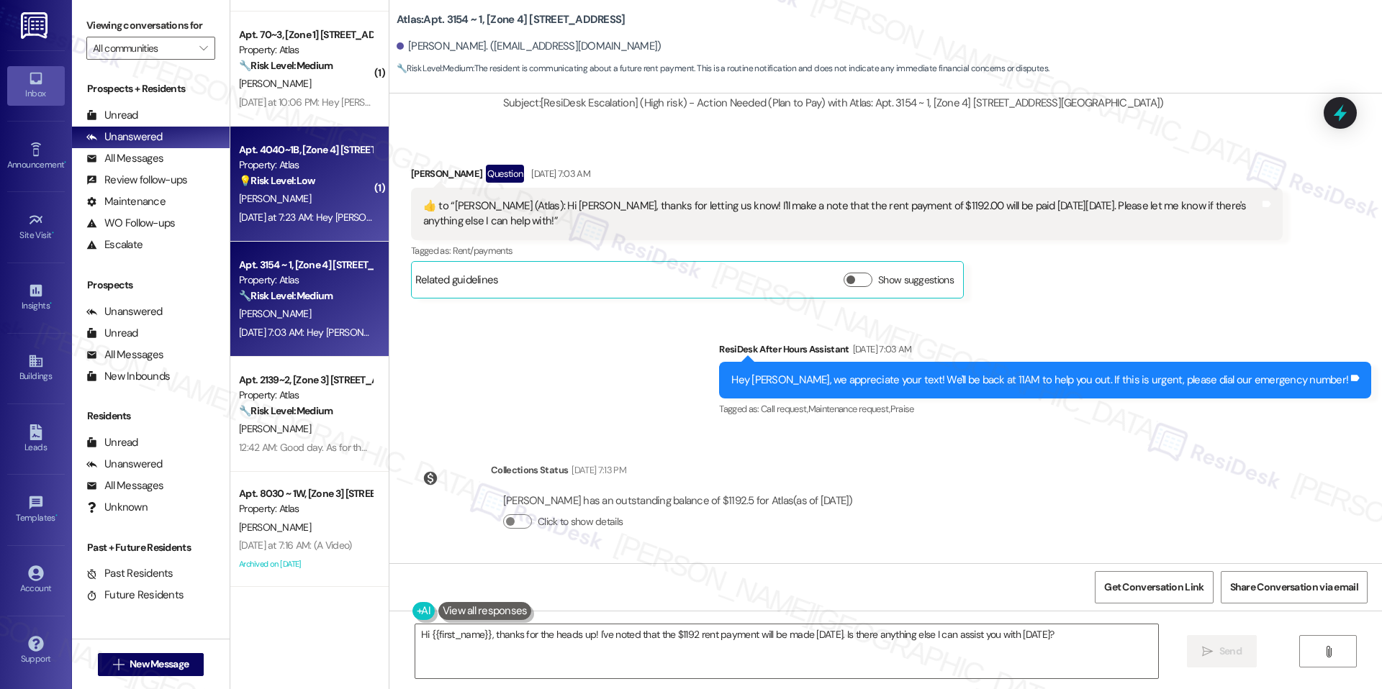
click at [344, 212] on div "Yesterday at 7:23 AM: Hey Tiffany, we appreciate your text! We'll be back at 11…" at bounding box center [562, 217] width 646 height 13
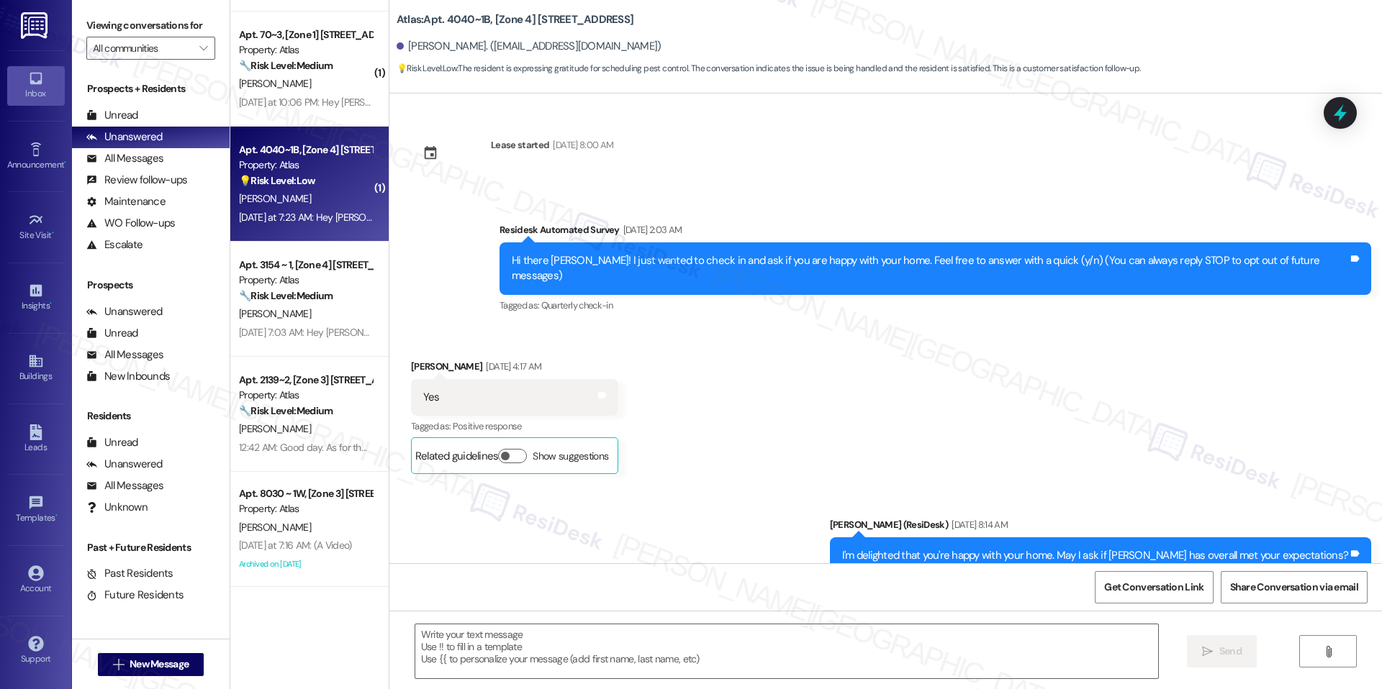
scroll to position [11222, 0]
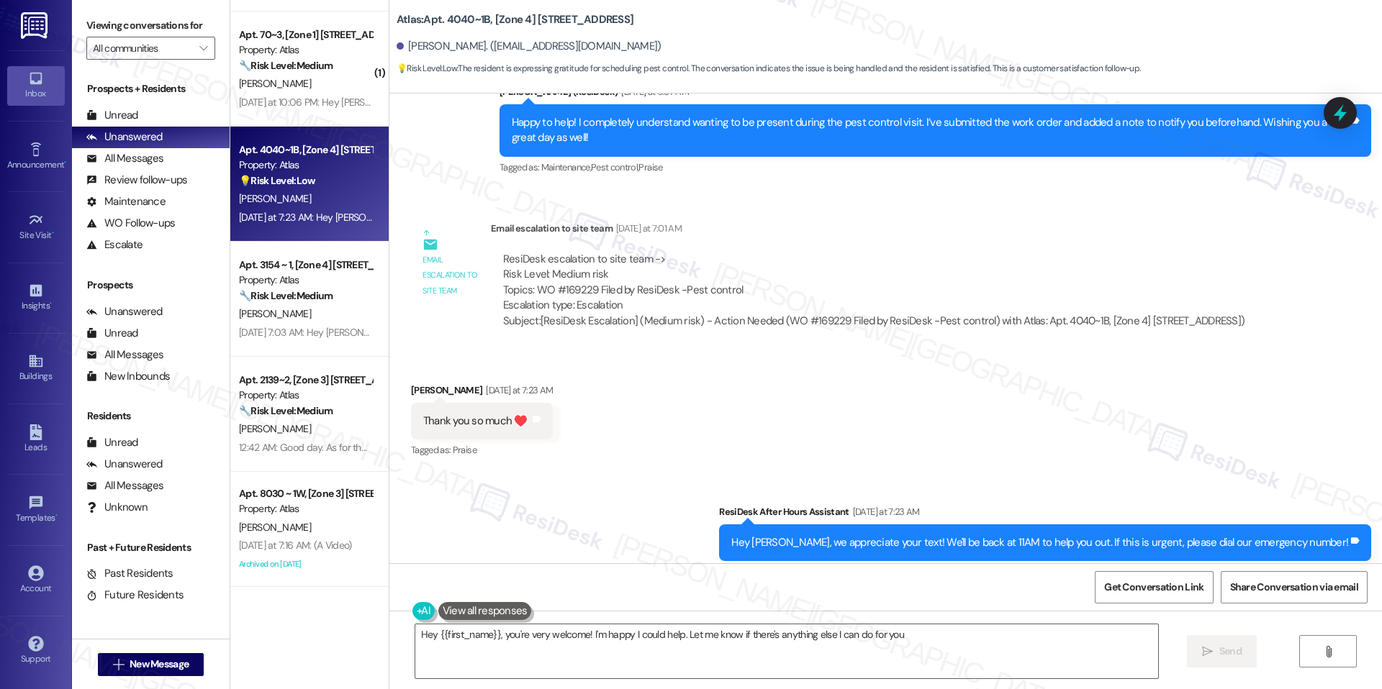
type textarea "Hey {{first_name}}, you're very welcome! I'm happy I could help. Let me know if…"
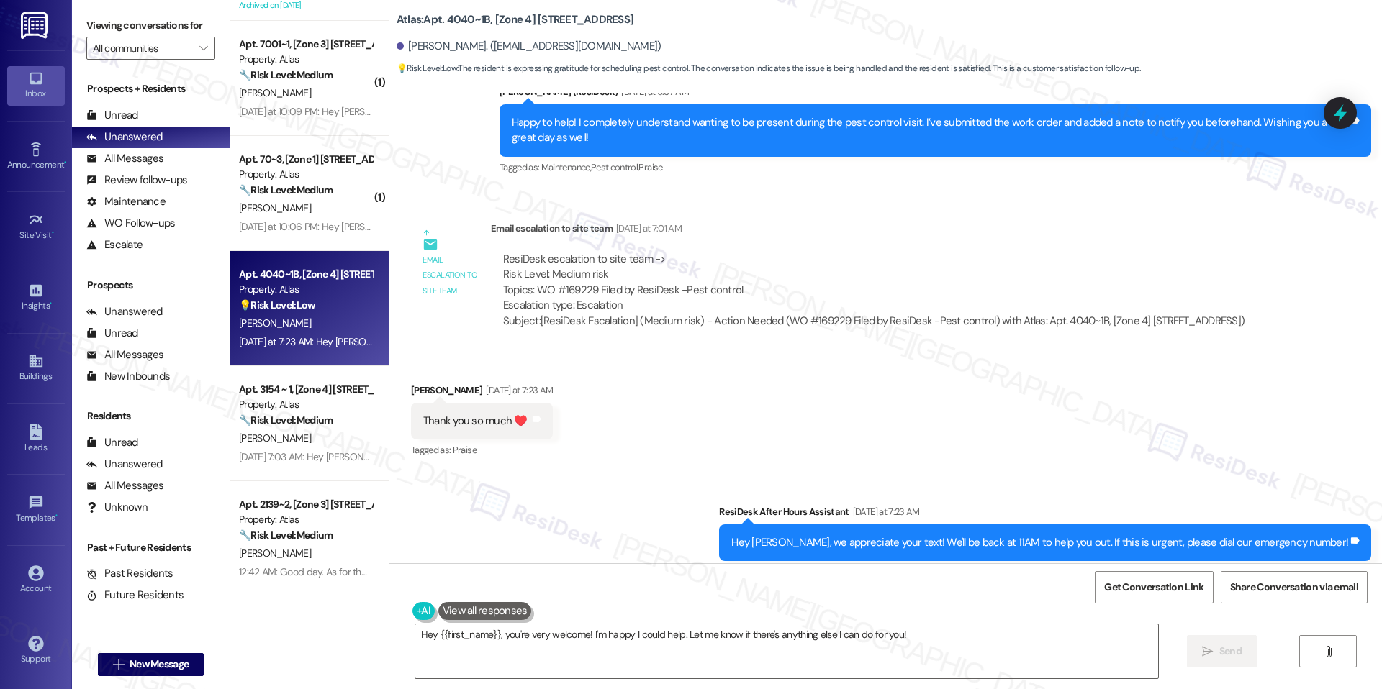
scroll to position [1128, 0]
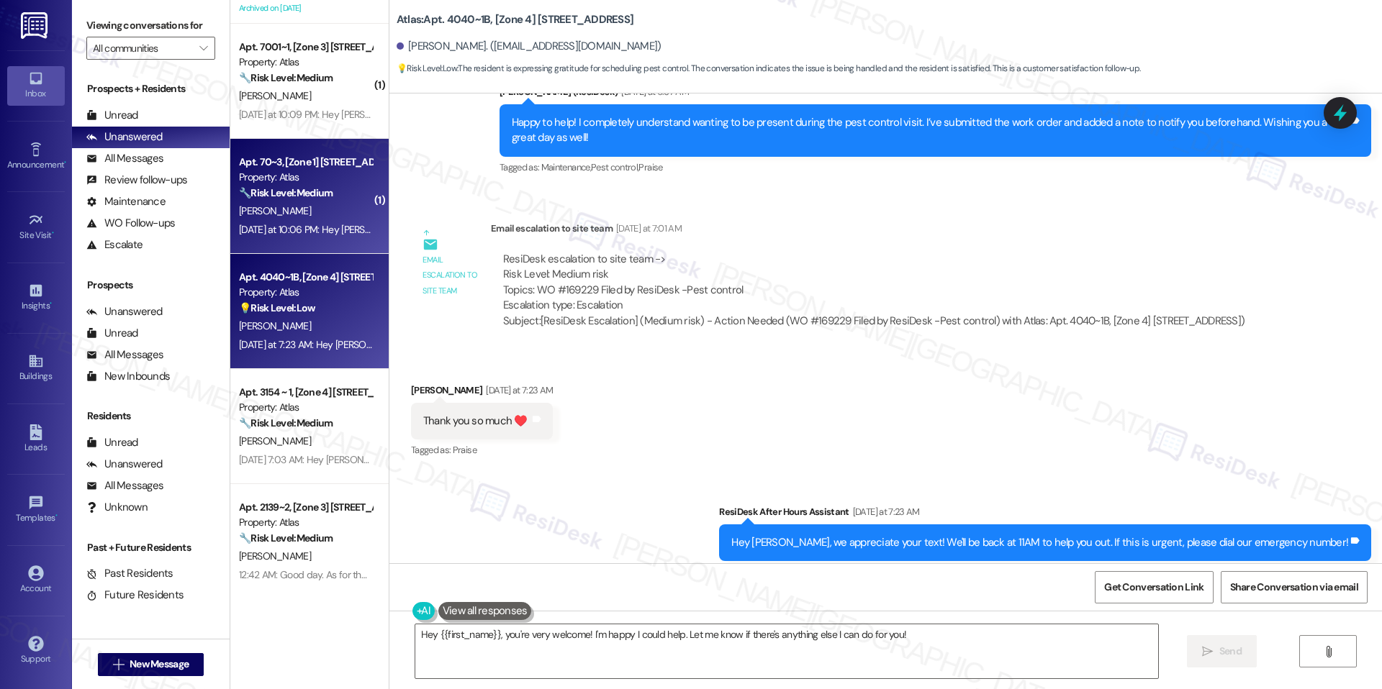
click at [314, 219] on div "[PERSON_NAME]" at bounding box center [305, 211] width 136 height 18
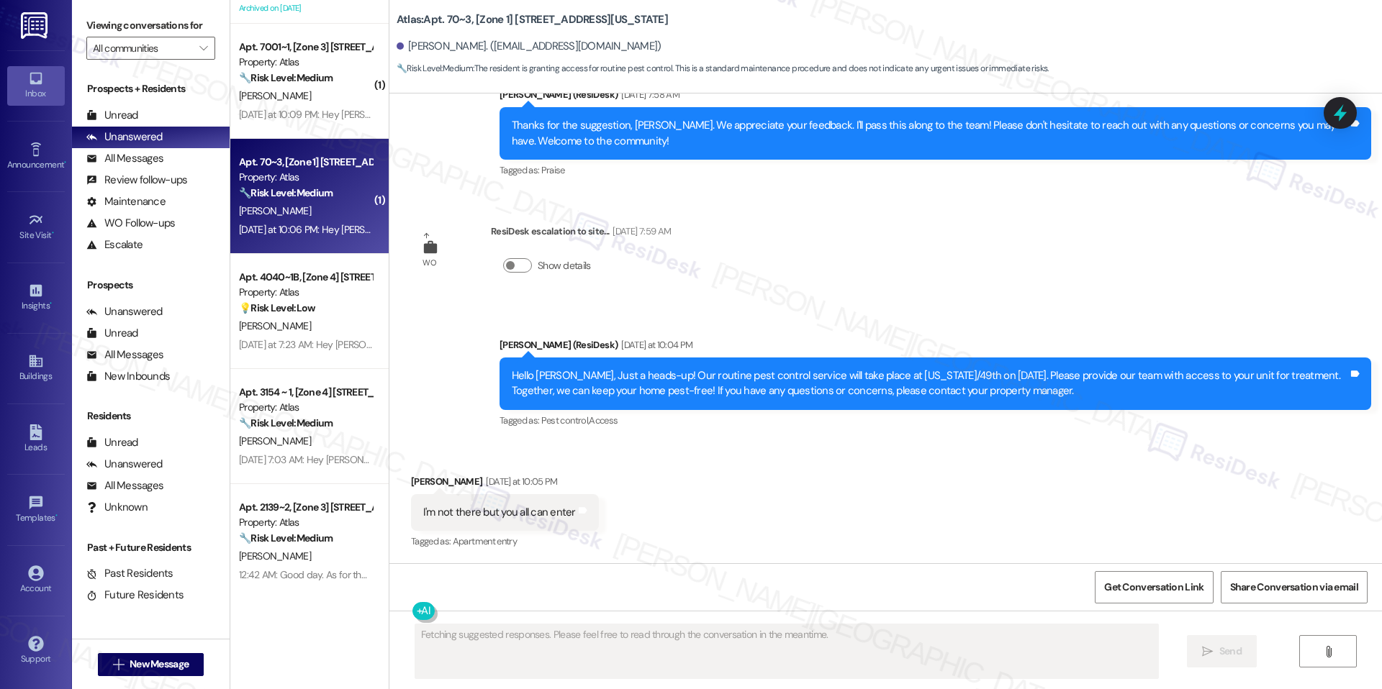
scroll to position [1031, 0]
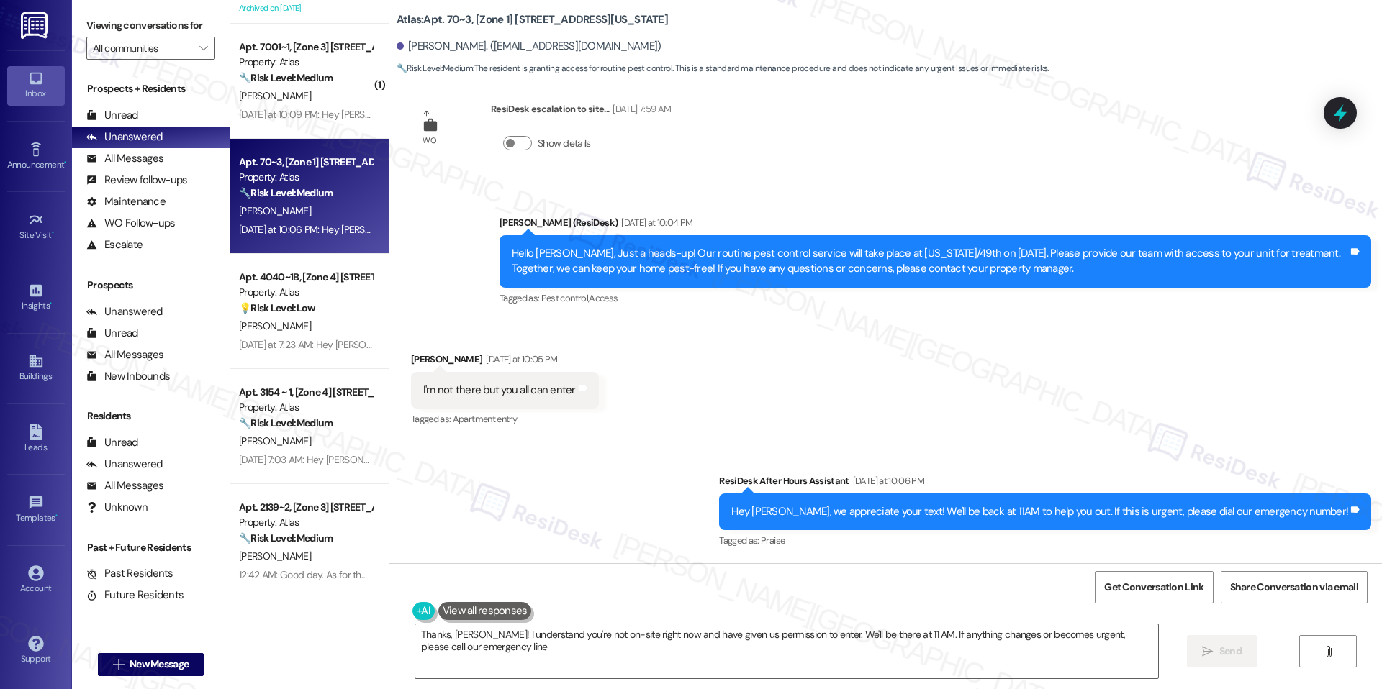
type textarea "Thanks, Cassidy! I understand you're not on-site right now and have given us pe…"
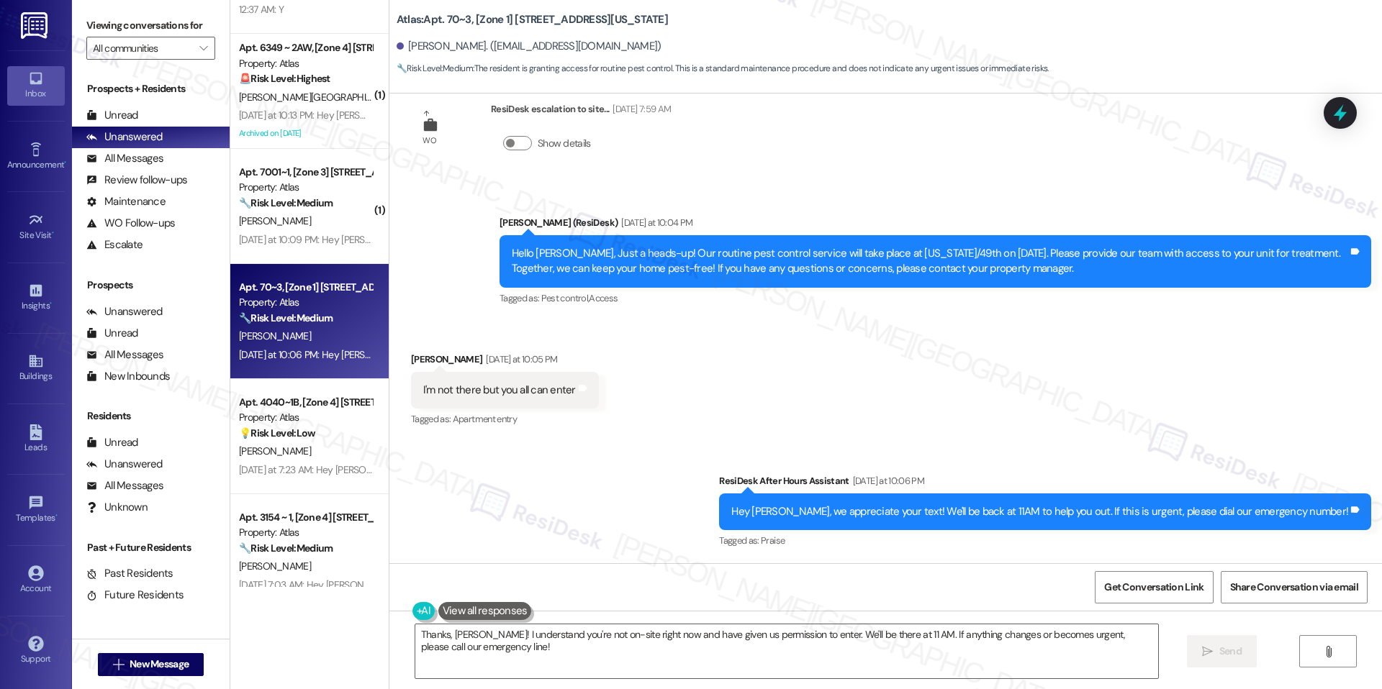
scroll to position [986, 0]
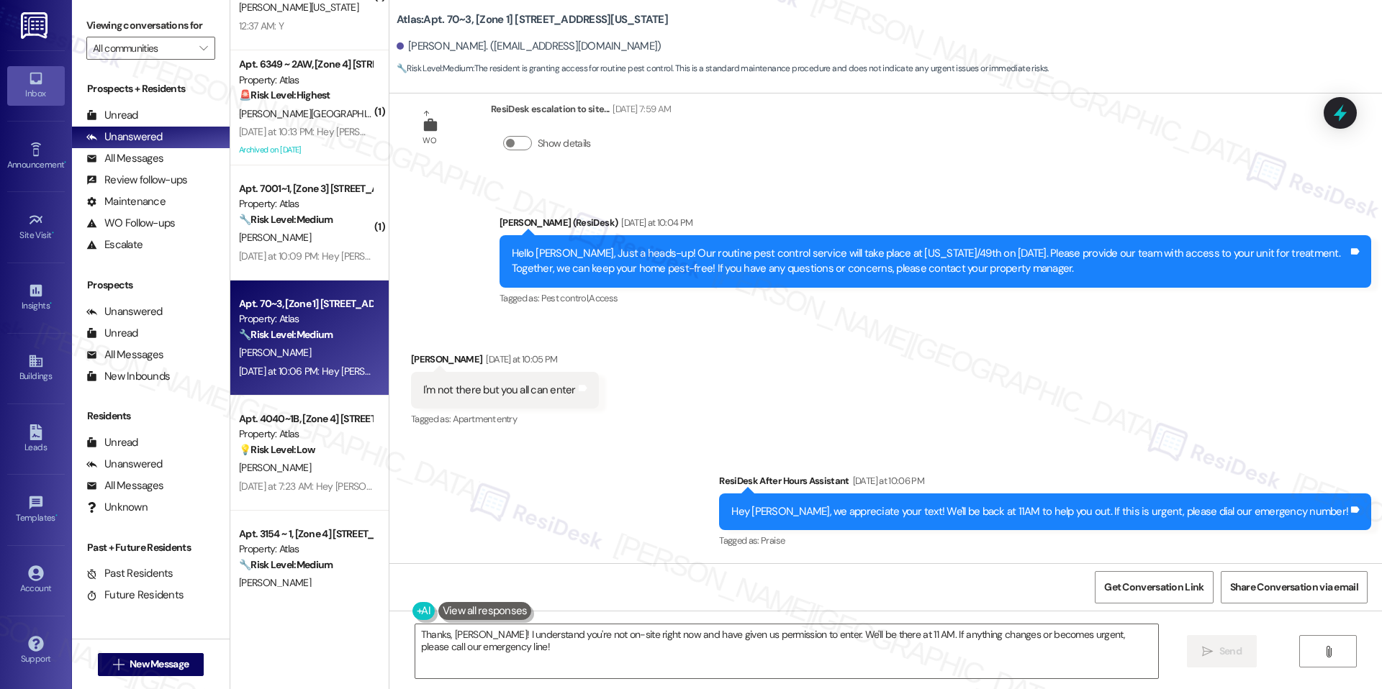
click at [329, 248] on div "Yesterday at 10:09 PM: Hey Demikist, we appreciate your text! We'll be back at …" at bounding box center [305, 257] width 136 height 18
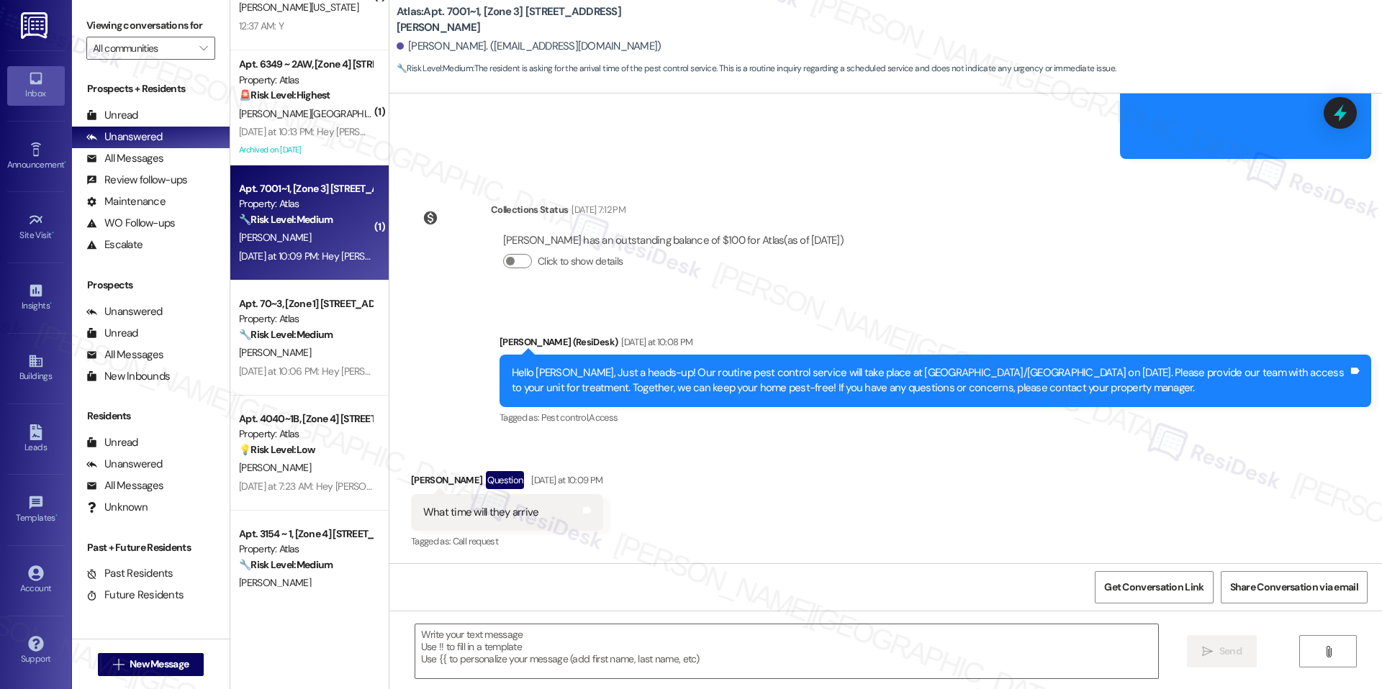
scroll to position [1022, 0]
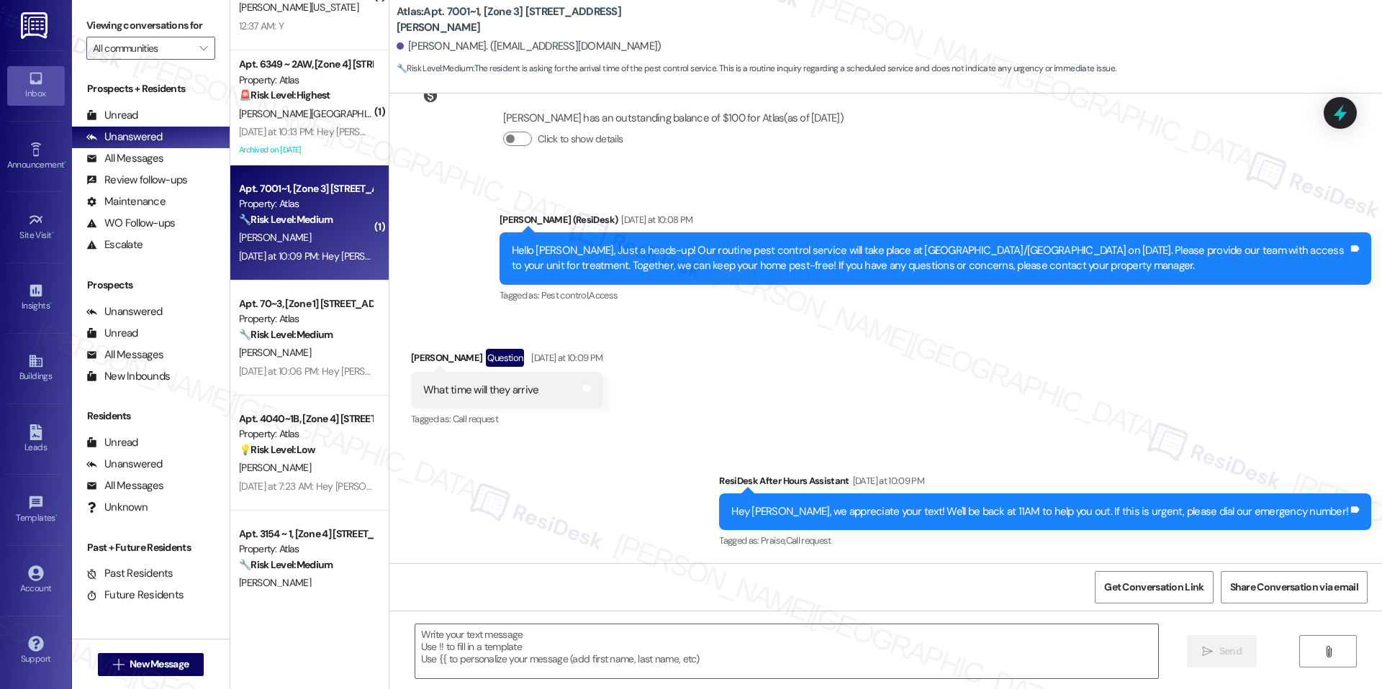
type textarea "Fetching suggested responses. Please feel free to read through the conversation…"
click at [559, 653] on textarea at bounding box center [786, 652] width 743 height 54
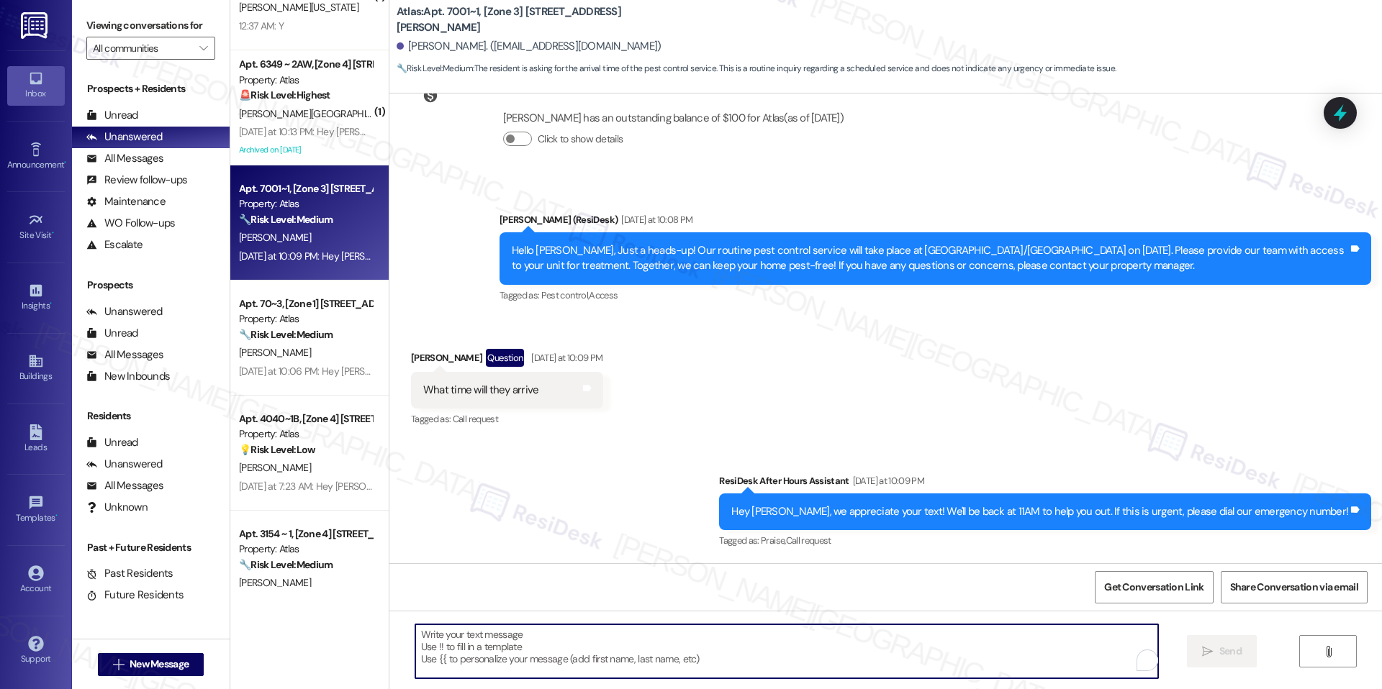
paste textarea "https://www.theresidesk.com/text/insights-conversations/1116128/share-conversat…"
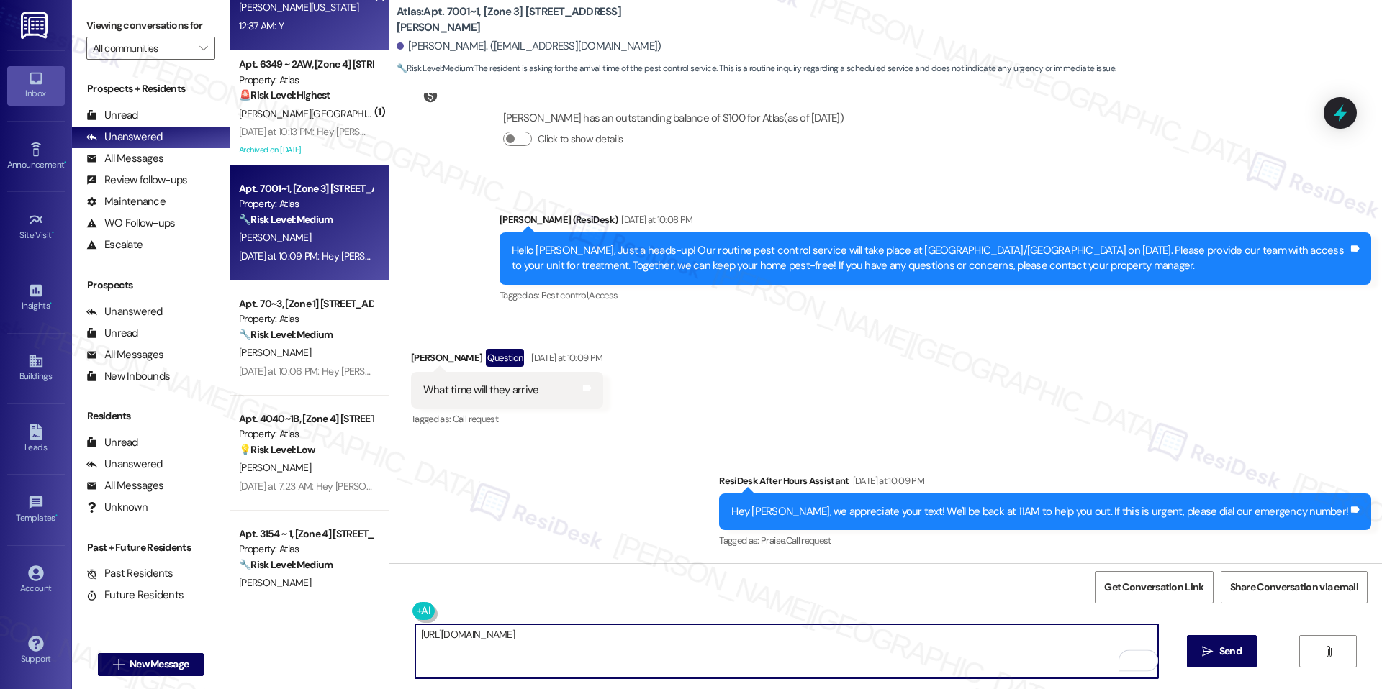
type textarea "https://www.theresidesk.com/text/insights-conversations/1116128/share-conversat…"
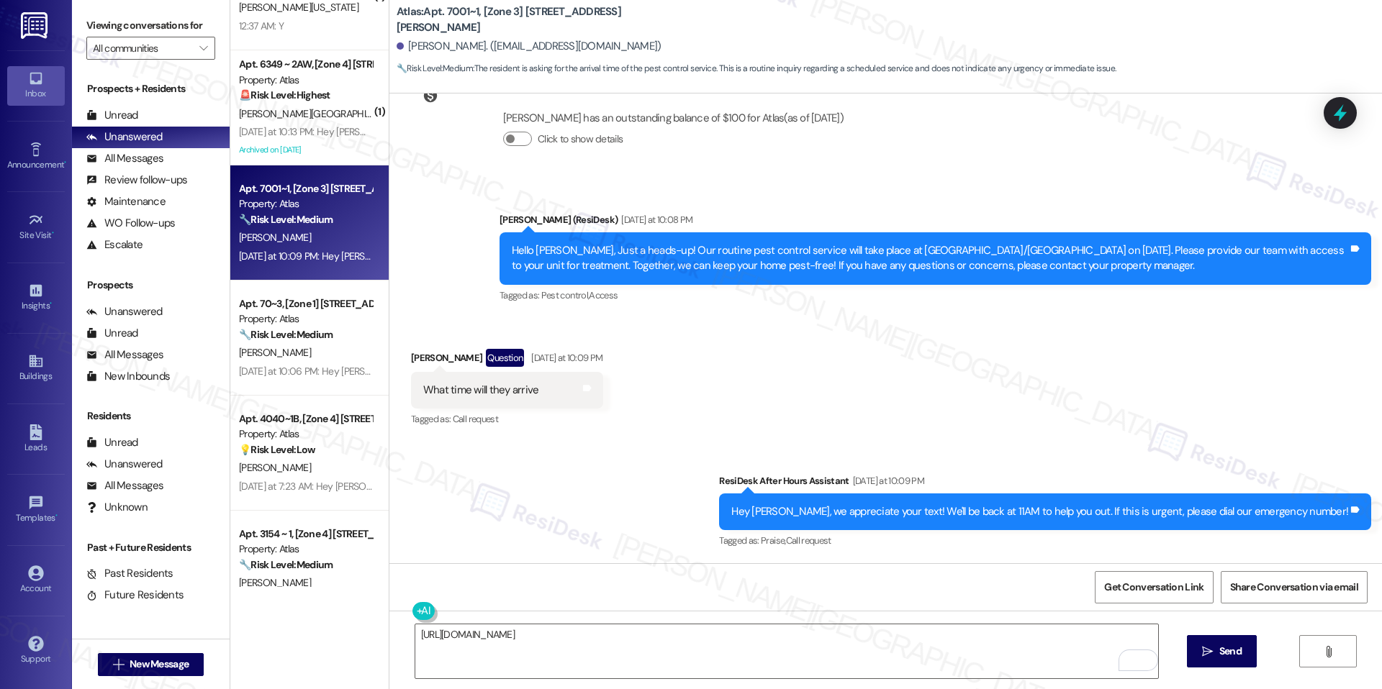
click at [415, 379] on div "What time will they arrive Tags and notes" at bounding box center [507, 390] width 192 height 37
click at [435, 394] on div "What time will they arrive" at bounding box center [481, 390] width 116 height 15
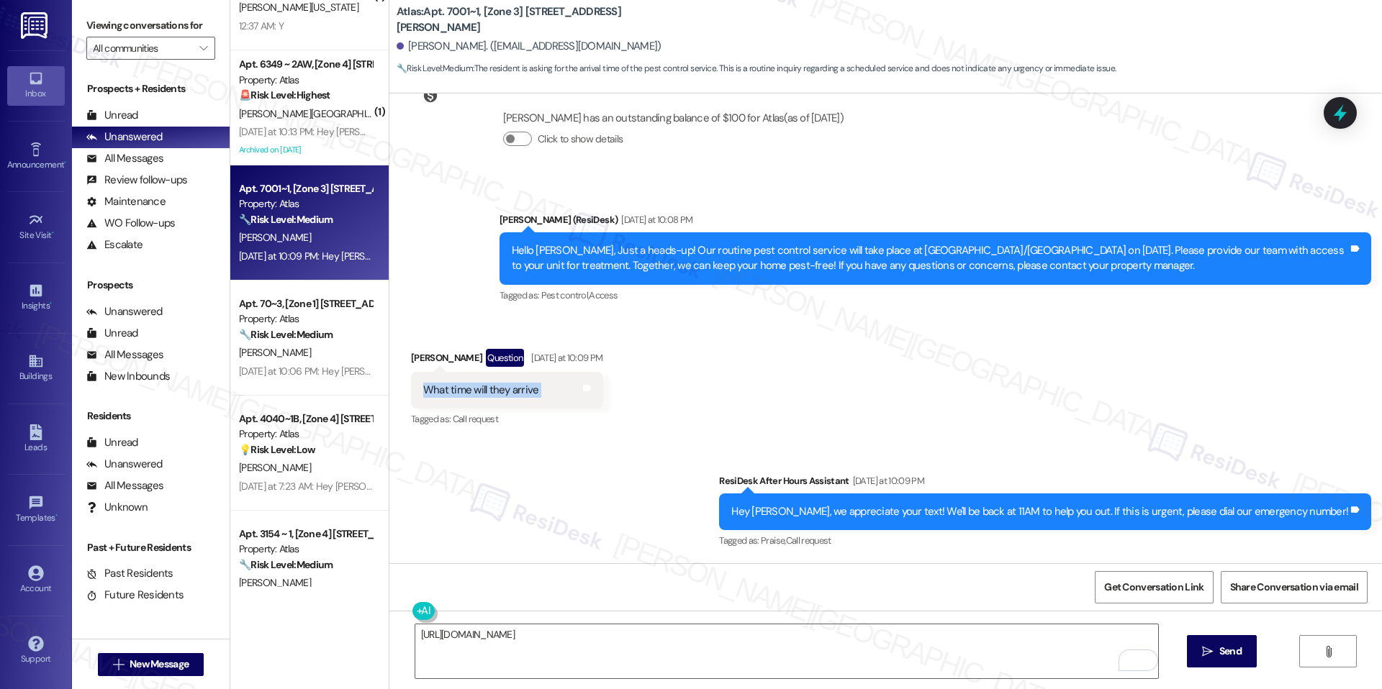
click at [435, 394] on div "What time will they arrive" at bounding box center [481, 390] width 116 height 15
copy div "What time will they arrive Tags and notes"
click at [673, 647] on textarea "https://www.theresidesk.com/text/insights-conversations/1116128/share-conversat…" at bounding box center [786, 652] width 743 height 54
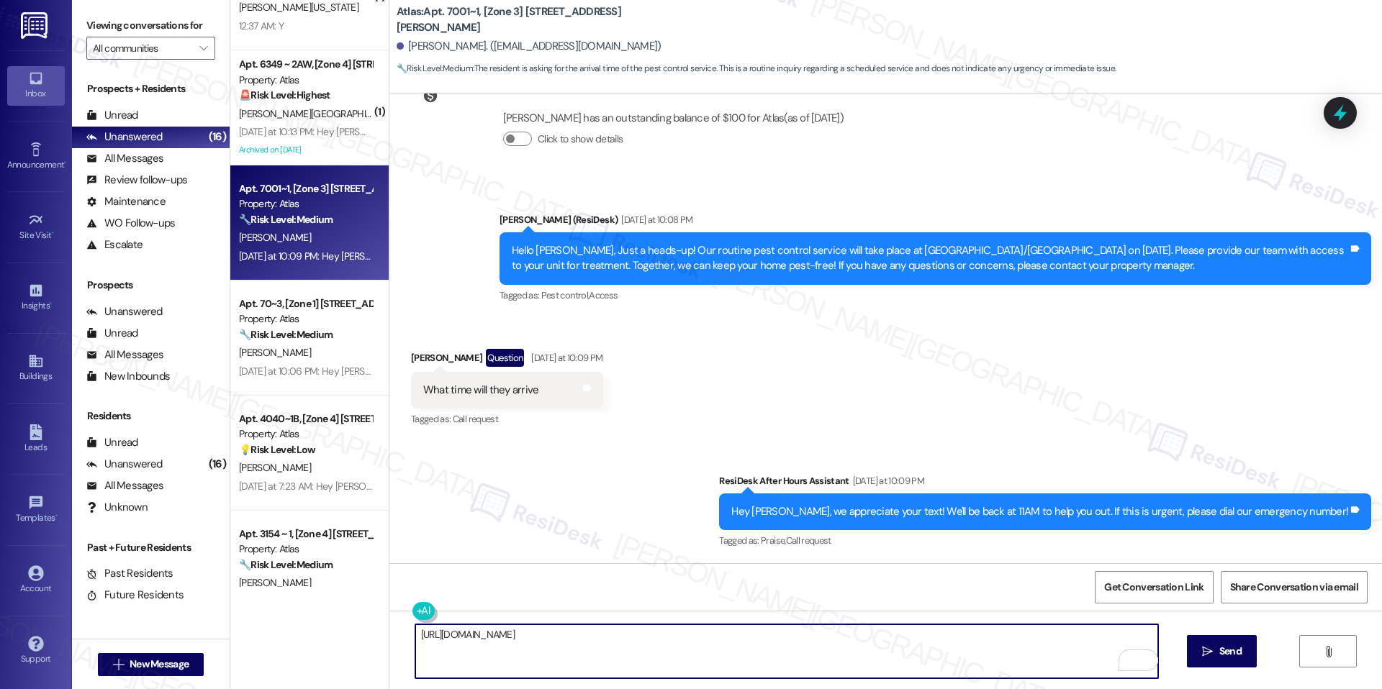
click at [673, 647] on textarea "https://www.theresidesk.com/text/insights-conversations/1116128/share-conversat…" at bounding box center [786, 652] width 743 height 54
type textarea "D"
type textarea "Good day"
click at [422, 612] on button at bounding box center [467, 611] width 110 height 18
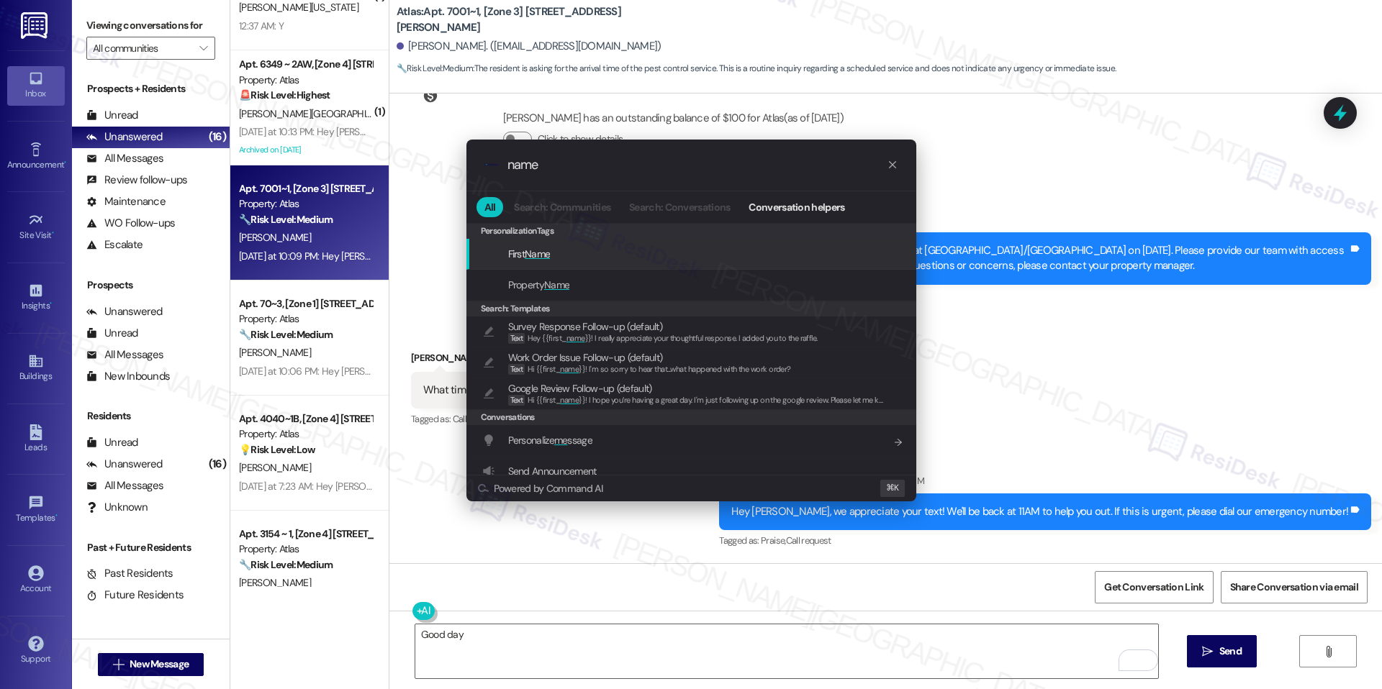
type input "name"
click at [522, 256] on span "First Name" at bounding box center [529, 254] width 42 height 16
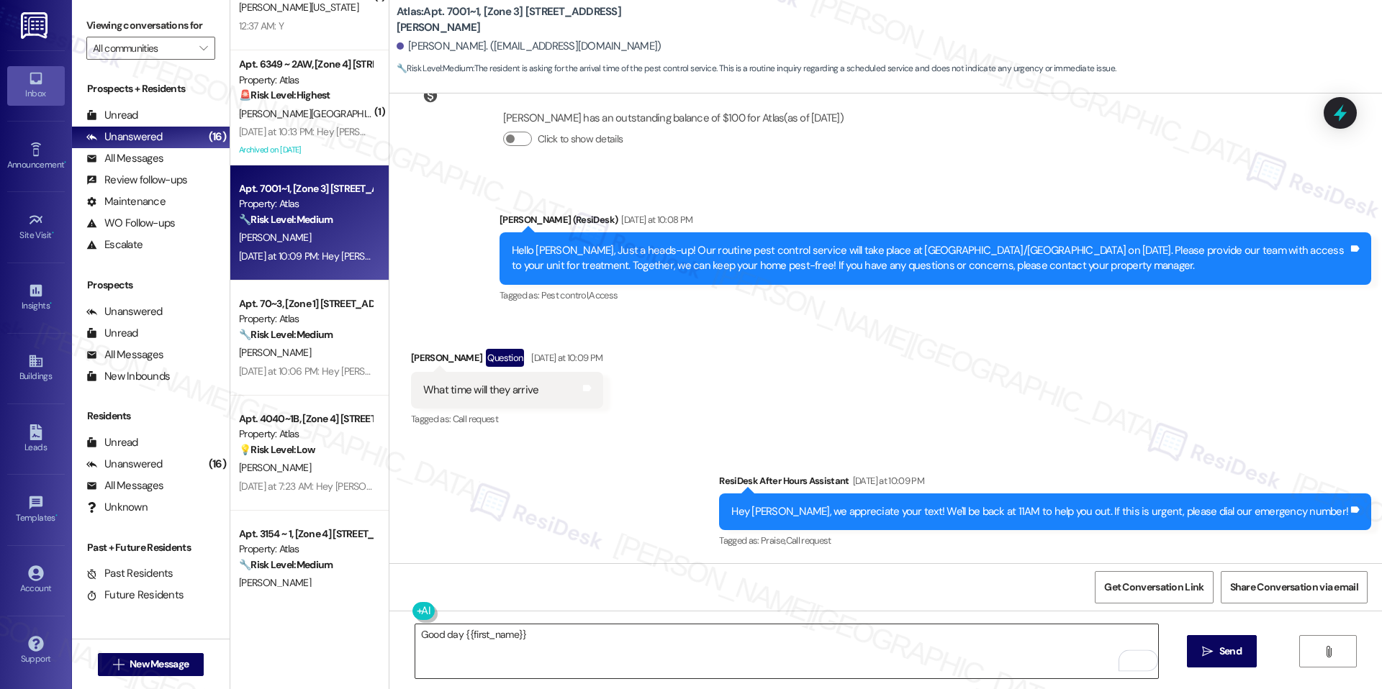
click at [548, 638] on textarea "Good day {{first_name}}" at bounding box center [786, 652] width 743 height 54
click at [717, 611] on div "Good day {{first_name}},  Send " at bounding box center [885, 665] width 992 height 108
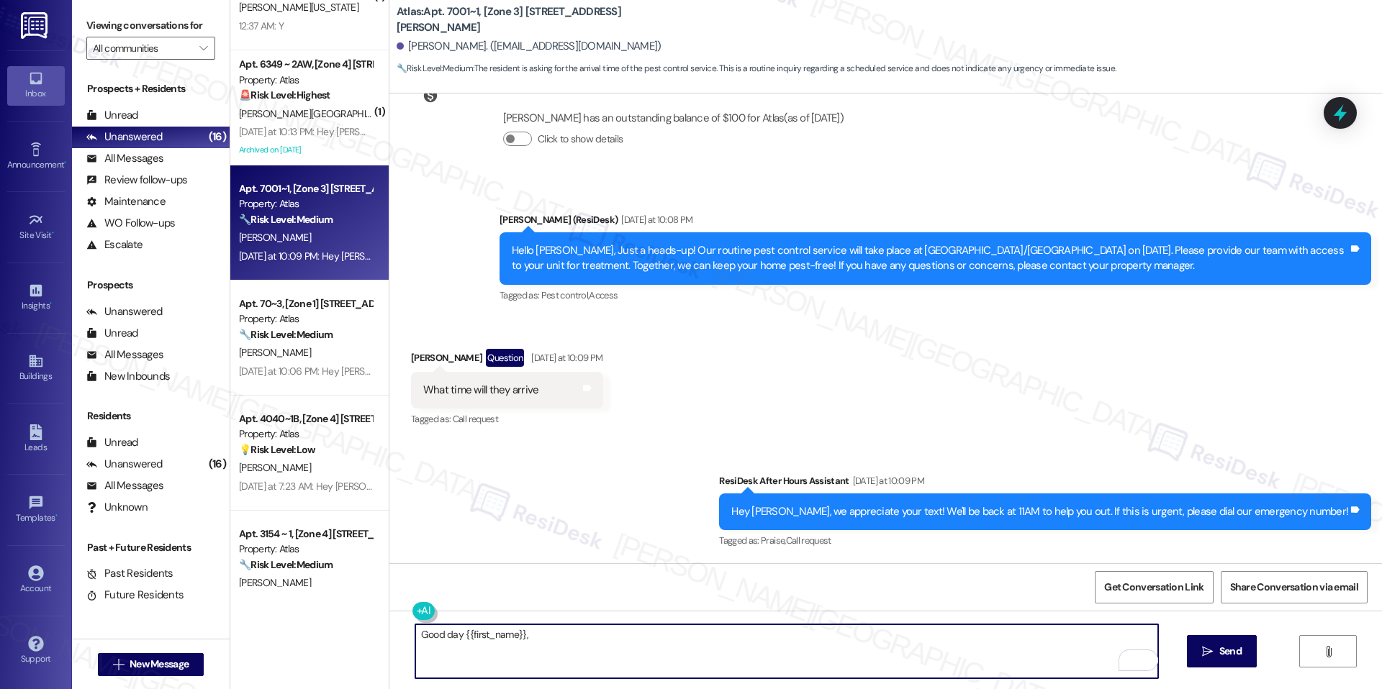
click at [709, 631] on textarea "Good day {{first_name}}," at bounding box center [786, 652] width 743 height 54
paste textarea "We don’t have a confirmed time for their visit just yet"
click at [741, 640] on textarea "Good day {{first_name}}, We don’t have a confirmed time for their visit just yet" at bounding box center [786, 652] width 743 height 54
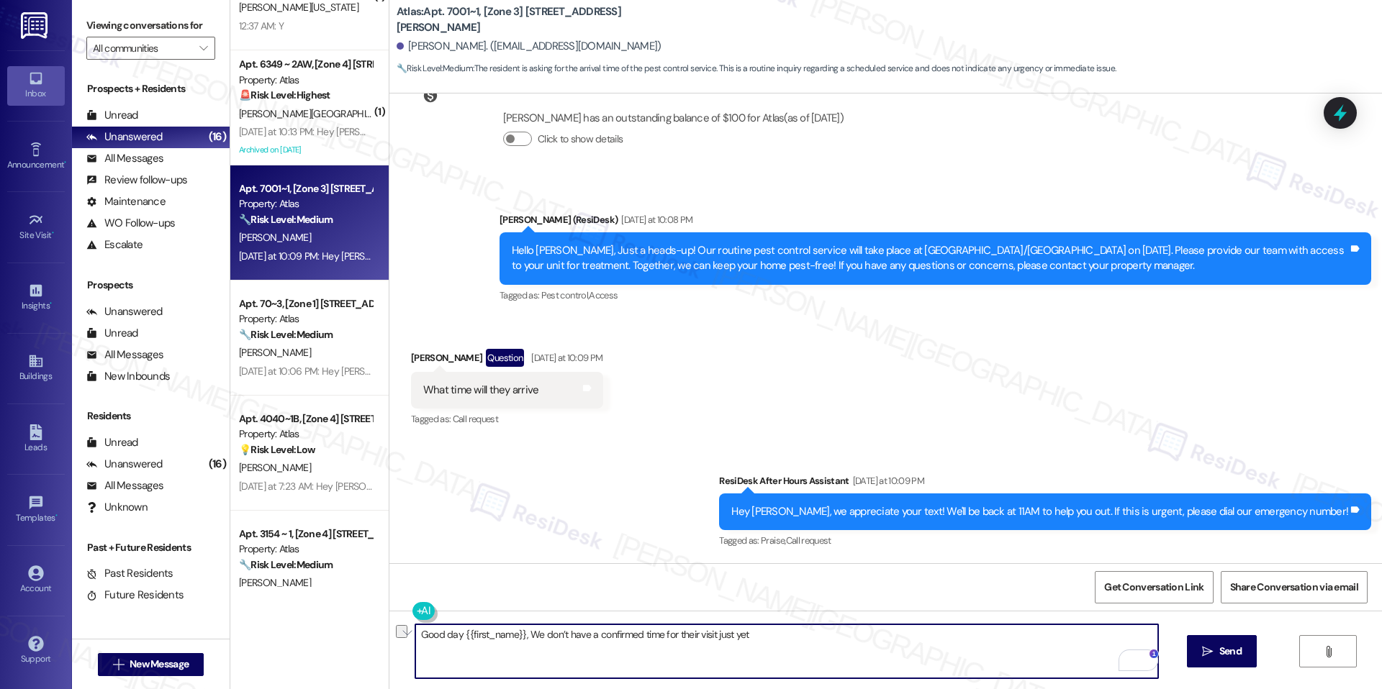
click at [741, 640] on textarea "Good day {{first_name}}, We don’t have a confirmed time for their visit just yet" at bounding box center [786, 652] width 743 height 54
paste textarea ", but I completely understand you wanting to know. If anything changes, we’ll b…"
drag, startPoint x: 519, startPoint y: 633, endPoint x: 928, endPoint y: 650, distance: 409.1
click at [866, 656] on textarea "Good day {{first_name}}, We don’t have a confirmed time for their visit just ye…" at bounding box center [786, 652] width 743 height 54
type textarea "Good day {{first_name}}, We don’t have a confirmed time for their visit just ye…"
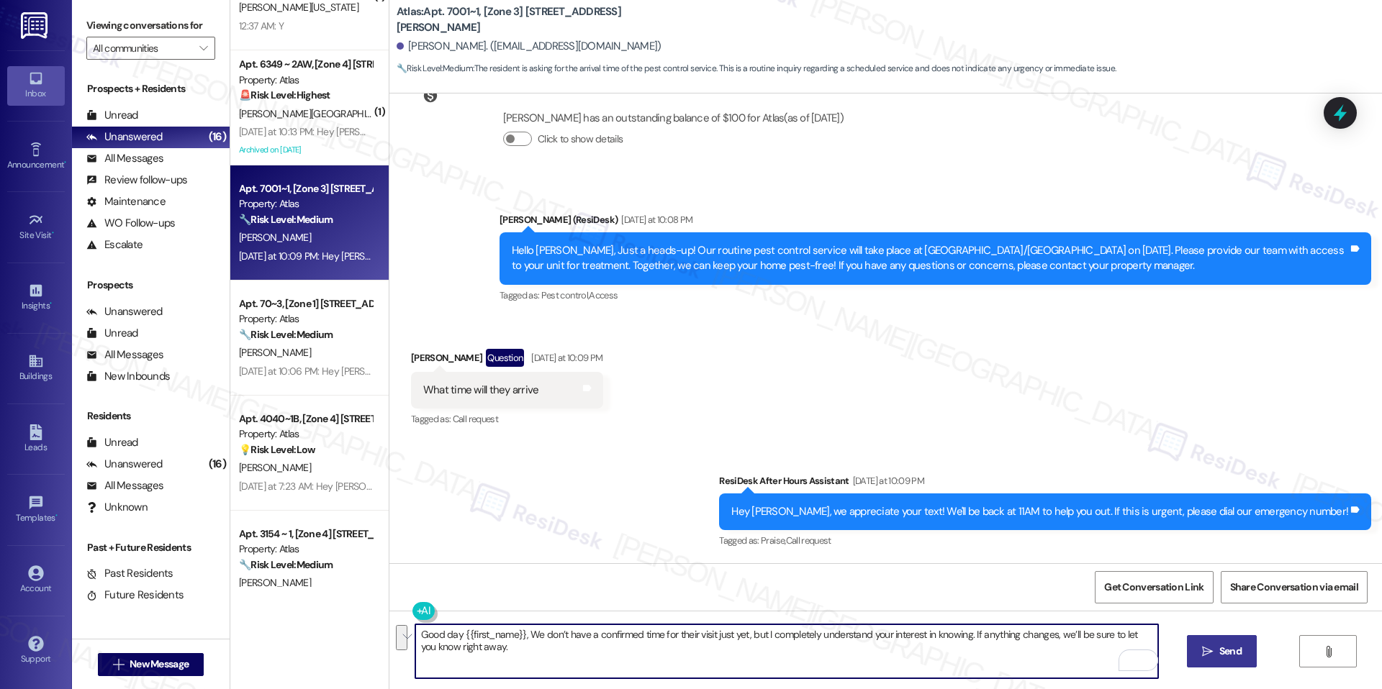
click at [1228, 658] on span "Send" at bounding box center [1230, 651] width 22 height 15
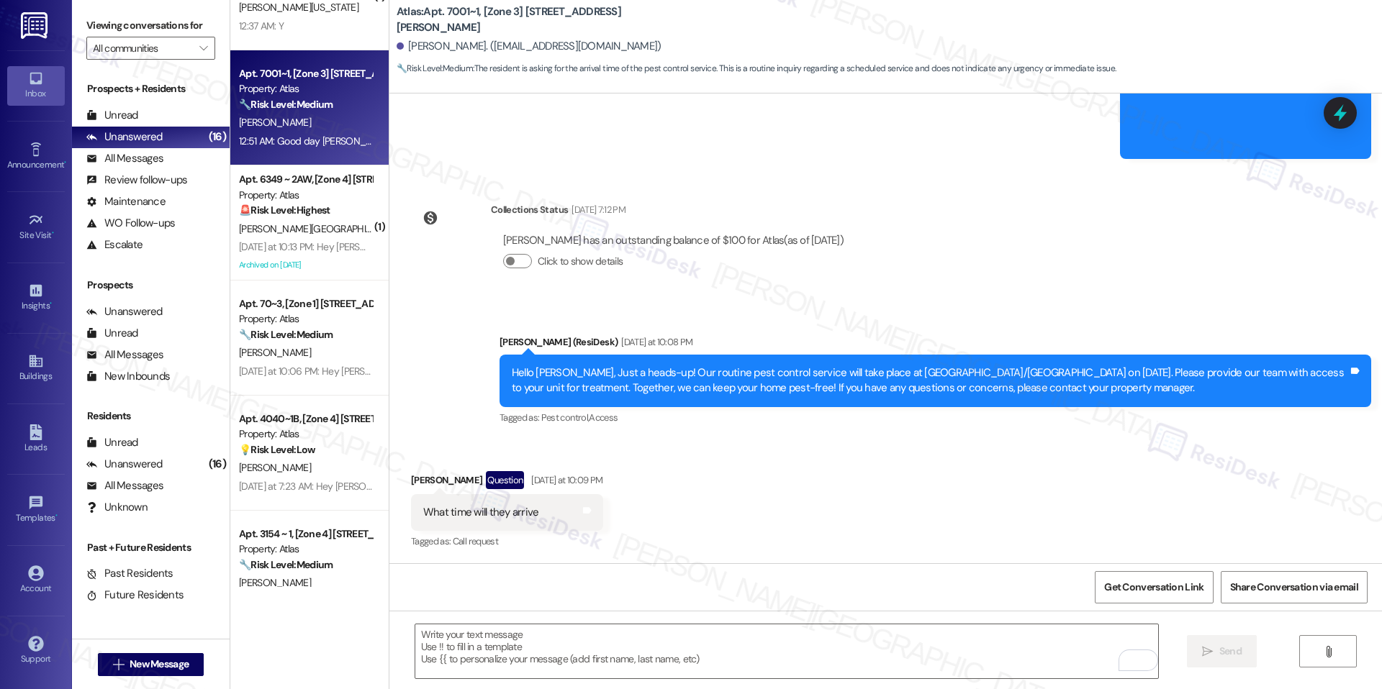
scroll to position [1122, 0]
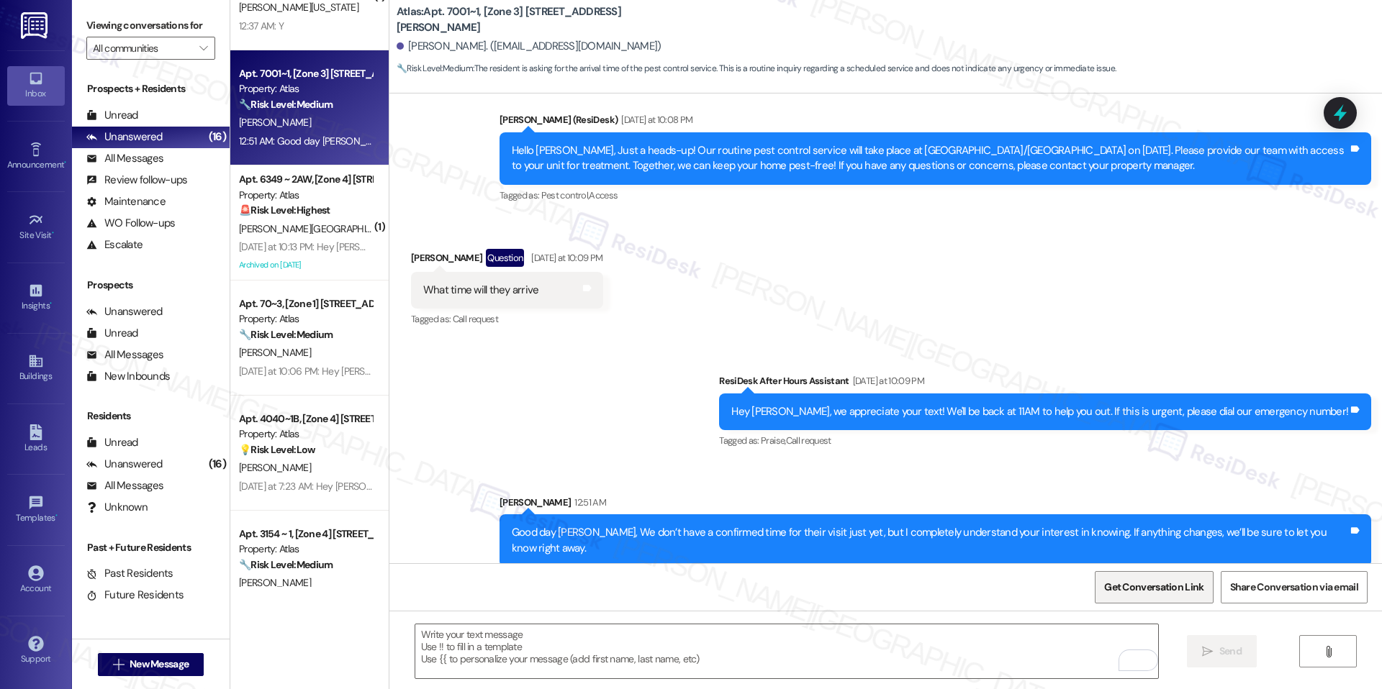
click at [1132, 581] on span "Get Conversation Link" at bounding box center [1153, 587] width 99 height 15
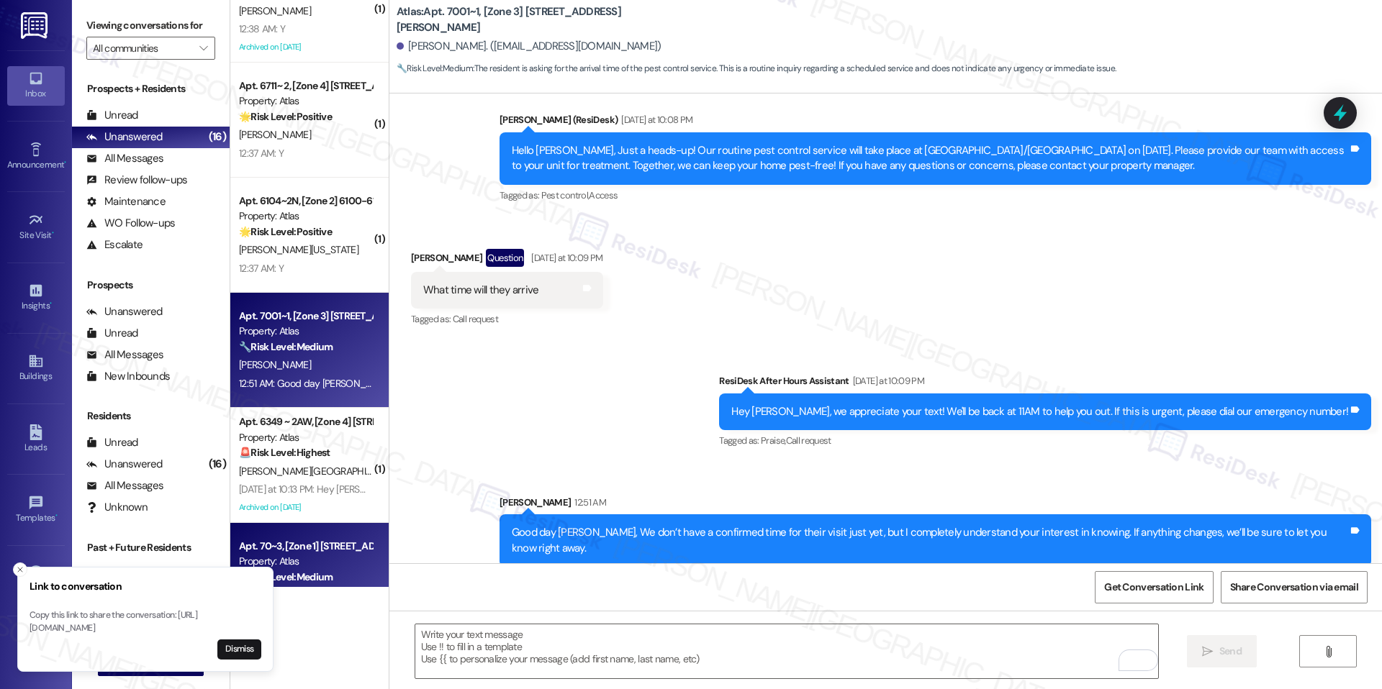
scroll to position [710, 0]
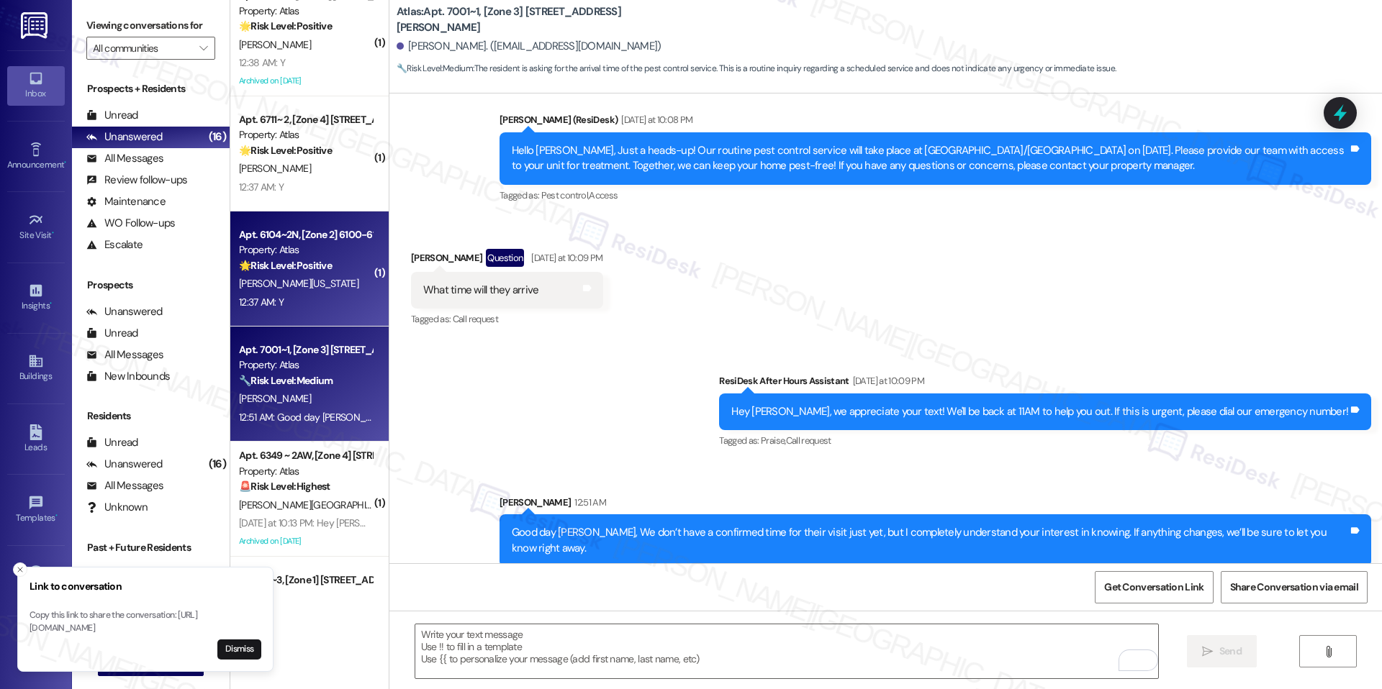
click at [284, 262] on strong "🌟 Risk Level: Positive" at bounding box center [285, 265] width 93 height 13
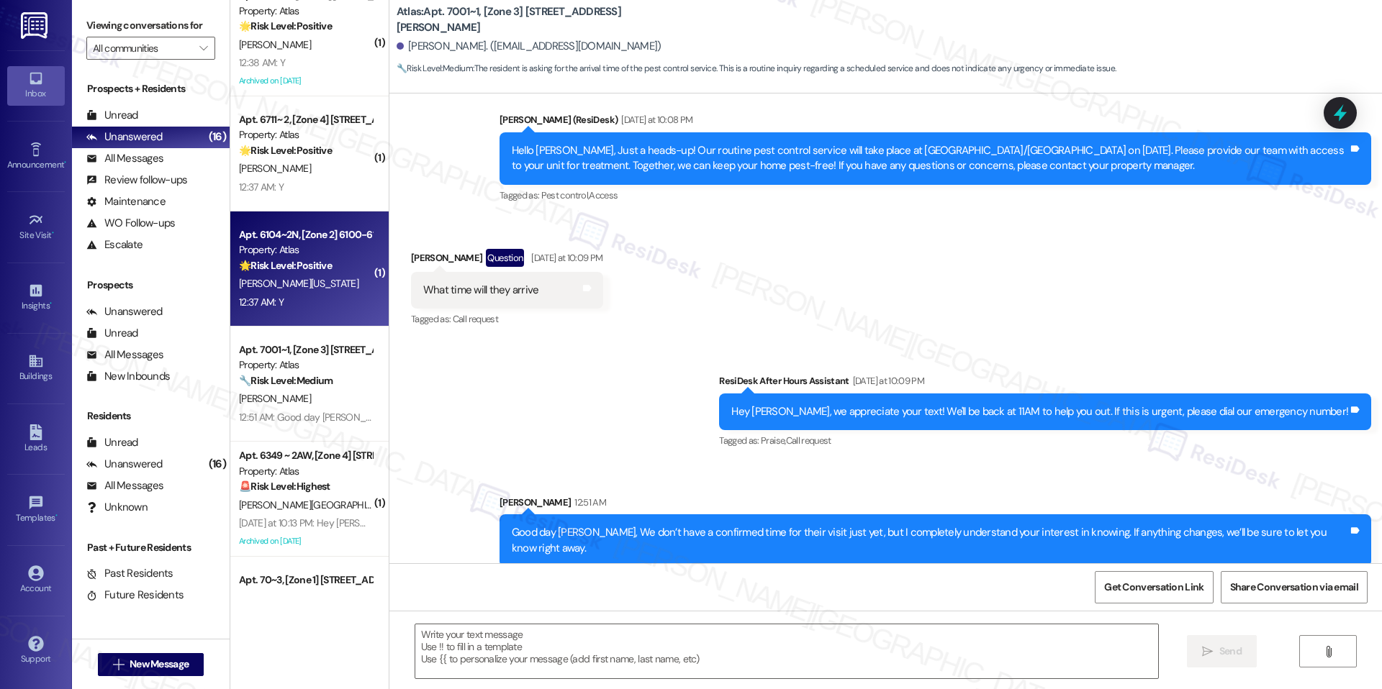
type textarea "Fetching suggested responses. Please feel free to read through the conversation…"
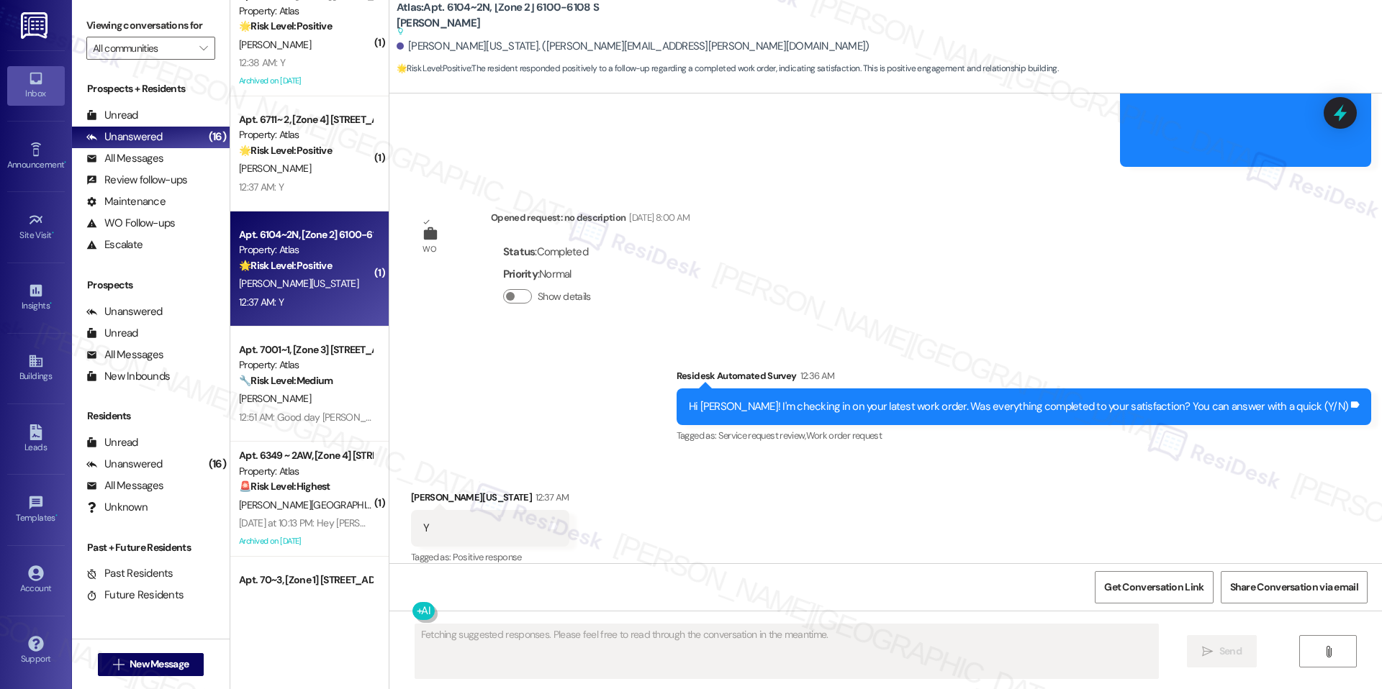
scroll to position [3403, 0]
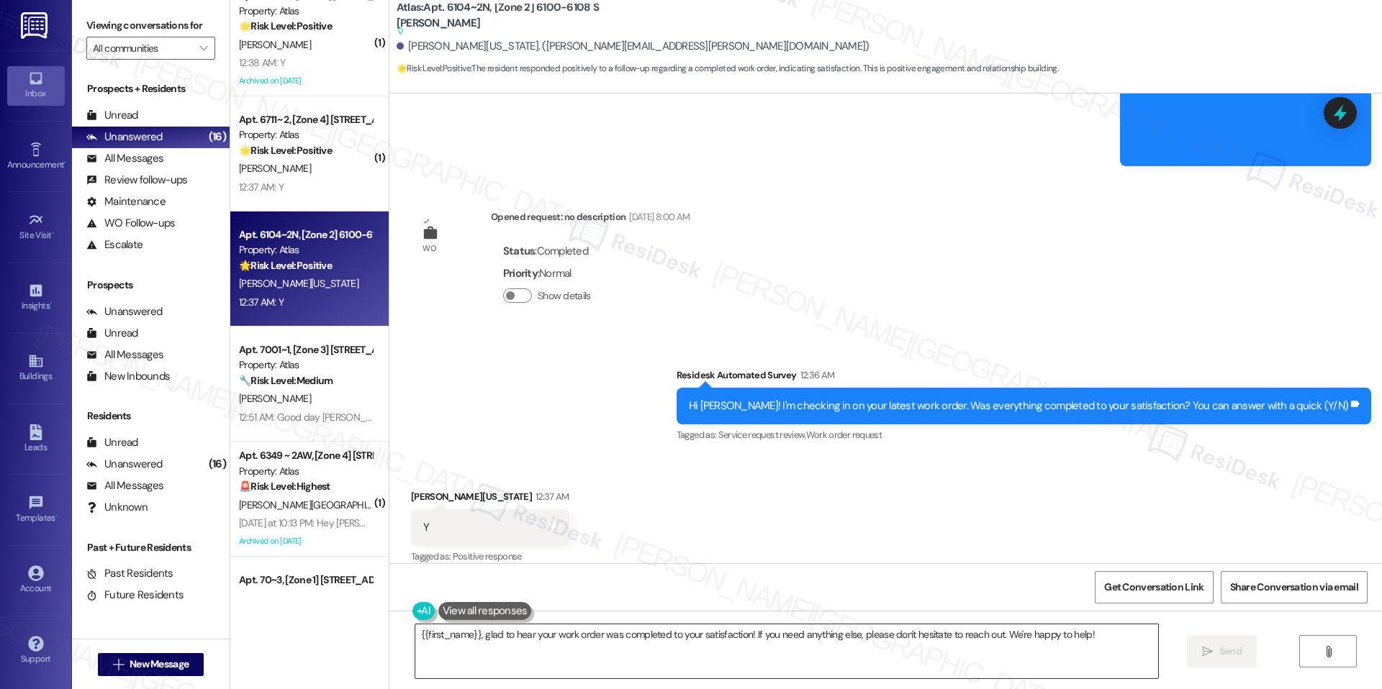
click at [580, 629] on textarea "{{first_name}}, glad to hear your work order was completed to your satisfaction…" at bounding box center [786, 652] width 743 height 54
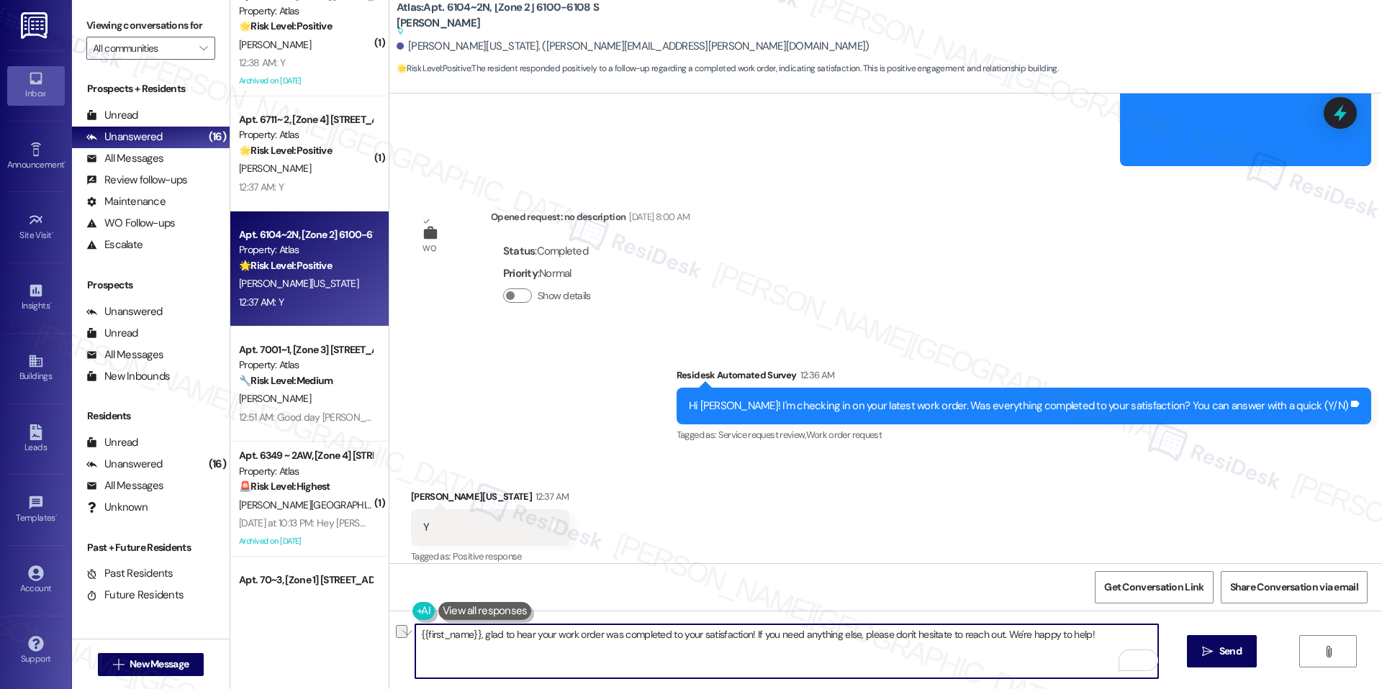
drag, startPoint x: 748, startPoint y: 636, endPoint x: 832, endPoint y: 664, distance: 87.8
click at [832, 664] on textarea "{{first_name}}, glad to hear your work order was completed to your satisfaction…" at bounding box center [786, 652] width 743 height 54
paste textarea "We'd also love to hear your thoughts. Has {{property}} lived up to your expecta…"
click at [861, 662] on textarea "{{first_name}}, glad to hear your work order was completed to your satisfaction…" at bounding box center [786, 652] width 743 height 54
type textarea "{{first_name}}, glad to hear your work order was completed to your satisfaction…"
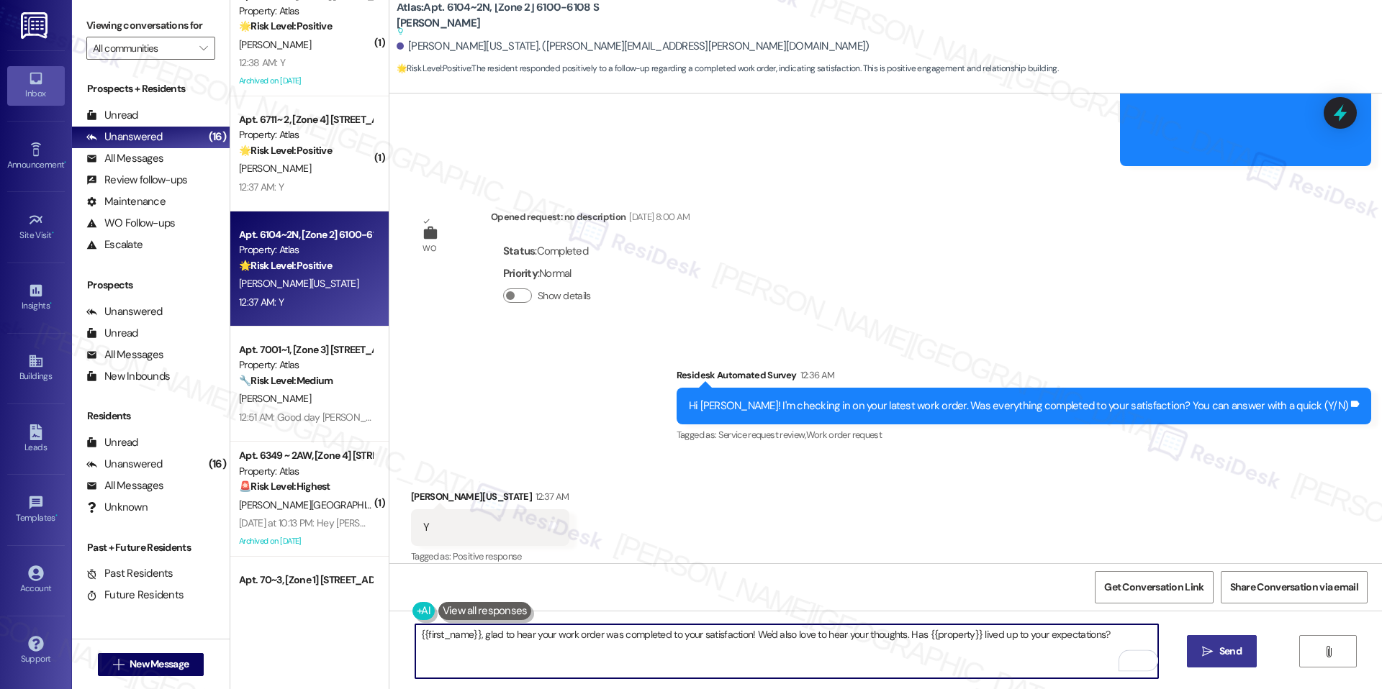
click at [1202, 652] on icon "" at bounding box center [1207, 652] width 11 height 12
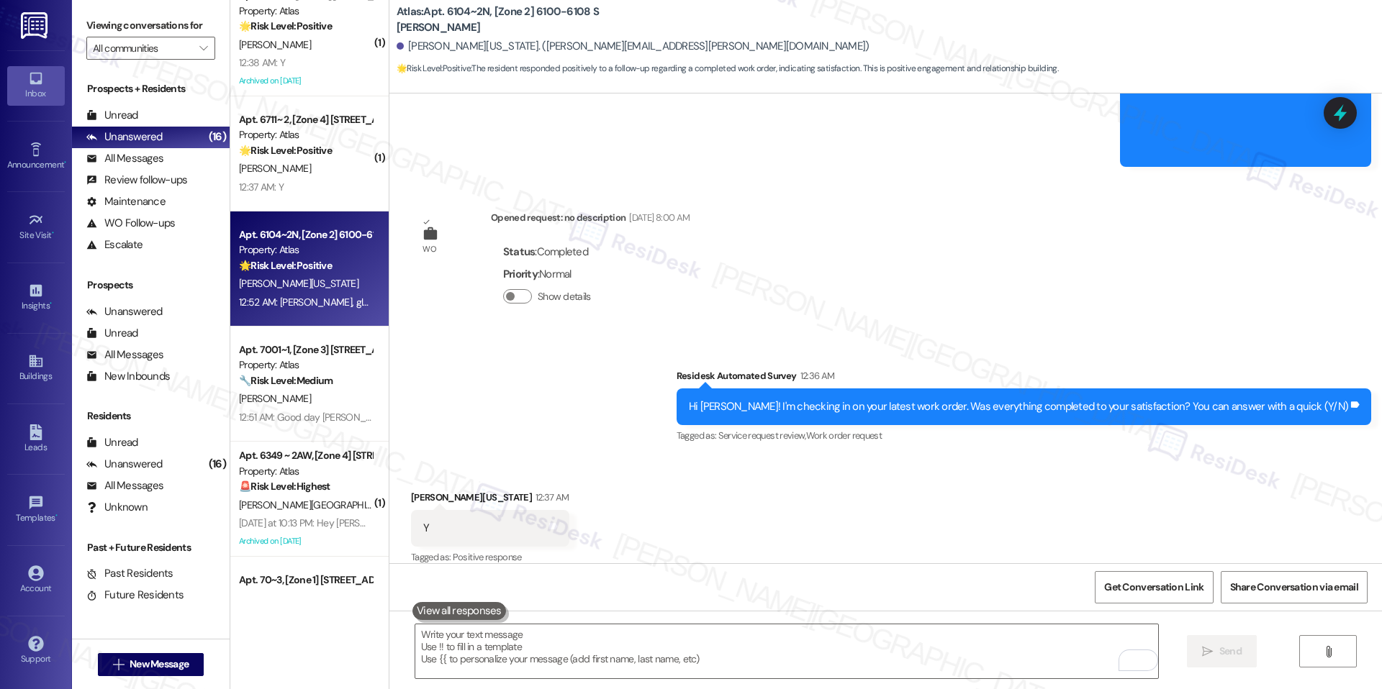
scroll to position [3503, 0]
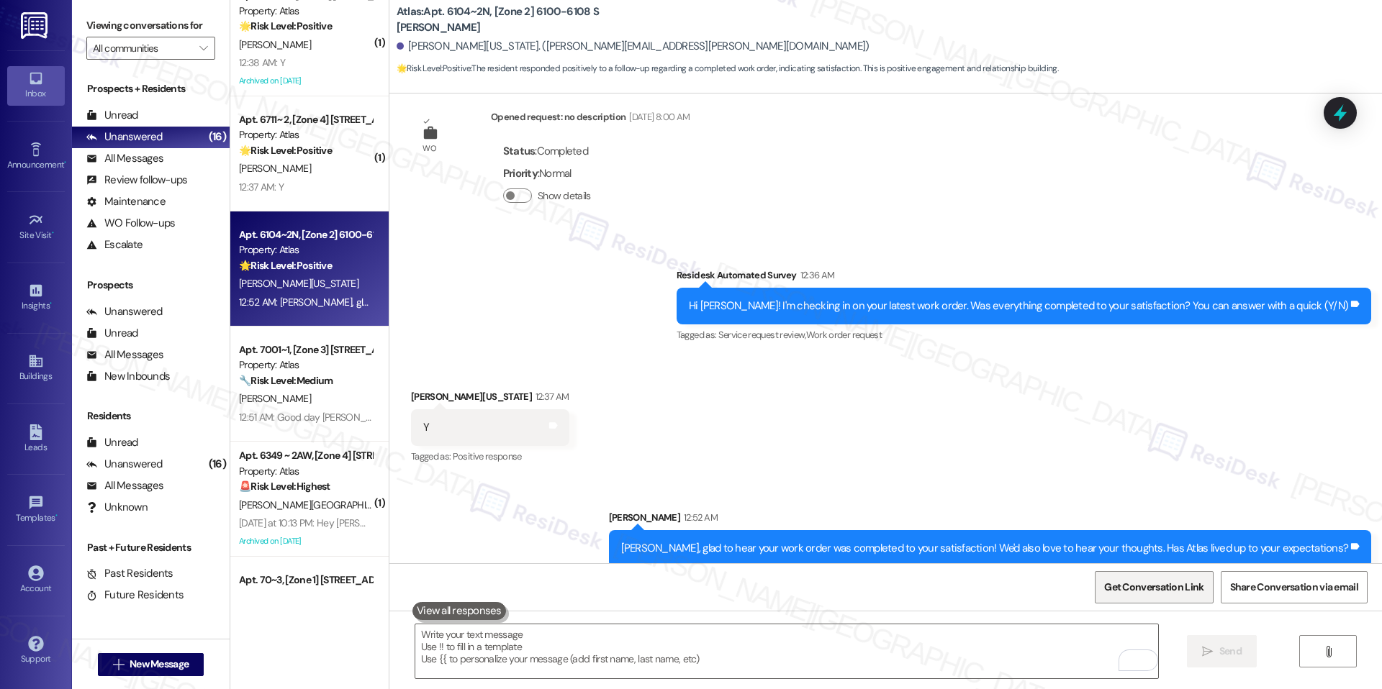
click at [1155, 593] on span "Get Conversation Link" at bounding box center [1153, 587] width 99 height 15
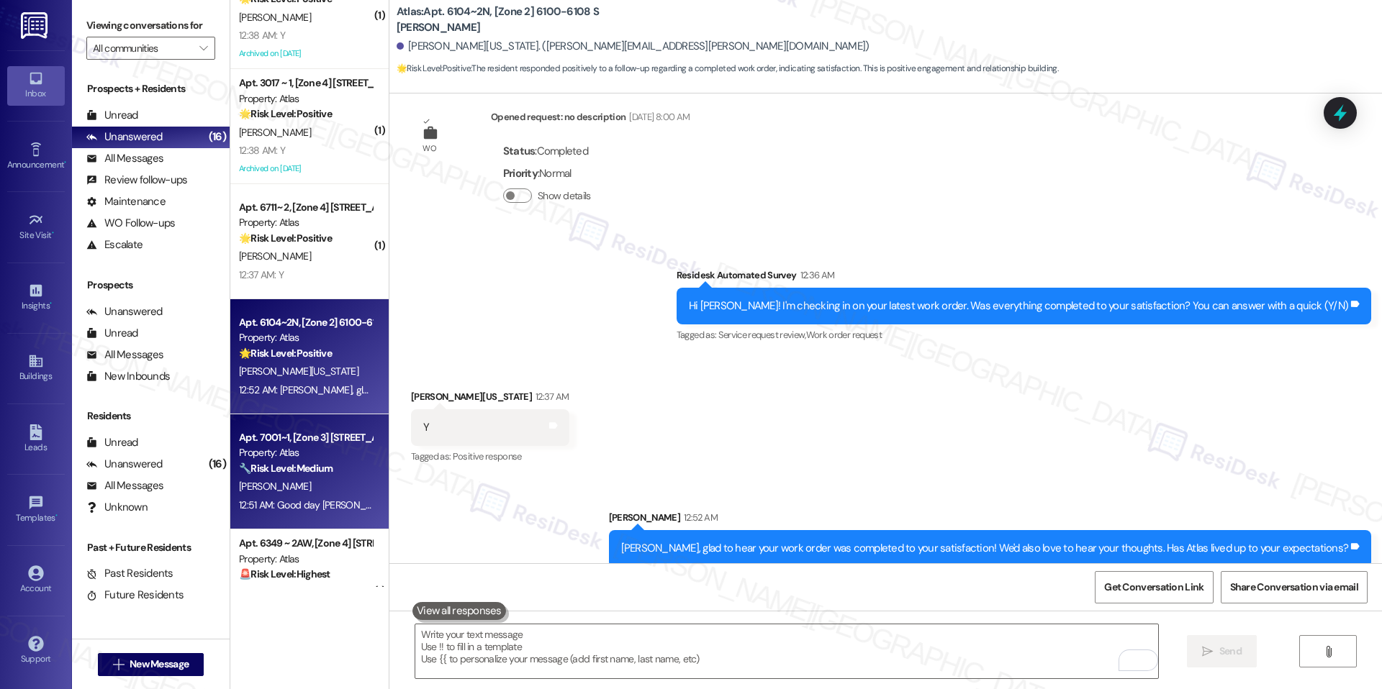
scroll to position [592, 0]
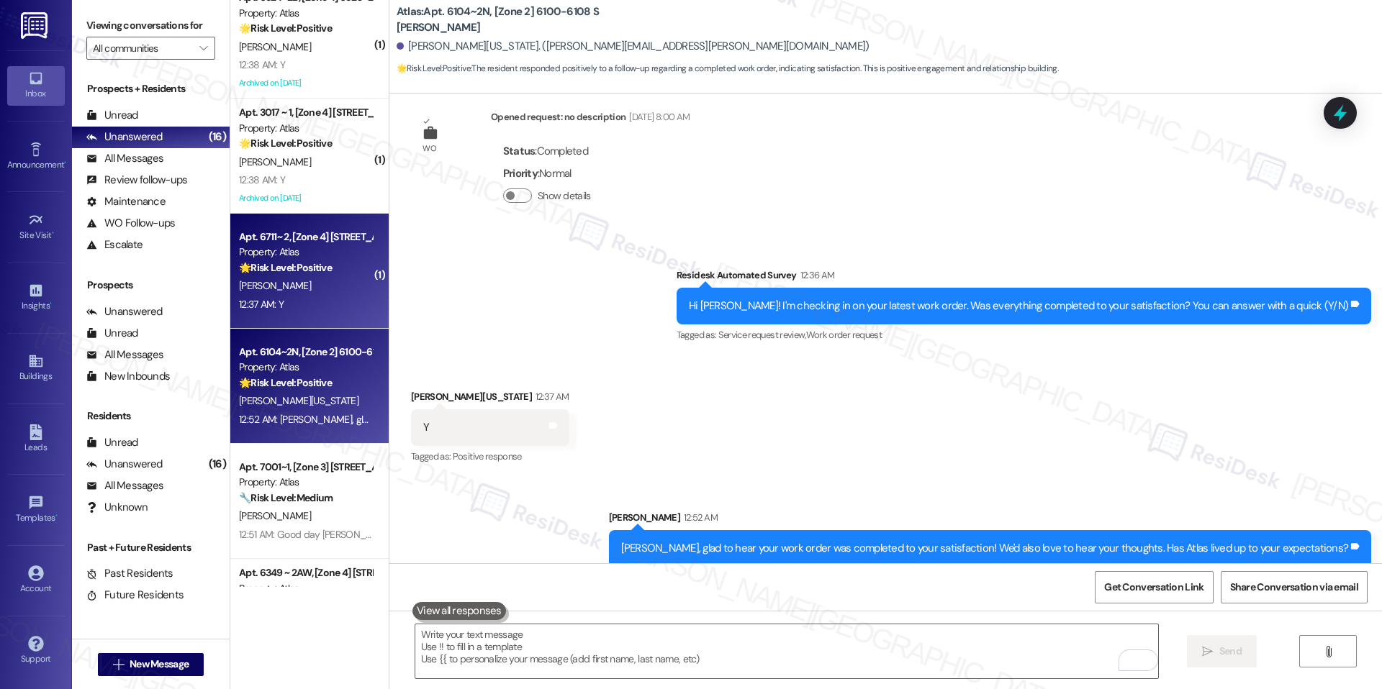
click at [326, 322] on div "Apt. 6711~ 2, [Zone 4] 2453-2455 W Marquette Rd Property: Atlas 🌟 Risk Level: P…" at bounding box center [309, 271] width 158 height 115
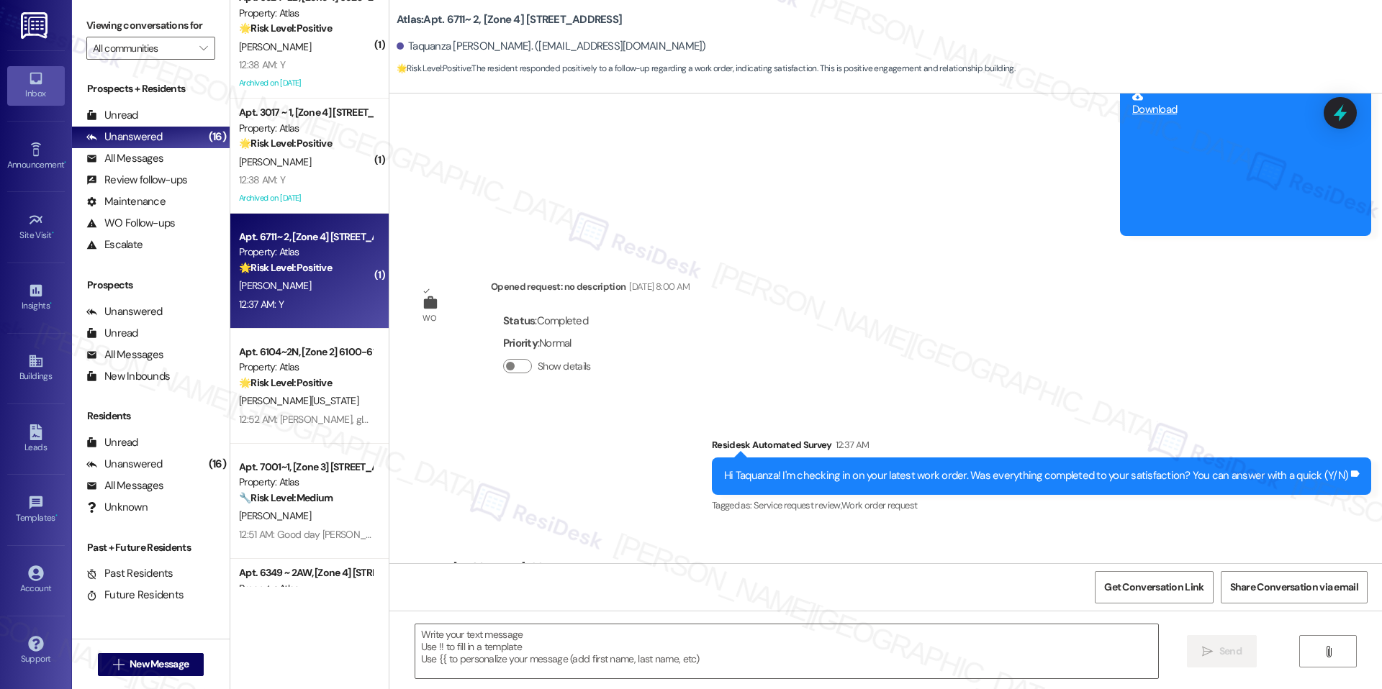
type textarea "Fetching suggested responses. Please feel free to read through the conversation…"
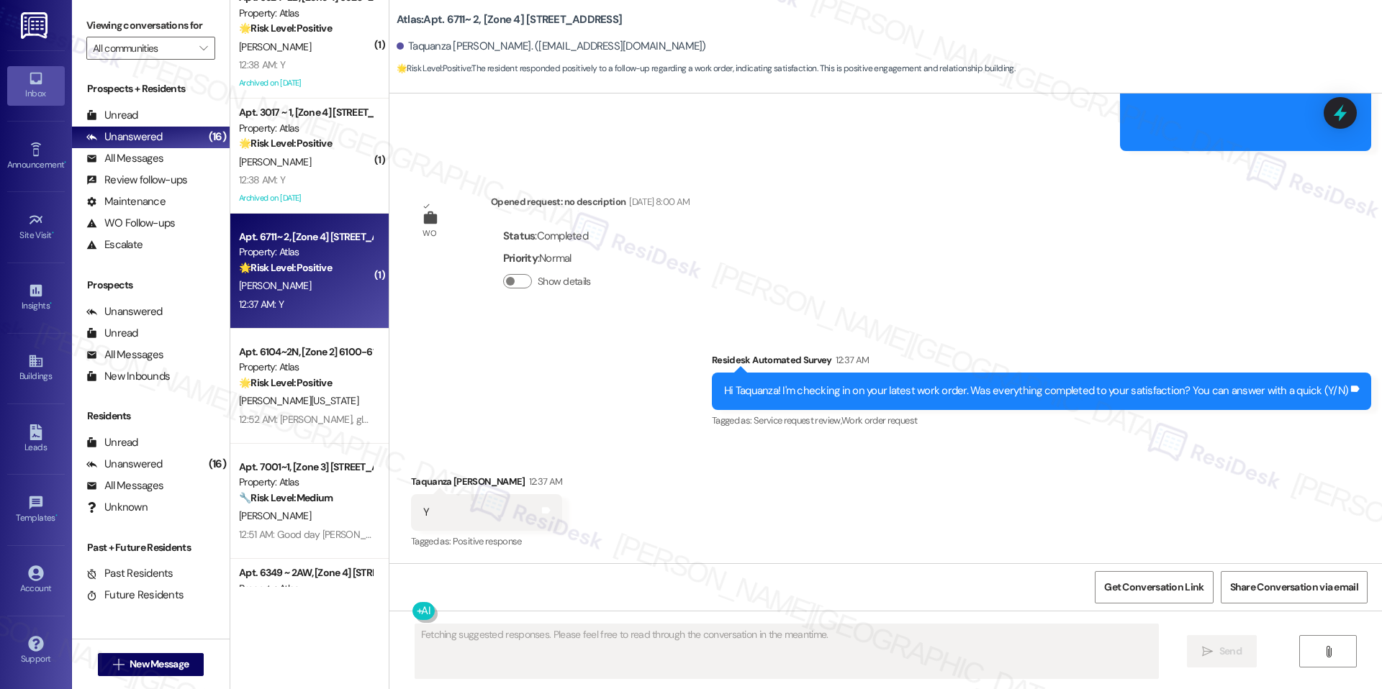
scroll to position [908, 0]
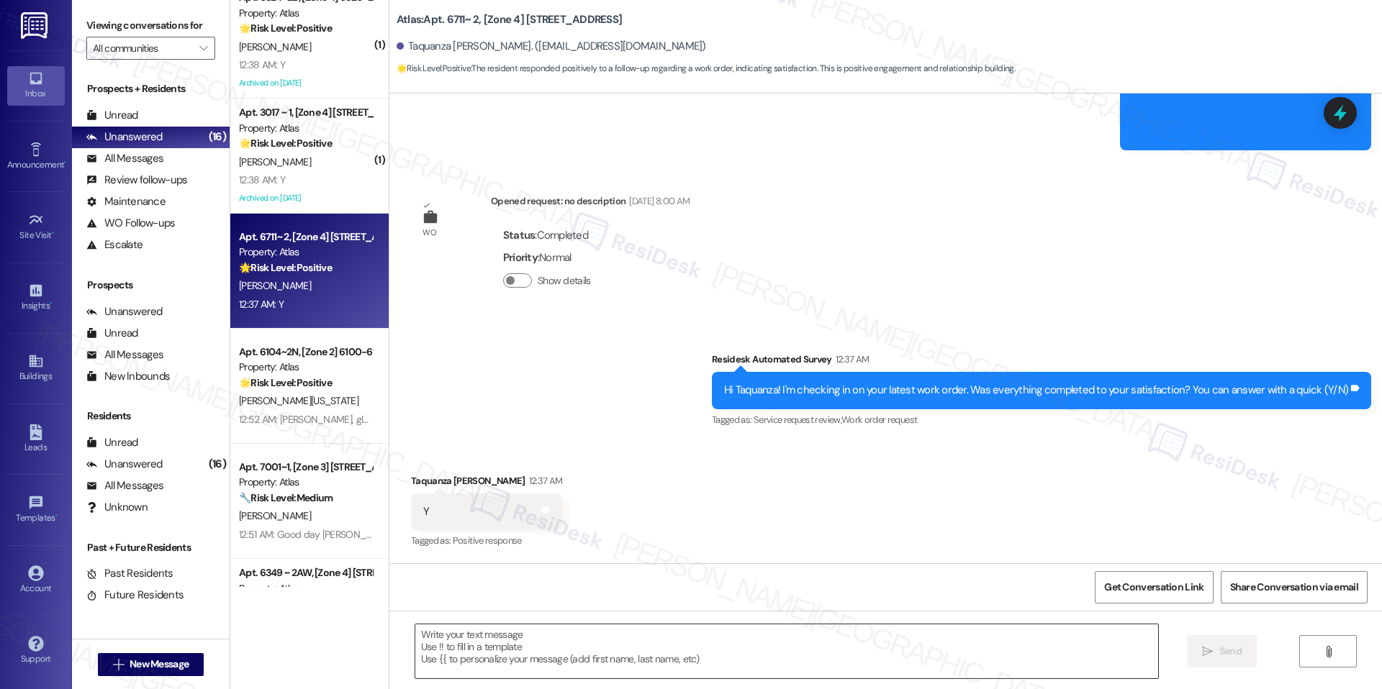
click at [763, 626] on textarea at bounding box center [786, 652] width 743 height 54
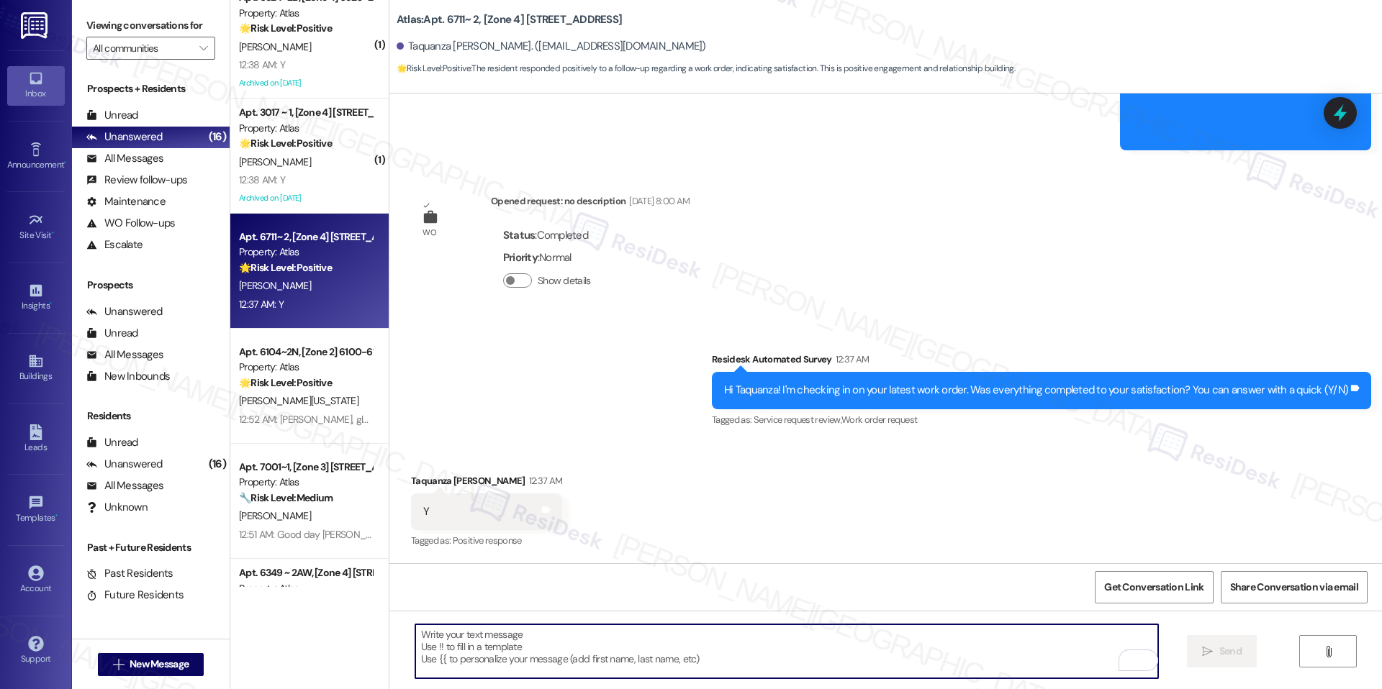
click at [561, 648] on textarea "To enrich screen reader interactions, please activate Accessibility in Grammarl…" at bounding box center [786, 652] width 743 height 54
paste textarea "I'm happy the work order was completed to your satisfaction! We'd also love to …"
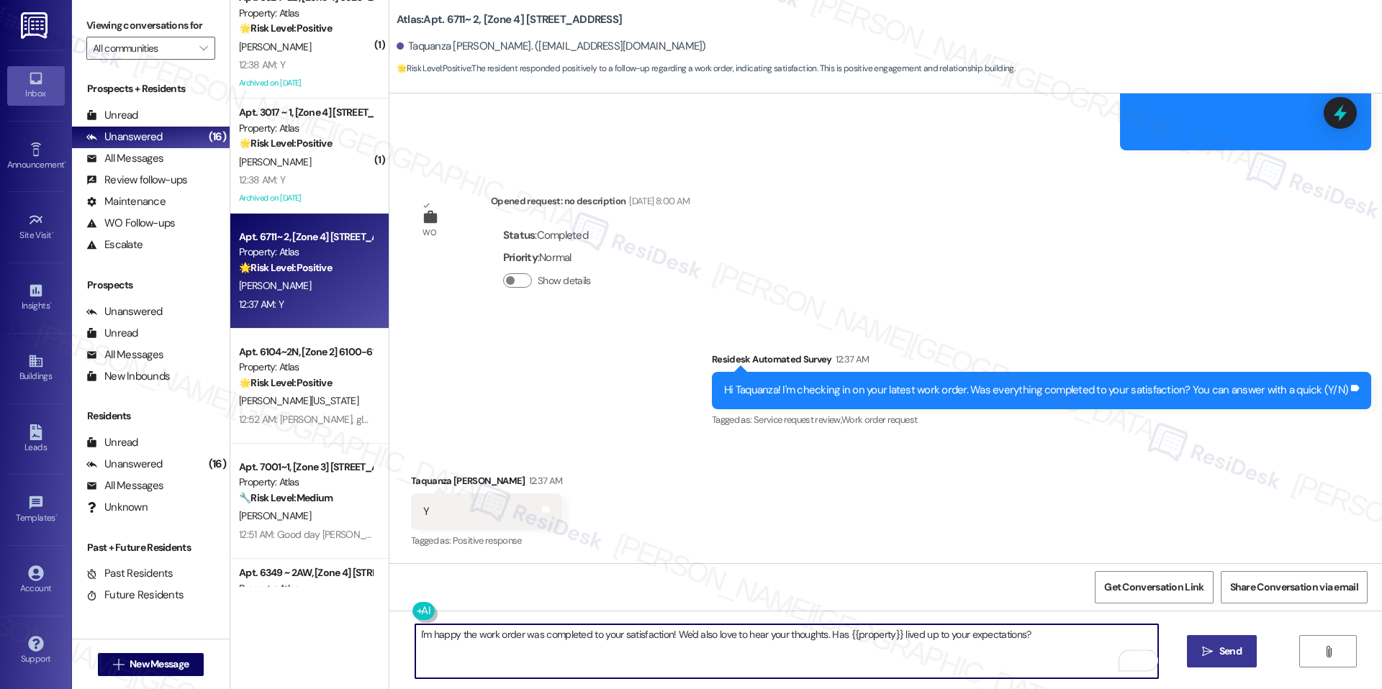
type textarea "I'm happy the work order was completed to your satisfaction! We'd also love to …"
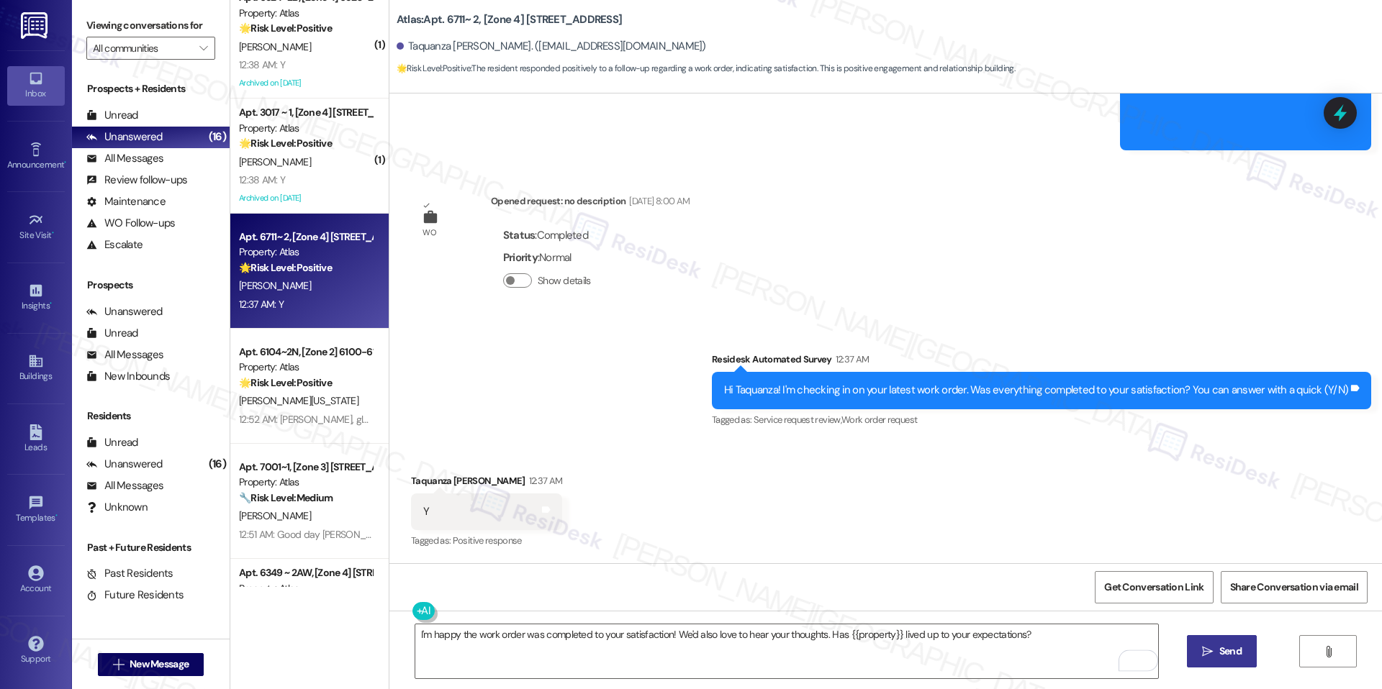
click at [1202, 651] on icon "" at bounding box center [1207, 652] width 11 height 12
click at [1173, 593] on span "Get Conversation Link" at bounding box center [1153, 587] width 99 height 15
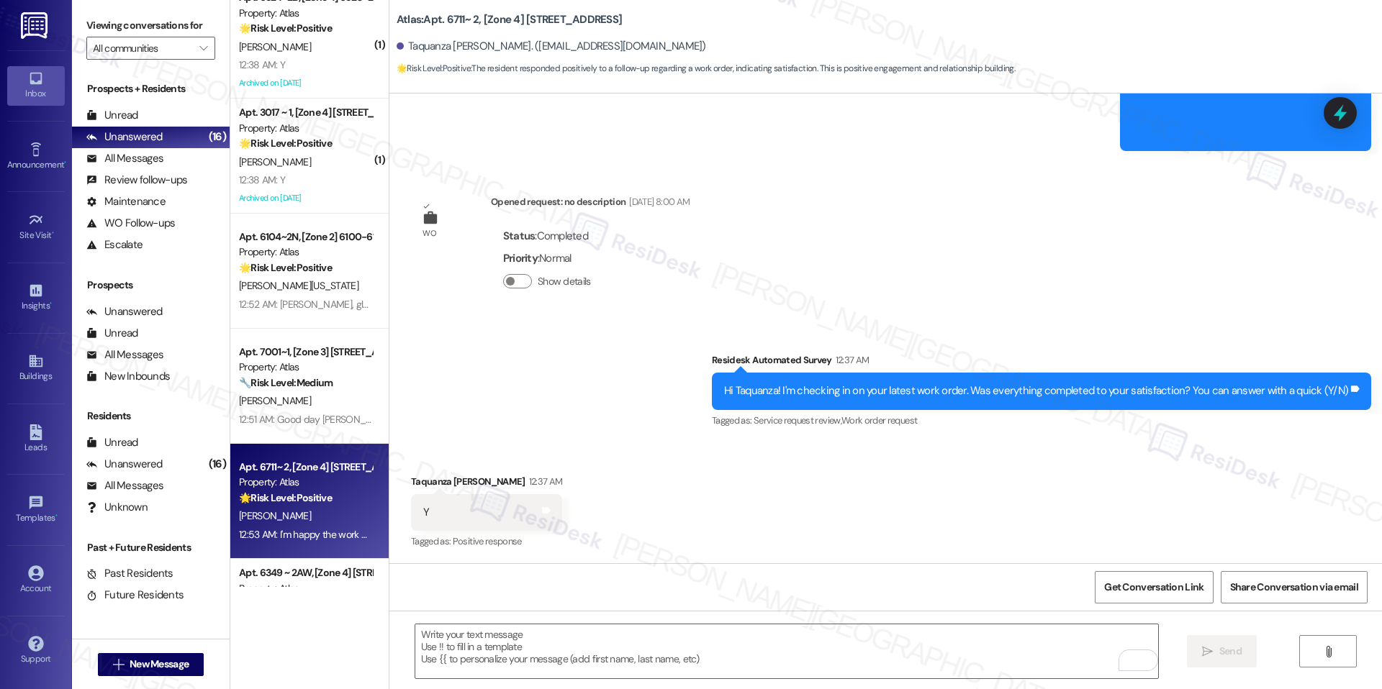
scroll to position [1008, 0]
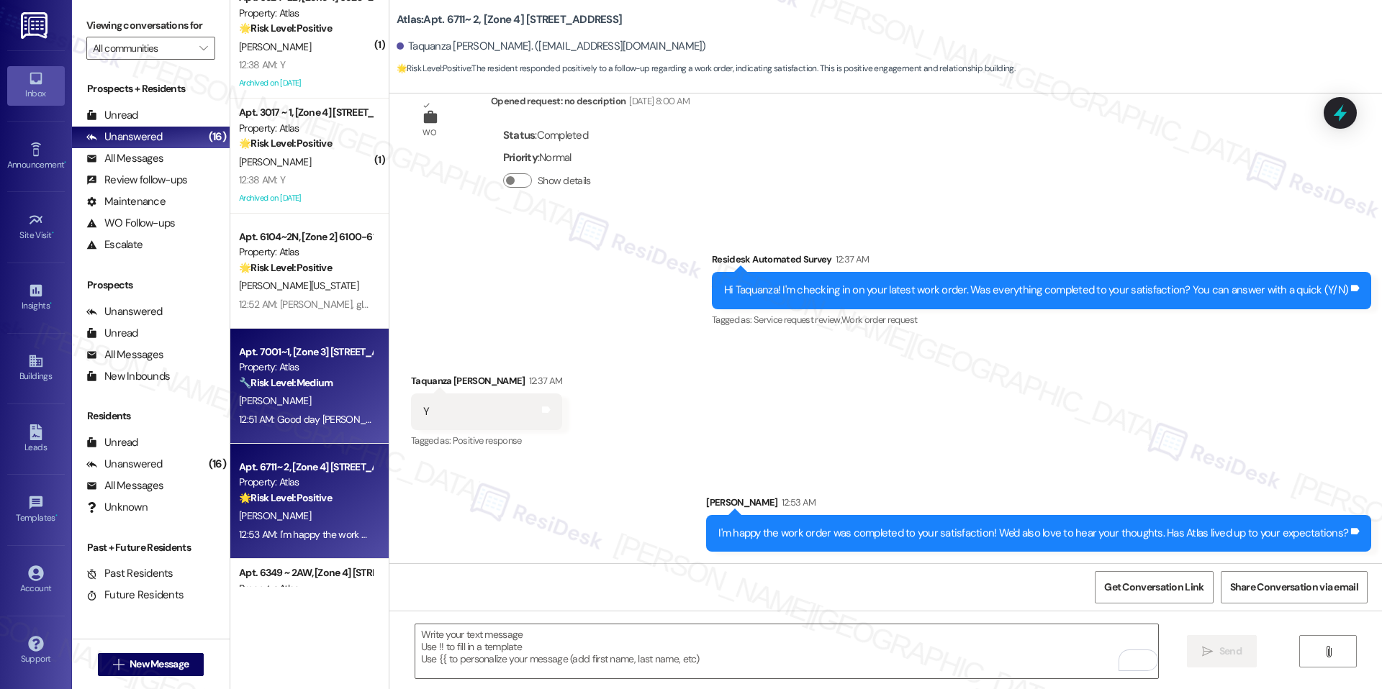
click at [291, 403] on div "D. Dantzler" at bounding box center [305, 401] width 136 height 18
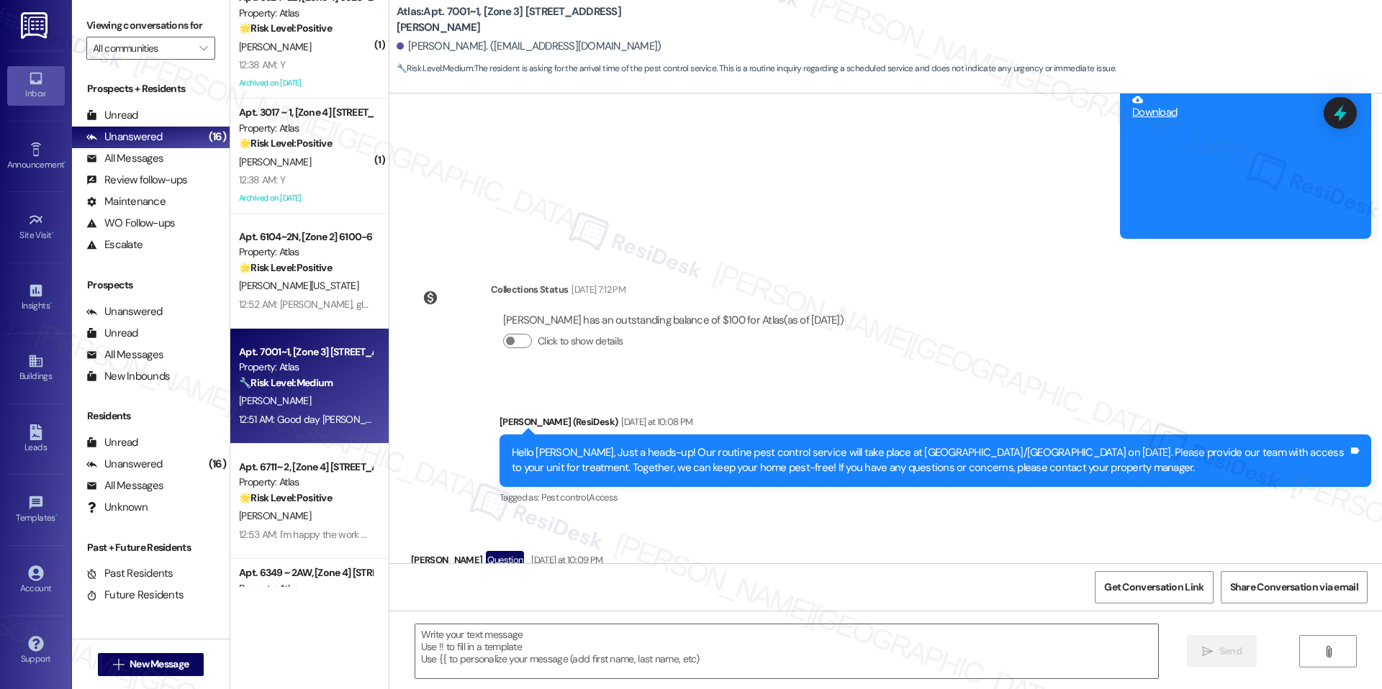
type textarea "Fetching suggested responses. Please feel free to read through the conversation…"
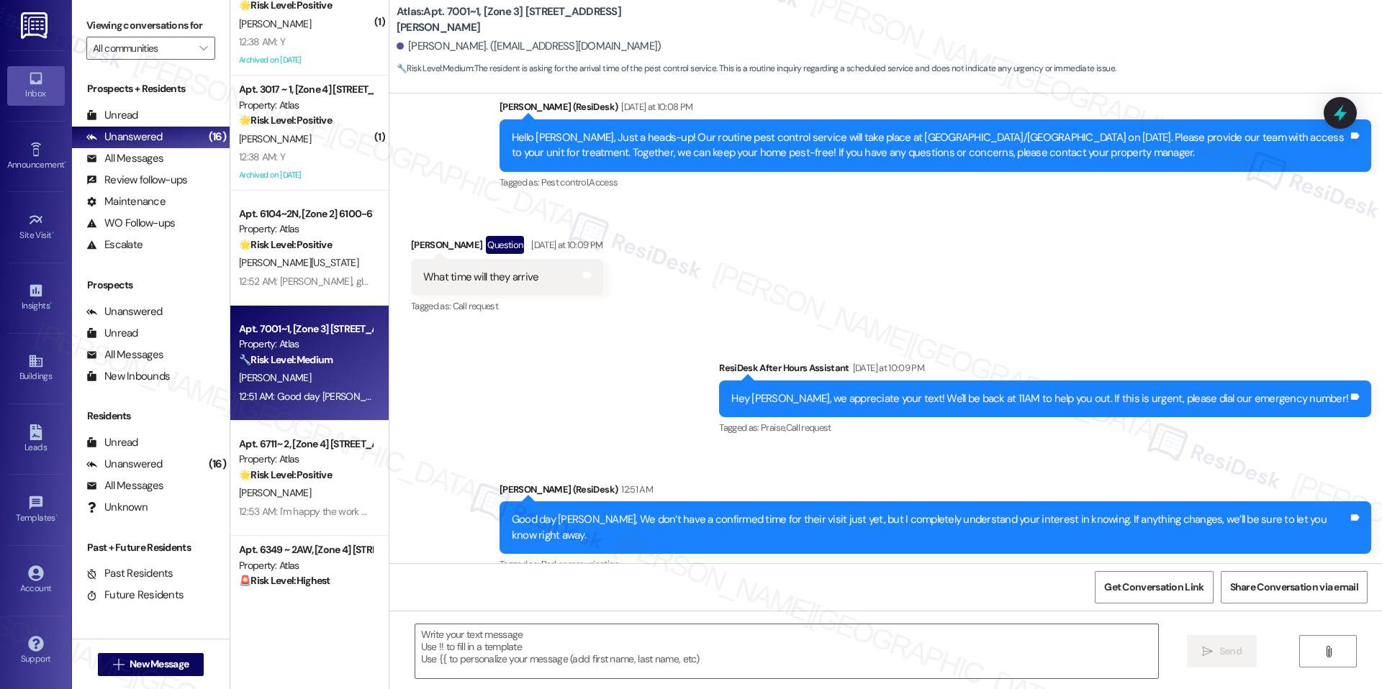
scroll to position [1143, 0]
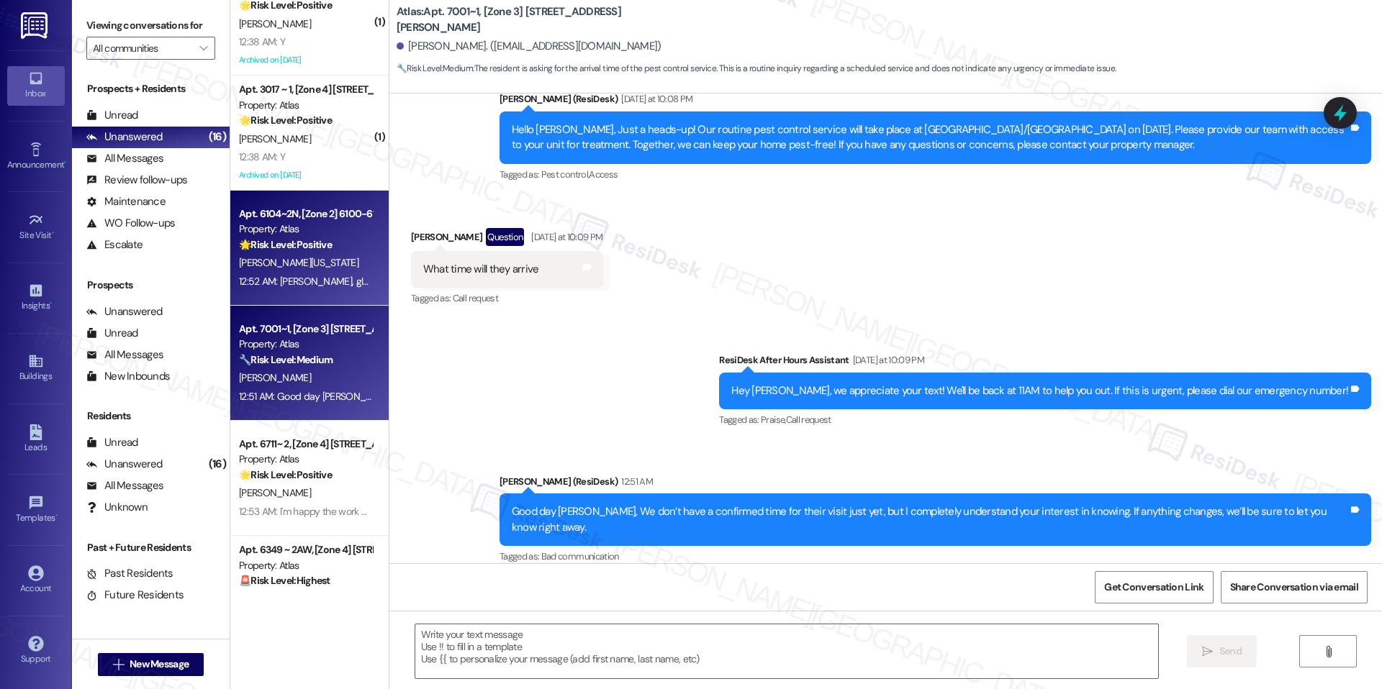
click at [352, 276] on div "12:52 AM: Tiffany, glad to hear your work order was completed to your satisfact…" at bounding box center [593, 281] width 709 height 13
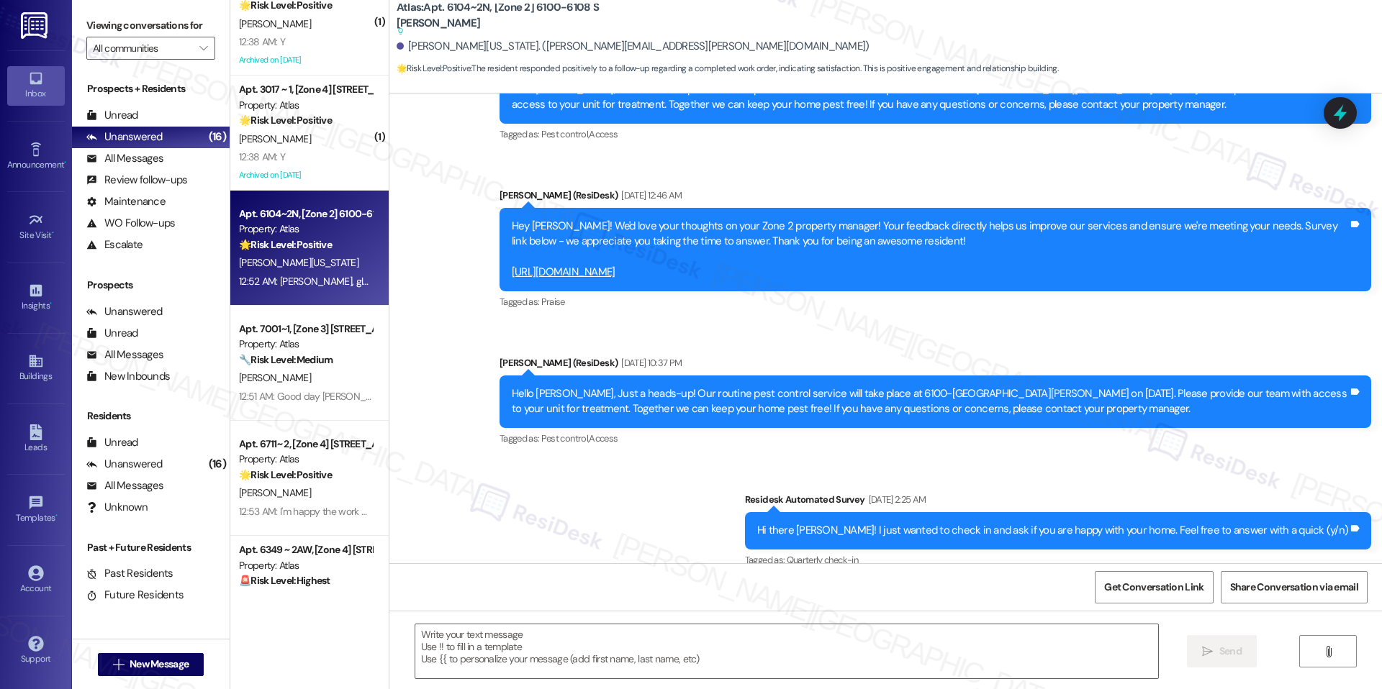
type textarea "Fetching suggested responses. Please feel free to read through the conversation…"
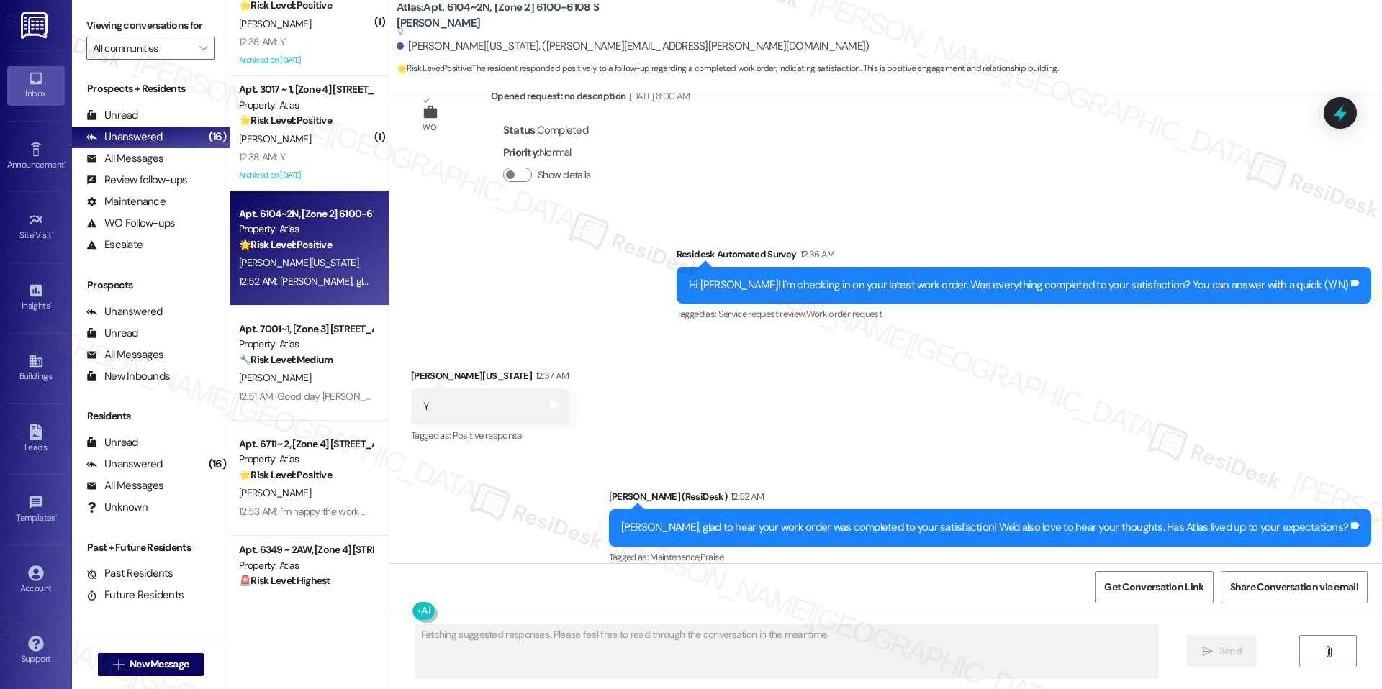
scroll to position [3524, 0]
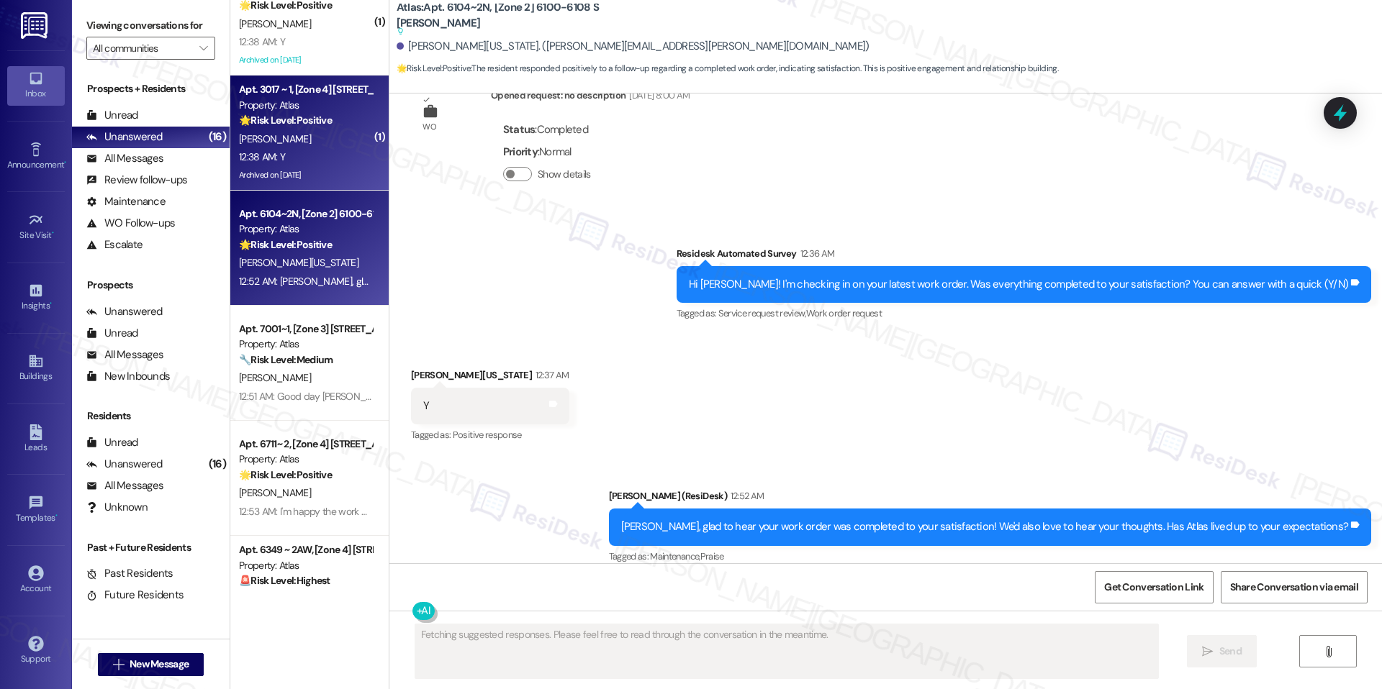
click at [282, 169] on div "Archived on [DATE]" at bounding box center [305, 175] width 136 height 18
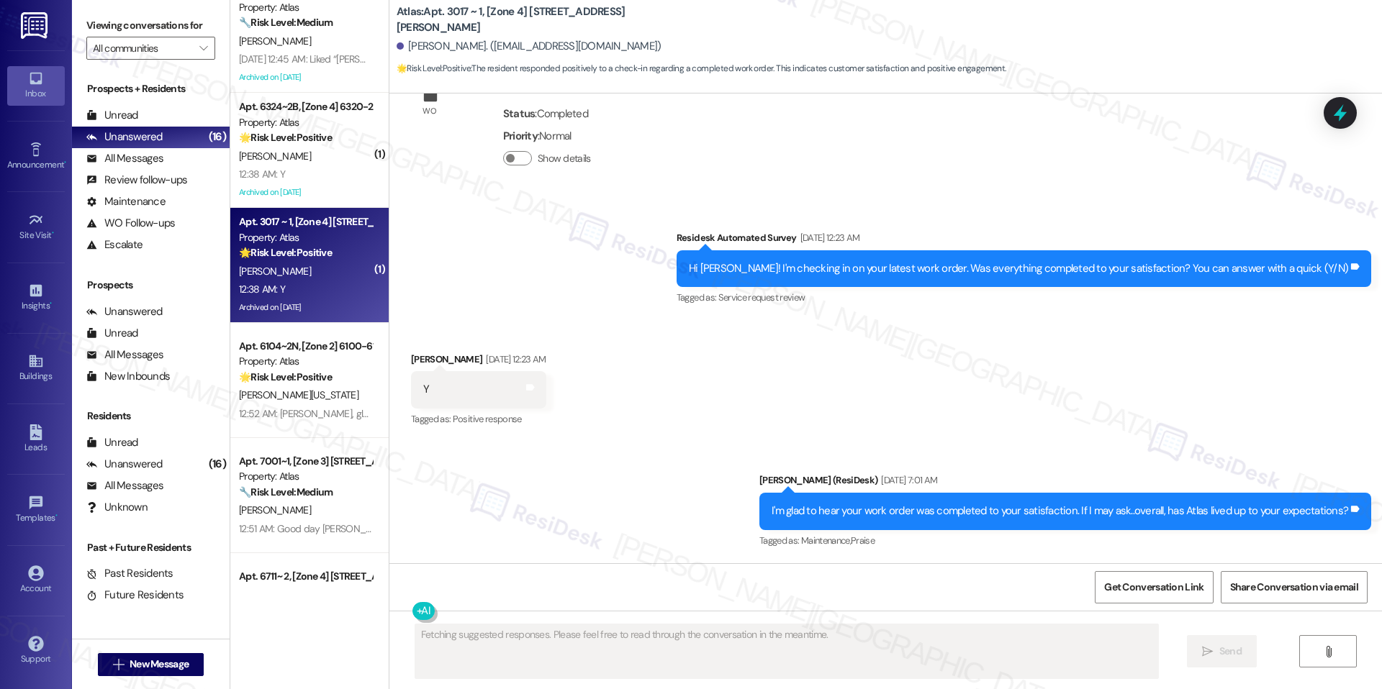
scroll to position [3219, 0]
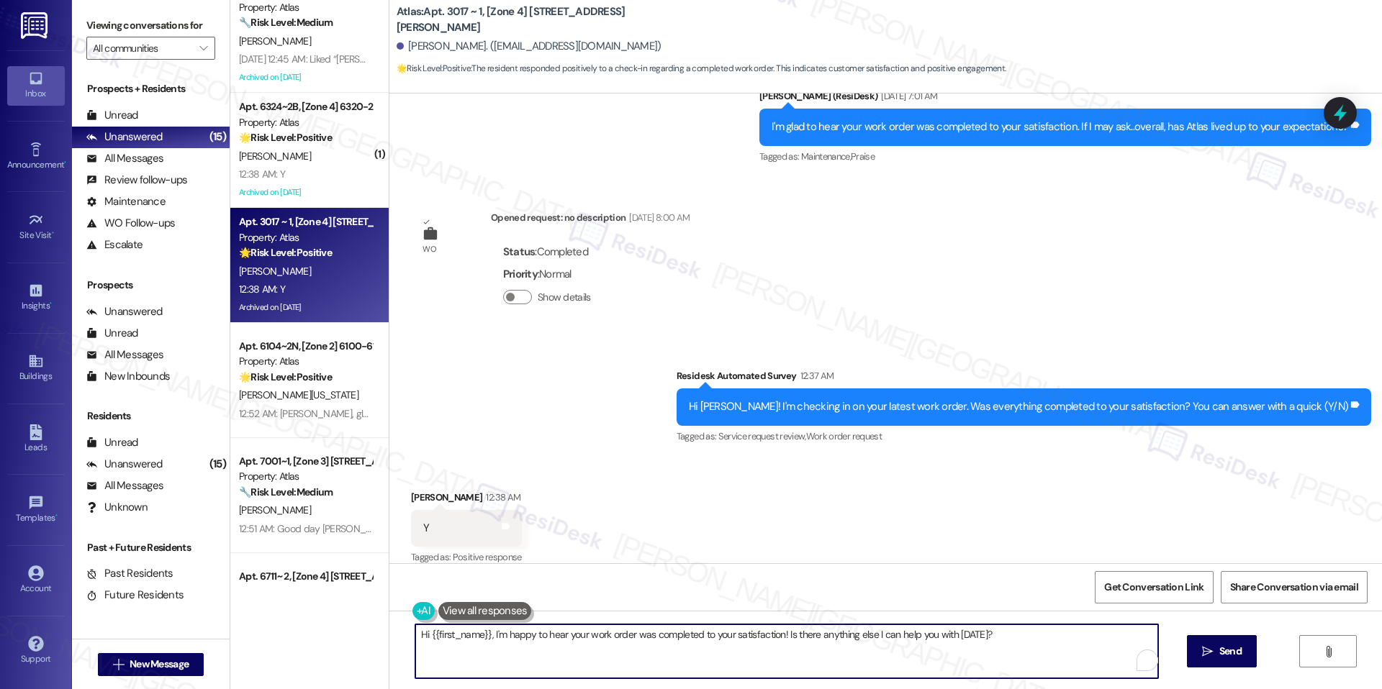
click at [638, 631] on textarea "Hi {{first_name}}, I'm happy to hear your work order was completed to your sati…" at bounding box center [786, 652] width 743 height 54
paste textarea "https://www.theresidesk.com/text/insights-conversations/1449375/share-conversat…"
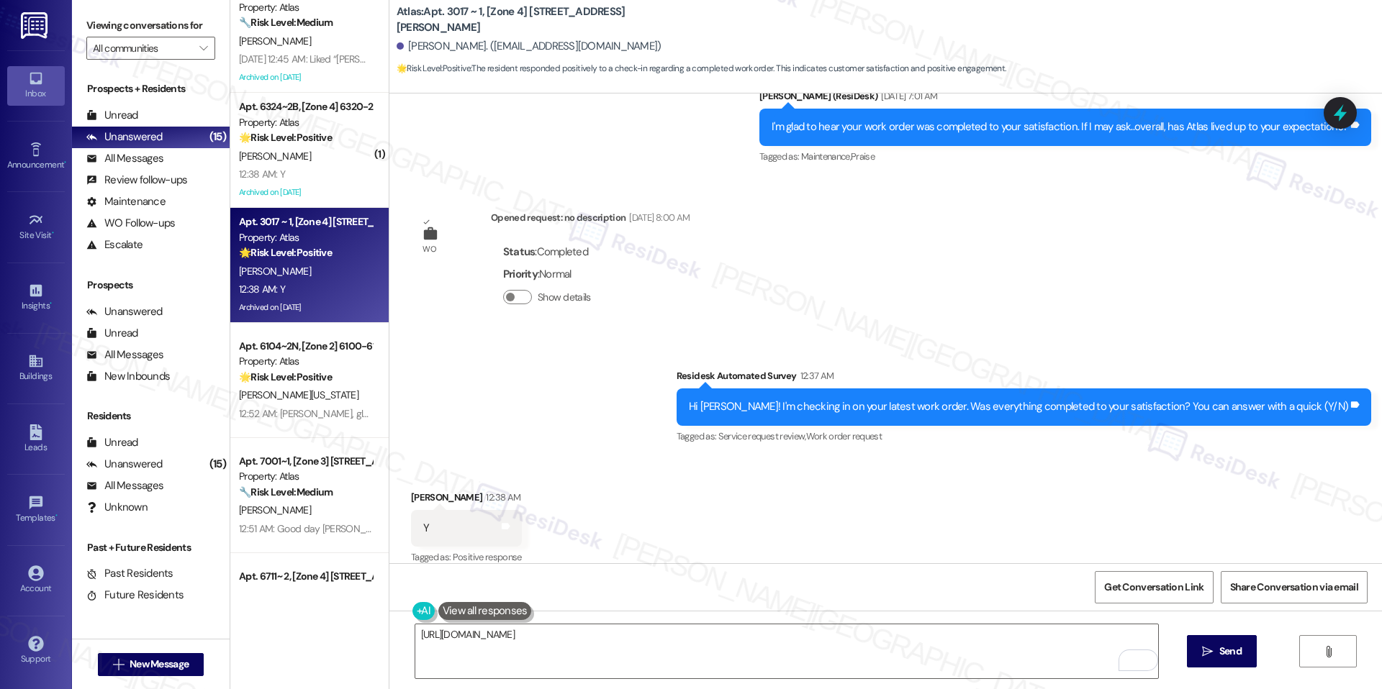
click at [574, 610] on div "Get Conversation Link Share Conversation via email" at bounding box center [885, 586] width 992 height 47
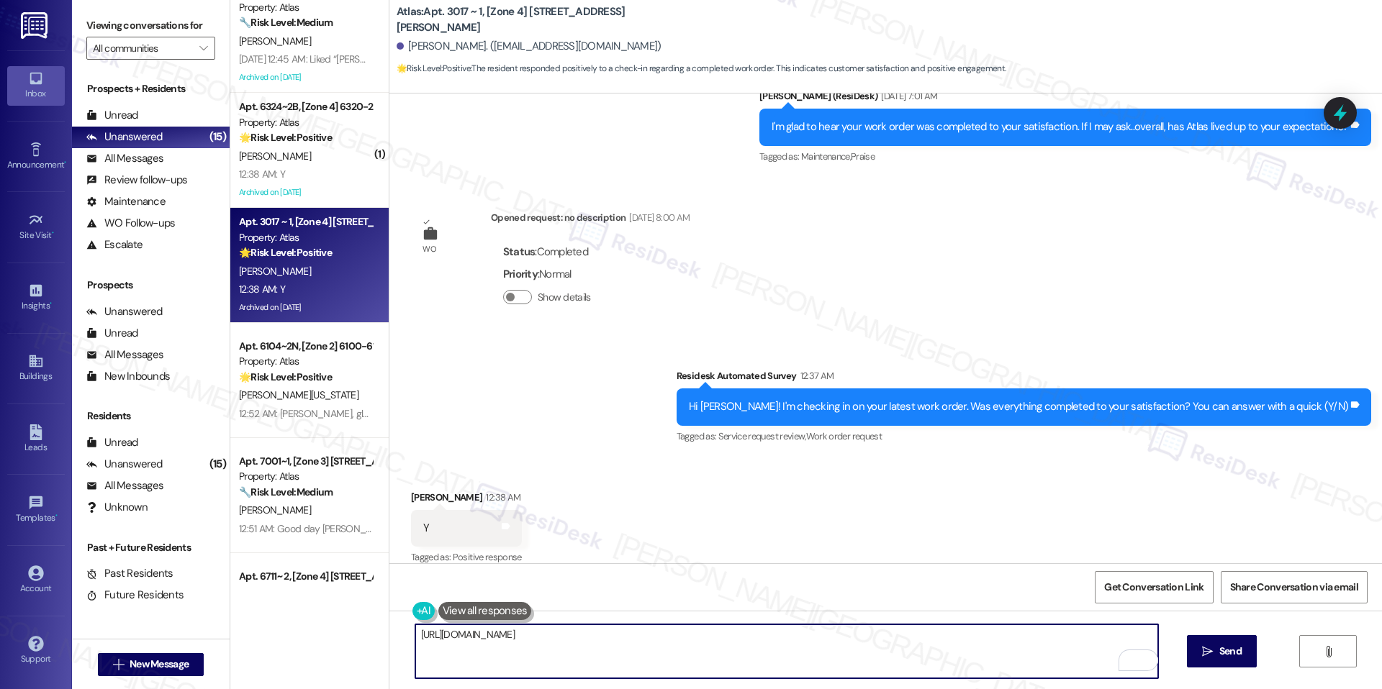
click at [579, 643] on textarea "https://www.theresidesk.com/text/insights-conversations/1449375/share-conversat…" at bounding box center [786, 652] width 743 height 54
paste textarea "I'm happy the work order was completed to your satisfaction! We'd also love to …"
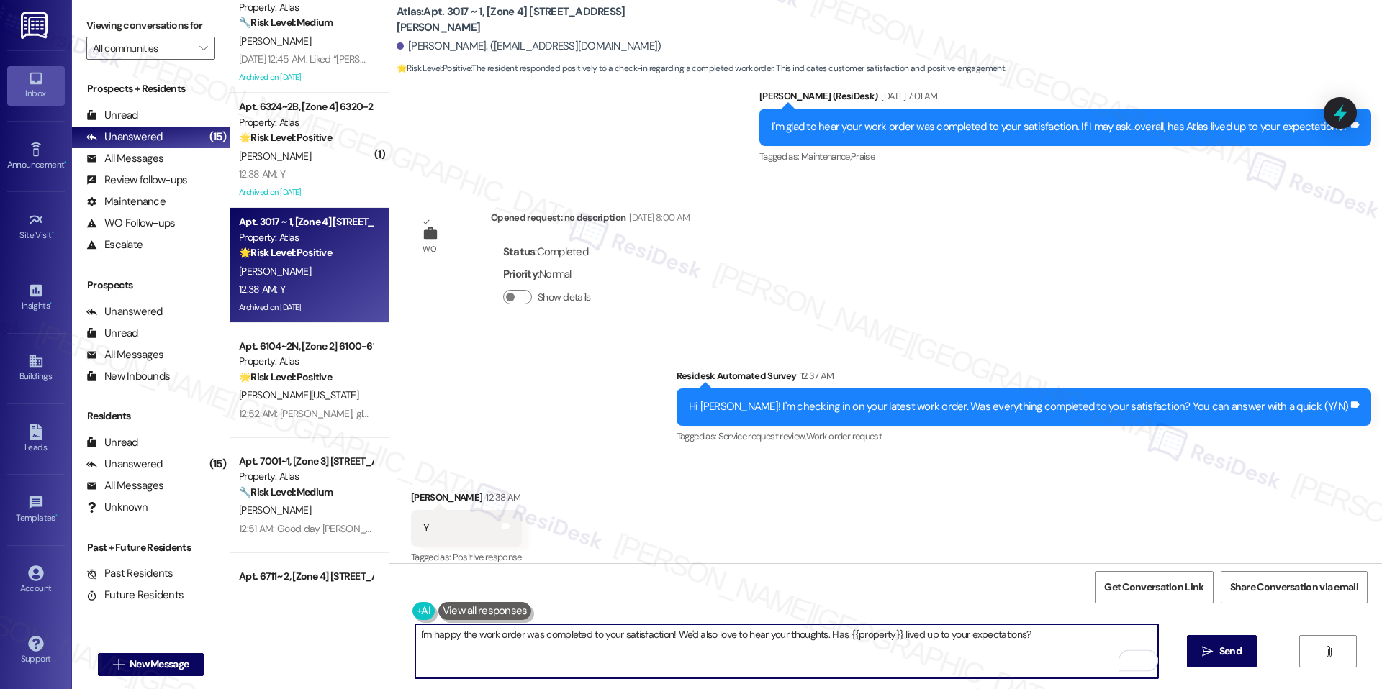
scroll to position [3220, 0]
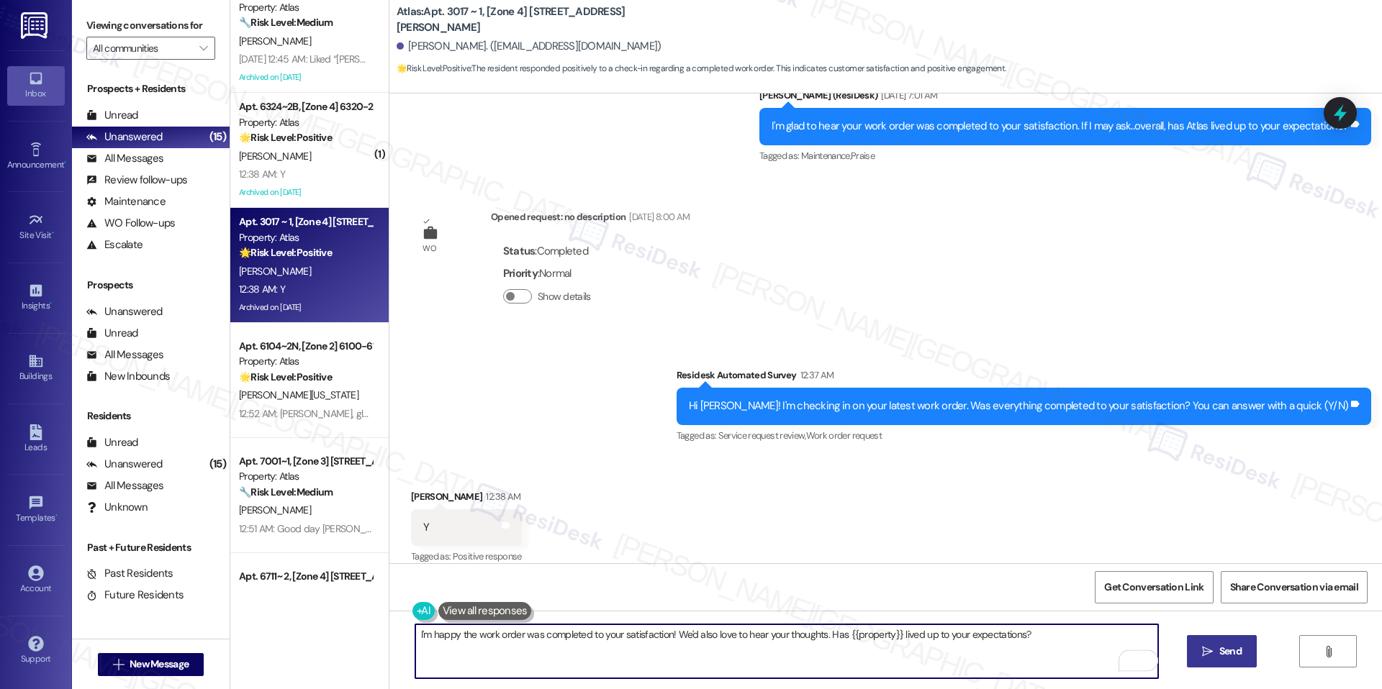
type textarea "I'm happy the work order was completed to your satisfaction! We'd also love to …"
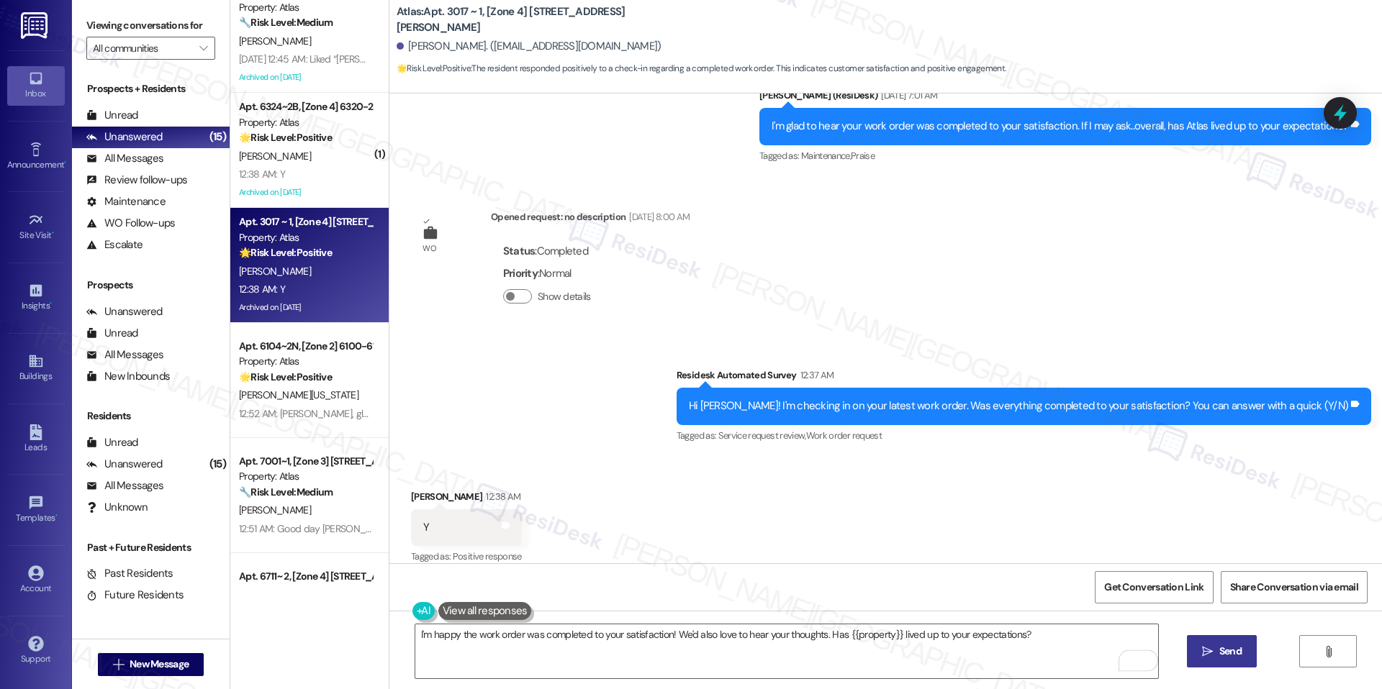
click at [1210, 636] on button " Send" at bounding box center [1222, 651] width 70 height 32
click at [1190, 599] on span "Get Conversation Link" at bounding box center [1153, 587] width 105 height 31
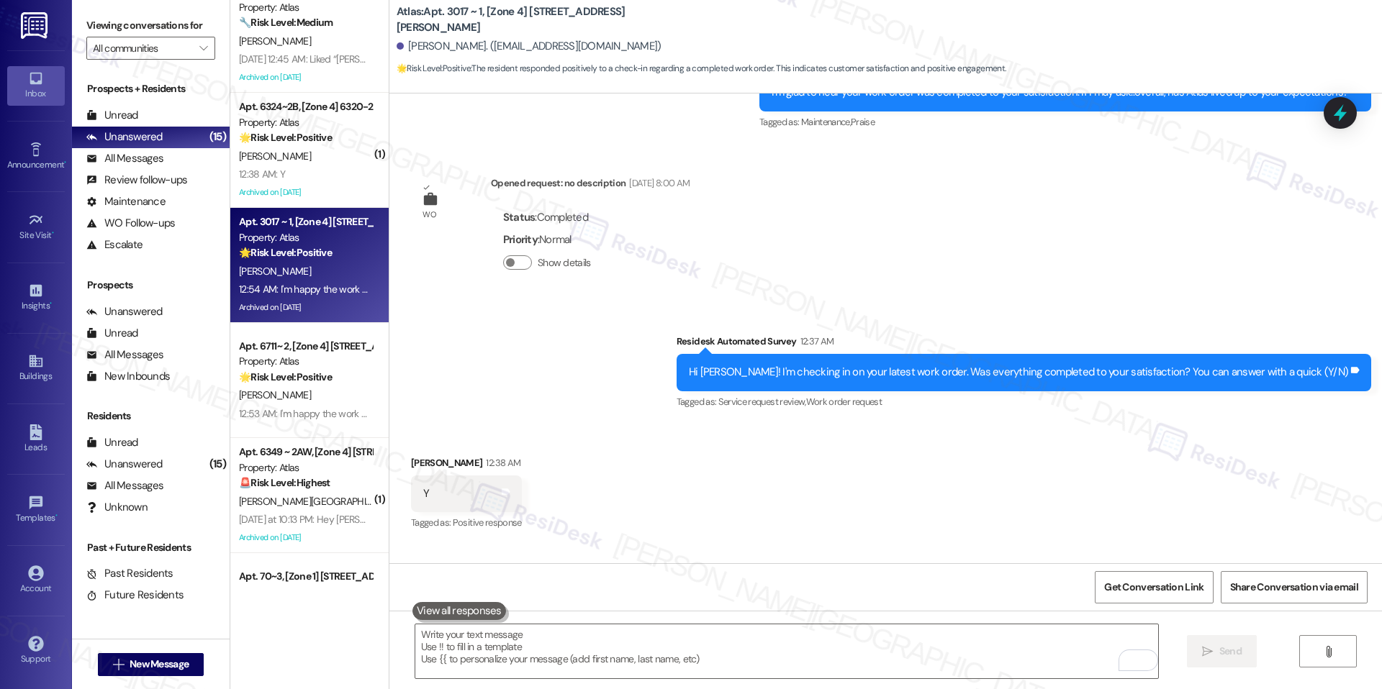
scroll to position [3321, 0]
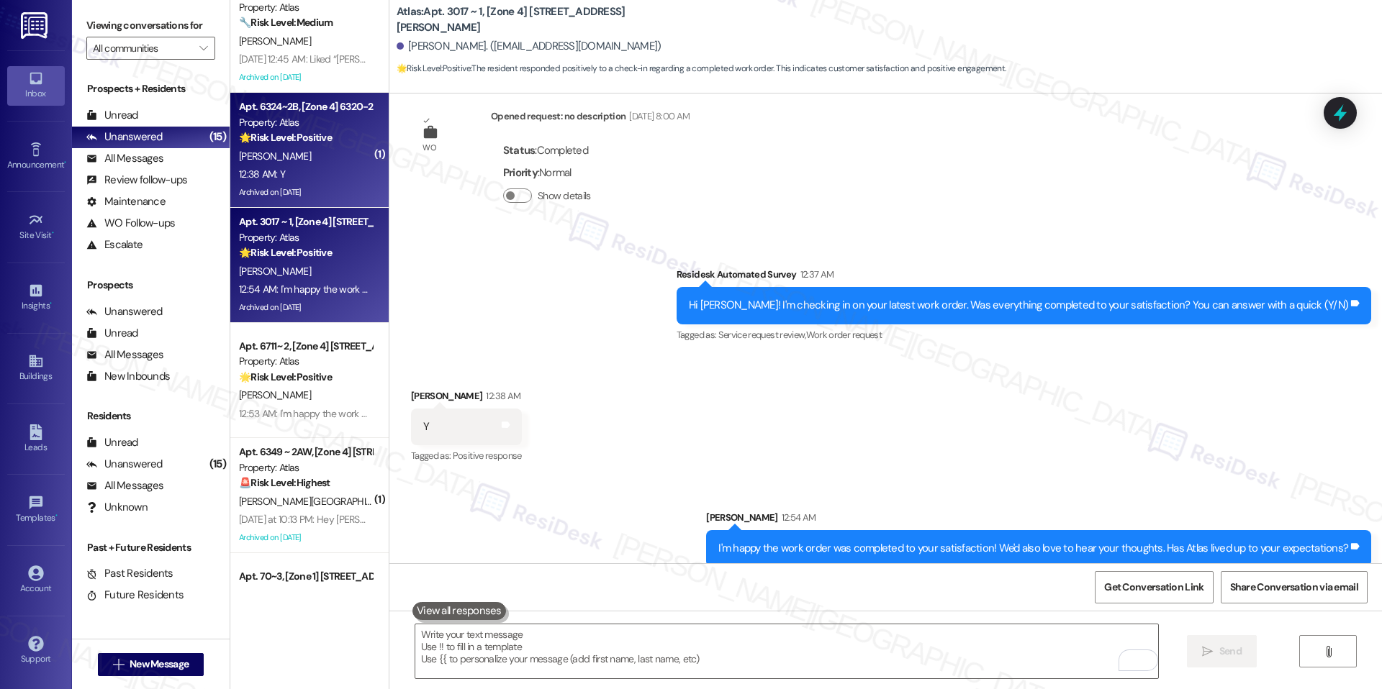
click at [328, 203] on div "Apt. 6324~2B, [Zone 4] 6320-28 S Troy Property: Atlas 🌟 Risk Level: Positive Th…" at bounding box center [309, 150] width 158 height 115
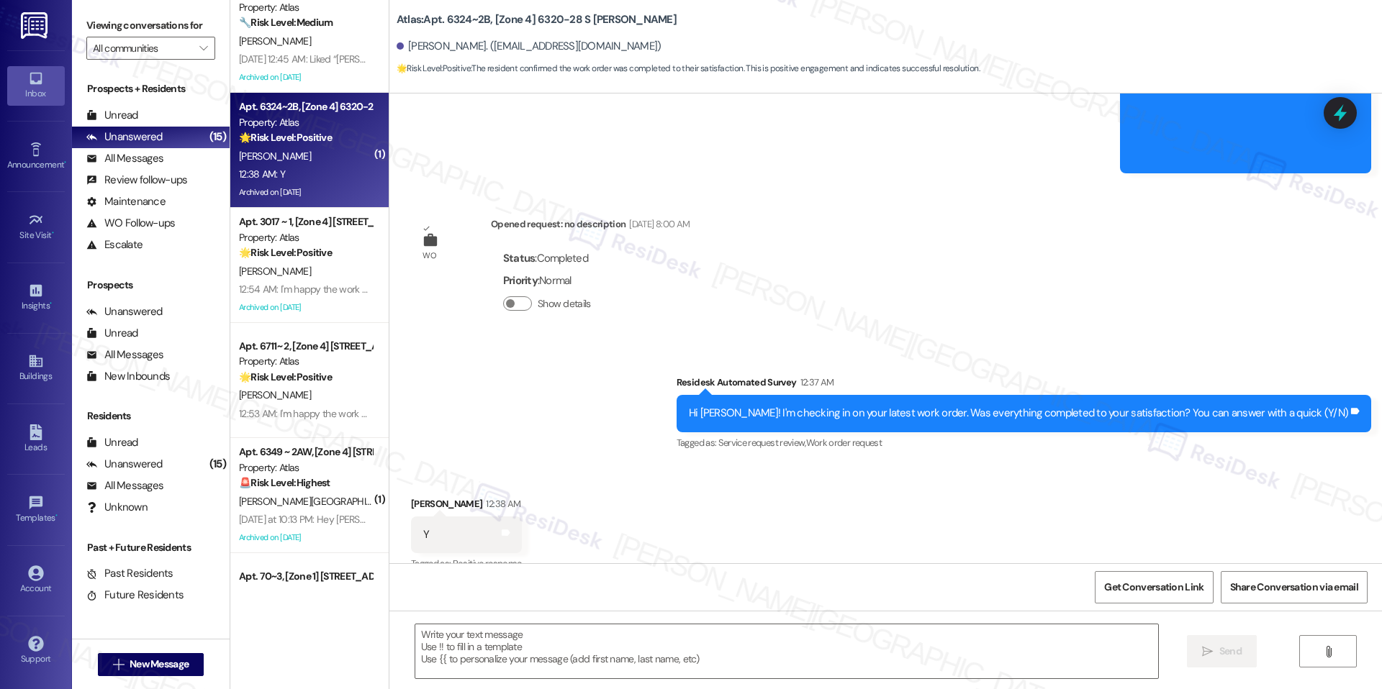
scroll to position [6532, 0]
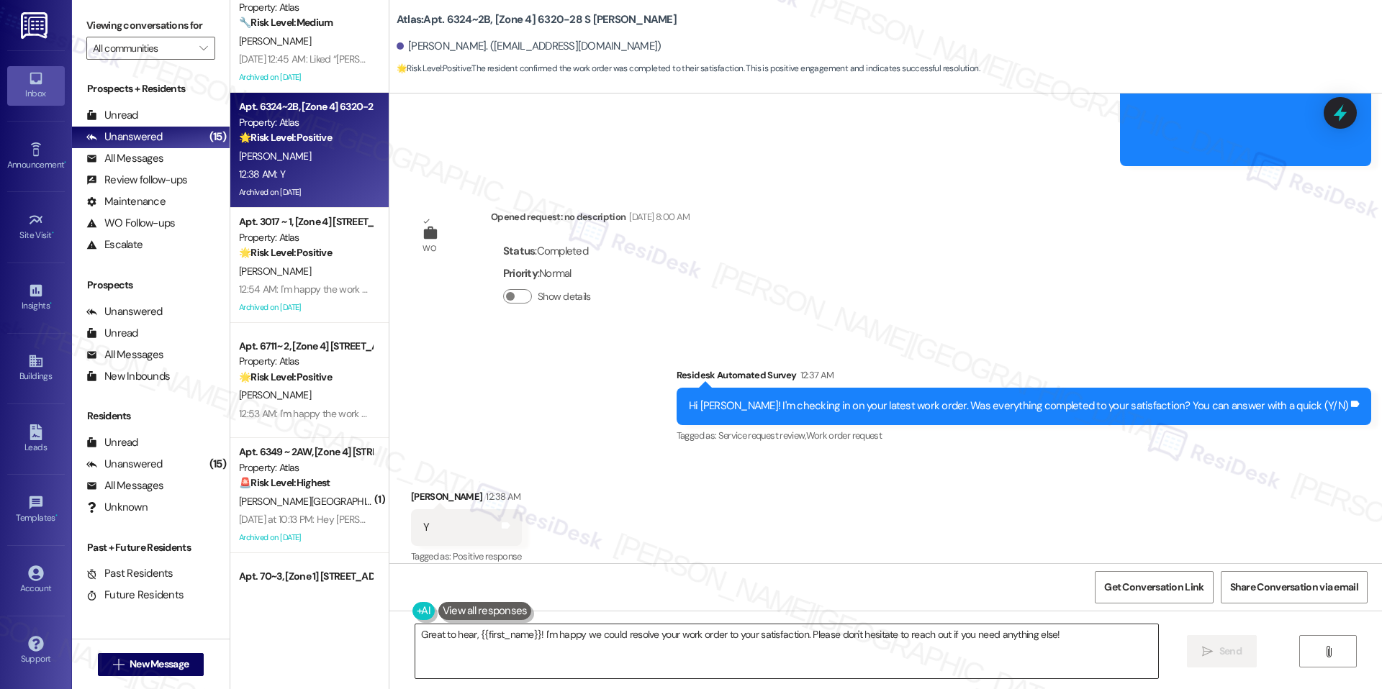
click at [587, 638] on textarea "Great to hear, {{first_name}}! I'm happy we could resolve your work order to yo…" at bounding box center [786, 652] width 743 height 54
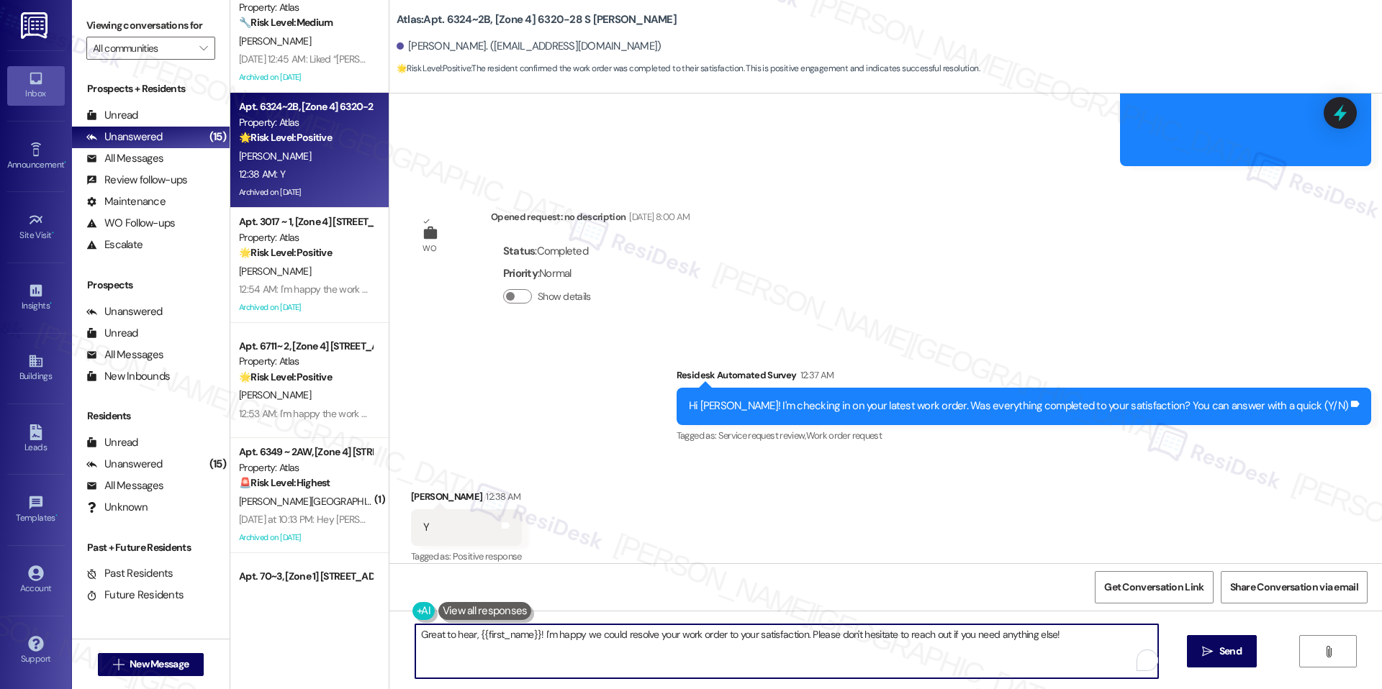
click at [587, 638] on textarea "Great to hear, {{first_name}}! I'm happy we could resolve your work order to yo…" at bounding box center [786, 652] width 743 height 54
paste textarea "I'm happy the work order was completed to your satisfaction! We'd also love to …"
type textarea "I'm happy the work order was completed to your satisfaction! We'd also love to …"
click at [1199, 648] on span " Send" at bounding box center [1221, 651] width 45 height 15
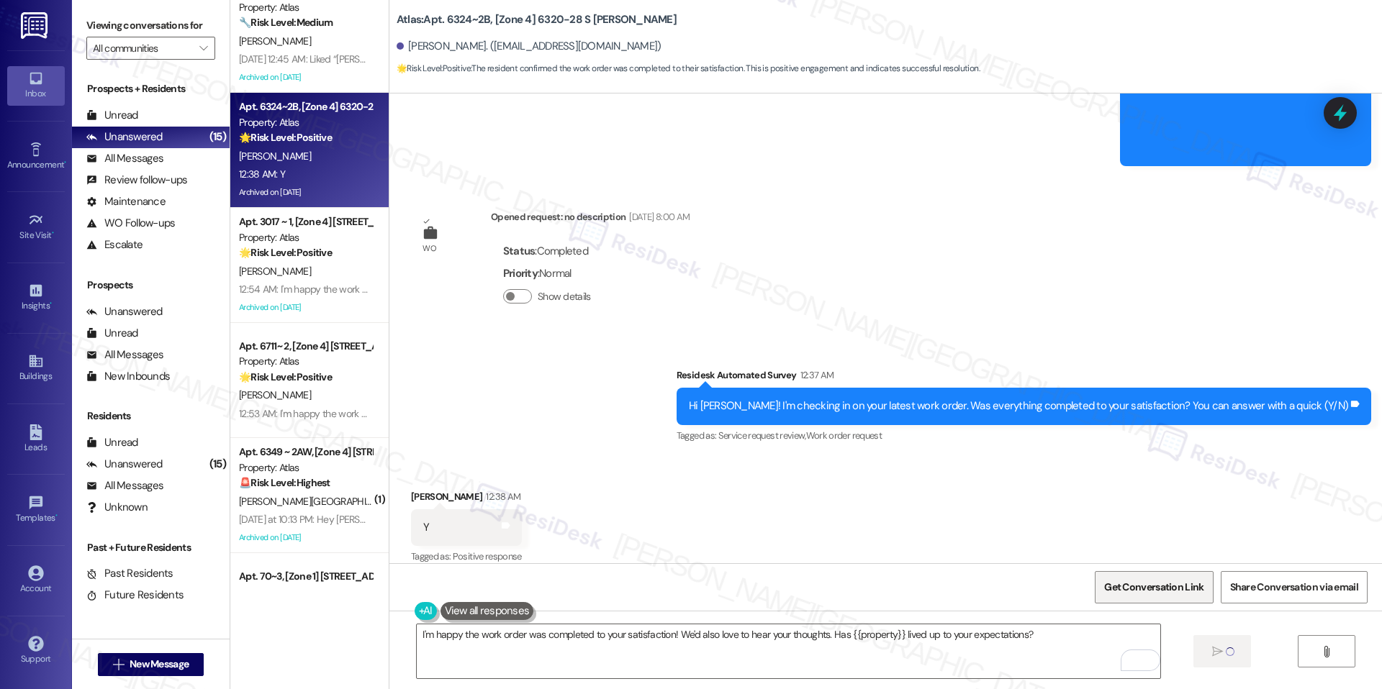
click at [1136, 576] on span "Get Conversation Link" at bounding box center [1153, 587] width 105 height 31
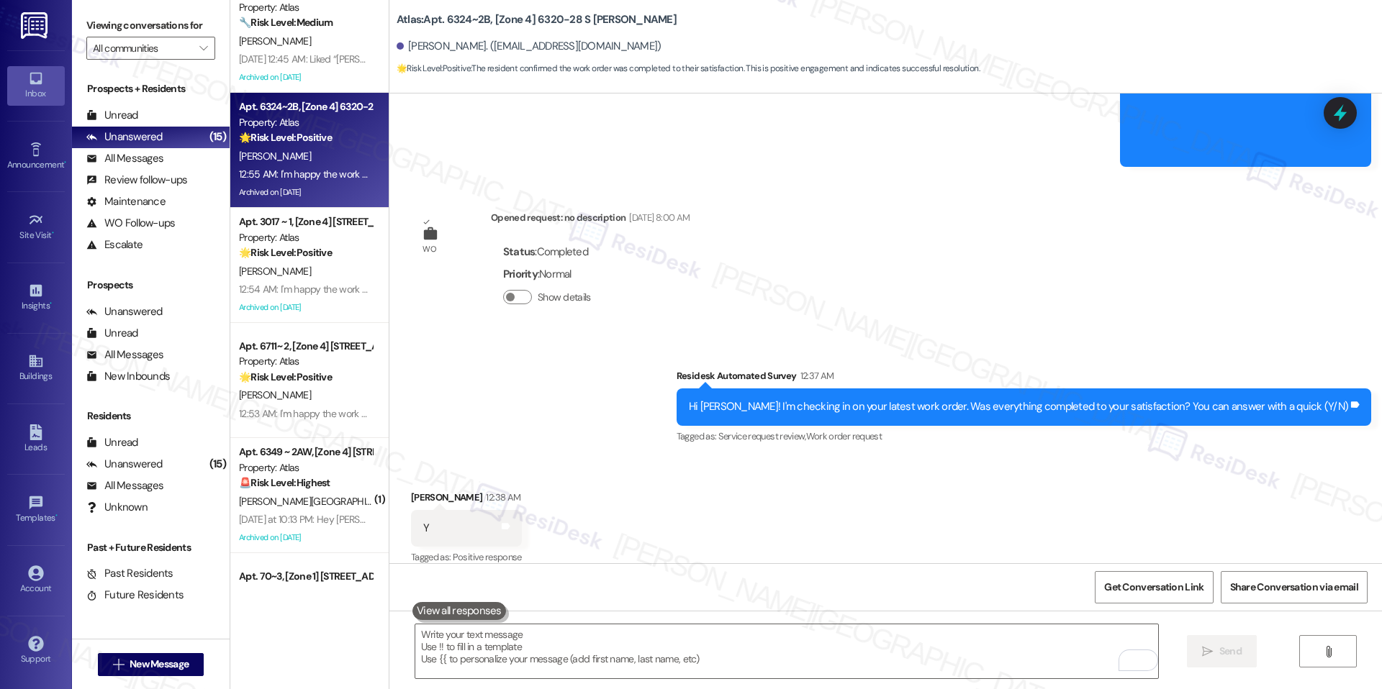
scroll to position [6632, 0]
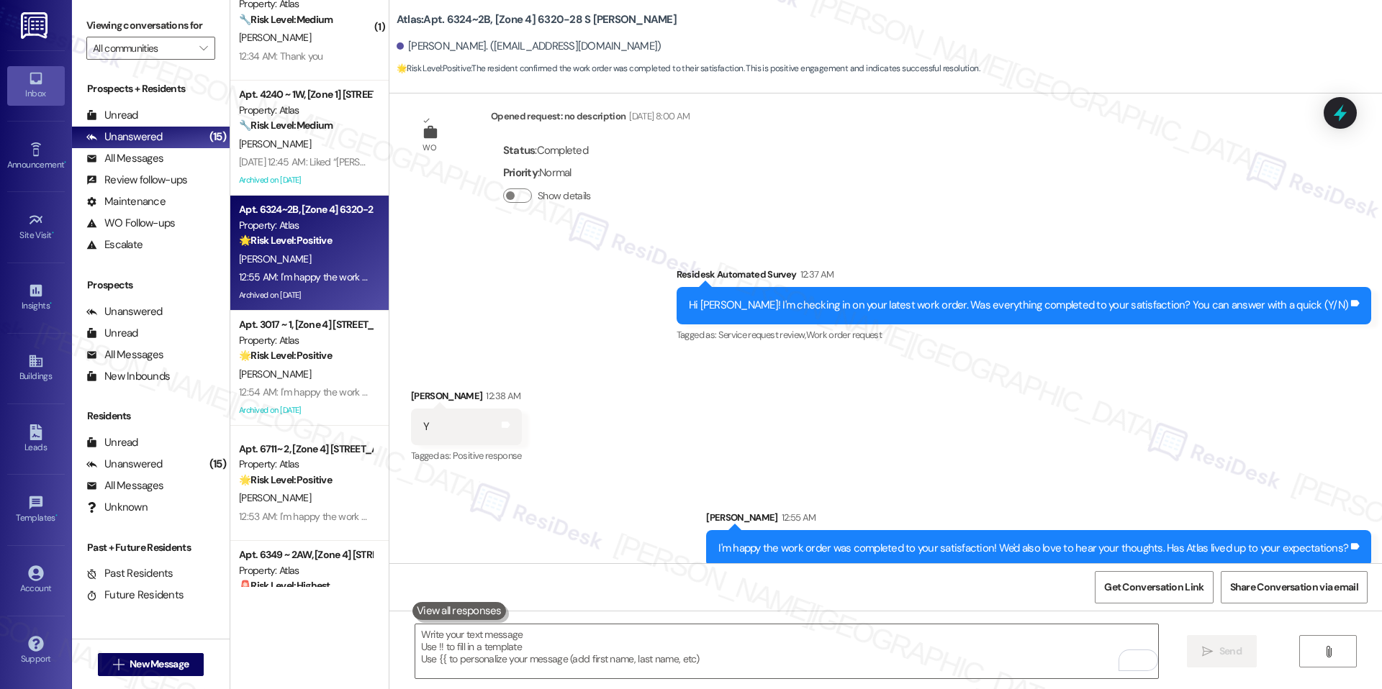
scroll to position [313, 0]
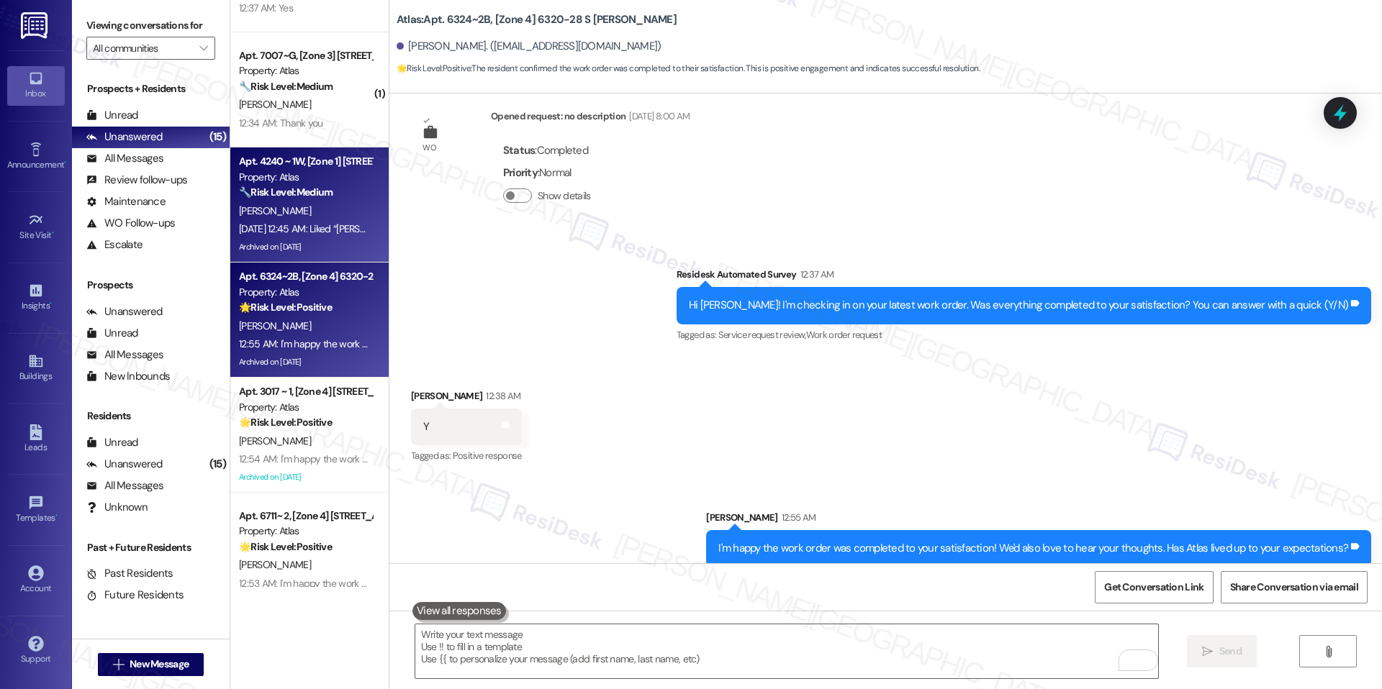
click at [310, 215] on div "[PERSON_NAME]" at bounding box center [305, 211] width 136 height 18
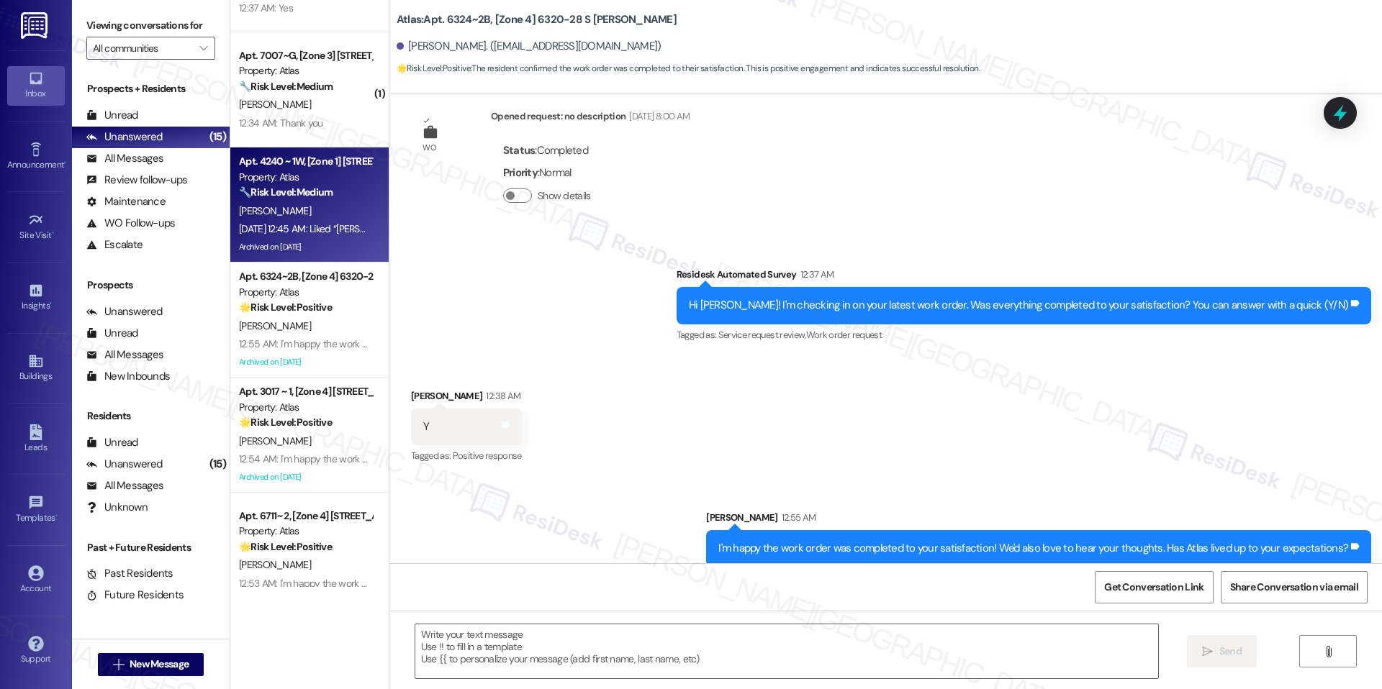
type textarea "Fetching suggested responses. Please feel free to read through the conversation…"
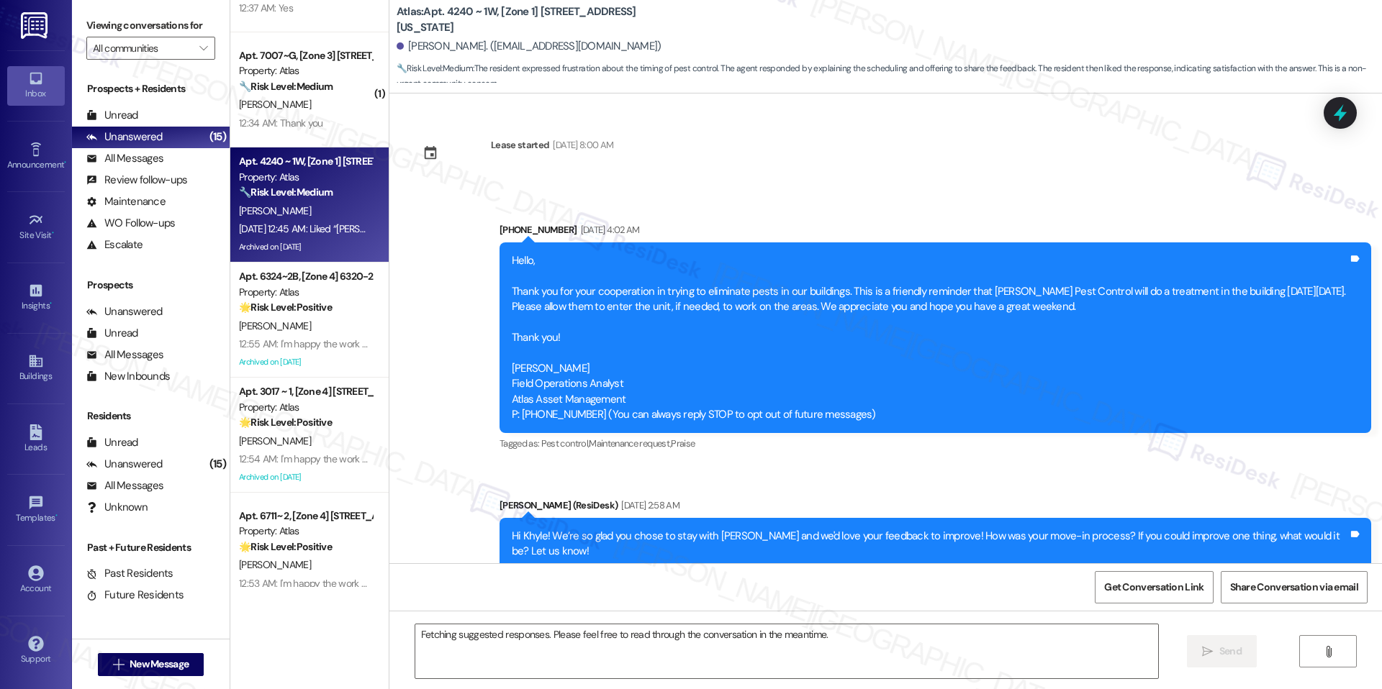
scroll to position [22047, 0]
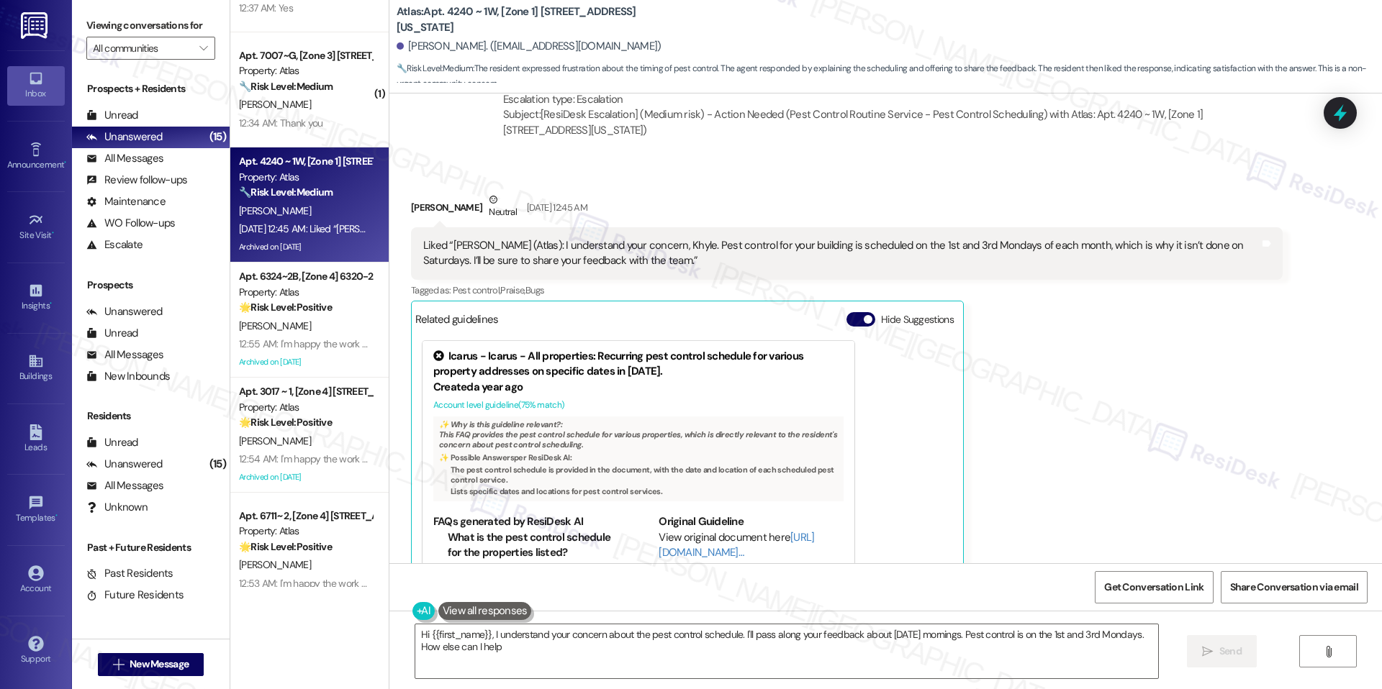
type textarea "Hi {{first_name}}, I understand your concern about the pest control schedule. I…"
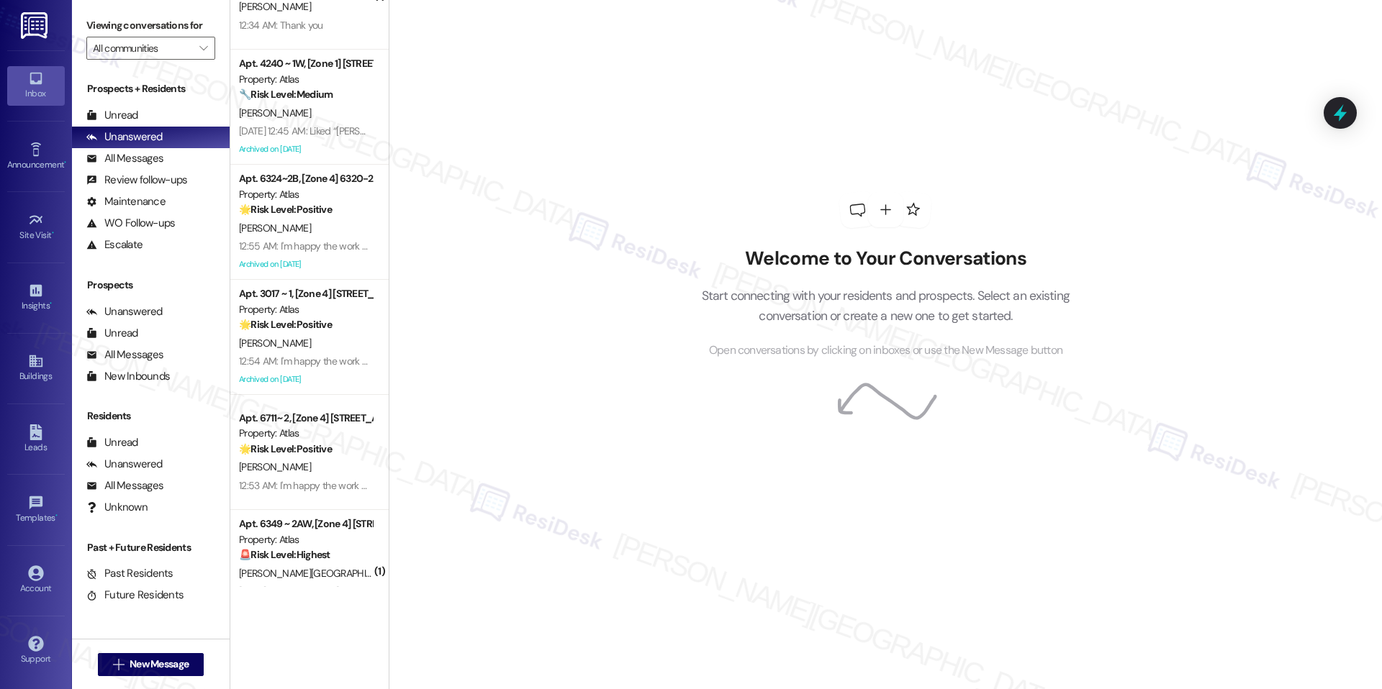
scroll to position [241, 0]
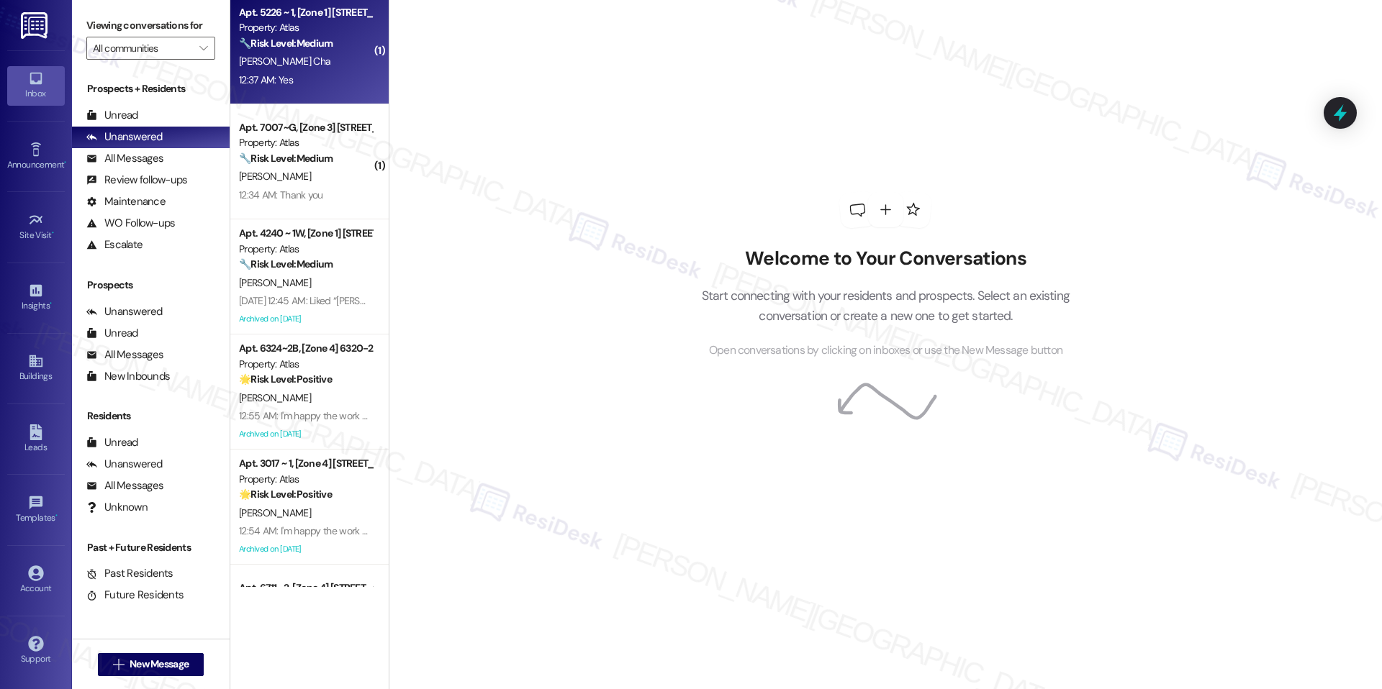
click at [315, 62] on div "[PERSON_NAME] Cha" at bounding box center [305, 62] width 136 height 18
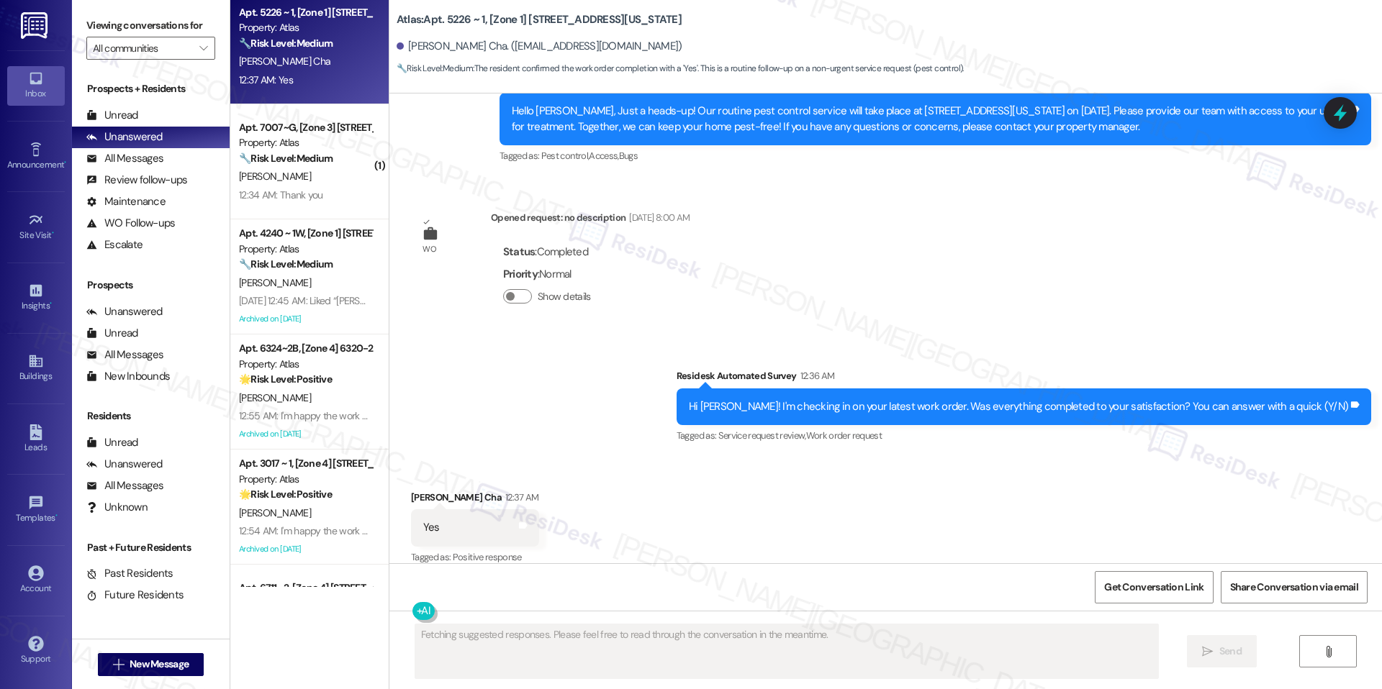
scroll to position [4449, 0]
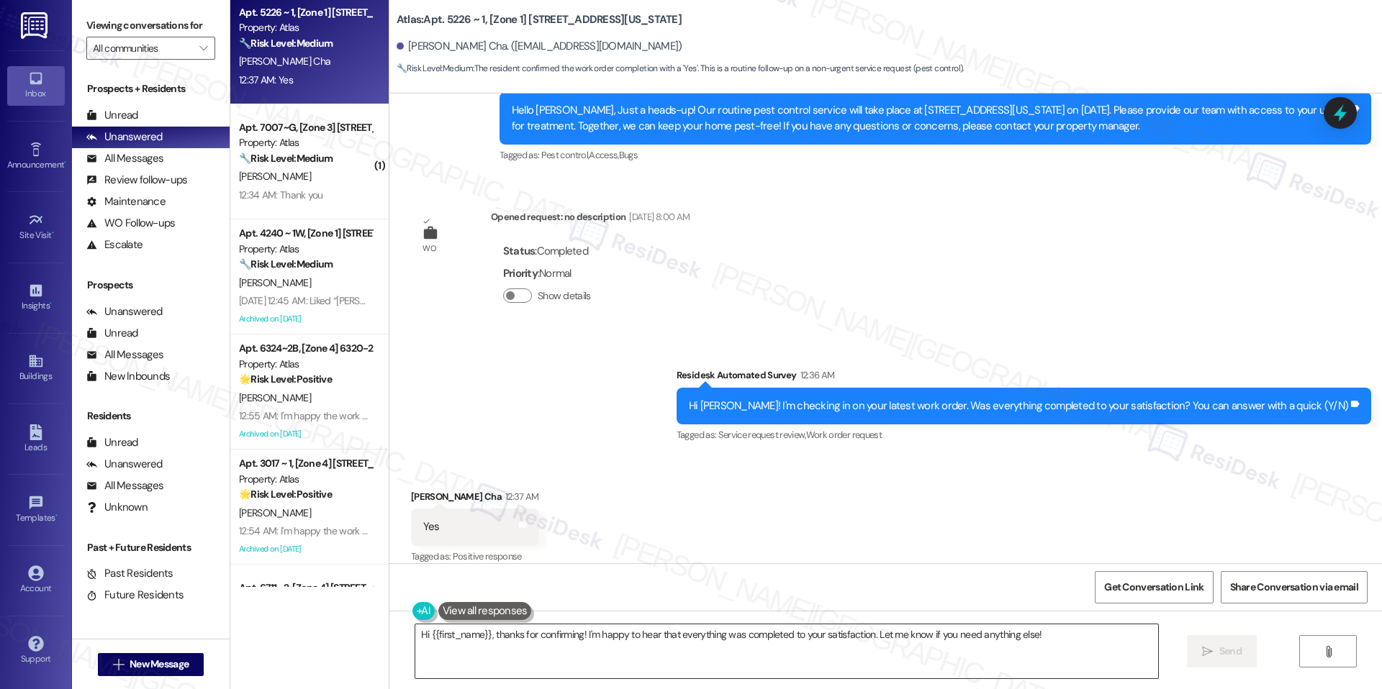
click at [591, 638] on textarea "Hi {{first_name}}, thanks for confirming! I'm happy to hear that everything was…" at bounding box center [786, 652] width 743 height 54
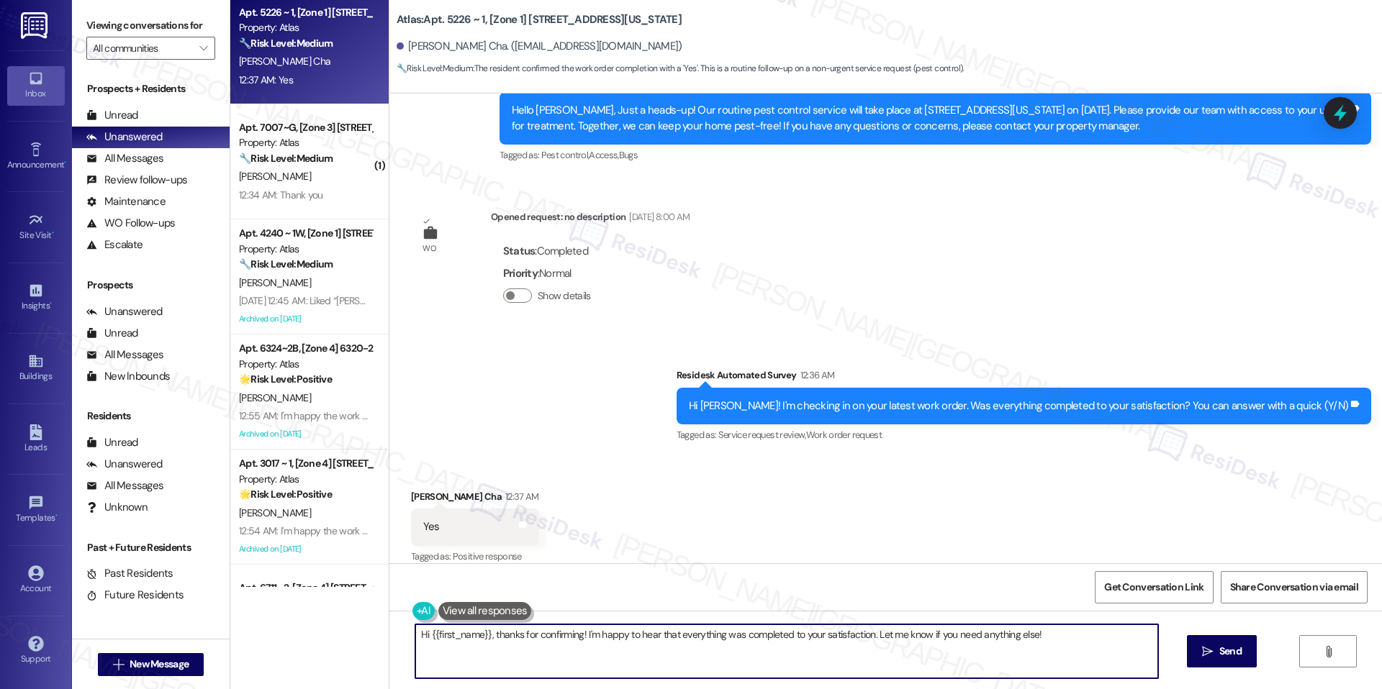
click at [591, 638] on textarea "Hi {{first_name}}, thanks for confirming! I'm happy to hear that everything was…" at bounding box center [786, 652] width 743 height 54
paste textarea "I'm happy the work order was completed to your satisfaction! We'd also love to …"
type textarea "I'm happy the work order was completed to your satisfaction! We'd also love to …"
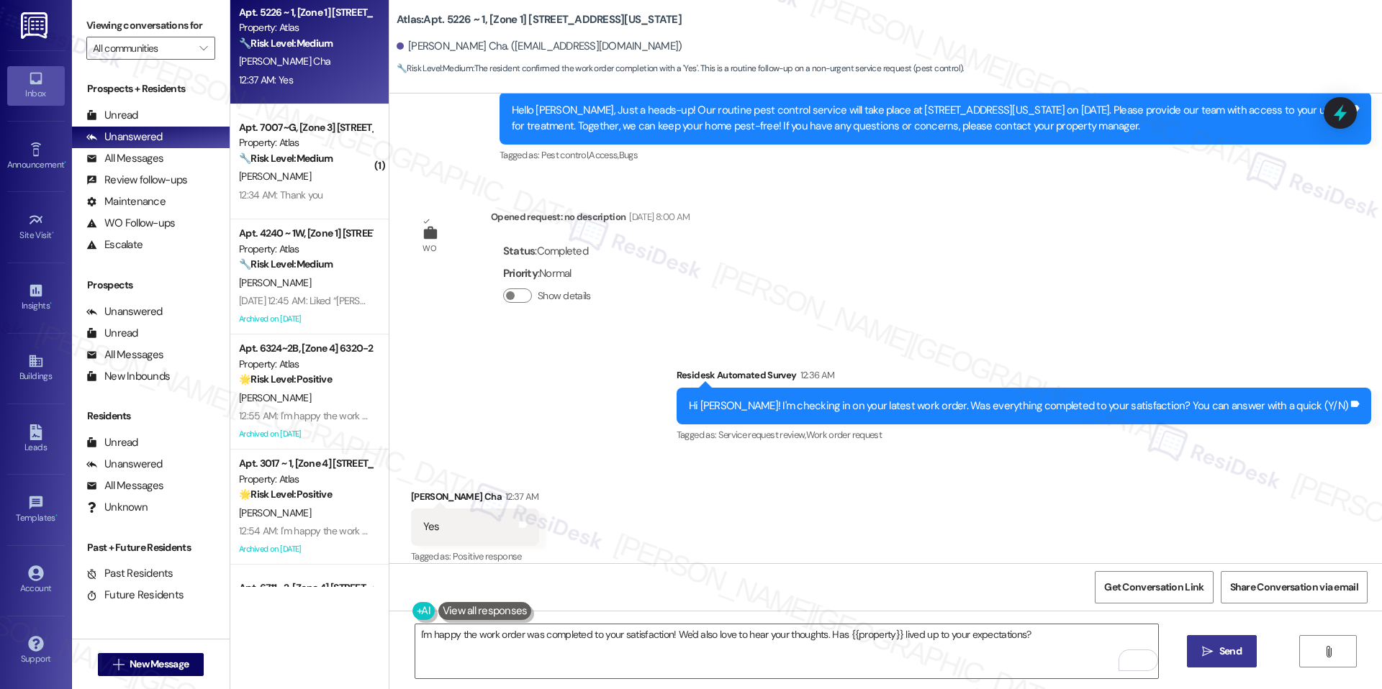
click at [1223, 640] on button " Send" at bounding box center [1222, 651] width 70 height 32
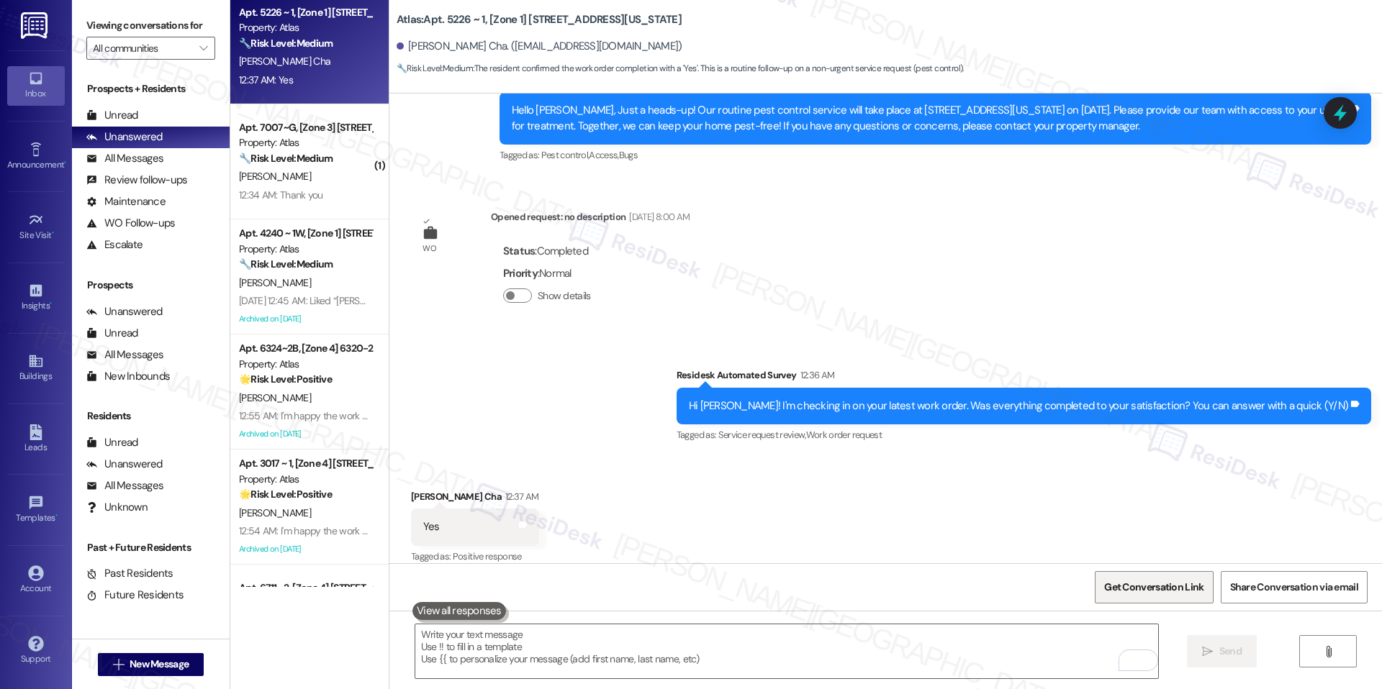
scroll to position [4448, 0]
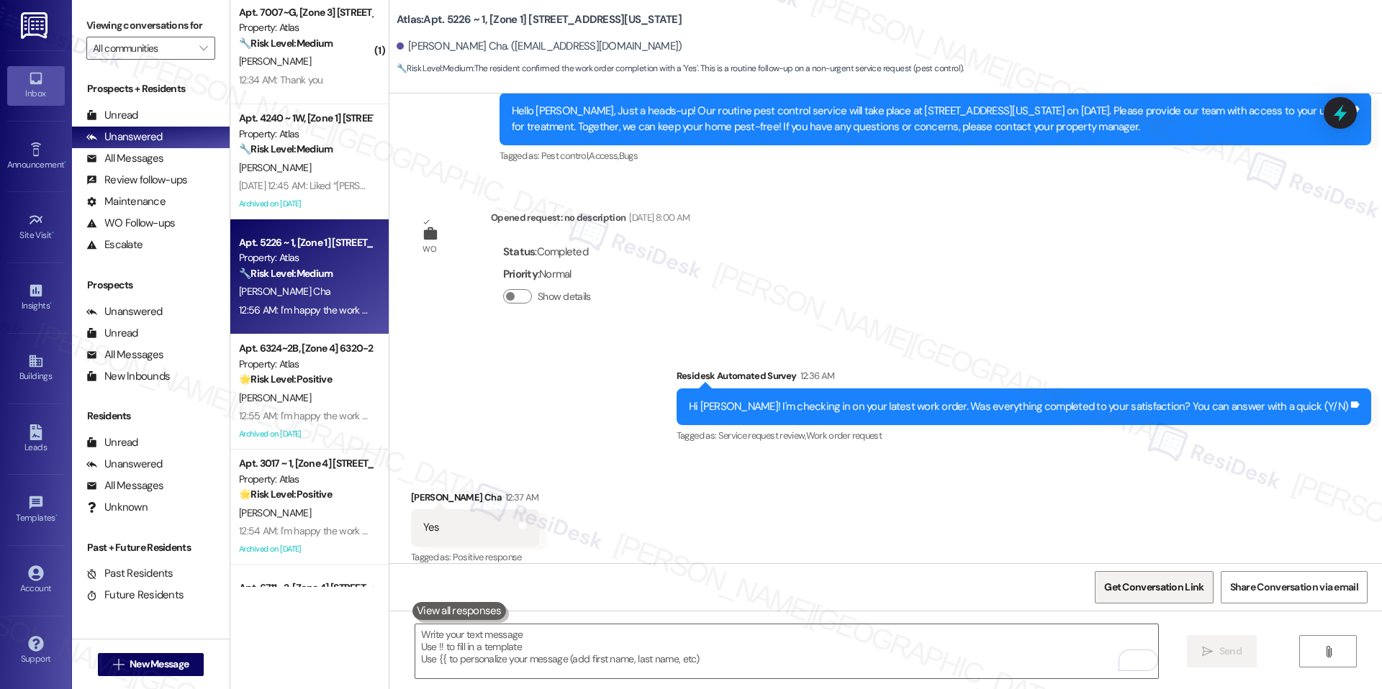
click at [1135, 574] on span "Get Conversation Link" at bounding box center [1153, 587] width 105 height 31
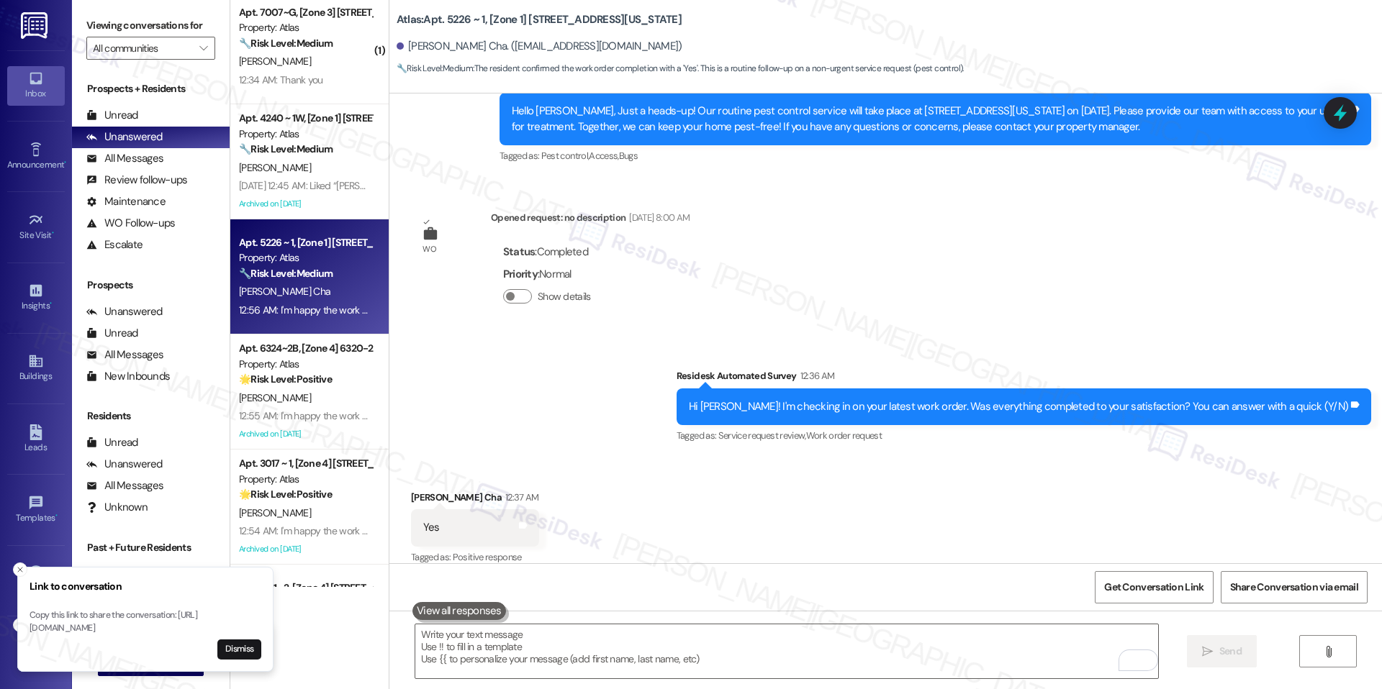
scroll to position [4549, 0]
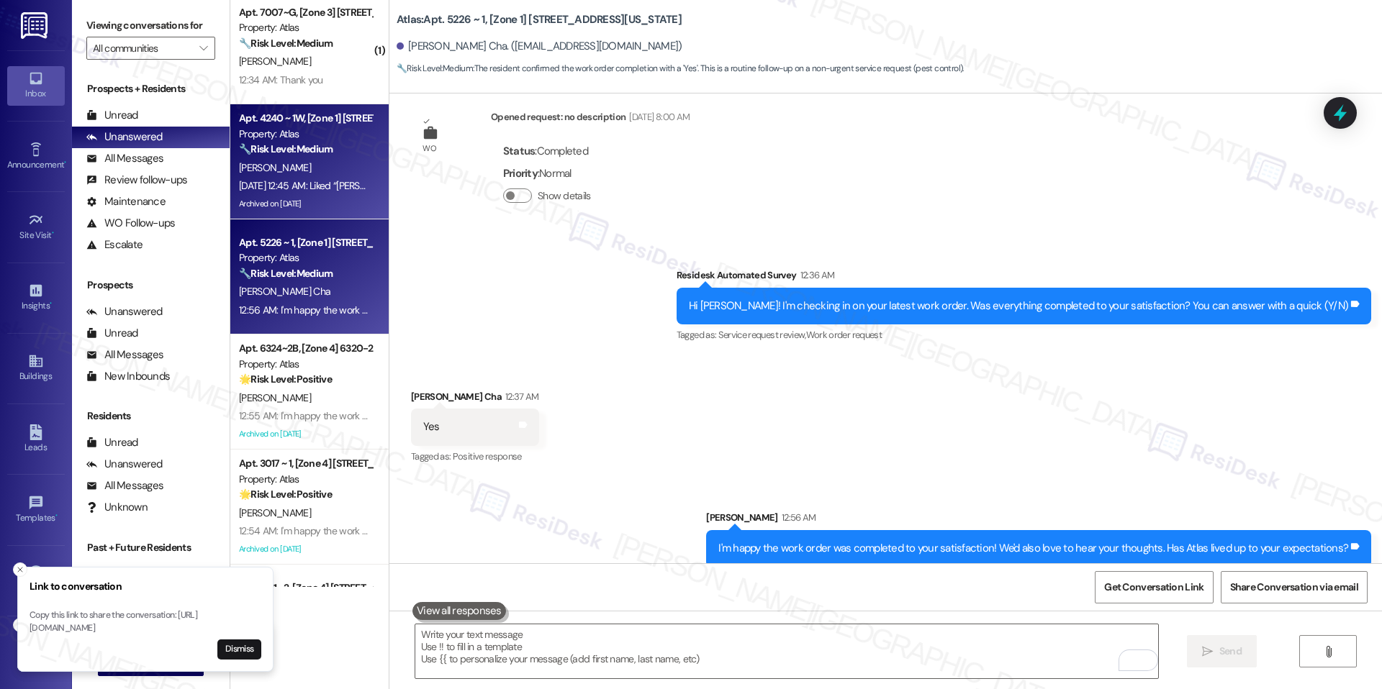
click at [312, 192] on div "[DATE] 12:45 AM: Liked “[PERSON_NAME] (Atlas): I understand your concern, Khyle…" at bounding box center [305, 186] width 136 height 18
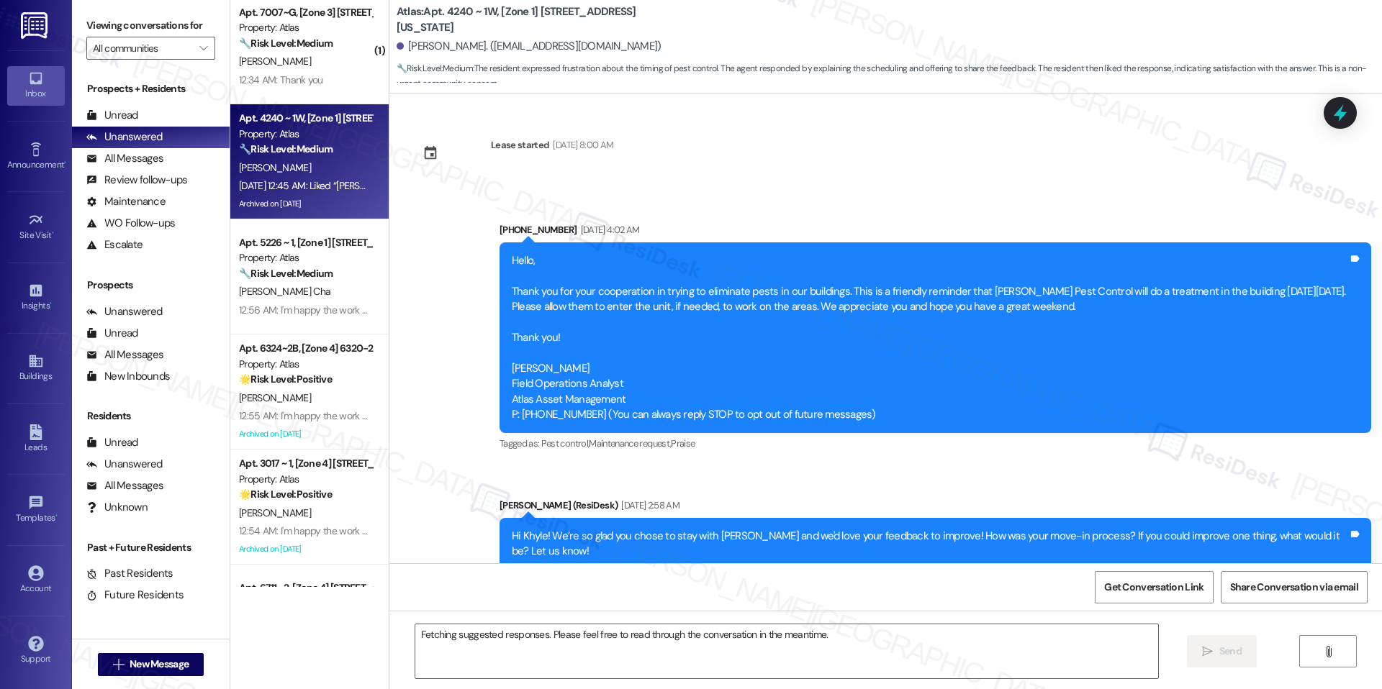
scroll to position [22047, 0]
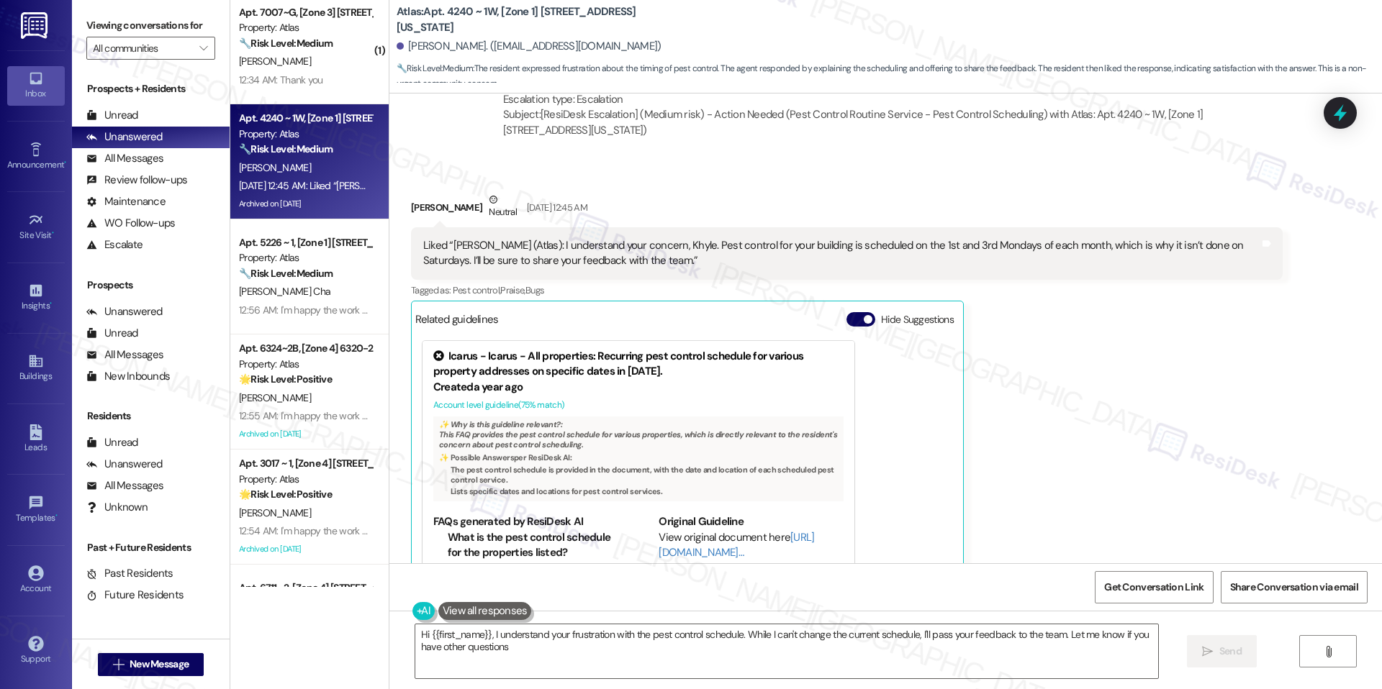
type textarea "Hi {{first_name}}, I understand your frustration with the pest control schedule…"
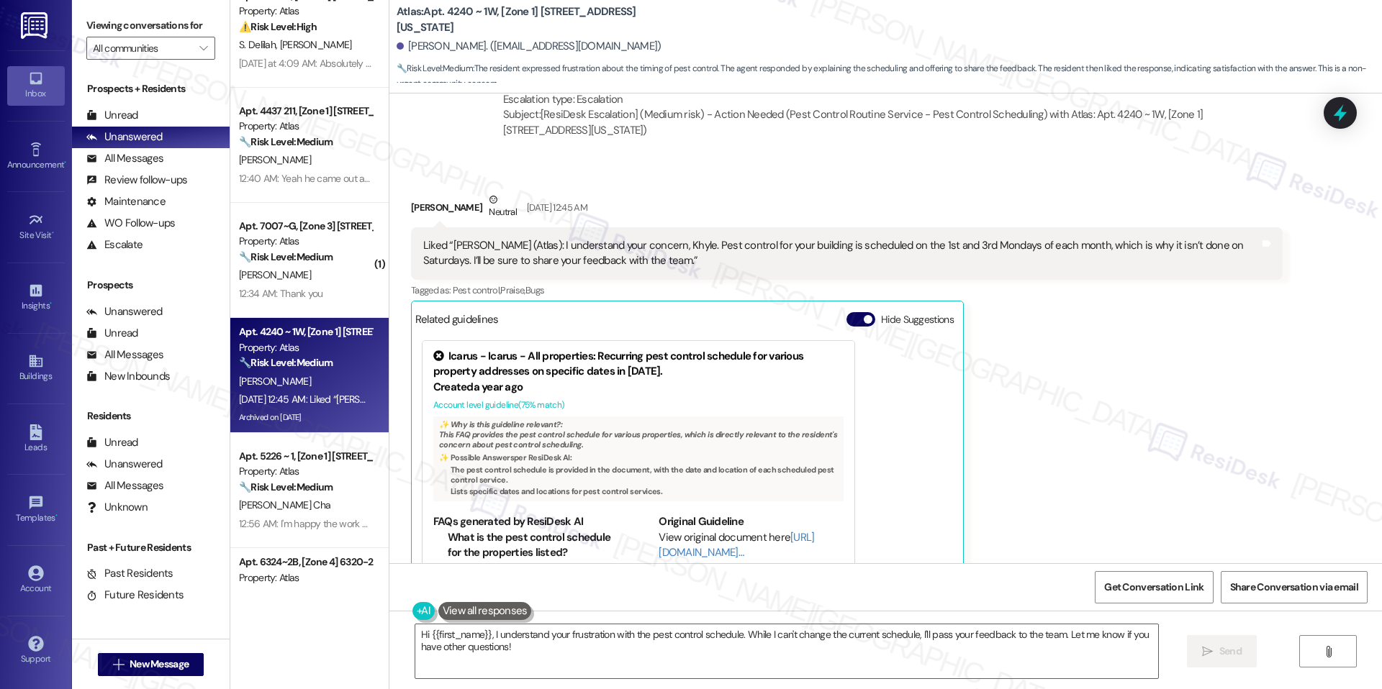
scroll to position [0, 0]
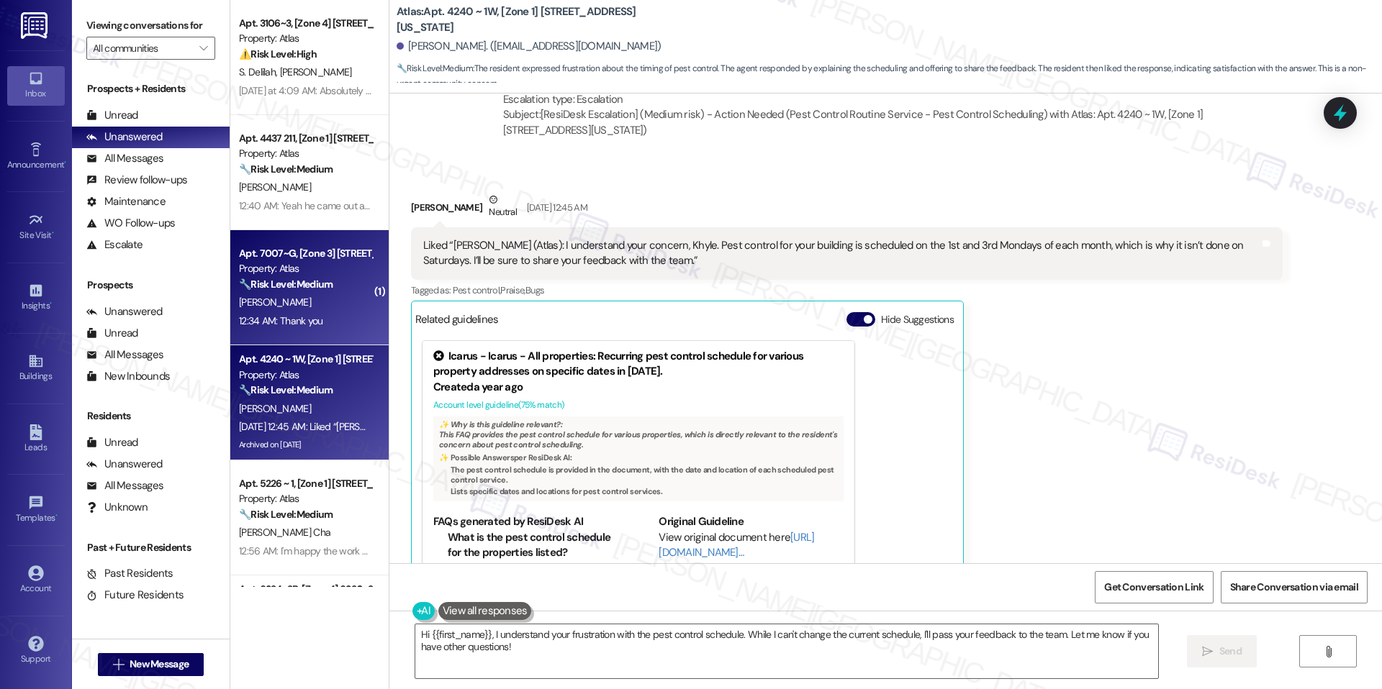
click at [291, 299] on div "[PERSON_NAME]" at bounding box center [305, 303] width 136 height 18
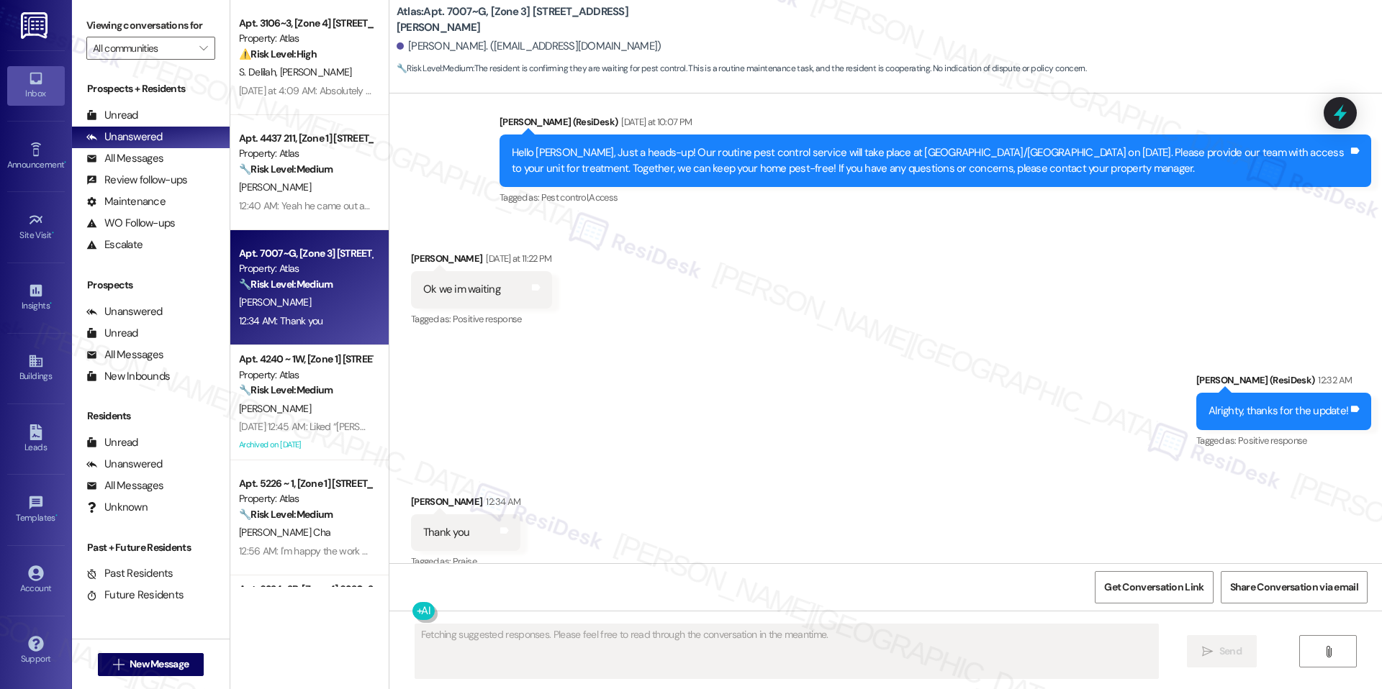
scroll to position [6510, 0]
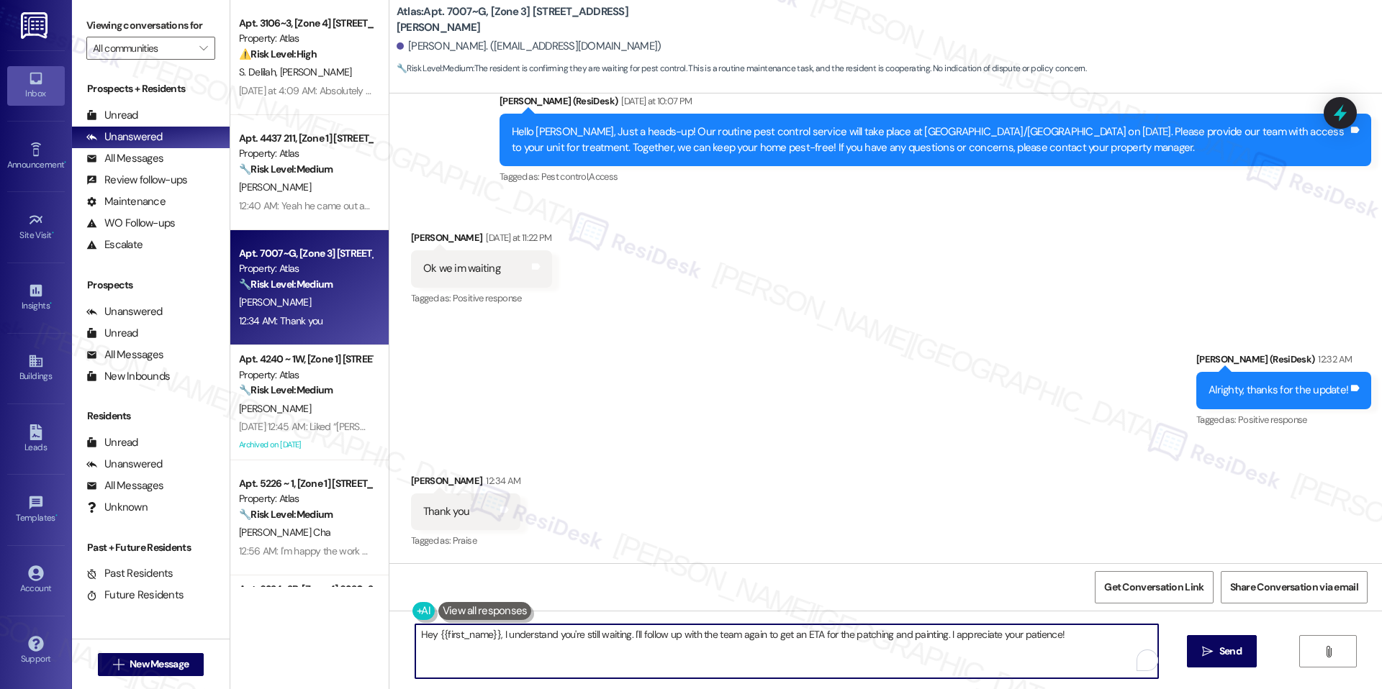
click at [689, 643] on textarea "Hey {{first_name}}, I understand you're still waiting. I'll follow up with the …" at bounding box center [786, 652] width 743 height 54
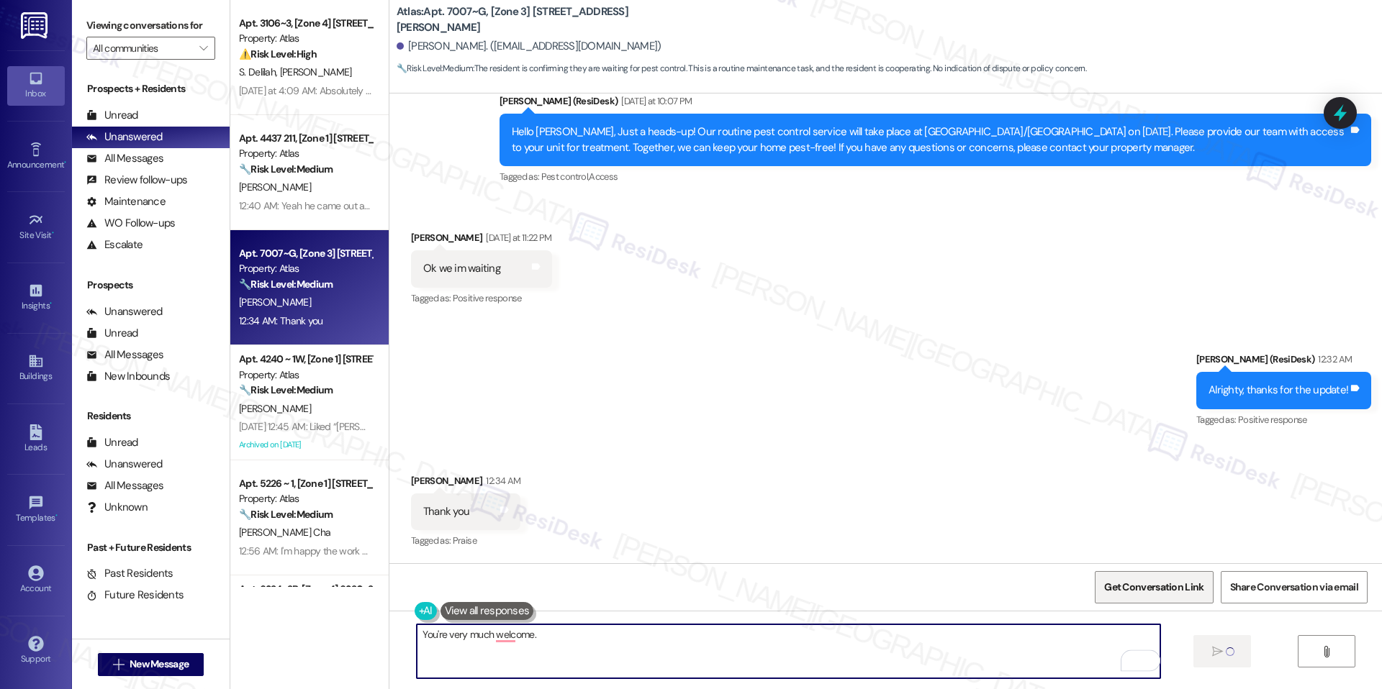
type textarea "You're very much welcome."
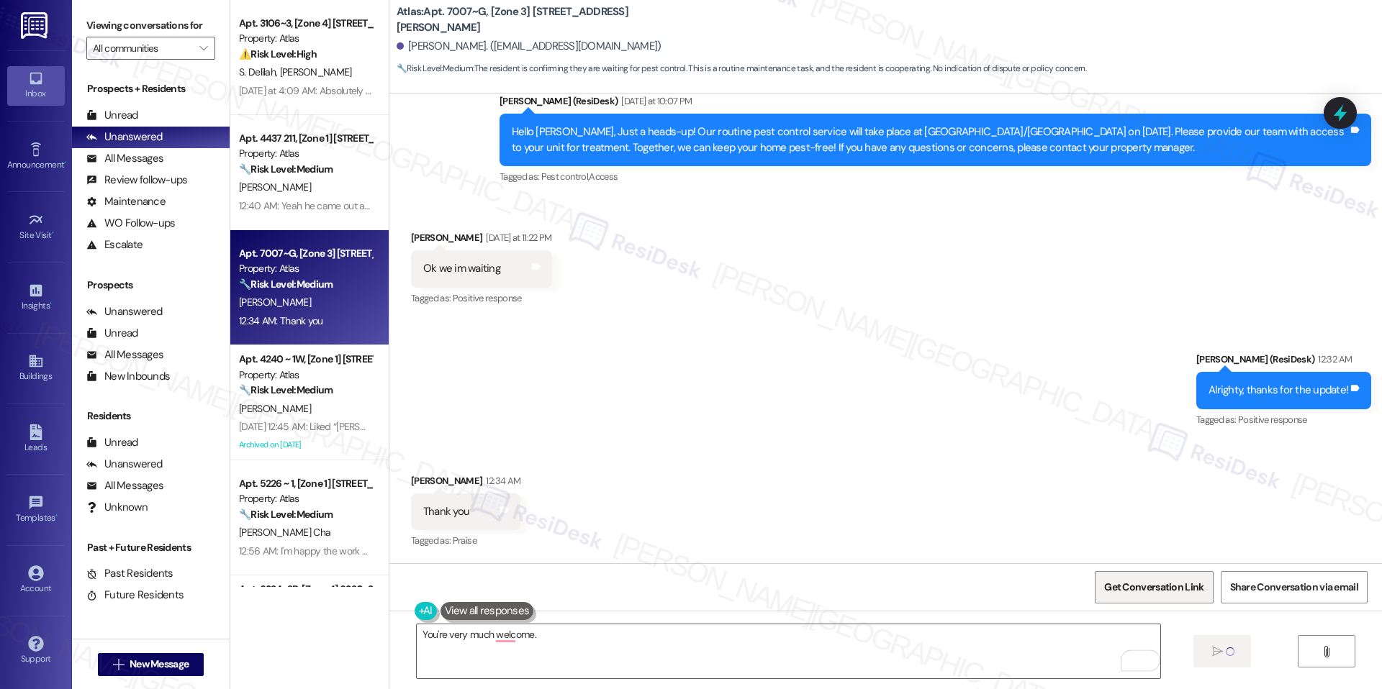
click at [1141, 600] on span "Get Conversation Link" at bounding box center [1153, 587] width 105 height 31
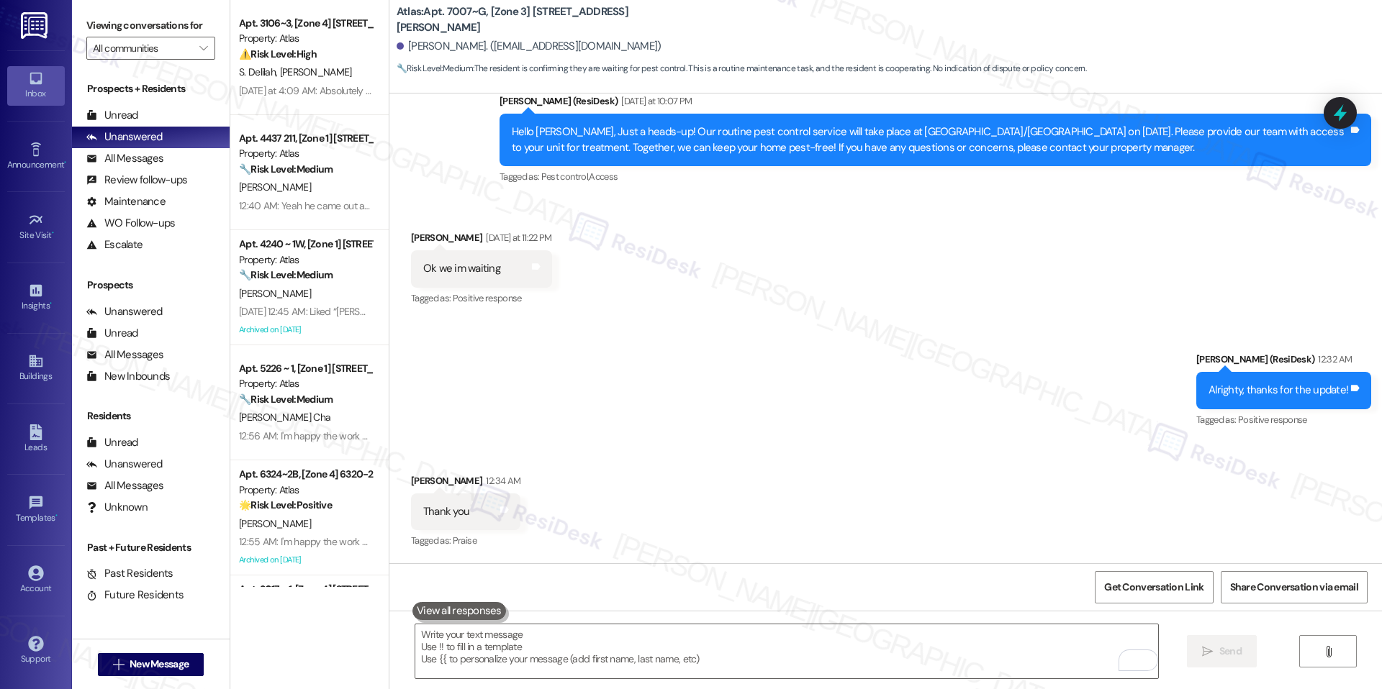
scroll to position [6610, 0]
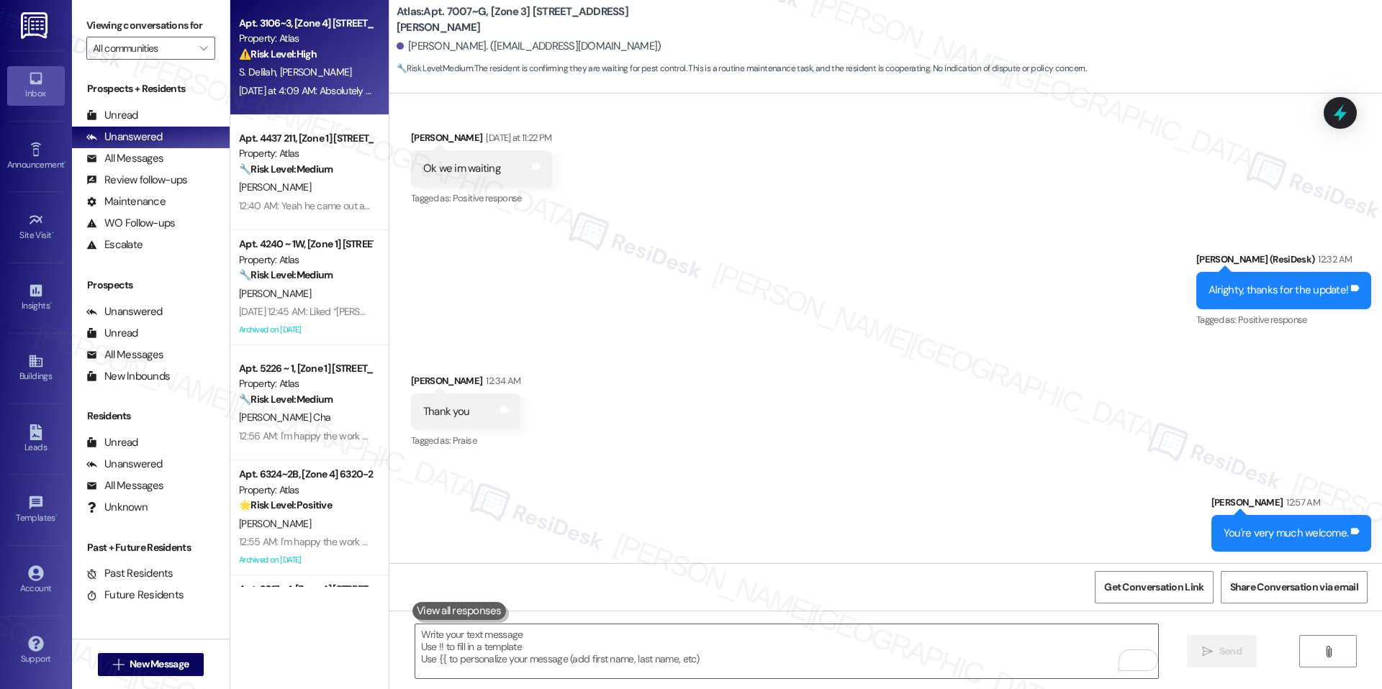
click at [309, 45] on div "Property: Atlas" at bounding box center [305, 38] width 133 height 15
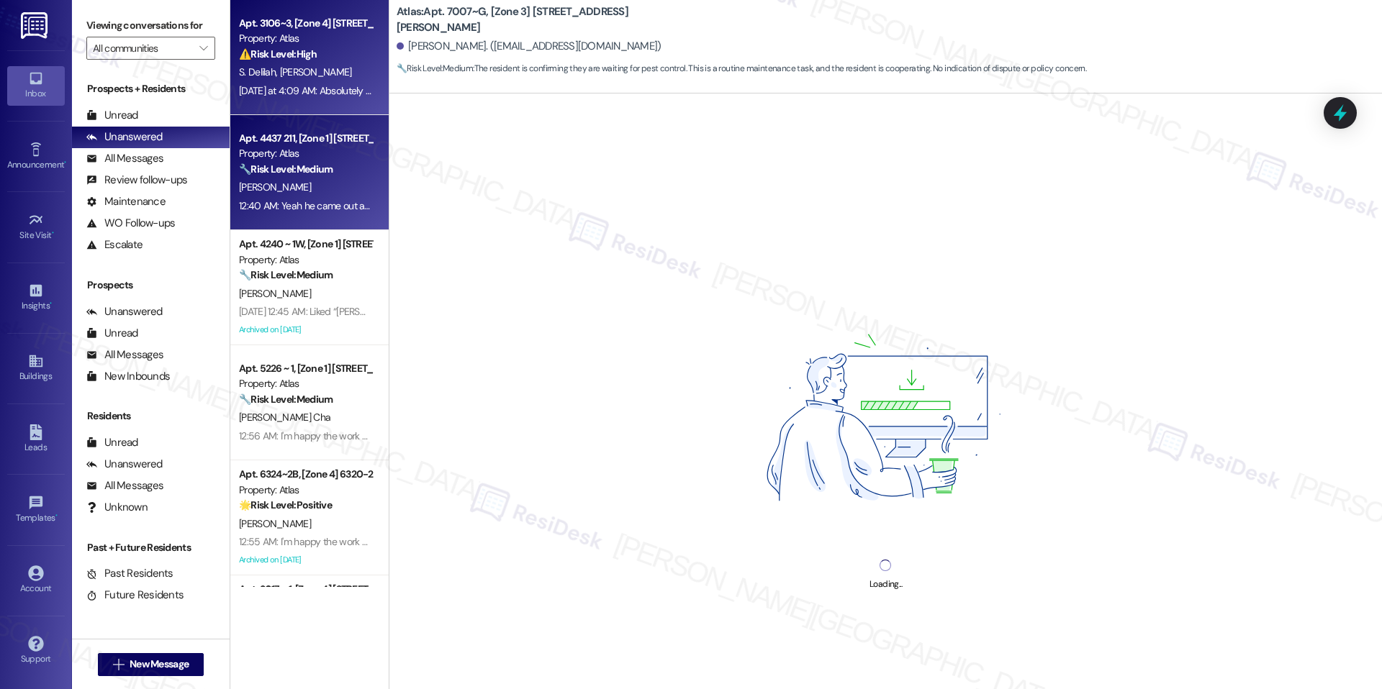
click at [302, 184] on div "[PERSON_NAME]" at bounding box center [305, 187] width 136 height 18
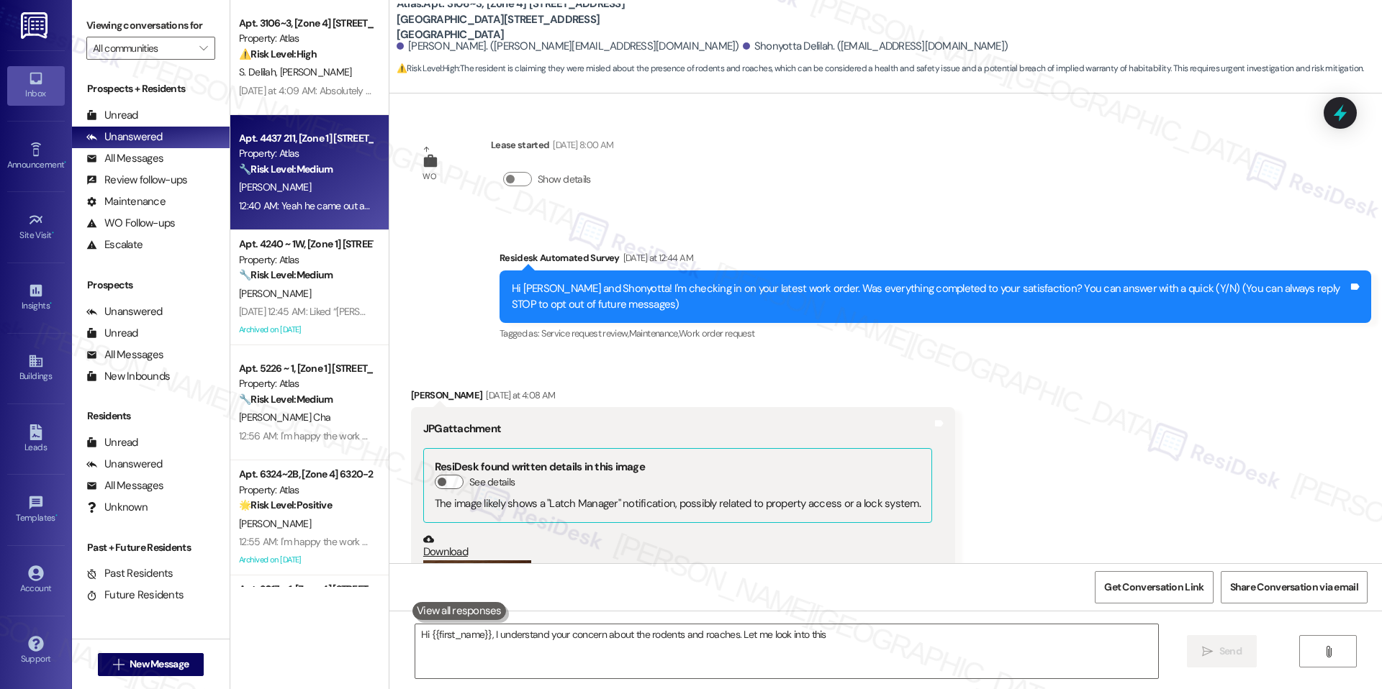
scroll to position [724, 0]
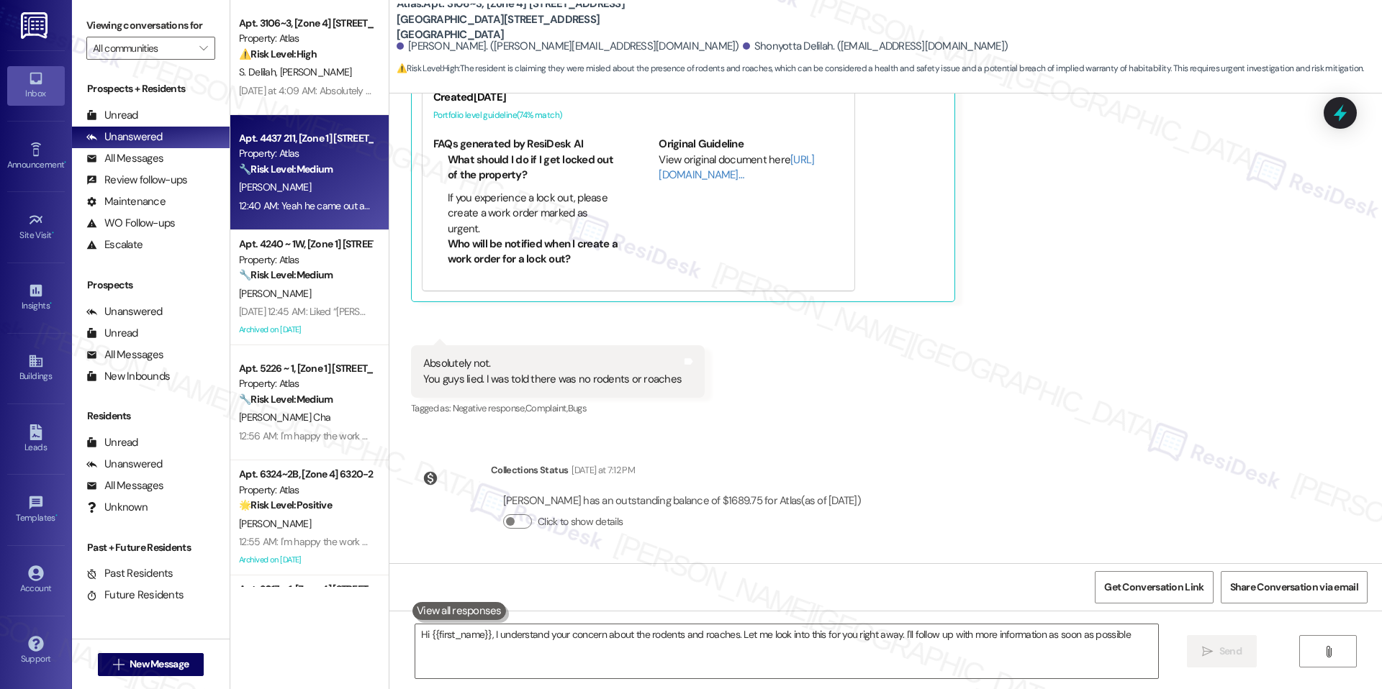
type textarea "Hi {{first_name}}, I understand your concern about the rodents and roaches. Let…"
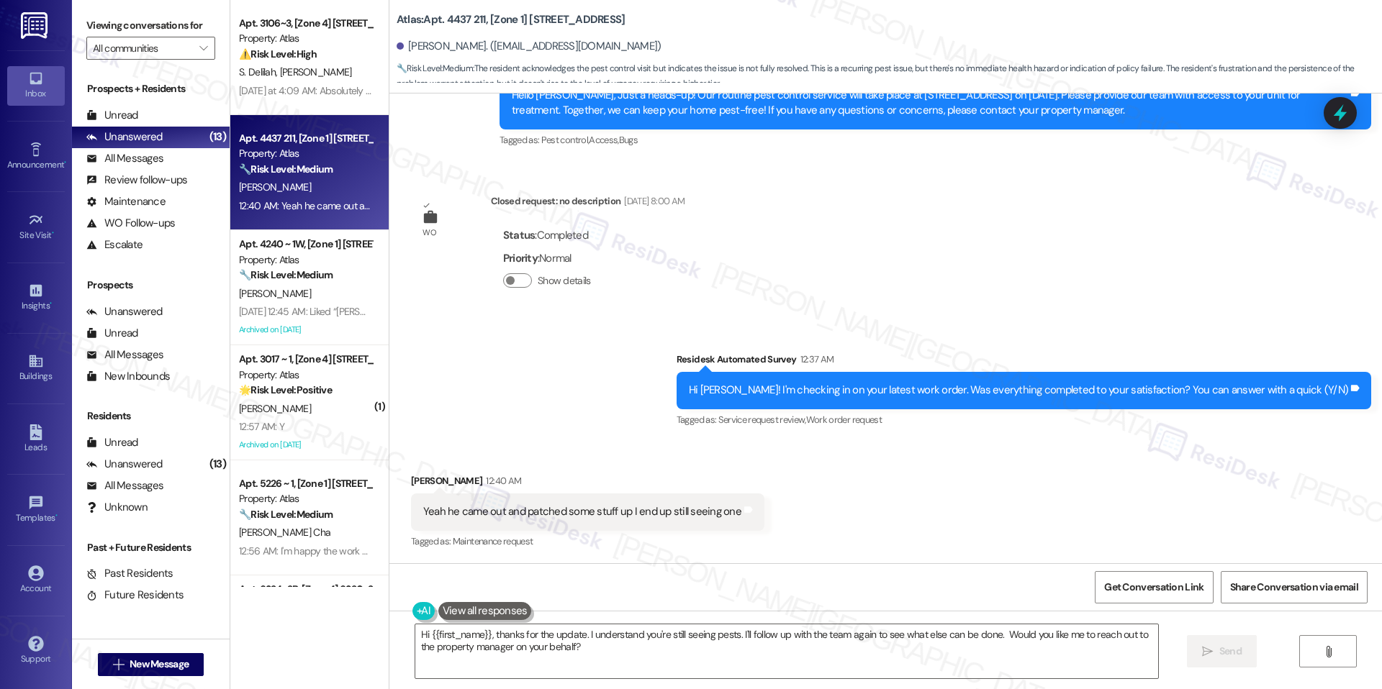
scroll to position [7410, 0]
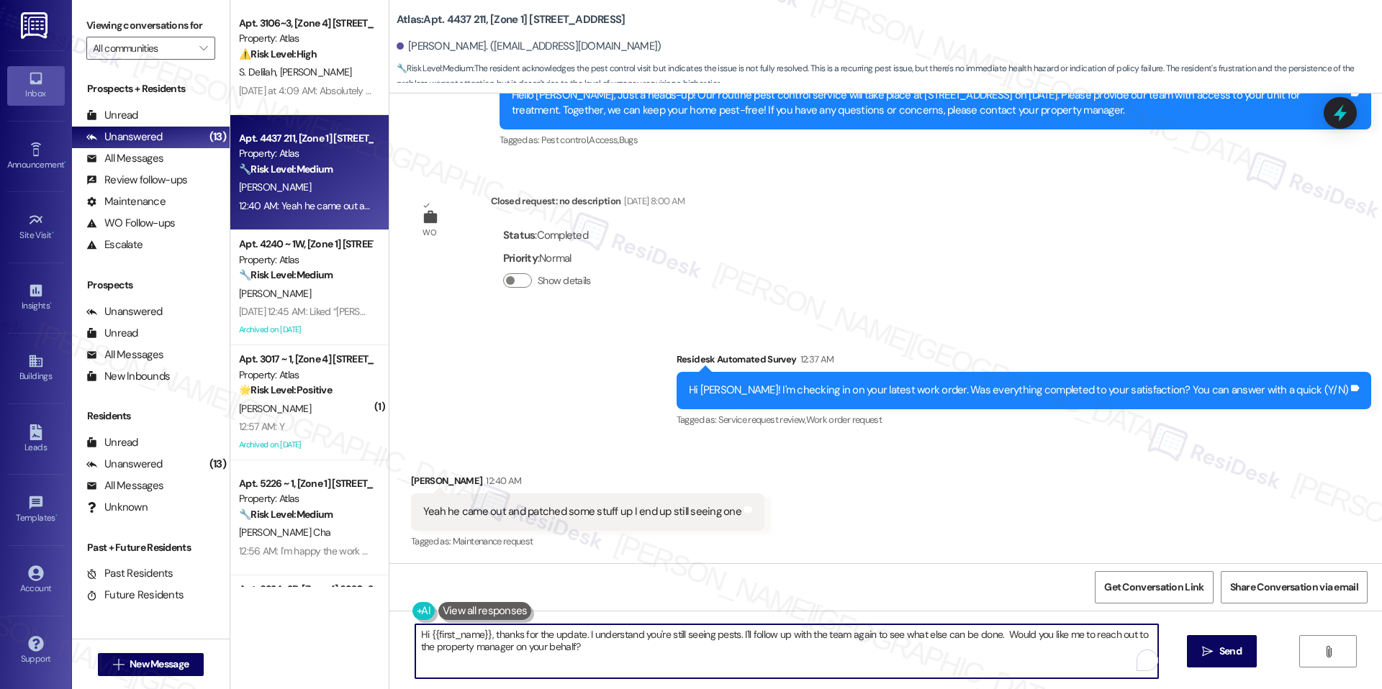
click at [542, 638] on textarea "Hi {{first_name}}, thanks for the update. I understand you're still seeing pest…" at bounding box center [786, 652] width 743 height 54
paste textarea "[PERSON_NAME] you for letting us know, [PERSON_NAME]. To better understand what…"
click at [415, 638] on textarea "[PERSON_NAME] you for letting us know, [PERSON_NAME]. To better understand what…" at bounding box center [786, 652] width 743 height 54
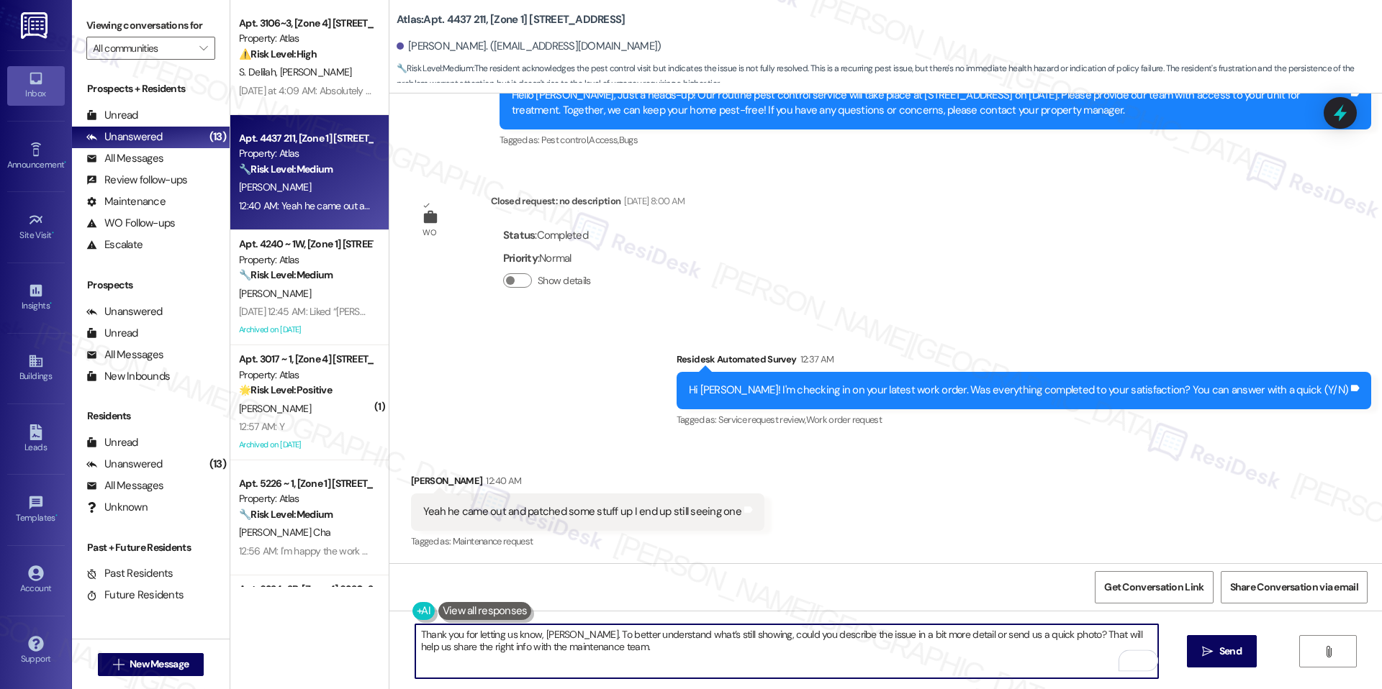
click at [528, 648] on textarea "Thank you for letting us know, [PERSON_NAME]. To better understand what’s still…" at bounding box center [786, 652] width 743 height 54
click at [574, 643] on textarea "Thank you for letting us know, [PERSON_NAME]. To better understand what’s still…" at bounding box center [786, 652] width 743 height 54
type textarea "Thank you for letting us know, [PERSON_NAME]. To better understand what’s still…"
click at [1144, 594] on span "Get Conversation Link" at bounding box center [1153, 587] width 99 height 15
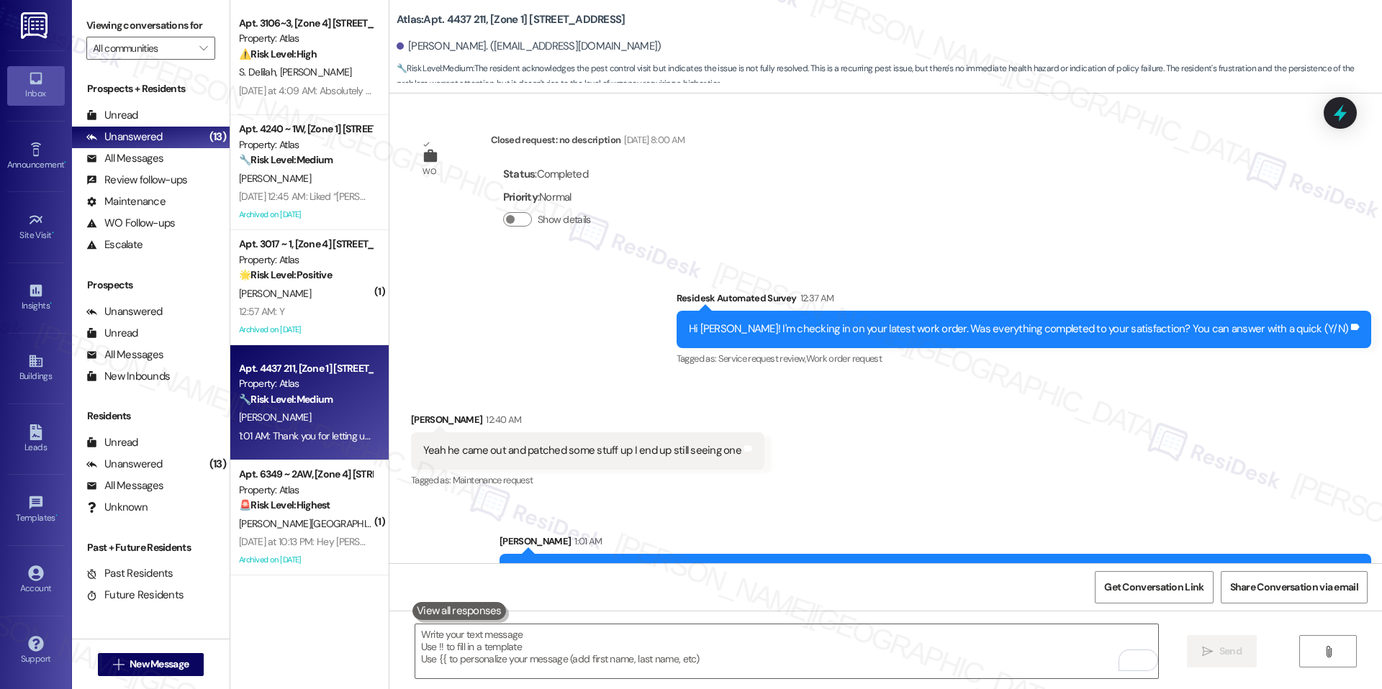
scroll to position [7525, 0]
